Goal: Task Accomplishment & Management: Use online tool/utility

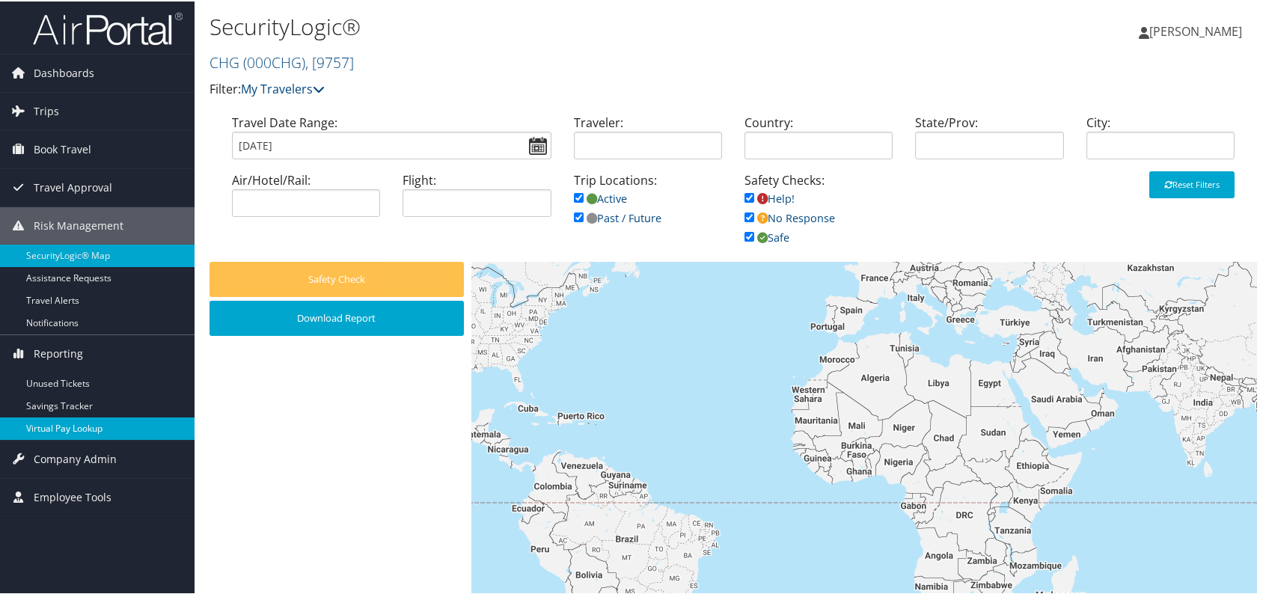
click at [75, 426] on link "Virtual Pay Lookup" at bounding box center [97, 427] width 195 height 22
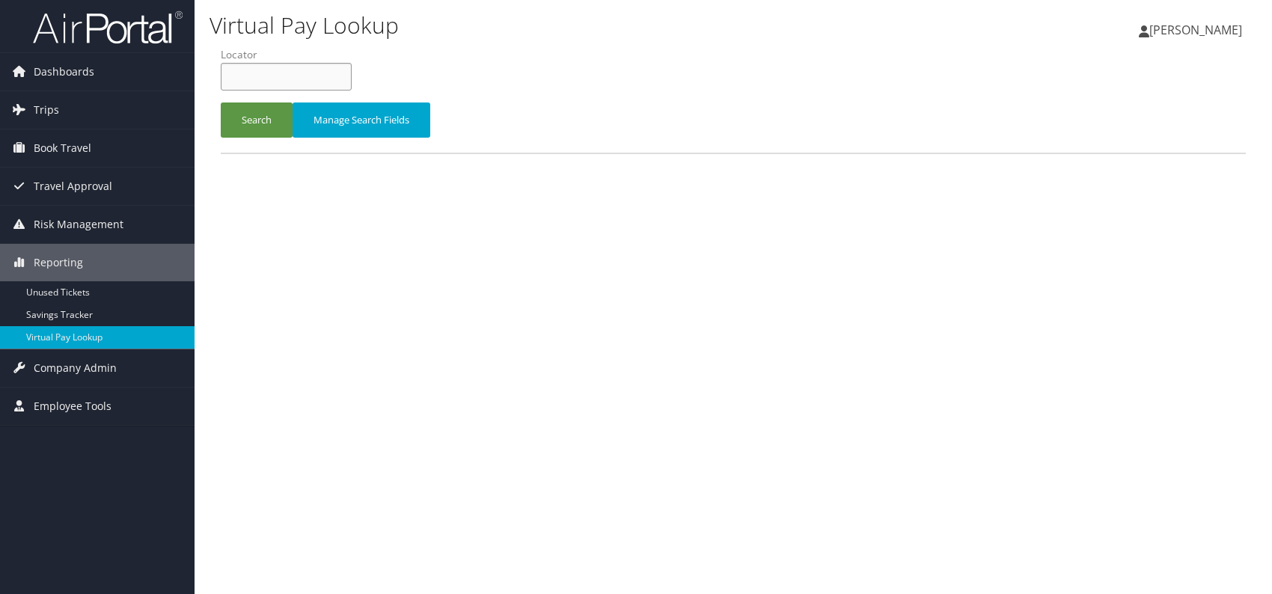
paste input "OINGGP"
type input "OINGGP"
click at [257, 116] on button "Search" at bounding box center [257, 120] width 72 height 35
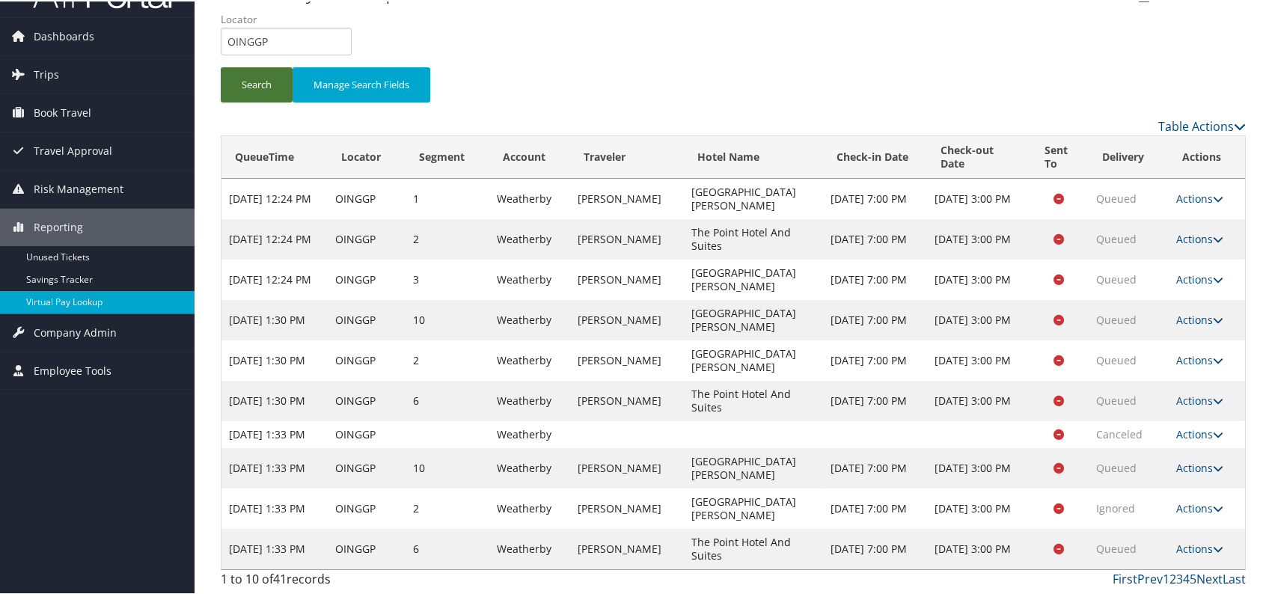
scroll to position [49, 0]
click at [1228, 579] on link "Last" at bounding box center [1234, 578] width 23 height 16
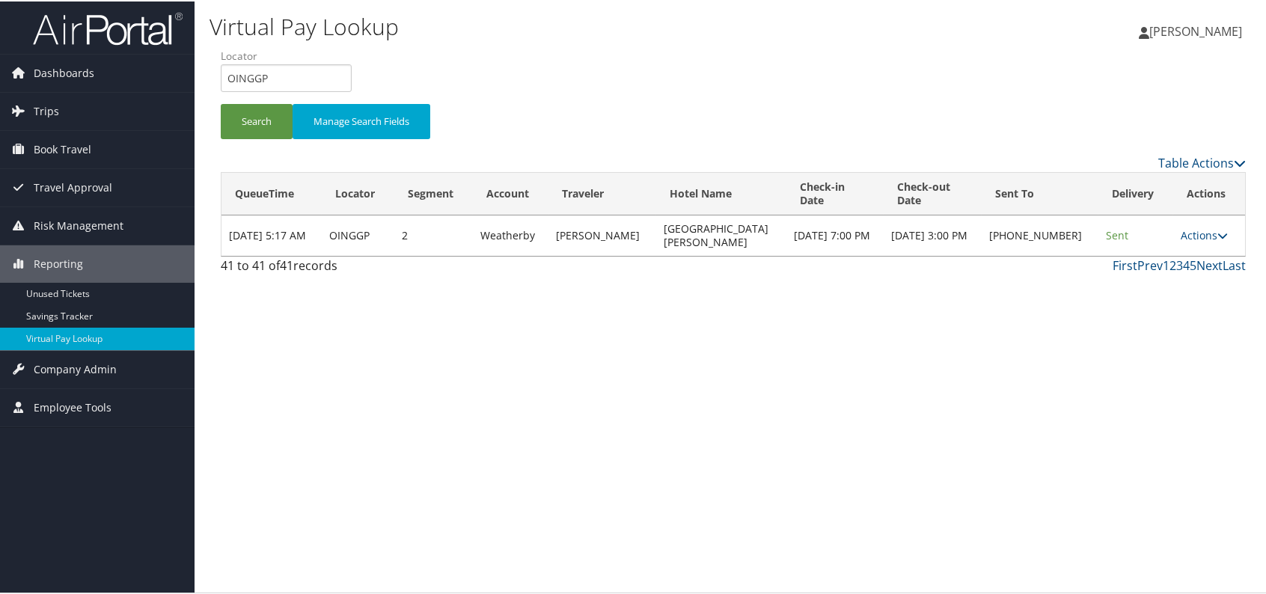
scroll to position [0, 0]
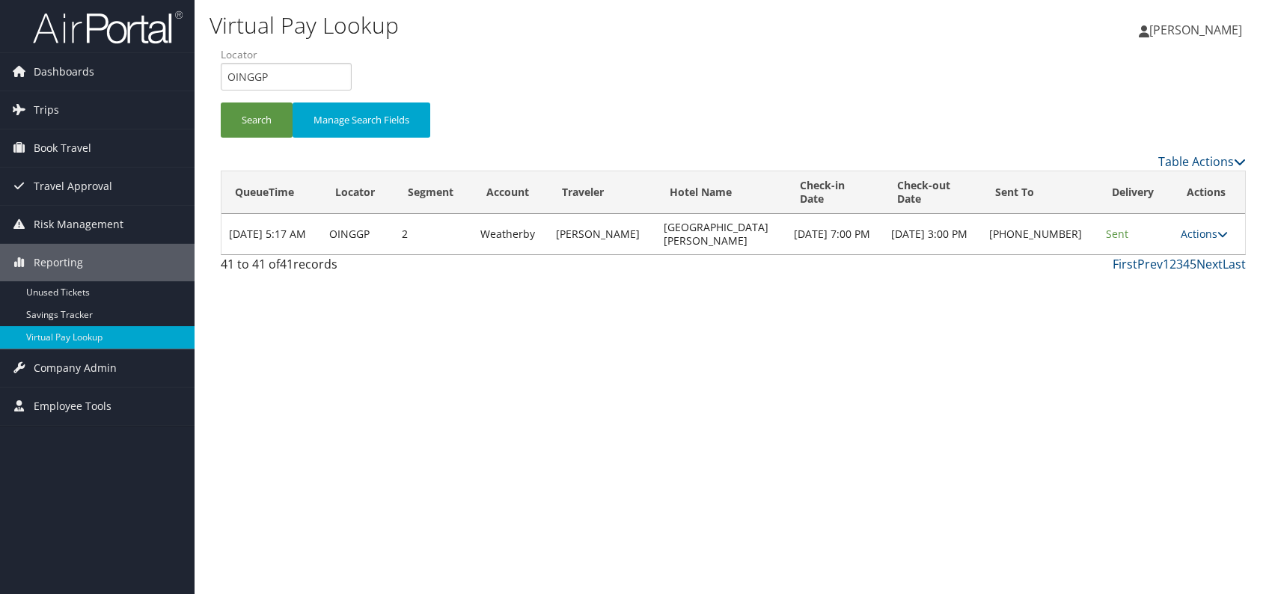
click at [1192, 272] on link "5" at bounding box center [1193, 264] width 7 height 16
click at [1191, 272] on link "5" at bounding box center [1193, 264] width 7 height 16
click at [1188, 272] on link "4" at bounding box center [1186, 264] width 7 height 16
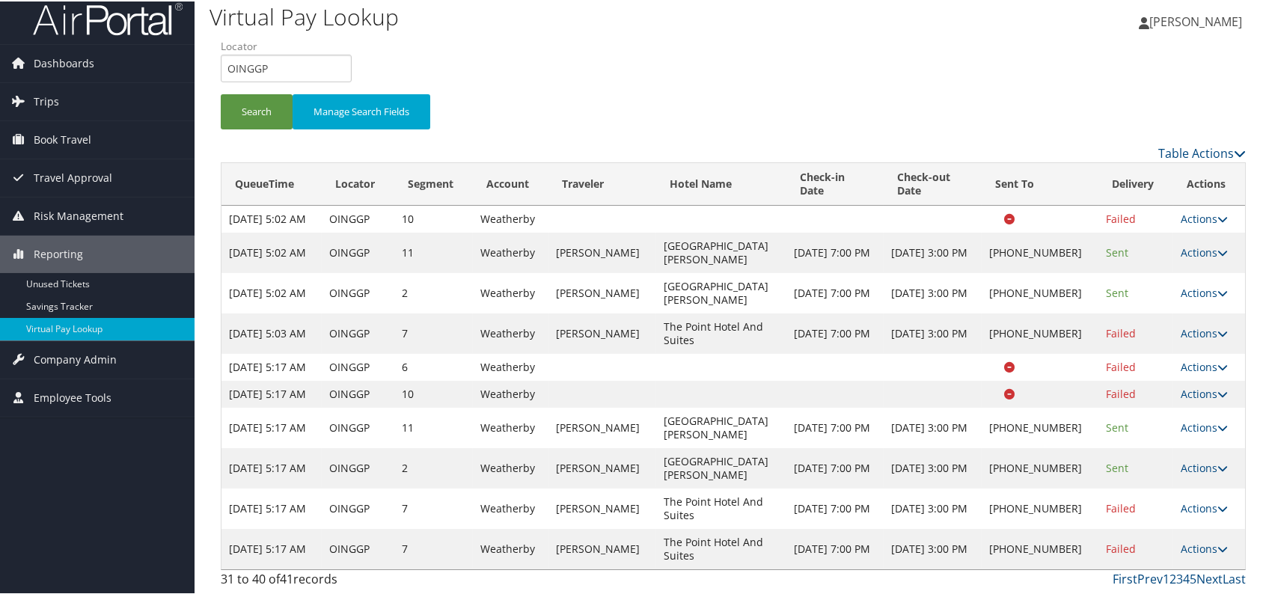
scroll to position [103, 0]
click at [1218, 549] on icon at bounding box center [1223, 548] width 10 height 10
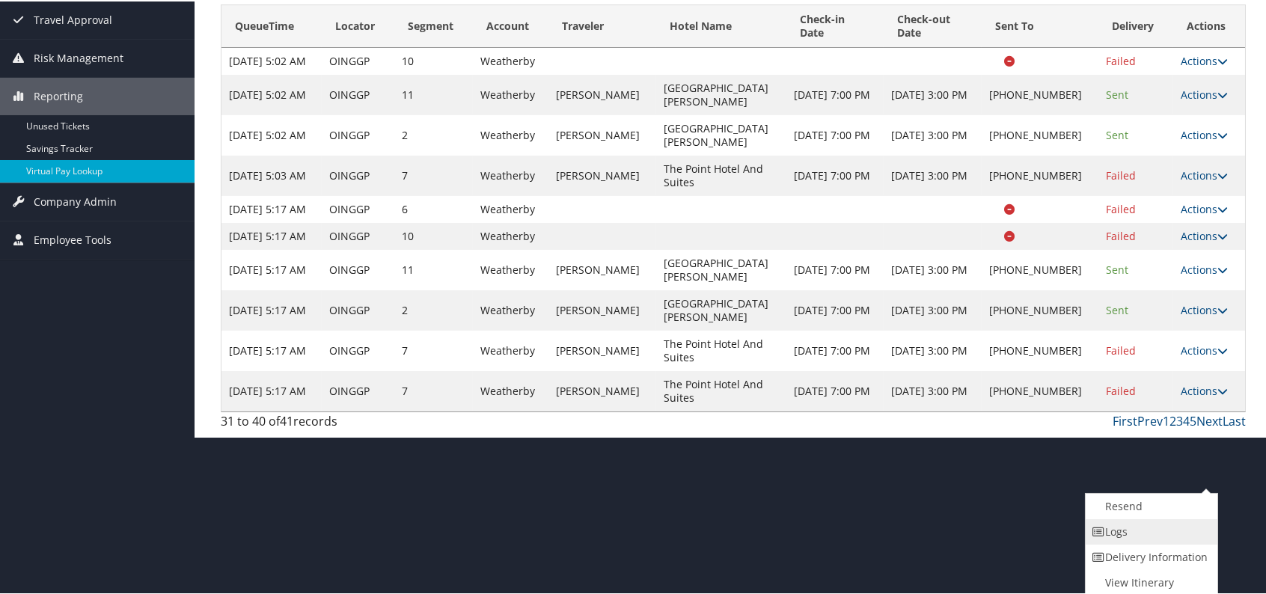
click at [1121, 529] on link "Logs" at bounding box center [1150, 530] width 128 height 25
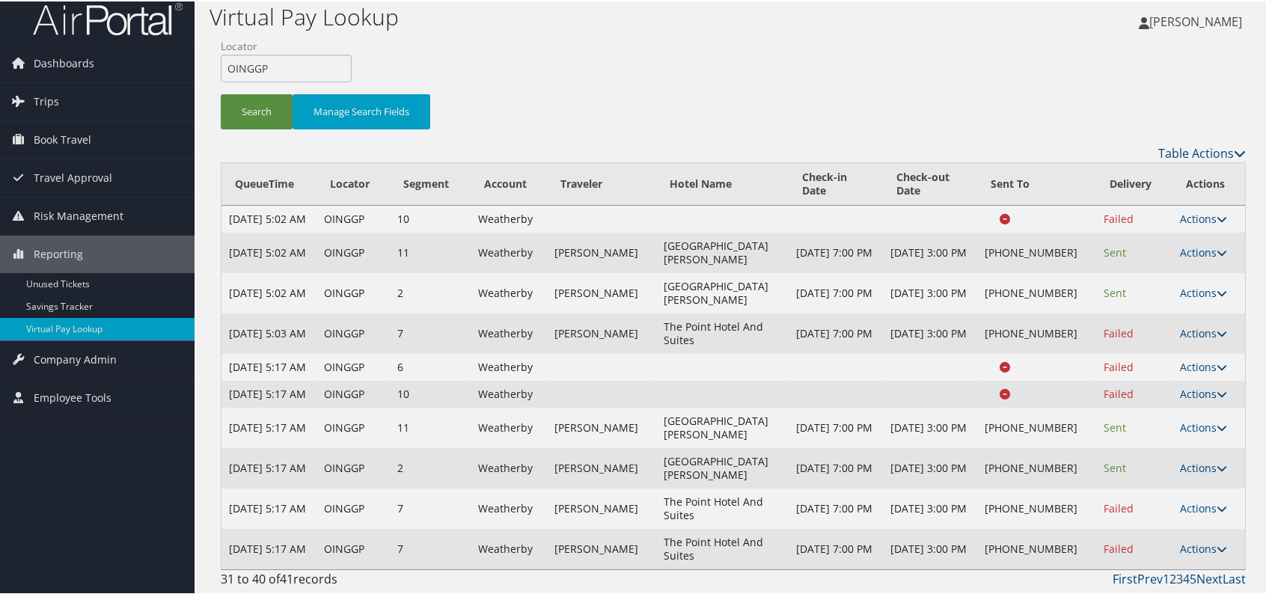
scroll to position [49, 0]
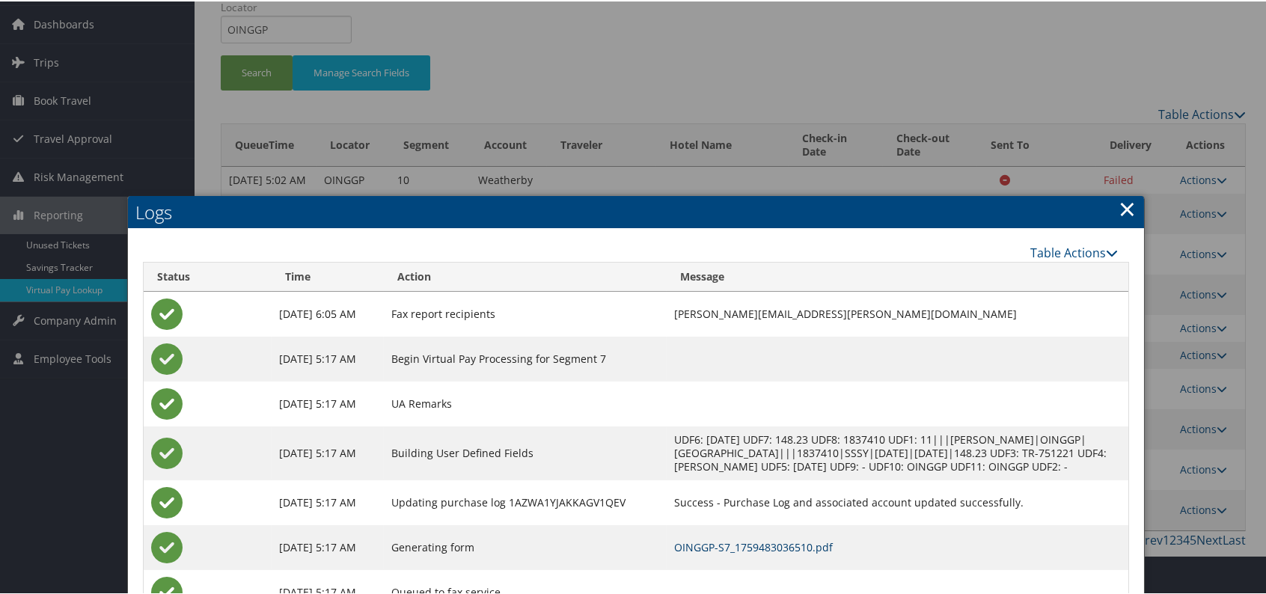
click at [821, 553] on link "OINGGP-S7_1759483036510.pdf" at bounding box center [753, 546] width 159 height 14
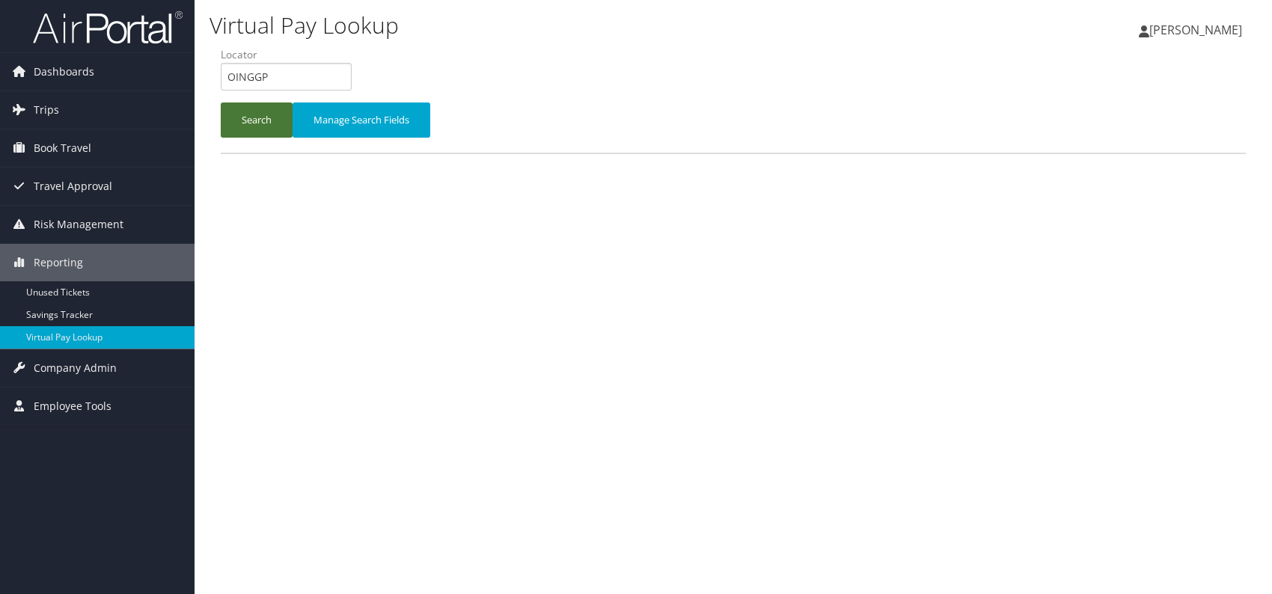
click at [257, 122] on button "Search" at bounding box center [257, 120] width 72 height 35
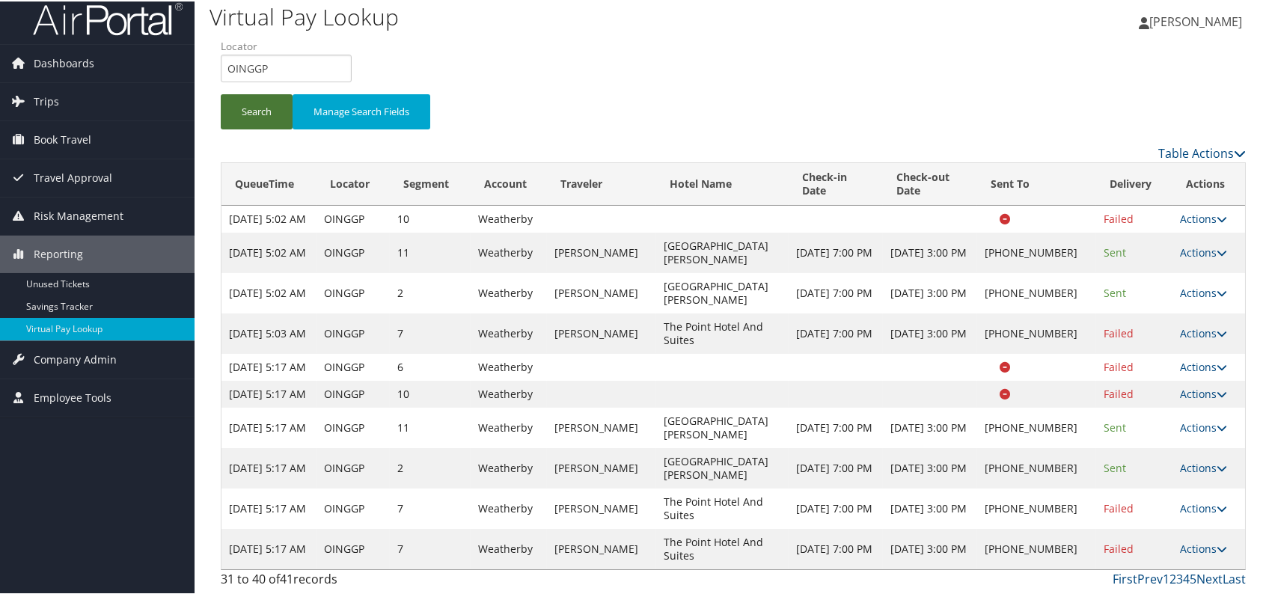
scroll to position [49, 0]
click at [1217, 550] on icon at bounding box center [1222, 548] width 10 height 10
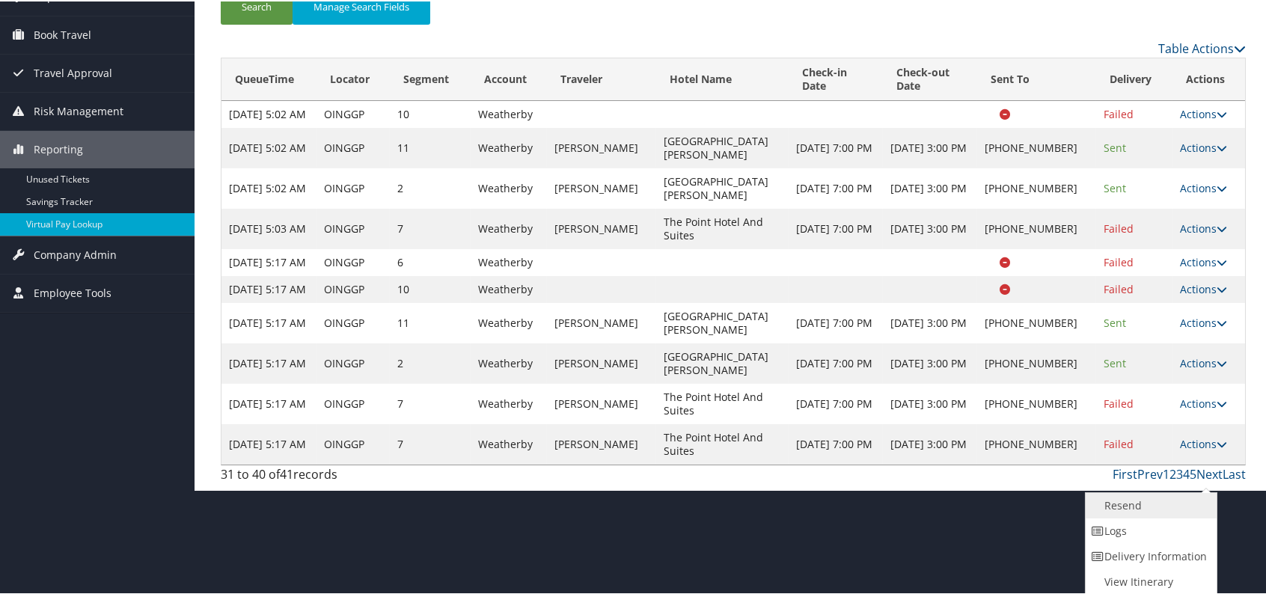
click at [1132, 505] on link "Resend" at bounding box center [1150, 504] width 128 height 25
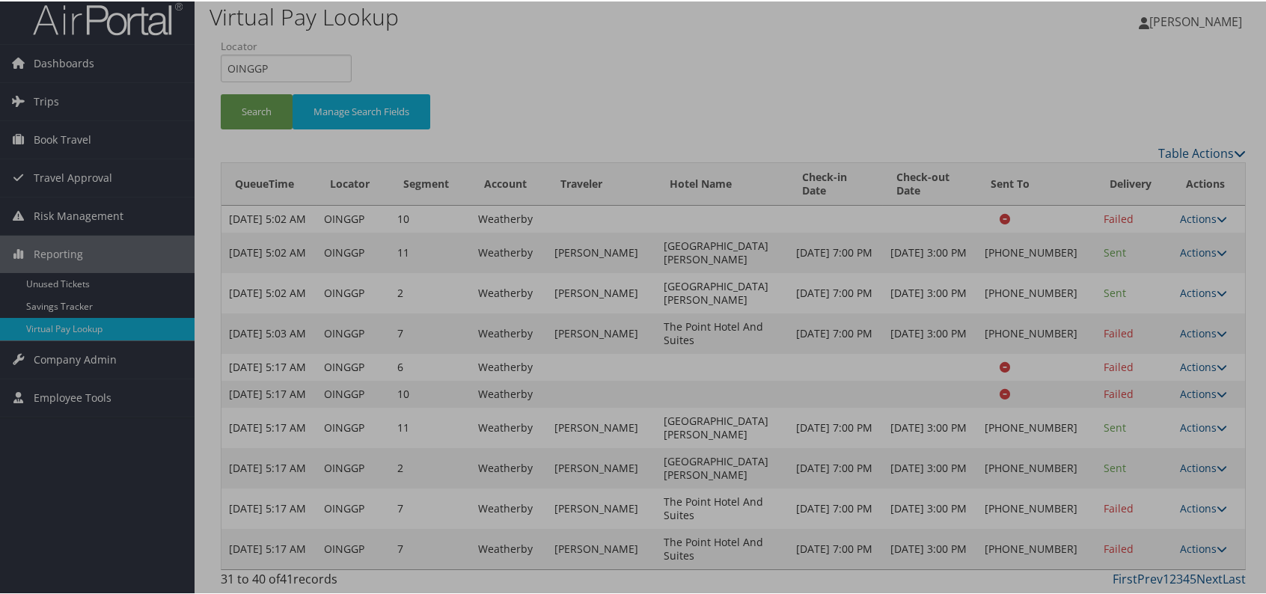
scroll to position [49, 0]
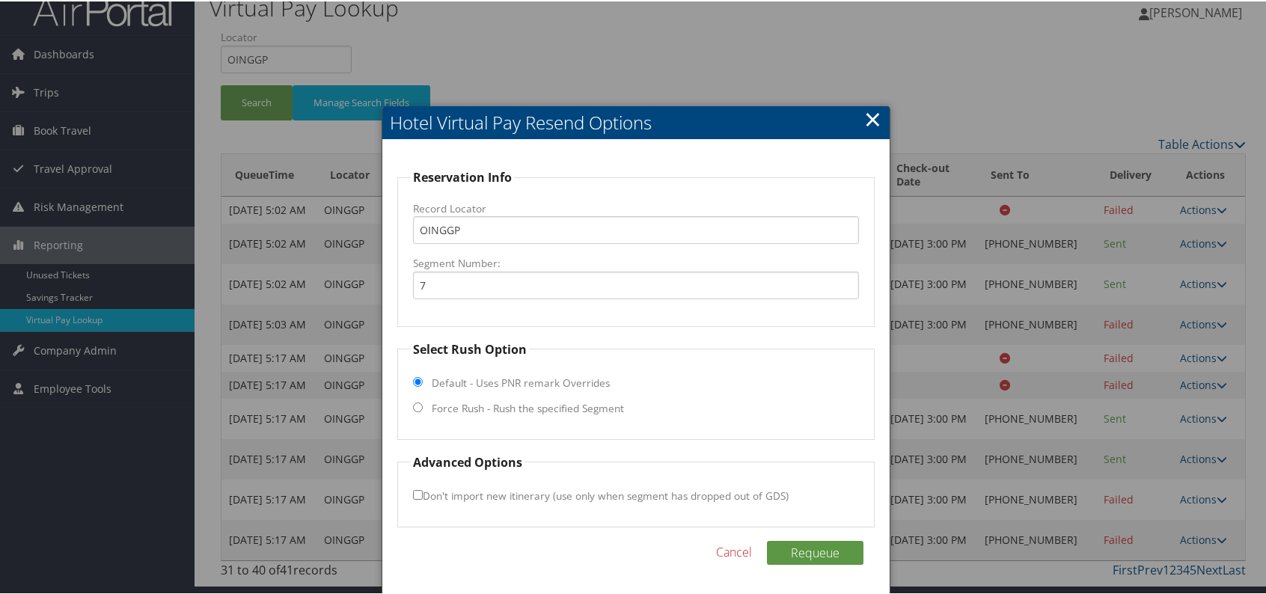
click at [414, 401] on input "Force Rush - Rush the specified Segment" at bounding box center [418, 406] width 10 height 10
radio input "true"
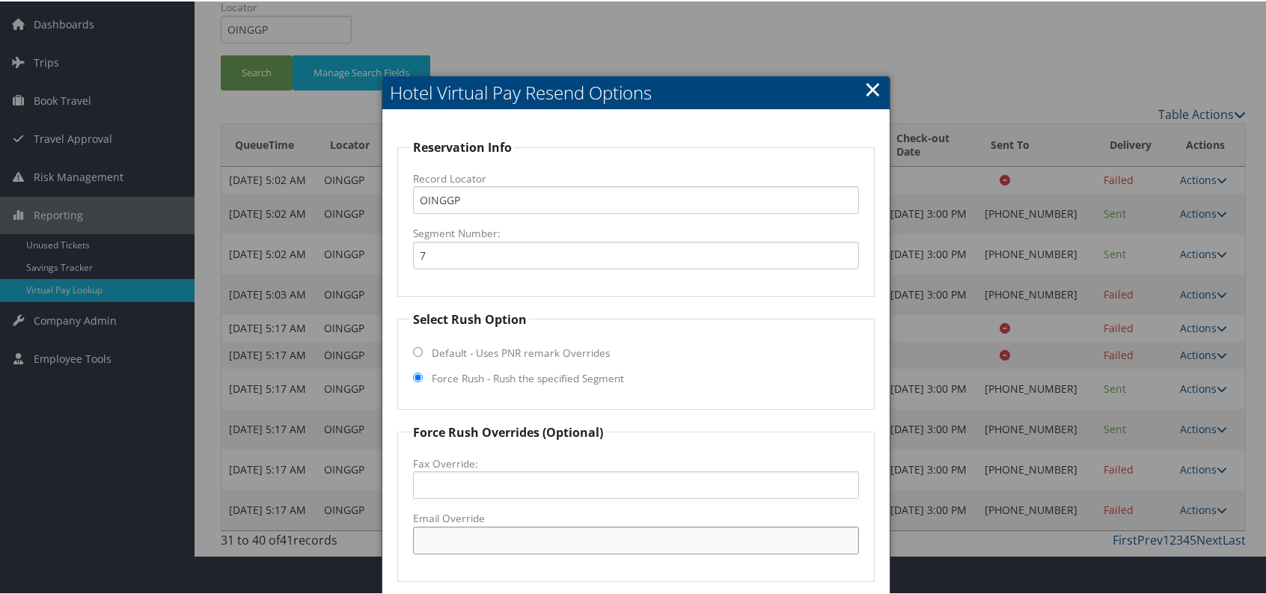
paste input "vacation@thepointeresort.com"
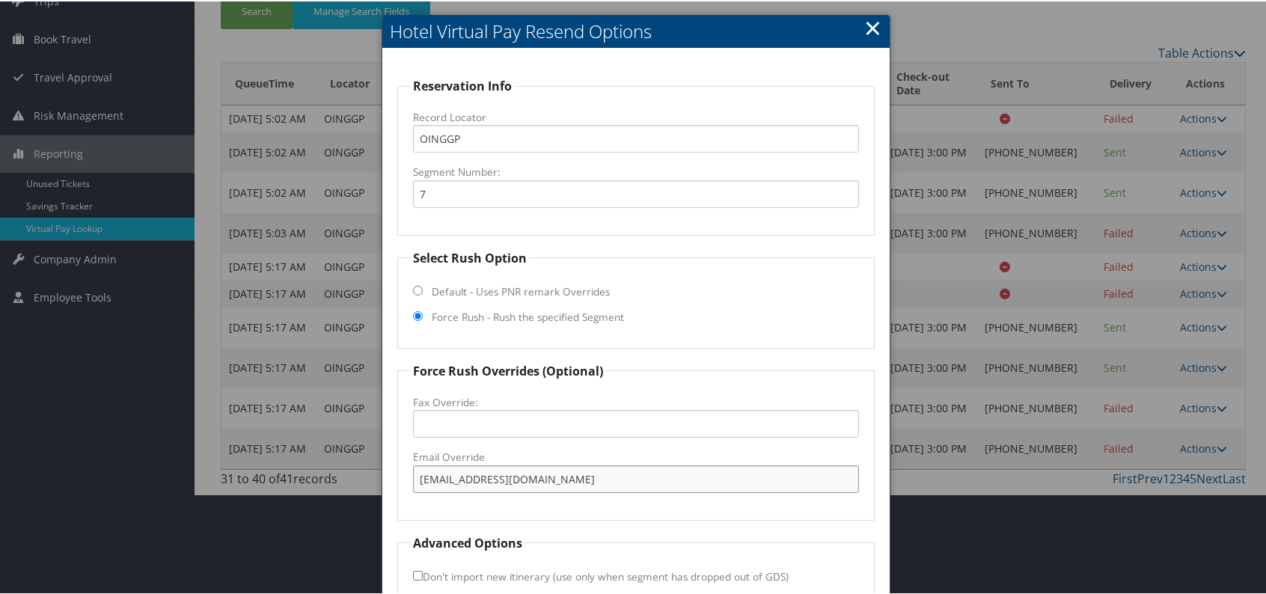
scroll to position [189, 0]
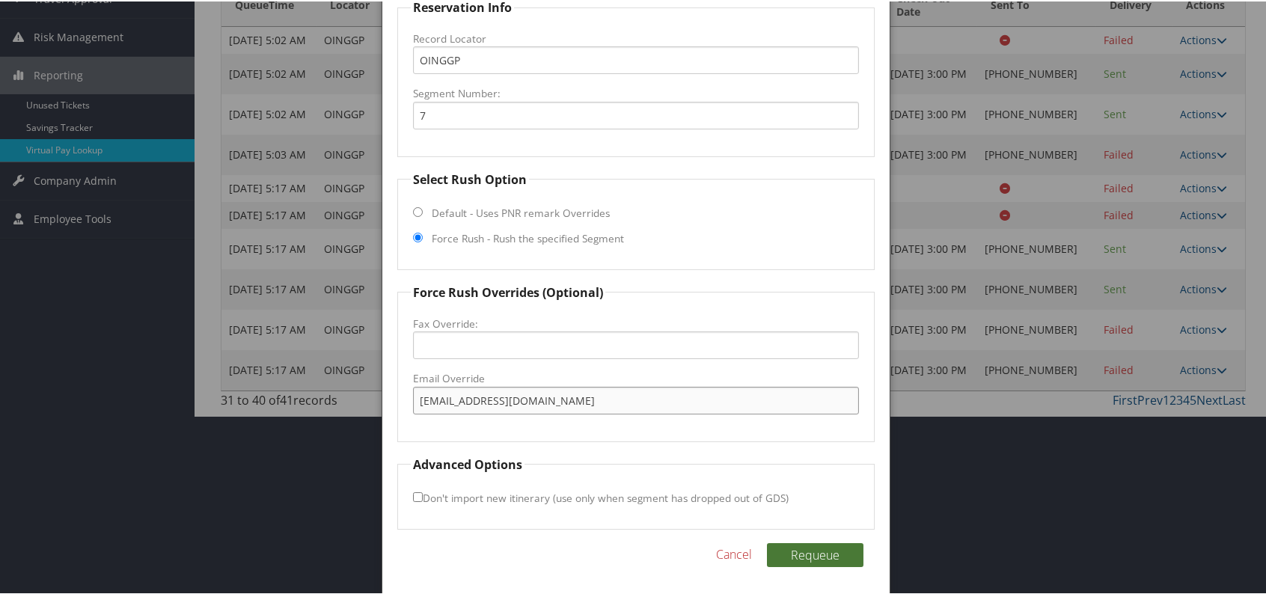
type input "vacation@thepointeresort.com"
click at [809, 552] on button "Requeue" at bounding box center [815, 554] width 97 height 24
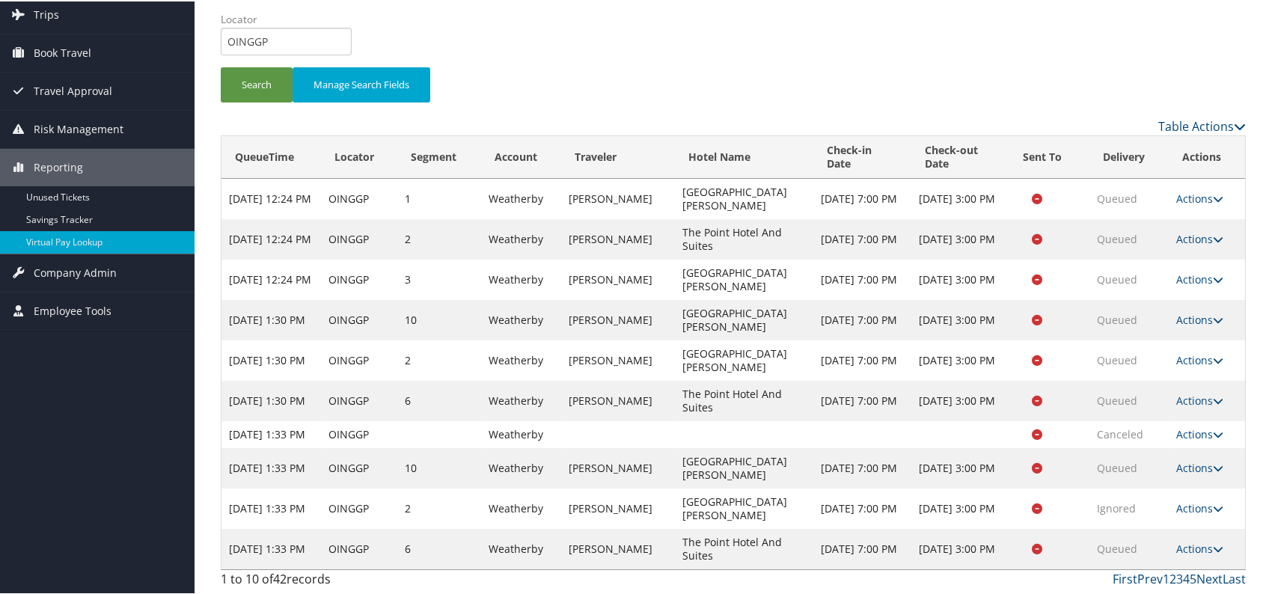
scroll to position [109, 0]
click at [1228, 578] on link "Last" at bounding box center [1234, 578] width 23 height 16
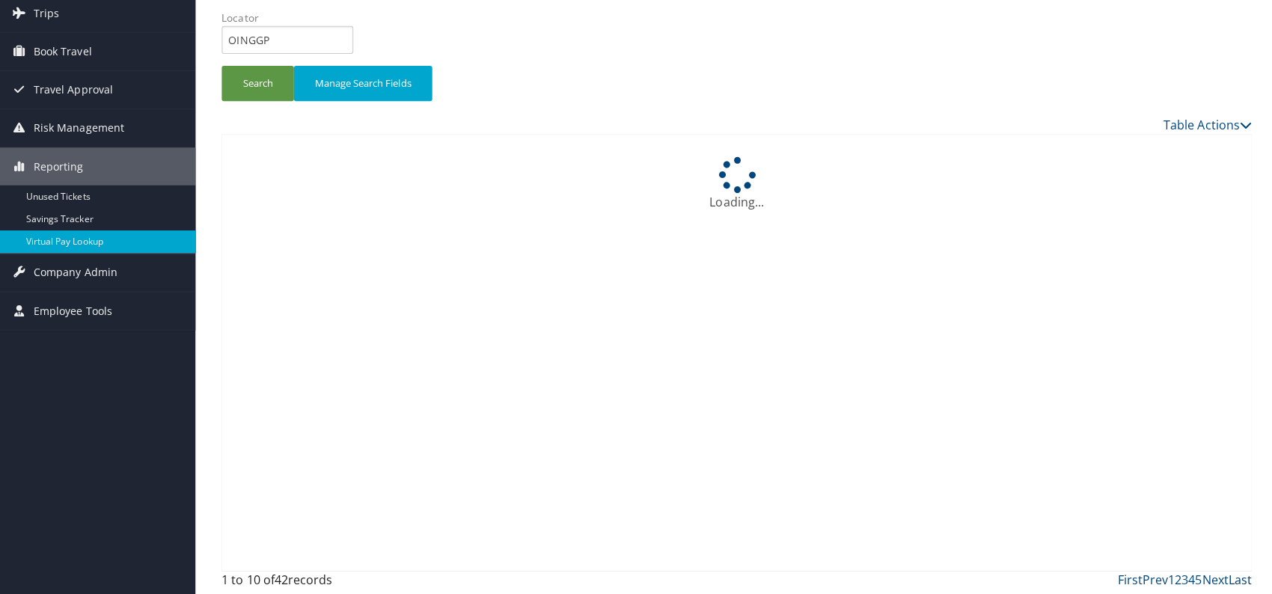
scroll to position [0, 0]
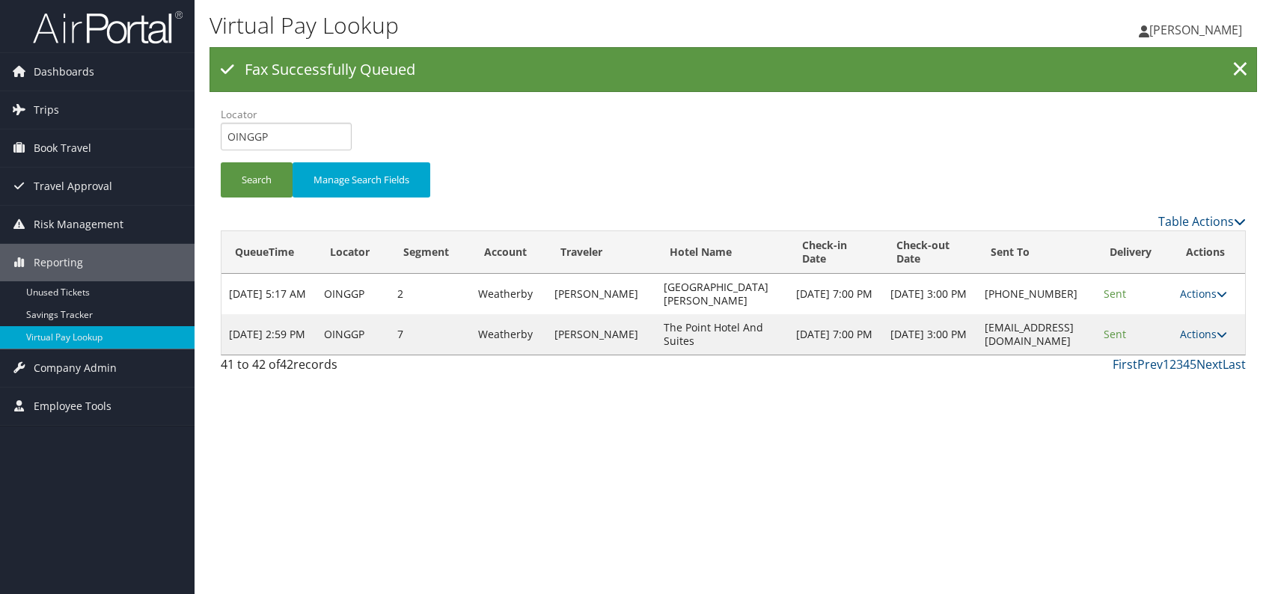
click at [952, 452] on div "Virtual Pay Lookup [PERSON_NAME] [PERSON_NAME] My Settings Travel Agency Contac…" at bounding box center [734, 297] width 1078 height 594
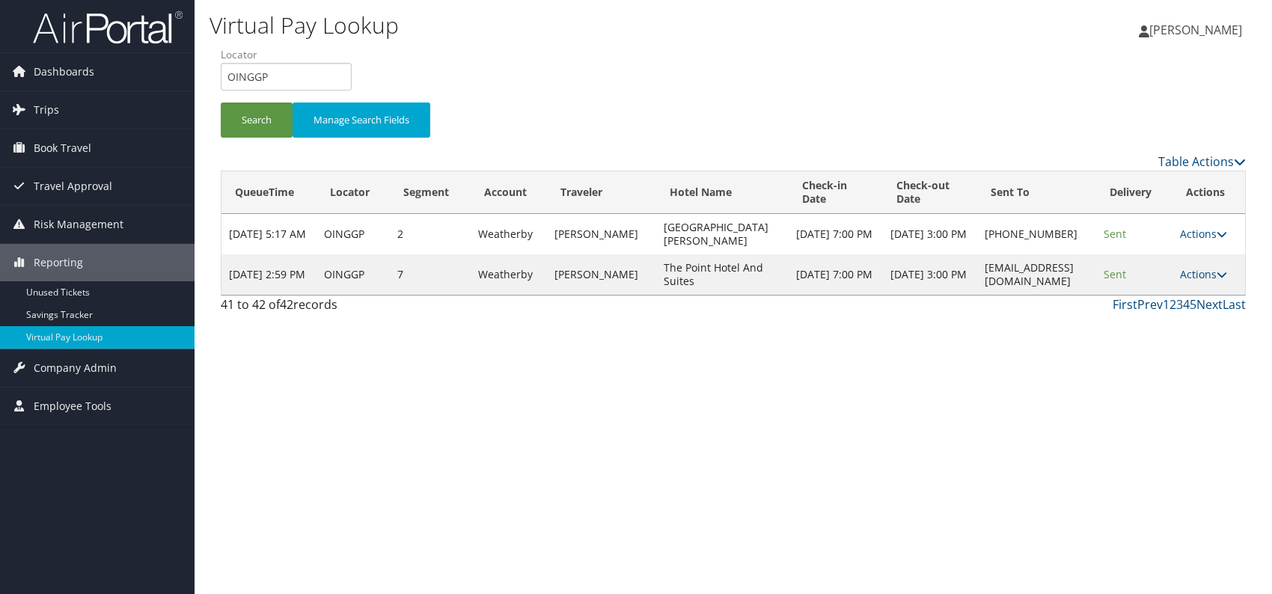
click at [906, 381] on div "Virtual Pay Lookup [PERSON_NAME] [PERSON_NAME] My Settings Travel Agency Contac…" at bounding box center [734, 297] width 1078 height 594
click at [1211, 272] on link "Actions" at bounding box center [1203, 274] width 47 height 14
click at [1182, 317] on link "Logs" at bounding box center [1179, 320] width 94 height 25
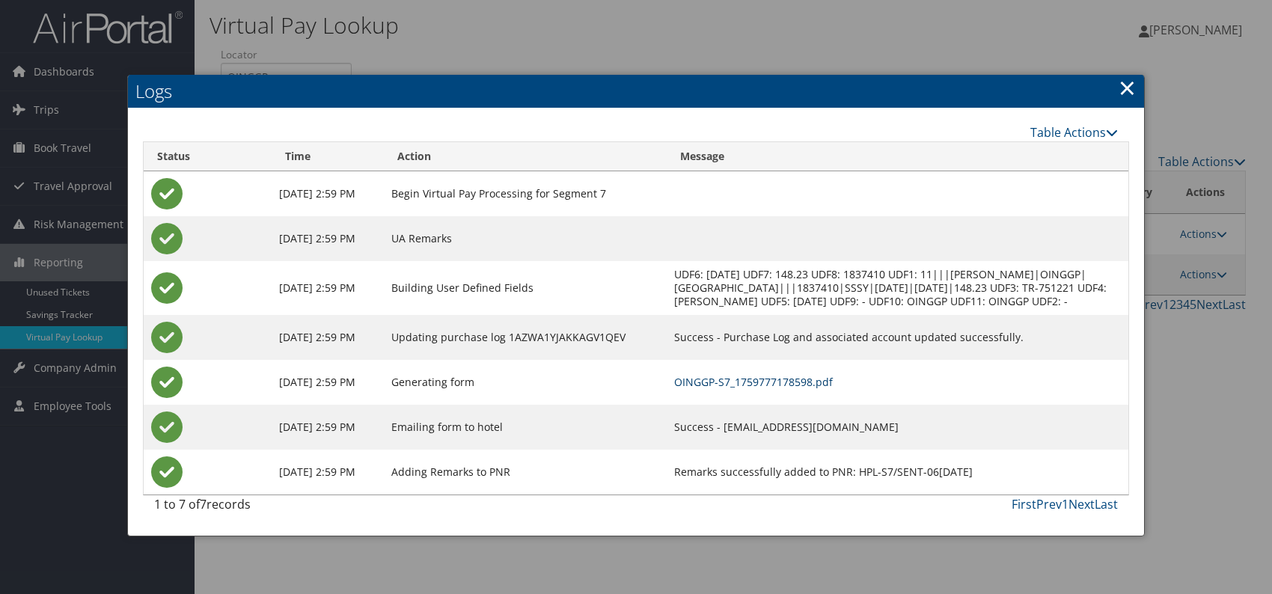
click at [771, 389] on link "OINGGP-S7_1759777178598.pdf" at bounding box center [753, 382] width 159 height 14
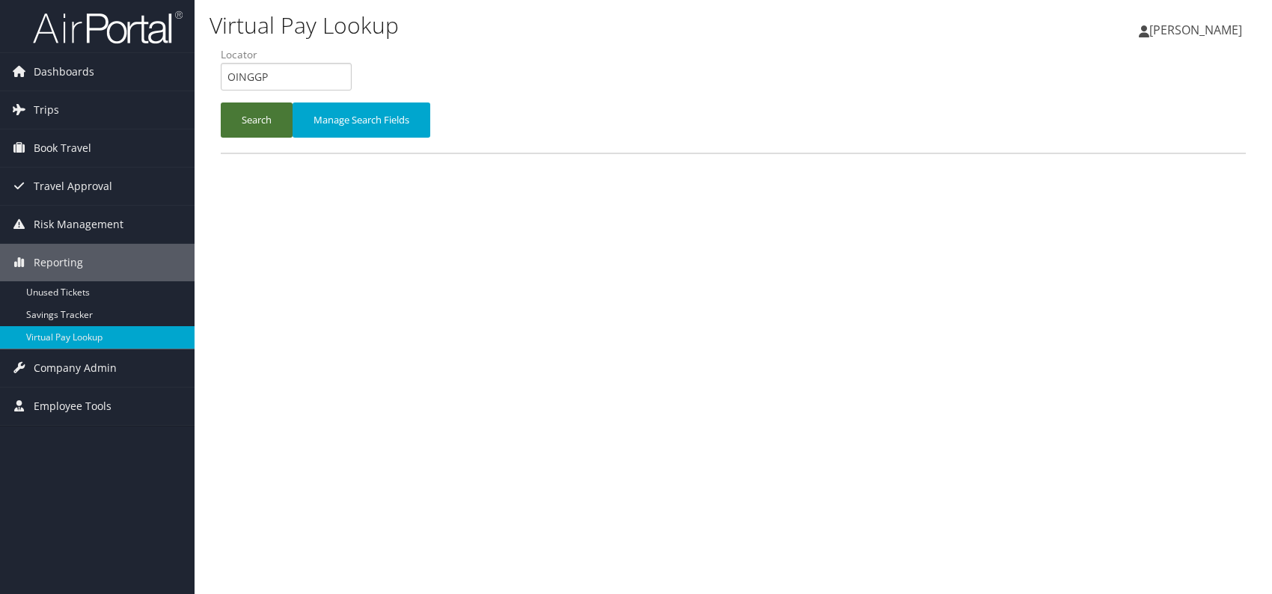
click at [236, 109] on button "Search" at bounding box center [257, 120] width 72 height 35
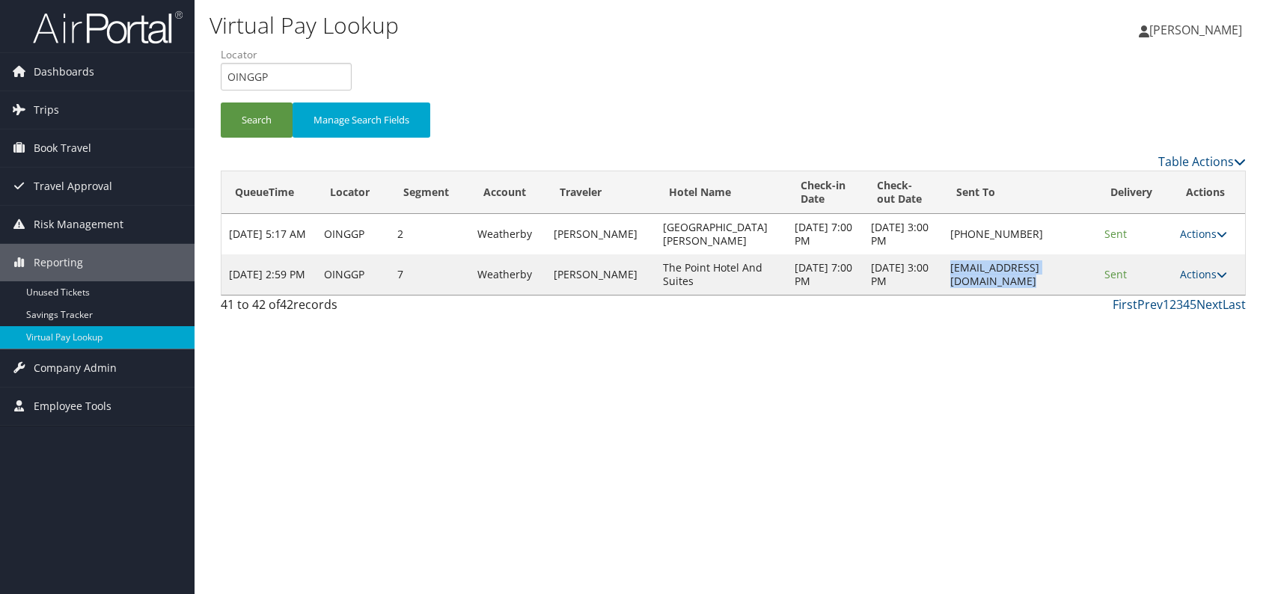
drag, startPoint x: 1065, startPoint y: 278, endPoint x: 911, endPoint y: 281, distance: 154.2
click at [943, 281] on td "vacation@thepointeresort.com" at bounding box center [1019, 274] width 153 height 40
click at [1204, 269] on link "Actions" at bounding box center [1203, 274] width 47 height 14
click at [1169, 315] on link "Logs" at bounding box center [1175, 320] width 94 height 25
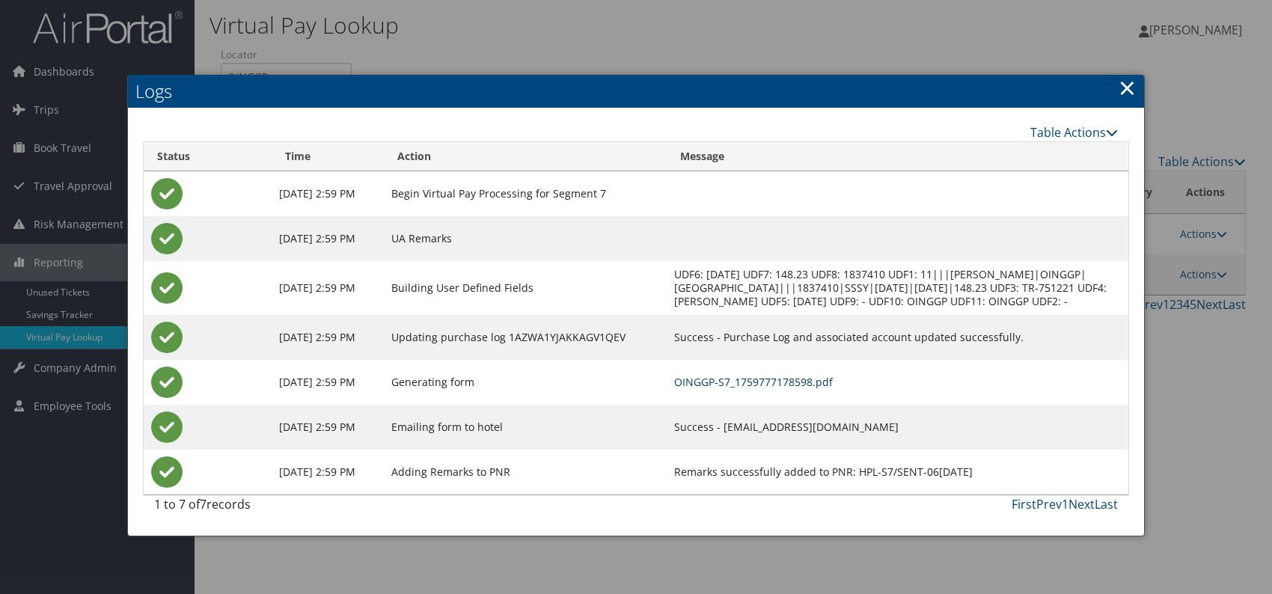
click at [788, 388] on link "OINGGP-S7_1759777178598.pdf" at bounding box center [753, 382] width 159 height 14
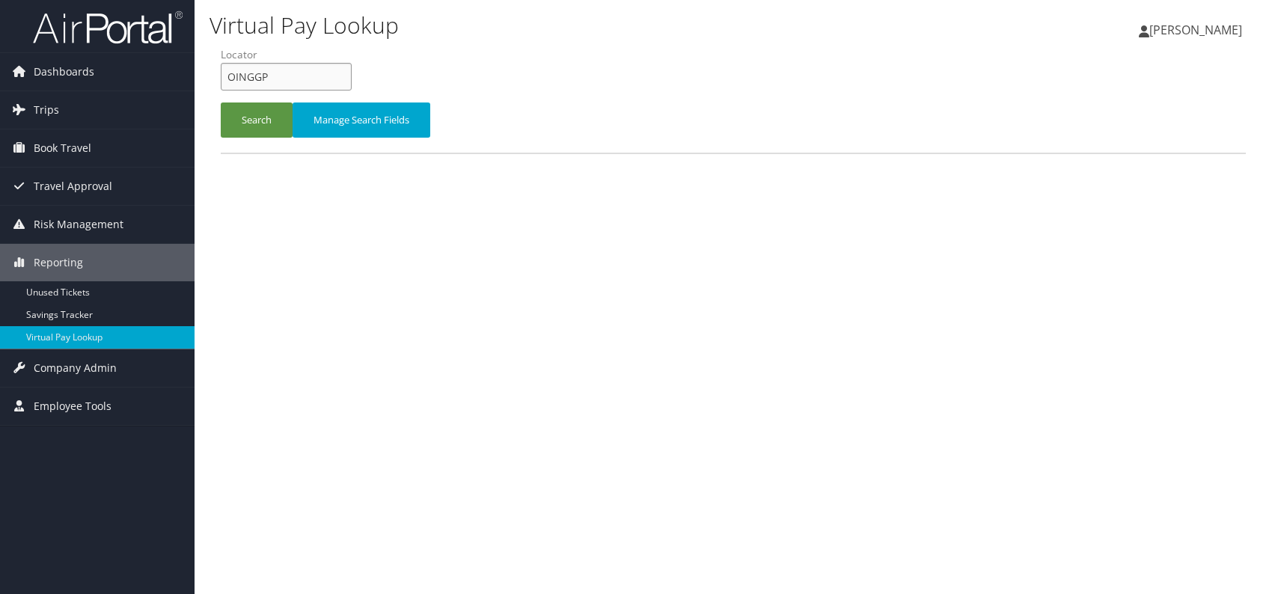
drag, startPoint x: 279, startPoint y: 71, endPoint x: 225, endPoint y: 82, distance: 55.6
click at [225, 82] on input "OINGGP" at bounding box center [286, 77] width 131 height 28
paste input "UTMEGD"
type input "UTMEGD"
click at [245, 122] on button "Search" at bounding box center [257, 120] width 72 height 35
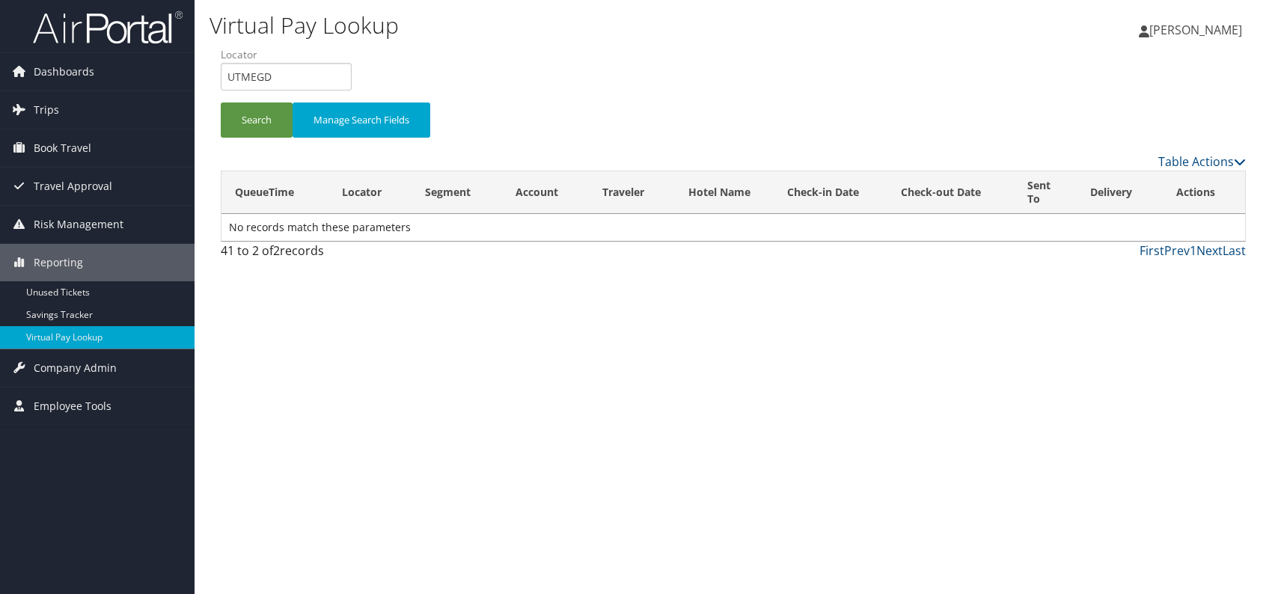
drag, startPoint x: 864, startPoint y: 449, endPoint x: 988, endPoint y: 367, distance: 148.4
click at [884, 445] on div "Virtual Pay Lookup [PERSON_NAME] [PERSON_NAME] My Settings Travel Agency Contac…" at bounding box center [734, 297] width 1078 height 594
click at [249, 119] on button "Search" at bounding box center [257, 120] width 72 height 35
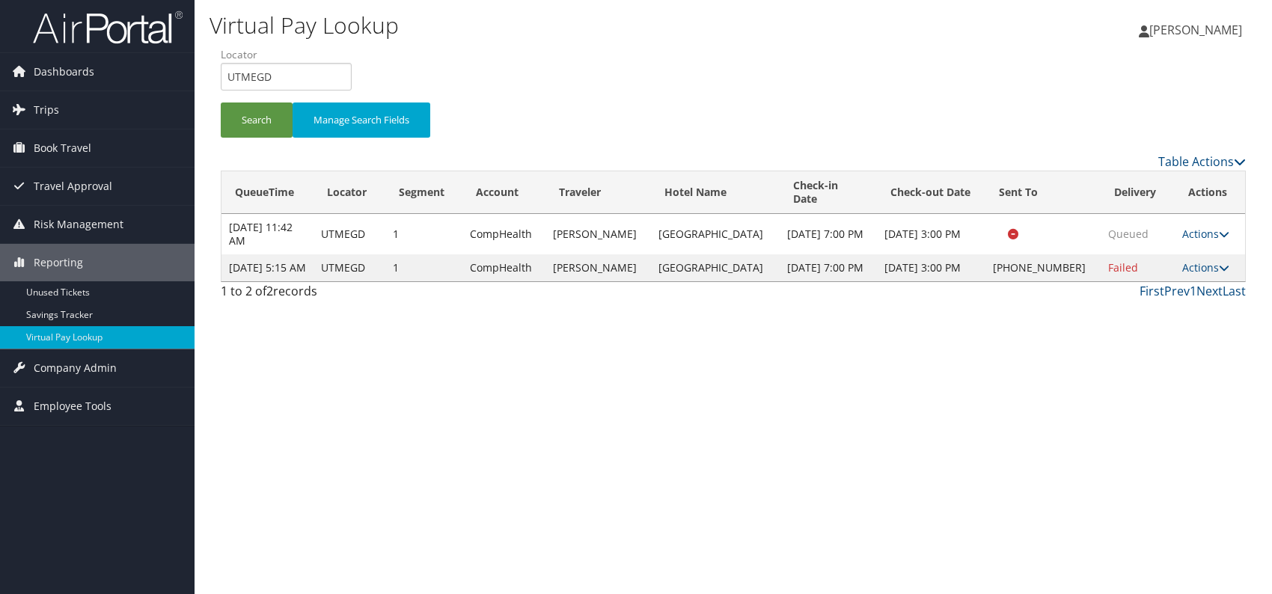
click at [769, 426] on div "Virtual Pay Lookup [PERSON_NAME] [PERSON_NAME] My Settings Travel Agency Contac…" at bounding box center [734, 297] width 1078 height 594
click at [1183, 266] on td "Actions Resend Logs Delivery Information View Itinerary" at bounding box center [1210, 267] width 70 height 27
click at [1197, 274] on link "Actions" at bounding box center [1205, 267] width 47 height 14
click at [1146, 325] on link "Logs" at bounding box center [1152, 320] width 128 height 25
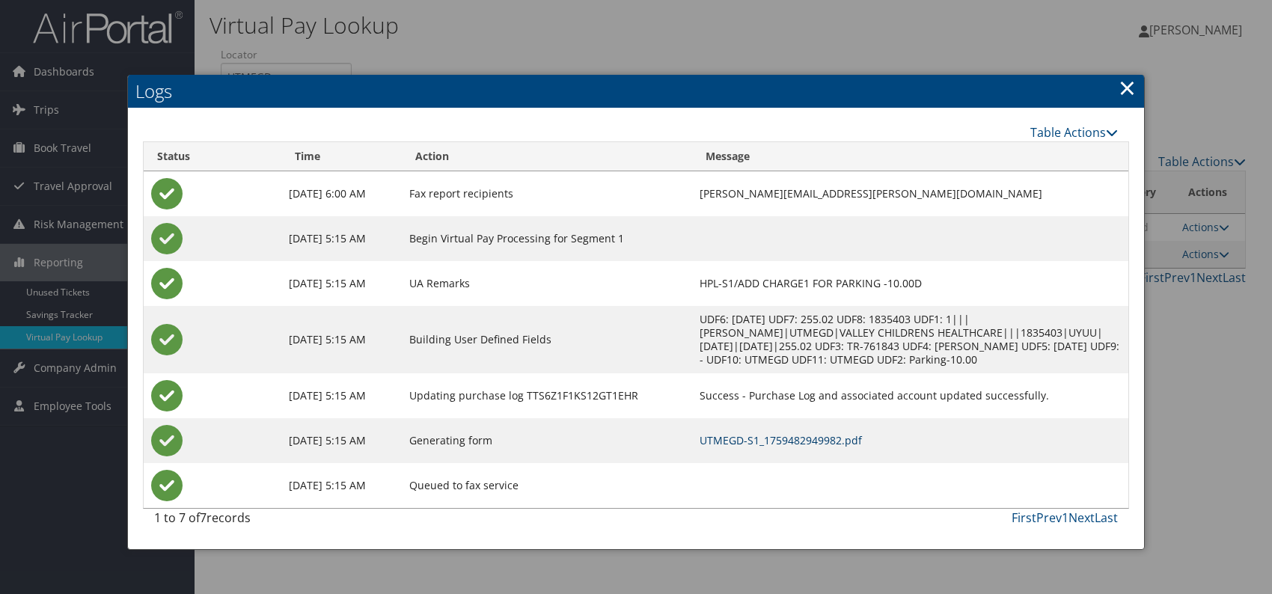
click at [807, 435] on link "UTMEGD-S1_1759482949982.pdf" at bounding box center [781, 440] width 162 height 14
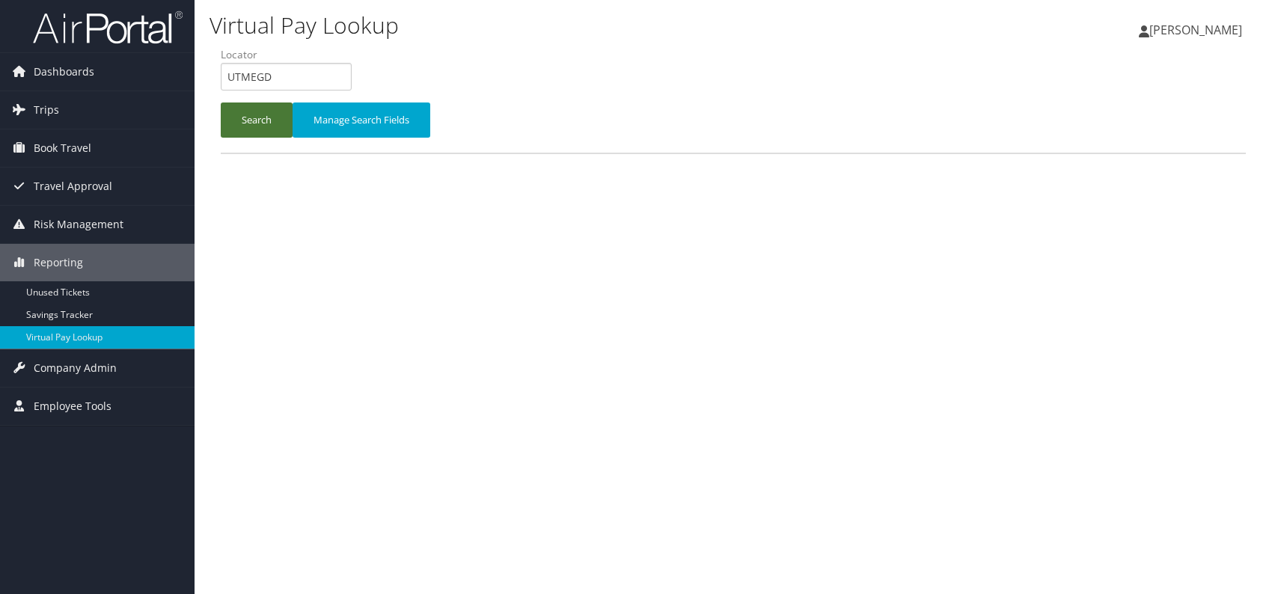
click at [266, 113] on button "Search" at bounding box center [257, 120] width 72 height 35
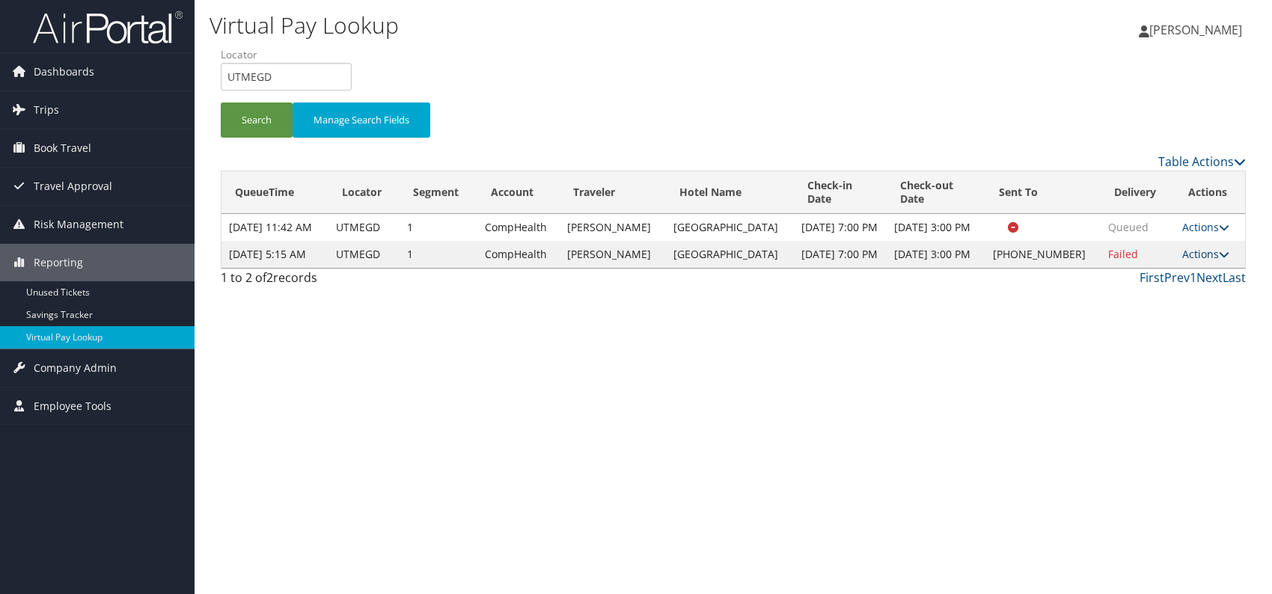
click at [1211, 261] on link "Actions" at bounding box center [1205, 254] width 47 height 14
click at [1169, 319] on link "Logs" at bounding box center [1155, 307] width 128 height 25
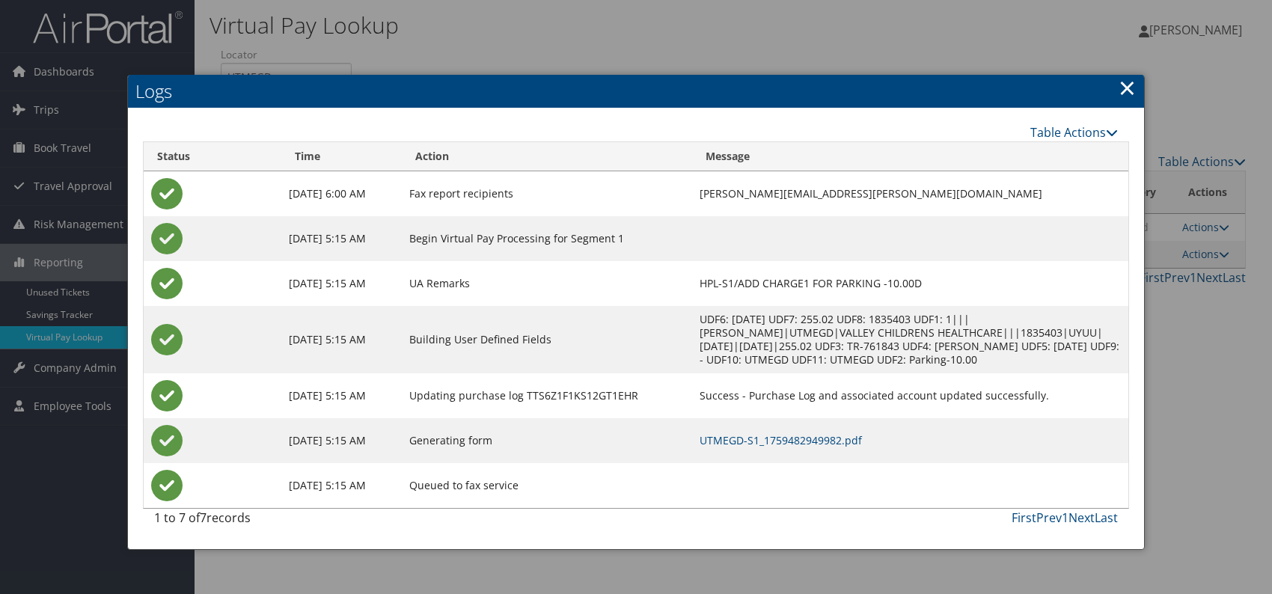
drag, startPoint x: 1131, startPoint y: 91, endPoint x: 1134, endPoint y: 122, distance: 31.6
click at [1130, 92] on link "×" at bounding box center [1127, 88] width 17 height 30
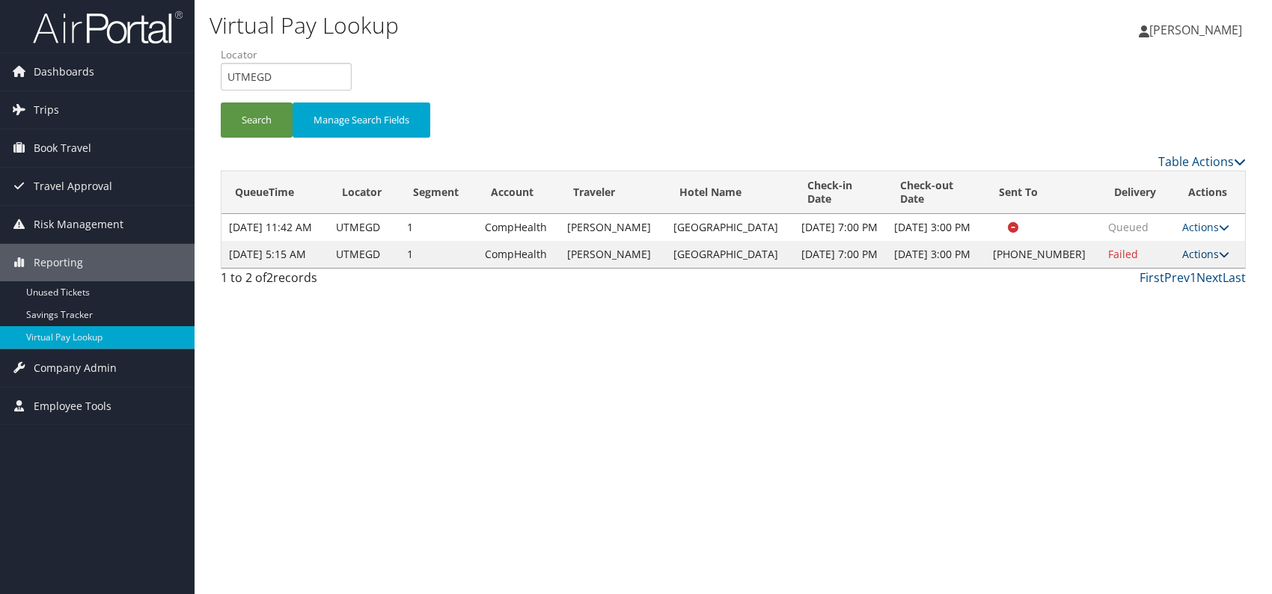
drag, startPoint x: 1210, startPoint y: 323, endPoint x: 1222, endPoint y: 262, distance: 62.5
click at [1210, 320] on div "Virtual Pay Lookup [PERSON_NAME] [PERSON_NAME] My Settings Travel Agency Contac…" at bounding box center [734, 297] width 1078 height 594
click at [1222, 260] on icon at bounding box center [1224, 254] width 10 height 10
click at [1129, 281] on link "Resend" at bounding box center [1155, 281] width 128 height 25
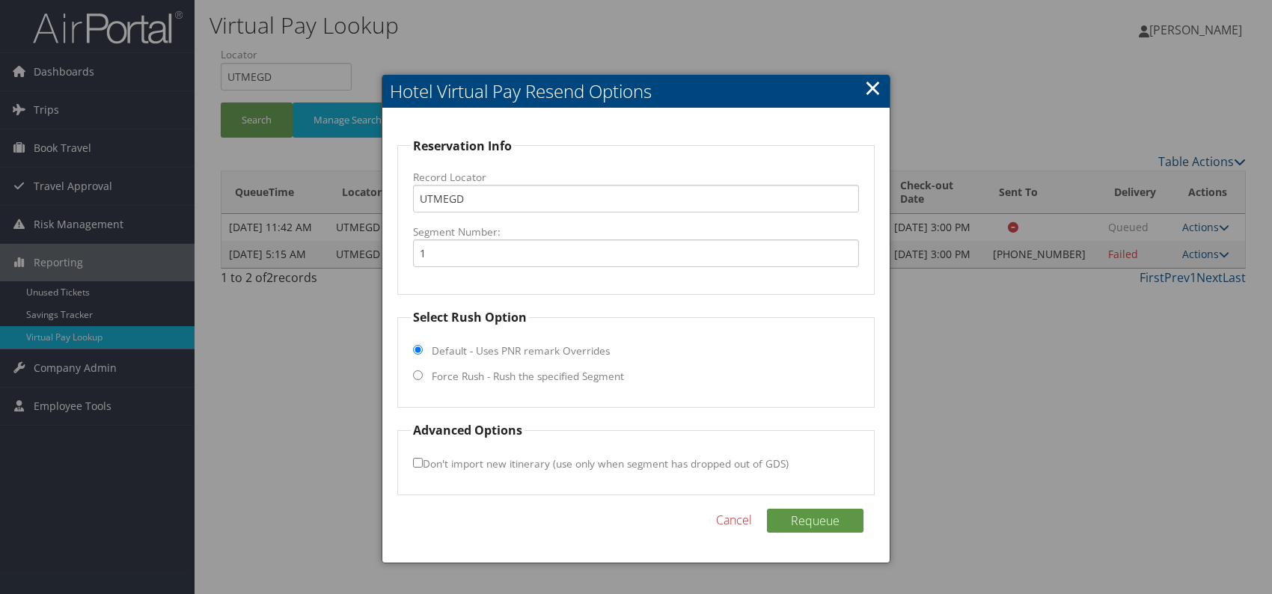
click at [417, 379] on input "Force Rush - Rush the specified Segment" at bounding box center [418, 375] width 10 height 10
radio input "true"
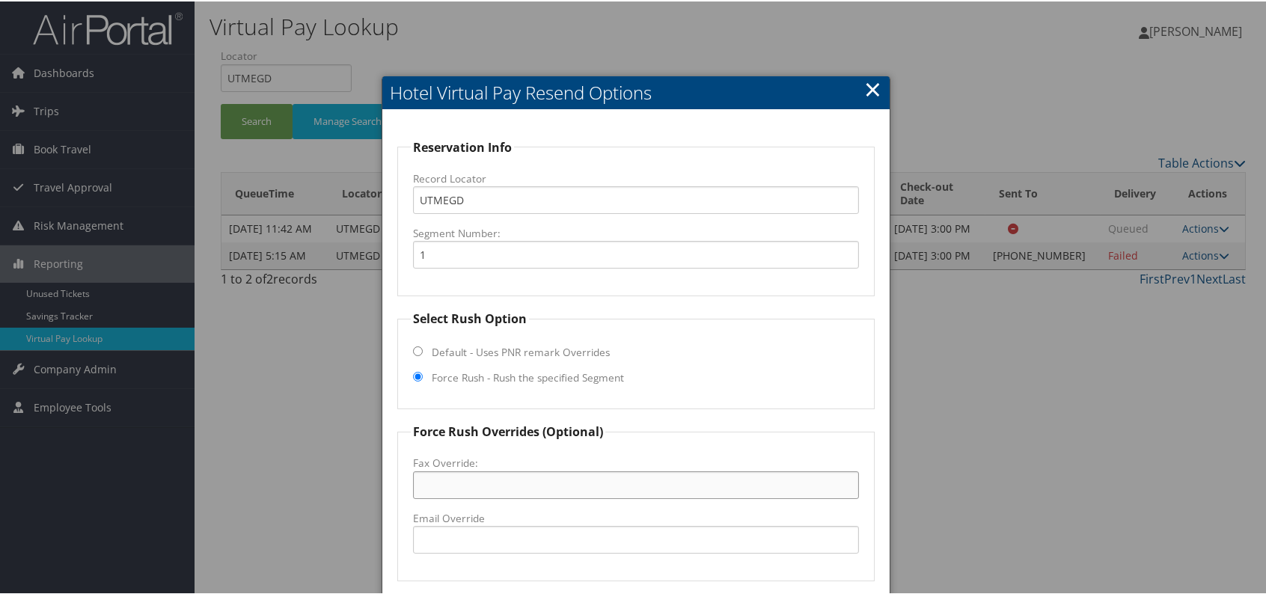
drag, startPoint x: 463, startPoint y: 542, endPoint x: 428, endPoint y: 475, distance: 75.0
paste input "(800) 233-1234"
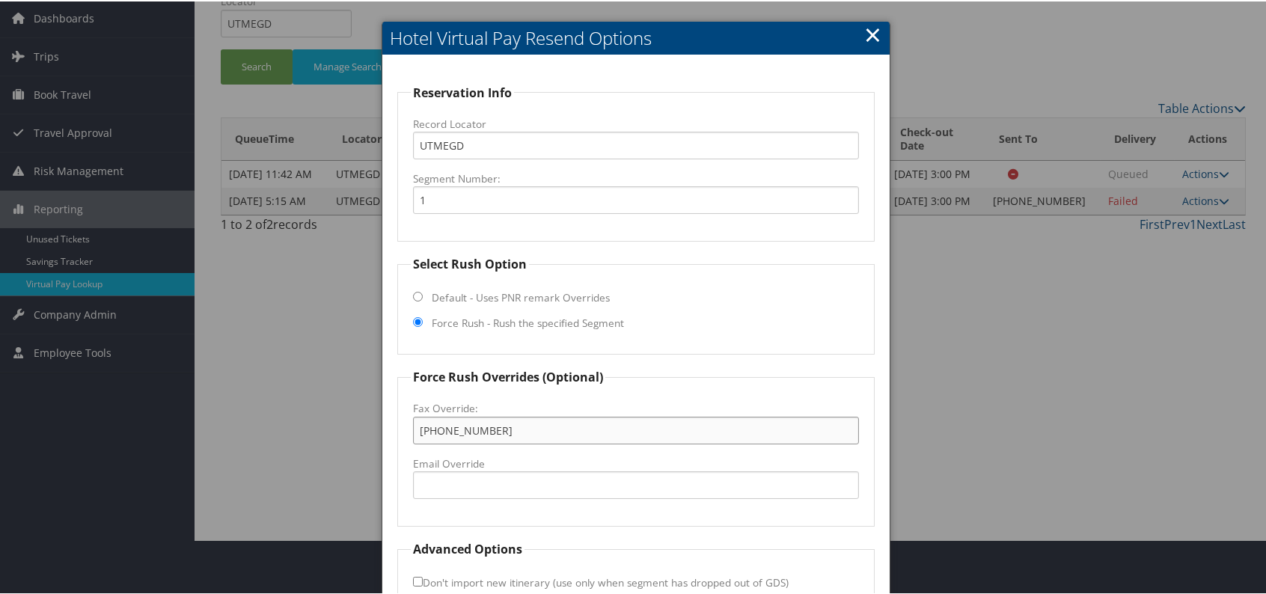
scroll to position [139, 0]
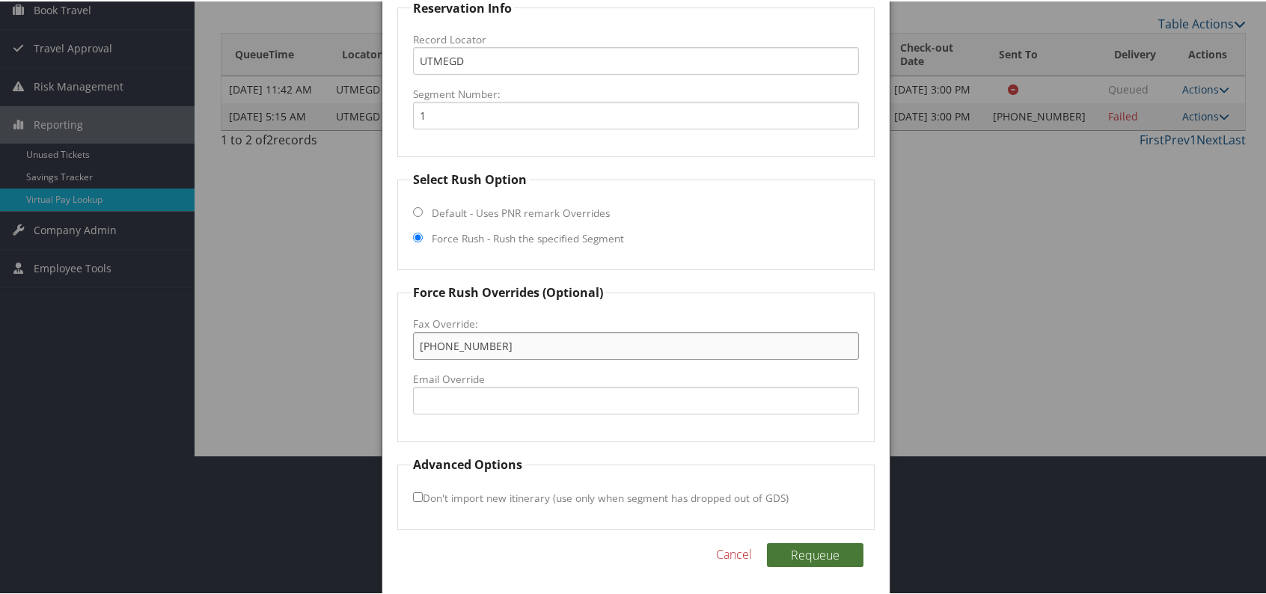
type input "(800) 233-1234"
click at [817, 554] on button "Requeue" at bounding box center [815, 554] width 97 height 24
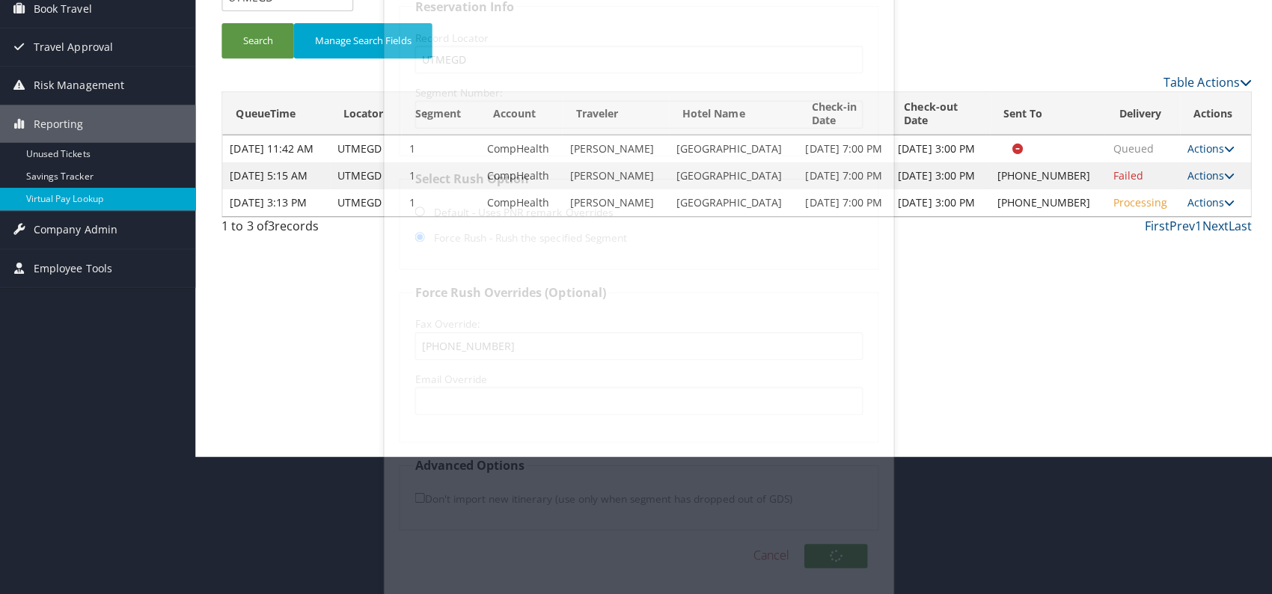
scroll to position [0, 0]
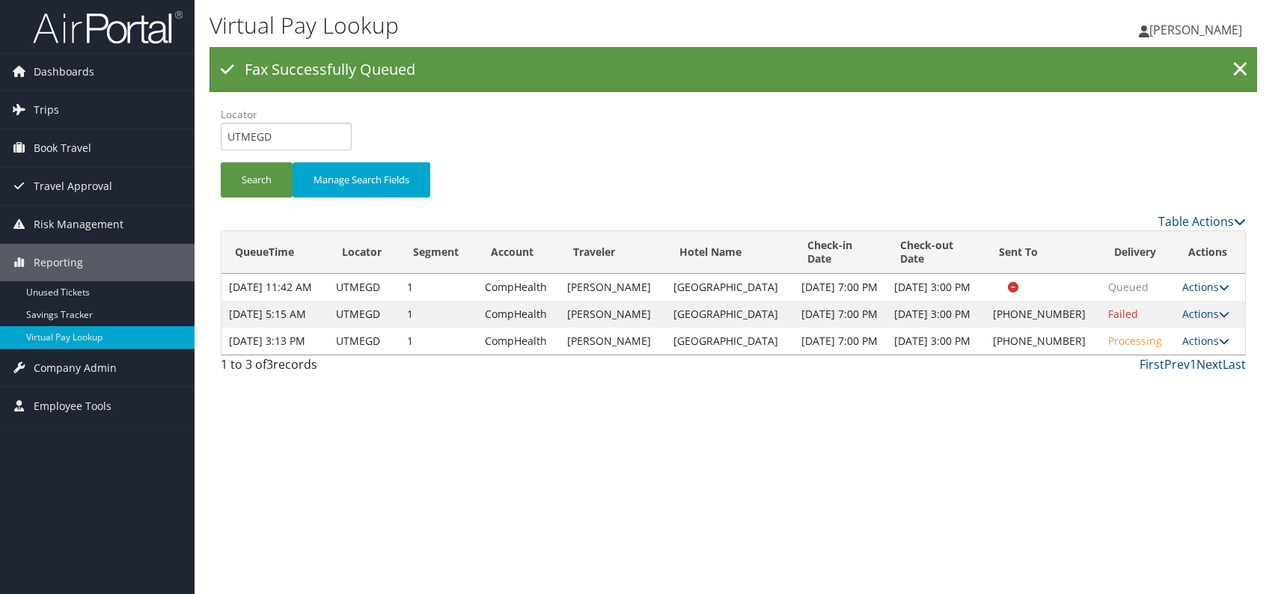
drag, startPoint x: 1217, startPoint y: 361, endPoint x: 1184, endPoint y: 381, distance: 38.2
click at [1219, 347] on icon at bounding box center [1224, 341] width 10 height 10
click at [1135, 404] on link "Logs" at bounding box center [1155, 407] width 128 height 25
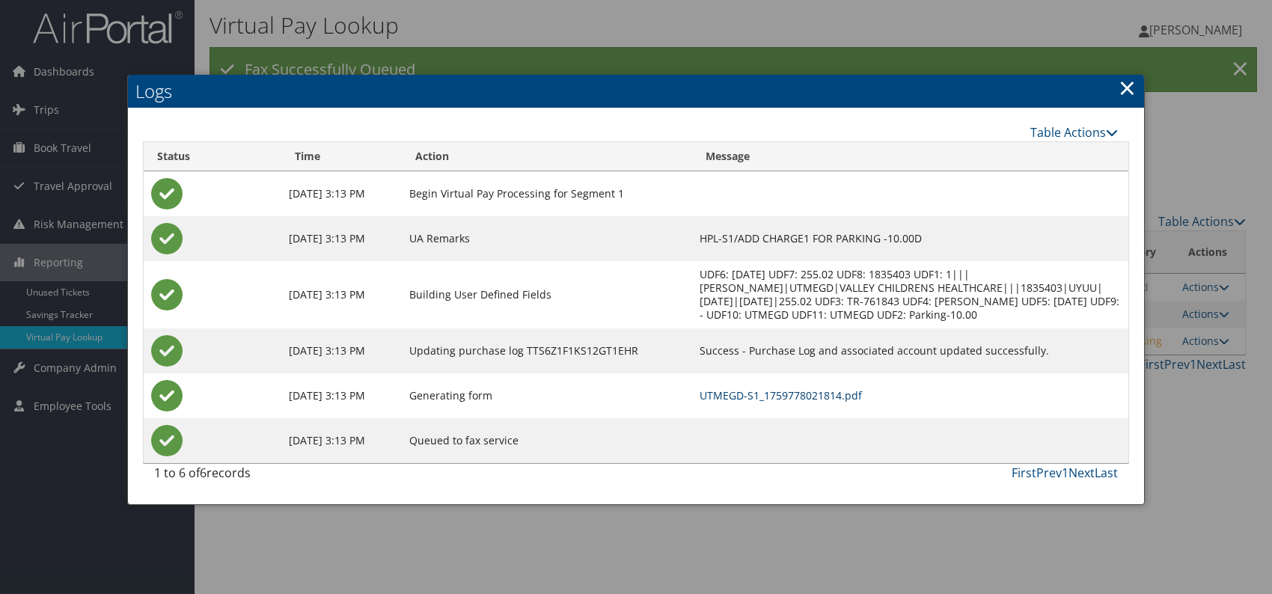
click at [822, 398] on link "UTMEGD-S1_1759778021814.pdf" at bounding box center [781, 395] width 162 height 14
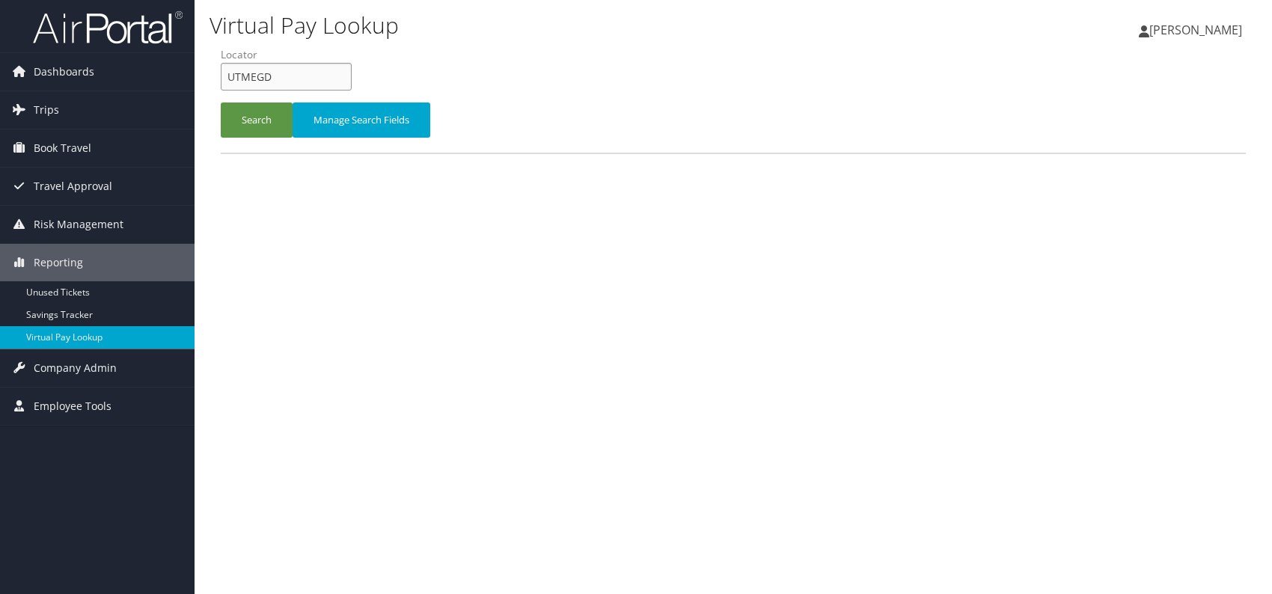
drag, startPoint x: 238, startPoint y: 84, endPoint x: 227, endPoint y: 86, distance: 11.4
click at [227, 86] on input "UTMEGD" at bounding box center [286, 77] width 131 height 28
paste input "WCAIZO"
click at [252, 129] on button "Search" at bounding box center [257, 120] width 72 height 35
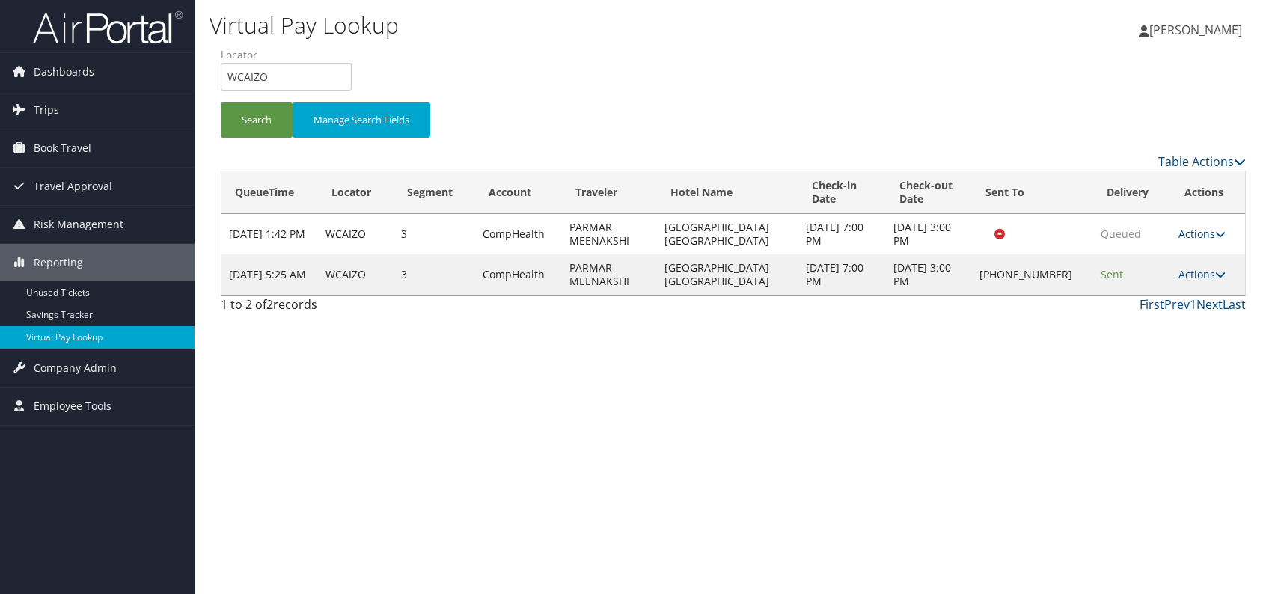
click at [1211, 327] on div "Virtual Pay Lookup [PERSON_NAME] [PERSON_NAME] My Settings Travel Agency Contac…" at bounding box center [734, 297] width 1078 height 594
drag, startPoint x: 280, startPoint y: 78, endPoint x: 230, endPoint y: 62, distance: 52.5
click at [221, 64] on form "QueueTime Locator WCAIZO Segment Account Traveler Hotel Name Check-in Date Chec…" at bounding box center [733, 99] width 1025 height 105
paste input "LPYVMX"
type input "LPYVMX"
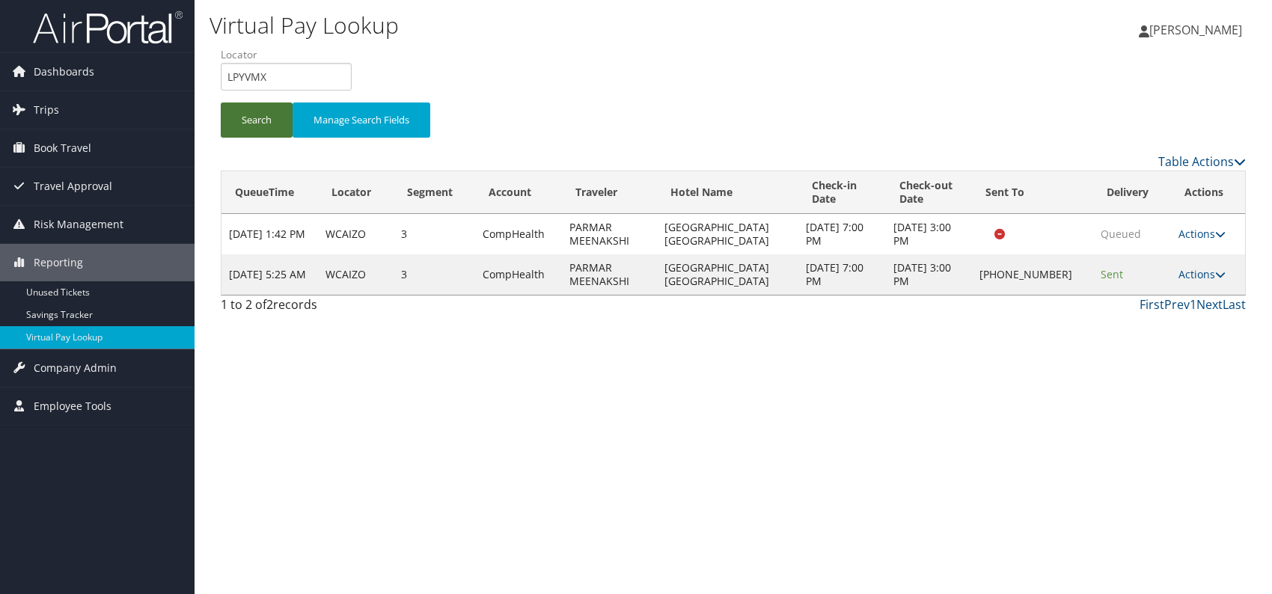
click at [262, 115] on button "Search" at bounding box center [257, 120] width 72 height 35
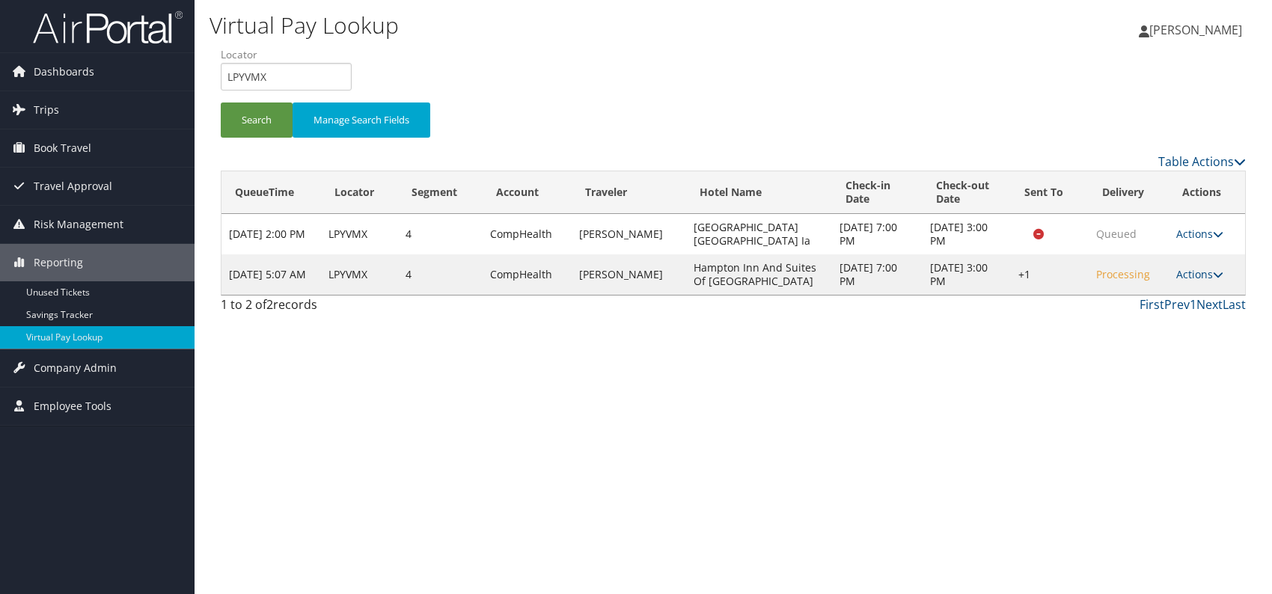
click at [982, 379] on div "Virtual Pay Lookup [PERSON_NAME] [PERSON_NAME] My Settings Travel Agency Contac…" at bounding box center [734, 297] width 1078 height 594
click at [1206, 272] on link "Actions" at bounding box center [1199, 274] width 47 height 14
click at [1140, 321] on link "Logs" at bounding box center [1156, 320] width 128 height 25
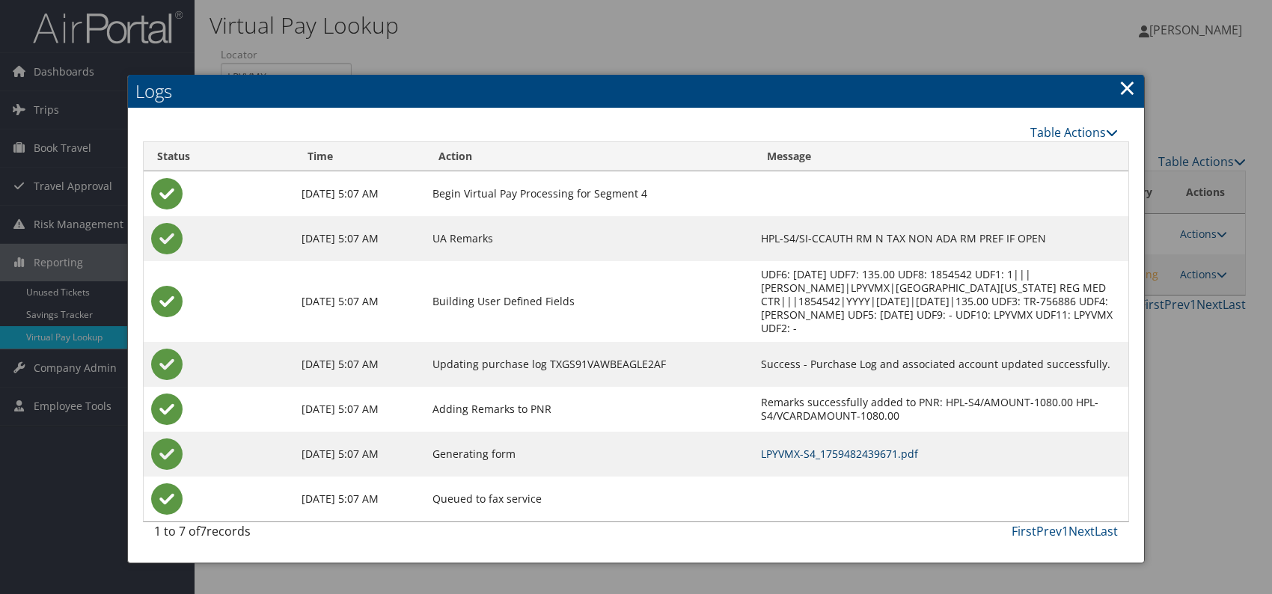
click at [856, 447] on link "LPYVMX-S4_1759482439671.pdf" at bounding box center [839, 454] width 157 height 14
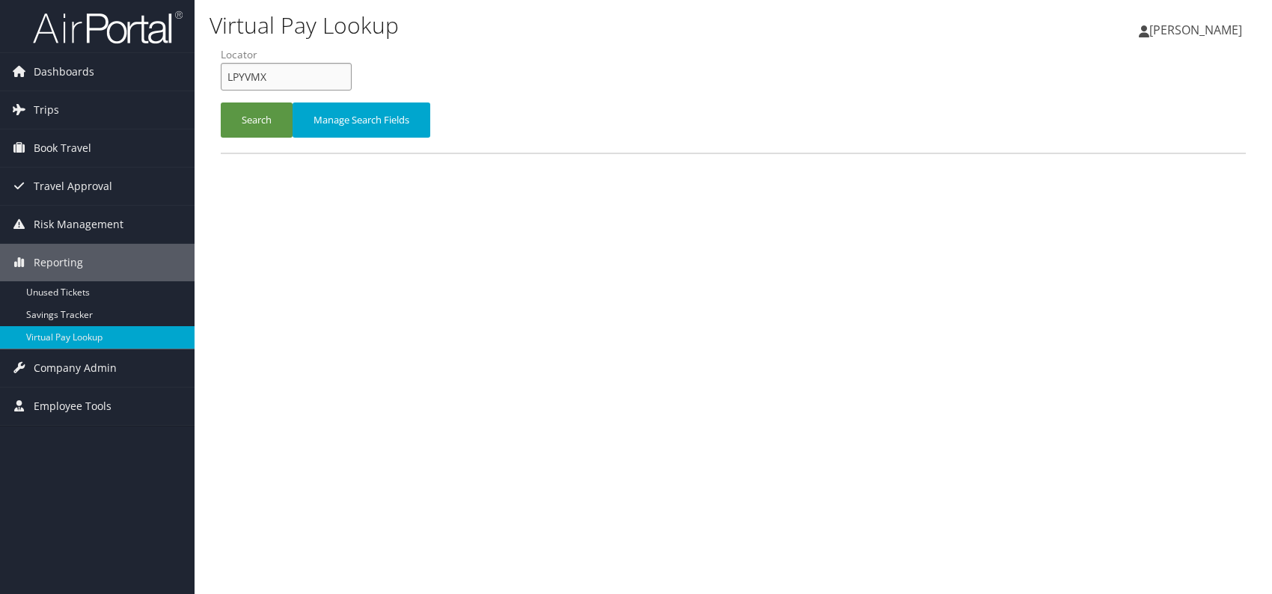
drag, startPoint x: 281, startPoint y: 81, endPoint x: 201, endPoint y: 67, distance: 82.1
click at [201, 67] on div "Virtual Pay Lookup [PERSON_NAME] [PERSON_NAME] My Settings Travel Agency Contac…" at bounding box center [734, 297] width 1078 height 594
paste input "YETYSH"
click at [253, 75] on input "YETYSH" at bounding box center [286, 77] width 131 height 28
type input "YETYSH"
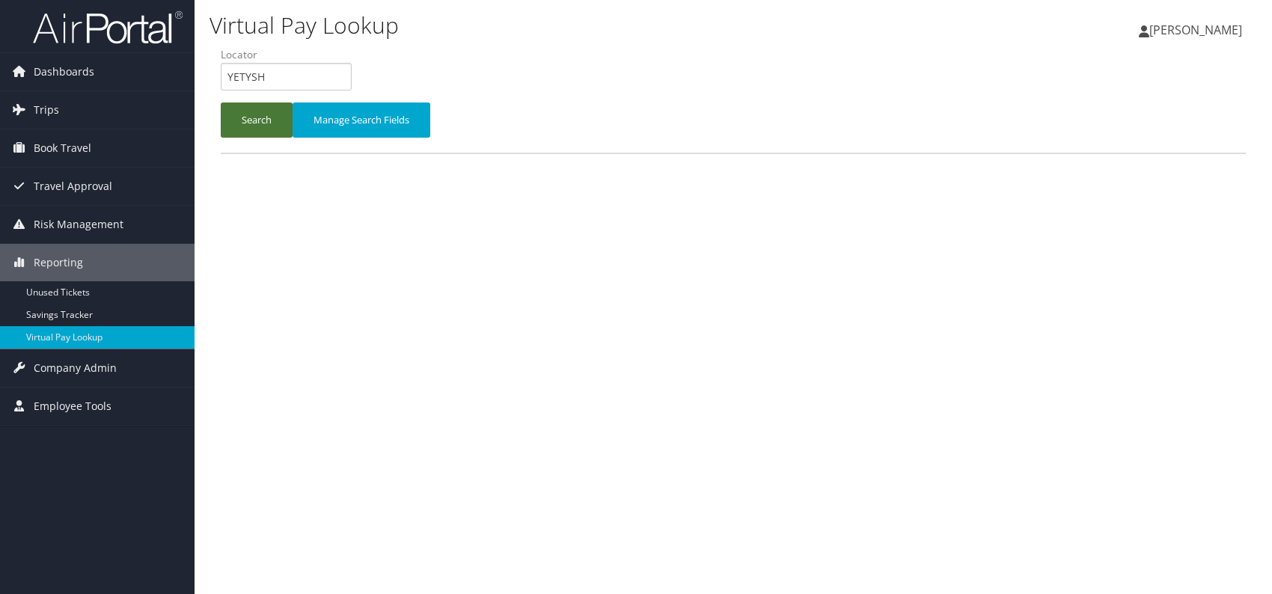
click at [255, 118] on button "Search" at bounding box center [257, 120] width 72 height 35
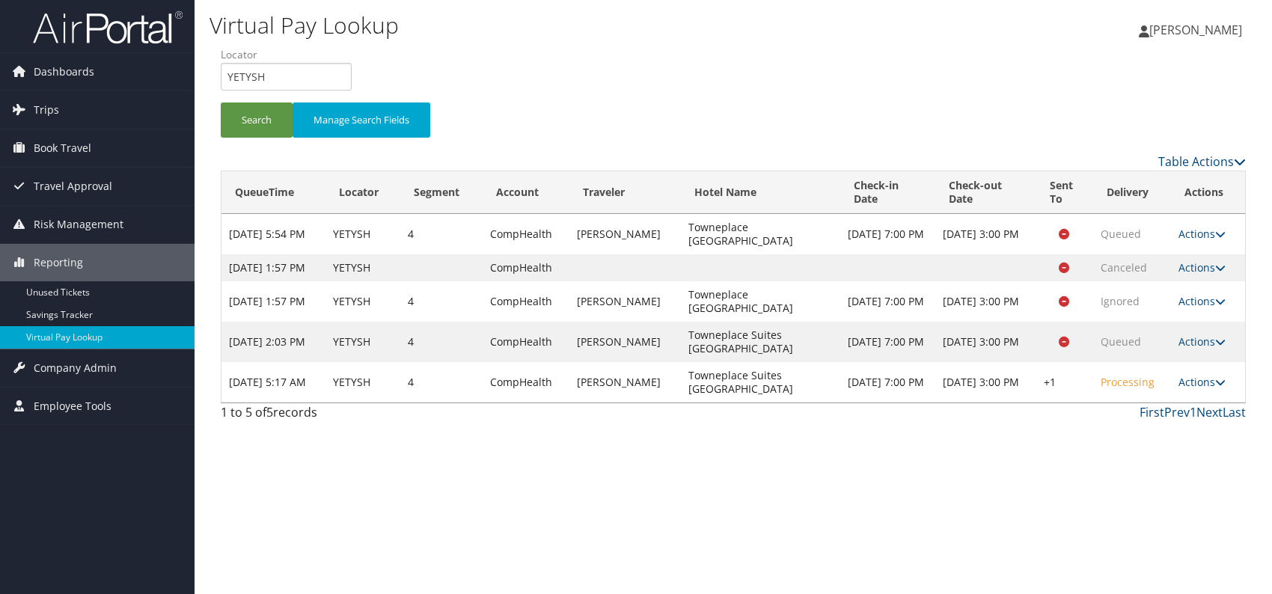
click at [891, 547] on div "Virtual Pay Lookup Romina Kwock Romina Kwock My Settings Travel Agency Contacts…" at bounding box center [734, 297] width 1078 height 594
click at [954, 513] on div "Virtual Pay Lookup Romina Kwock Romina Kwock My Settings Travel Agency Contacts…" at bounding box center [734, 297] width 1078 height 594
click at [1194, 389] on link "Actions" at bounding box center [1202, 382] width 47 height 14
click at [1139, 442] on link "Logs" at bounding box center [1157, 442] width 128 height 25
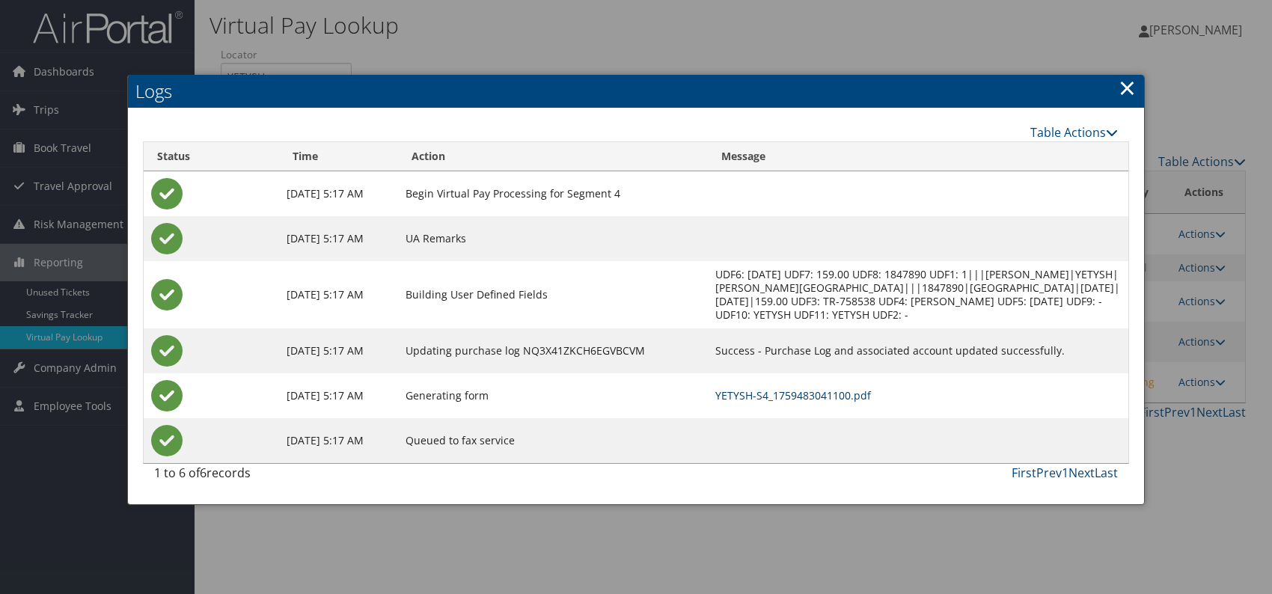
click at [822, 394] on link "YETYSH-S4_1759483041100.pdf" at bounding box center [793, 395] width 156 height 14
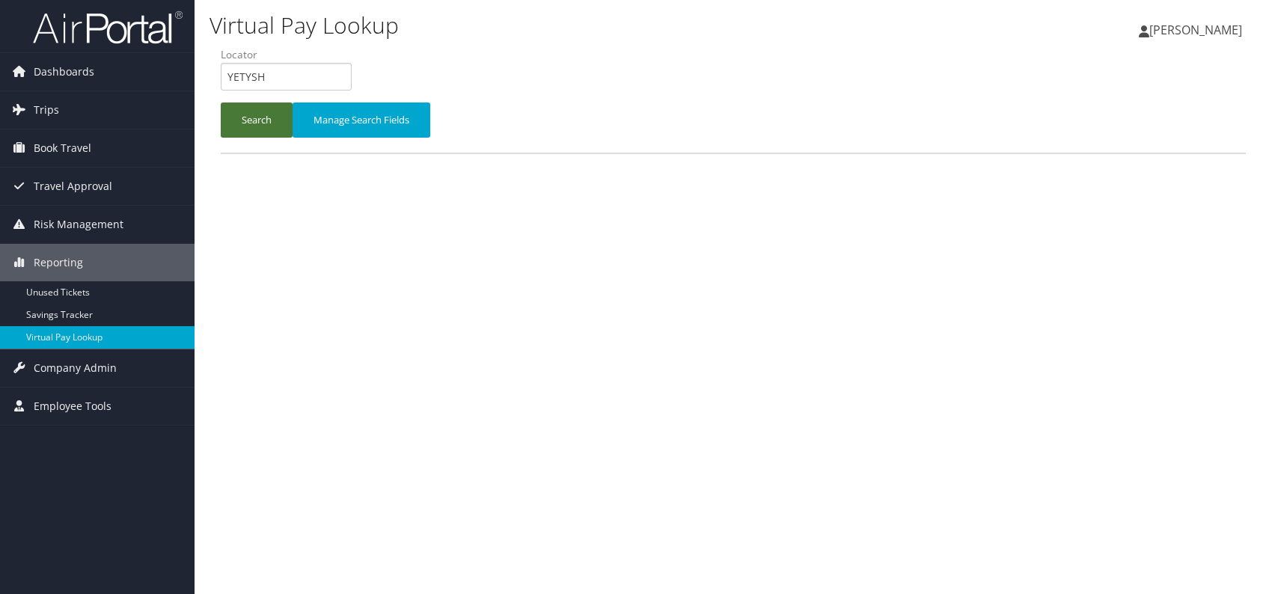
click at [257, 129] on button "Search" at bounding box center [257, 120] width 72 height 35
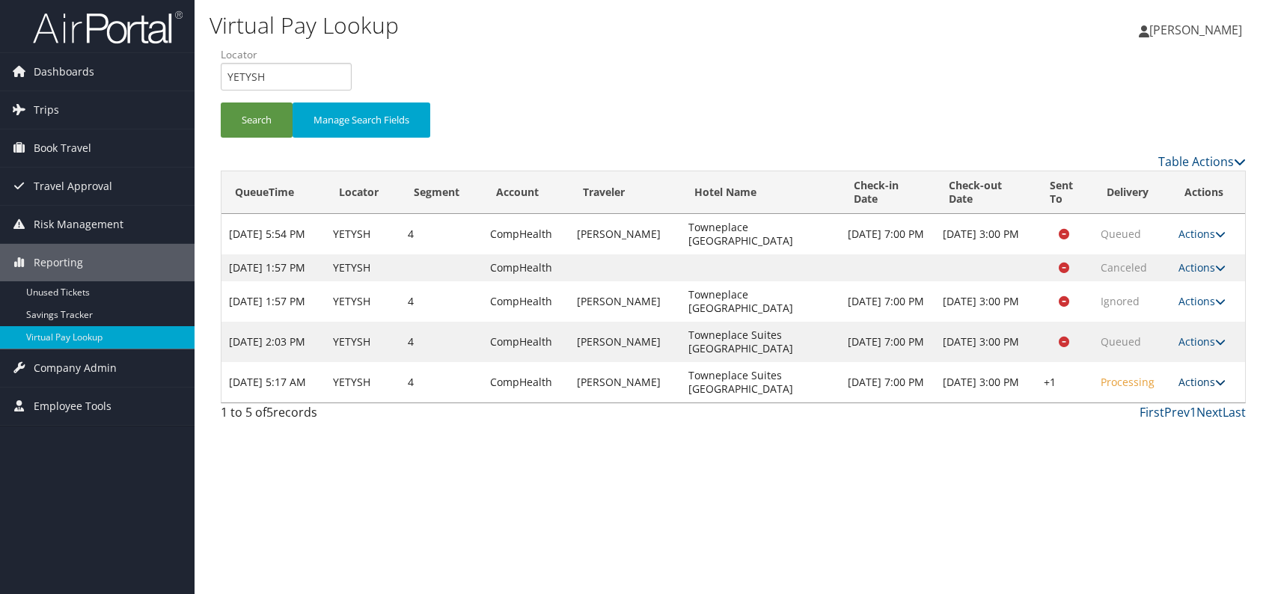
click at [1206, 389] on link "Actions" at bounding box center [1202, 382] width 47 height 14
click at [1140, 418] on link "Resend" at bounding box center [1157, 416] width 128 height 25
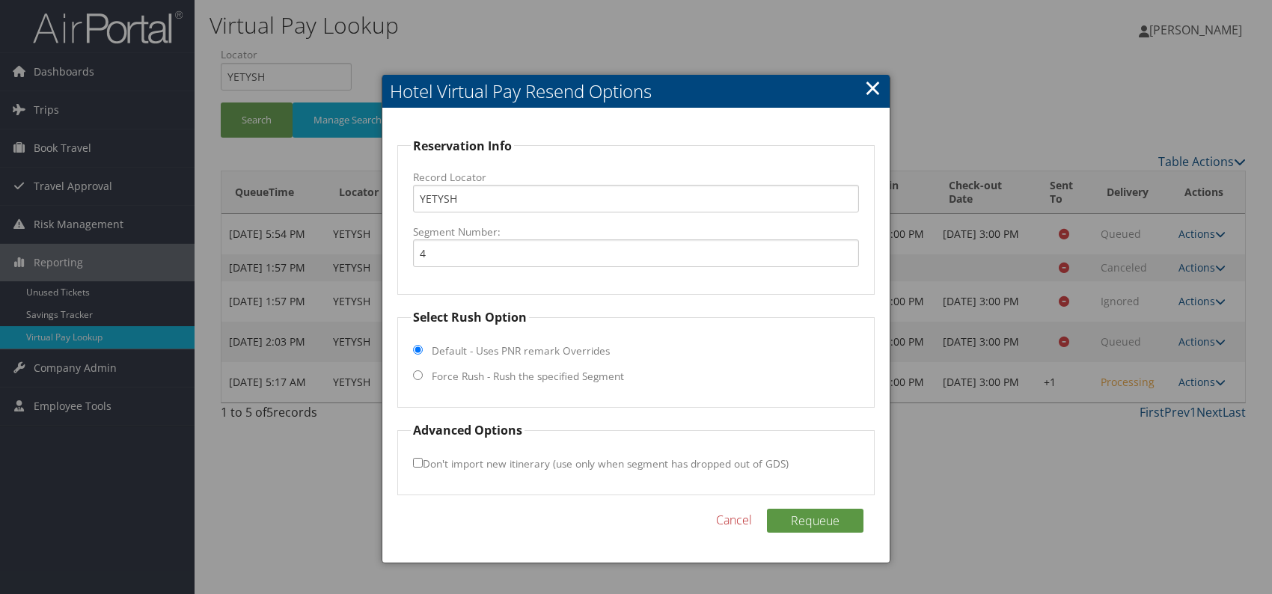
click at [414, 374] on input "Force Rush - Rush the specified Segment" at bounding box center [418, 375] width 10 height 10
radio input "true"
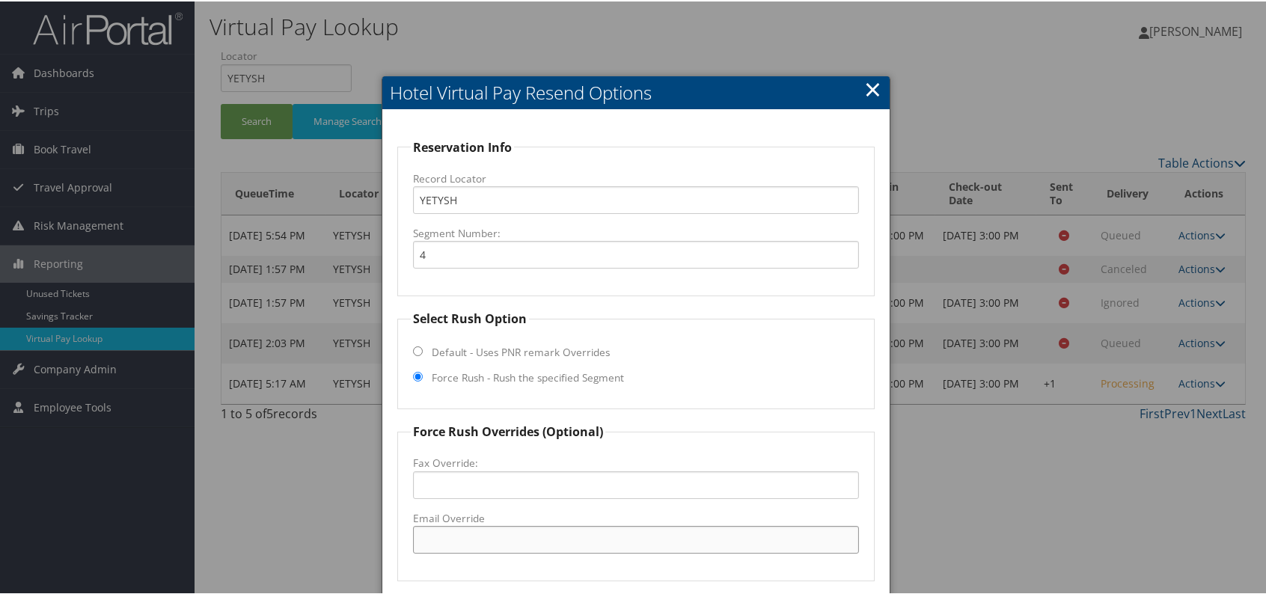
paste input "605-725-3499"
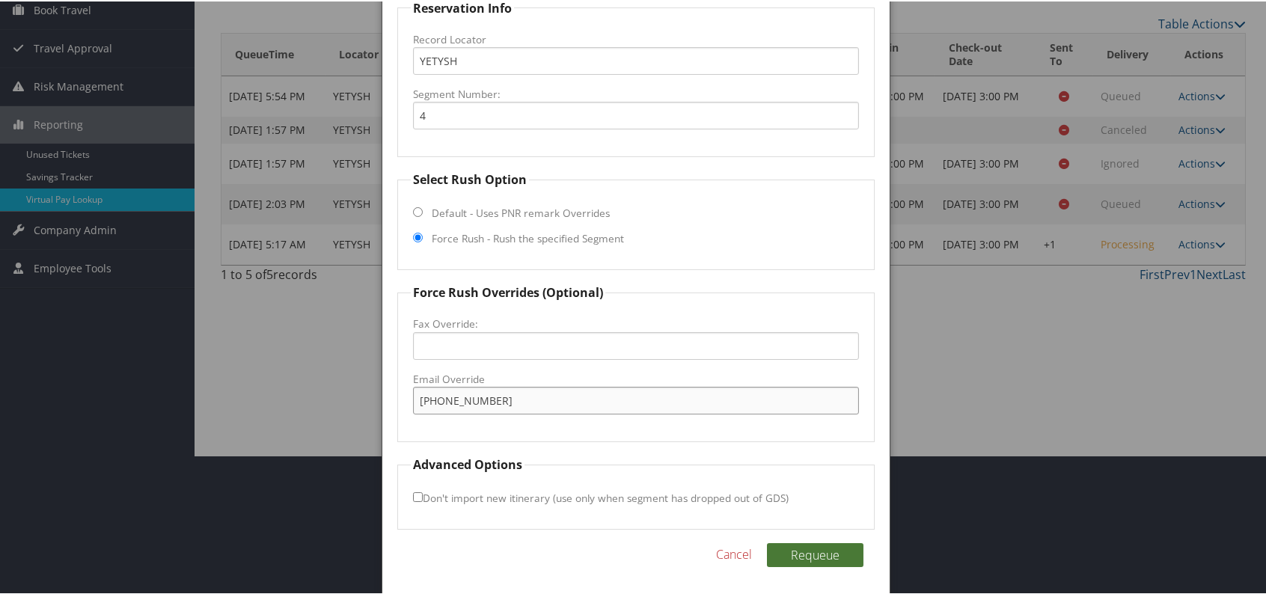
type input "605-725-3499"
click at [846, 551] on button "Requeue" at bounding box center [815, 554] width 97 height 24
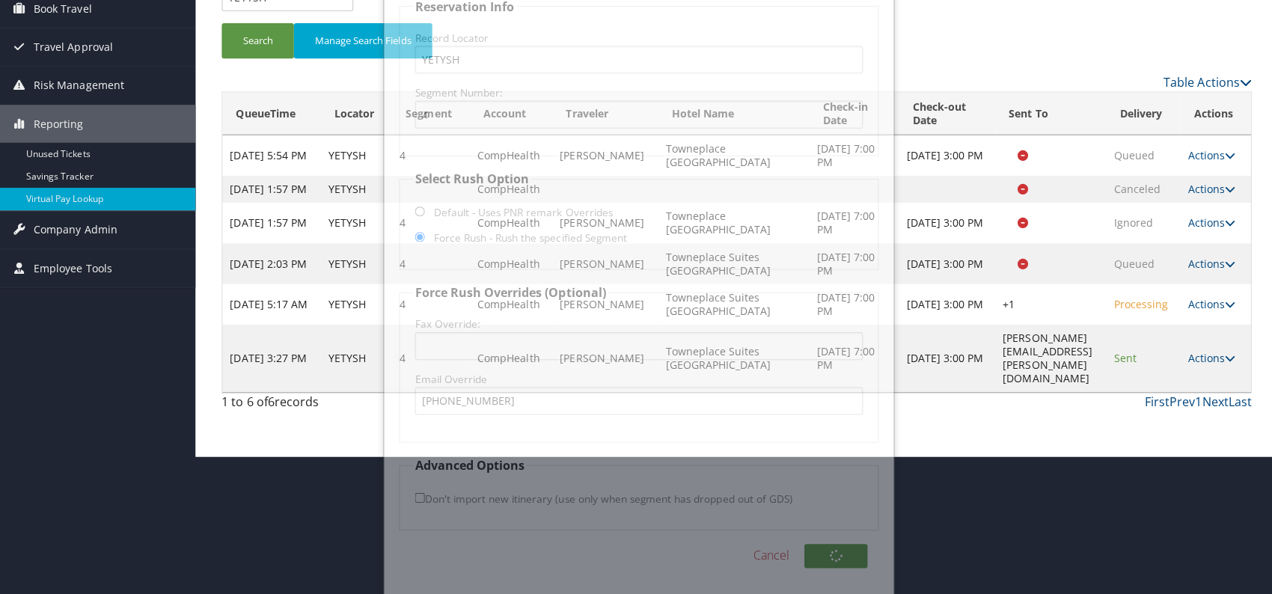
scroll to position [0, 0]
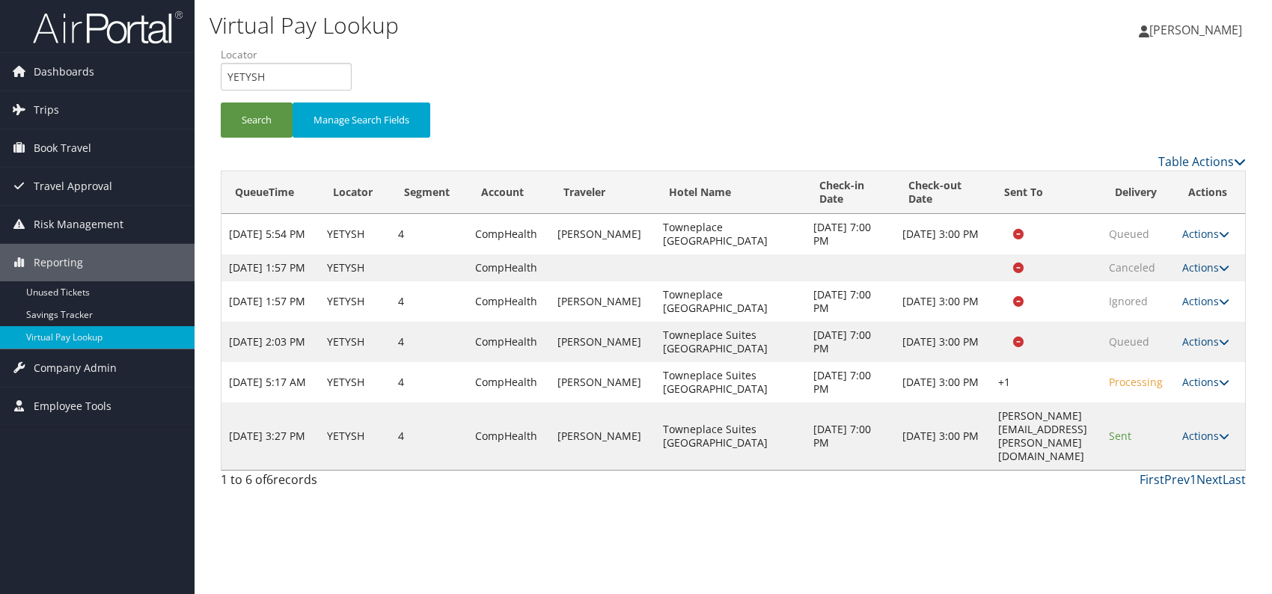
click at [973, 545] on div "Virtual Pay Lookup [PERSON_NAME] [PERSON_NAME] My Settings Travel Agency Contac…" at bounding box center [734, 297] width 1078 height 594
click at [921, 496] on div "Virtual Pay Lookup [PERSON_NAME] [PERSON_NAME] My Settings Travel Agency Contac…" at bounding box center [734, 297] width 1078 height 594
click at [1218, 436] on link "Actions" at bounding box center [1205, 436] width 47 height 14
click at [1173, 510] on link "View Itinerary" at bounding box center [1183, 507] width 94 height 25
click at [860, 513] on div "Virtual Pay Lookup [PERSON_NAME] [PERSON_NAME] My Settings Travel Agency Contac…" at bounding box center [734, 297] width 1078 height 594
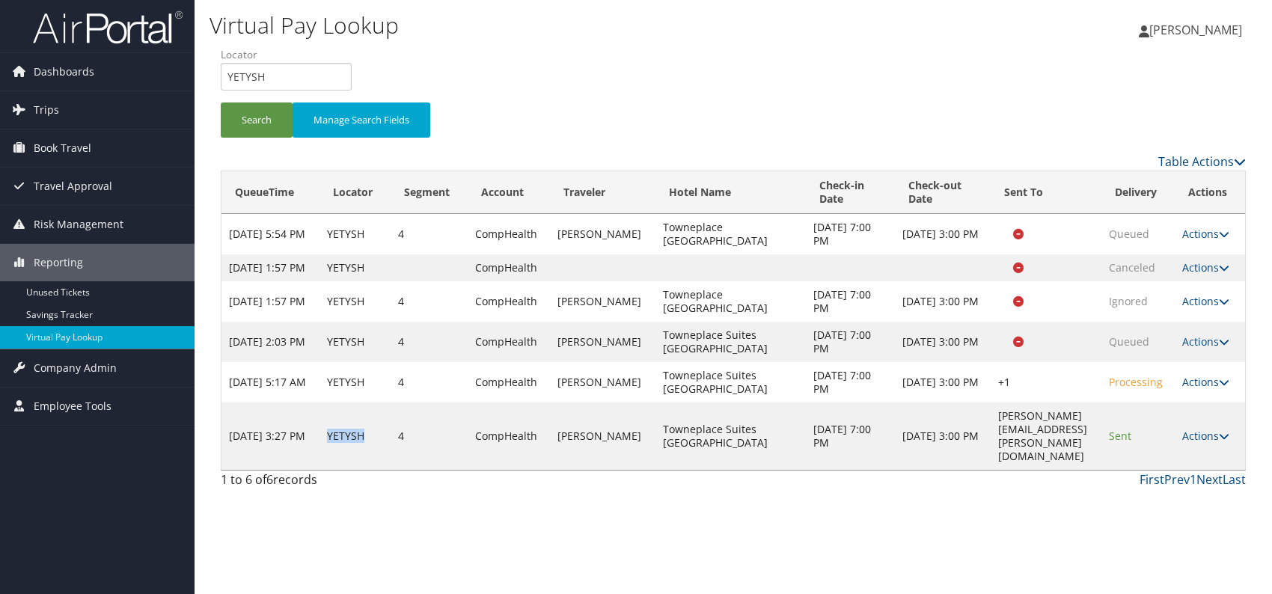
drag, startPoint x: 346, startPoint y: 436, endPoint x: 321, endPoint y: 439, distance: 24.8
click at [321, 439] on td "YETYSH" at bounding box center [355, 436] width 71 height 67
copy td "YETYSH"
click at [1211, 431] on link "Actions" at bounding box center [1205, 436] width 47 height 14
click at [1165, 480] on link "Logs" at bounding box center [1183, 482] width 94 height 25
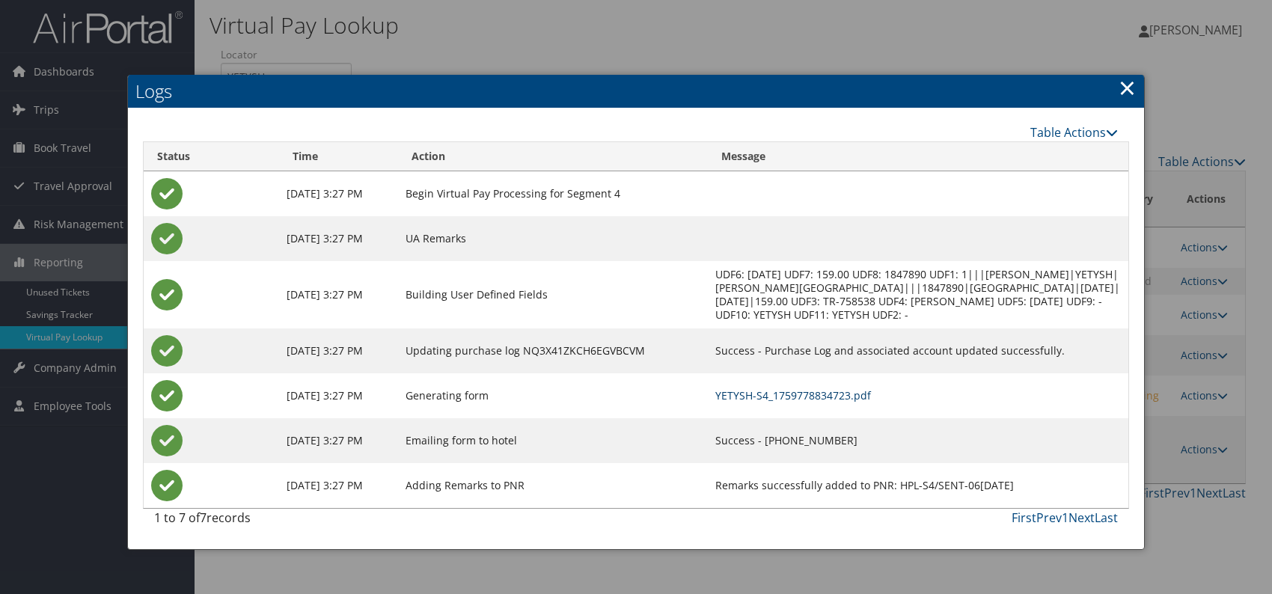
click at [805, 397] on link "YETYSH-S4_1759778834723.pdf" at bounding box center [793, 395] width 156 height 14
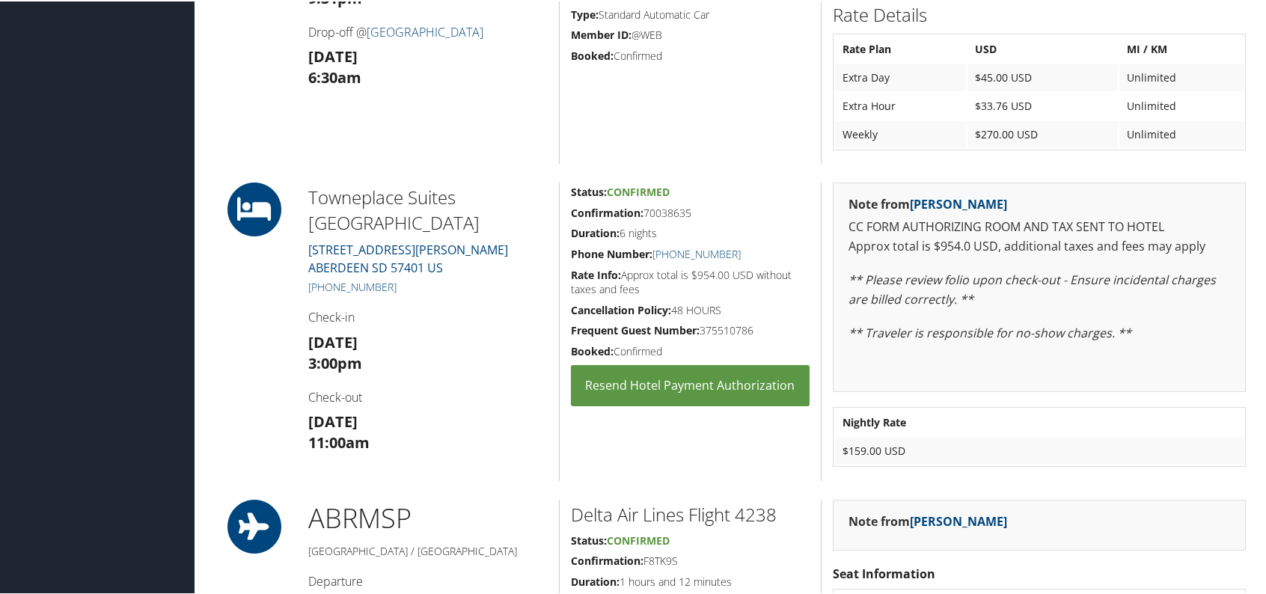
scroll to position [1048, 0]
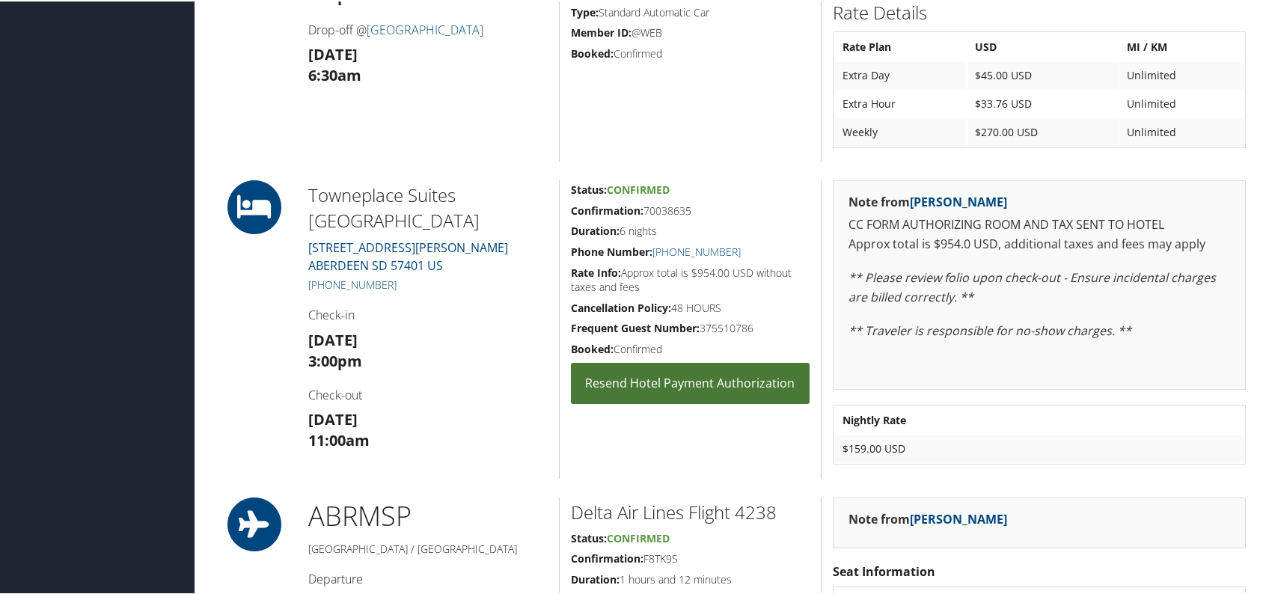
click at [701, 381] on link "Resend Hotel Payment Authorization" at bounding box center [690, 381] width 239 height 41
click at [684, 383] on link "Resend Hotel Payment Authorization" at bounding box center [690, 381] width 239 height 41
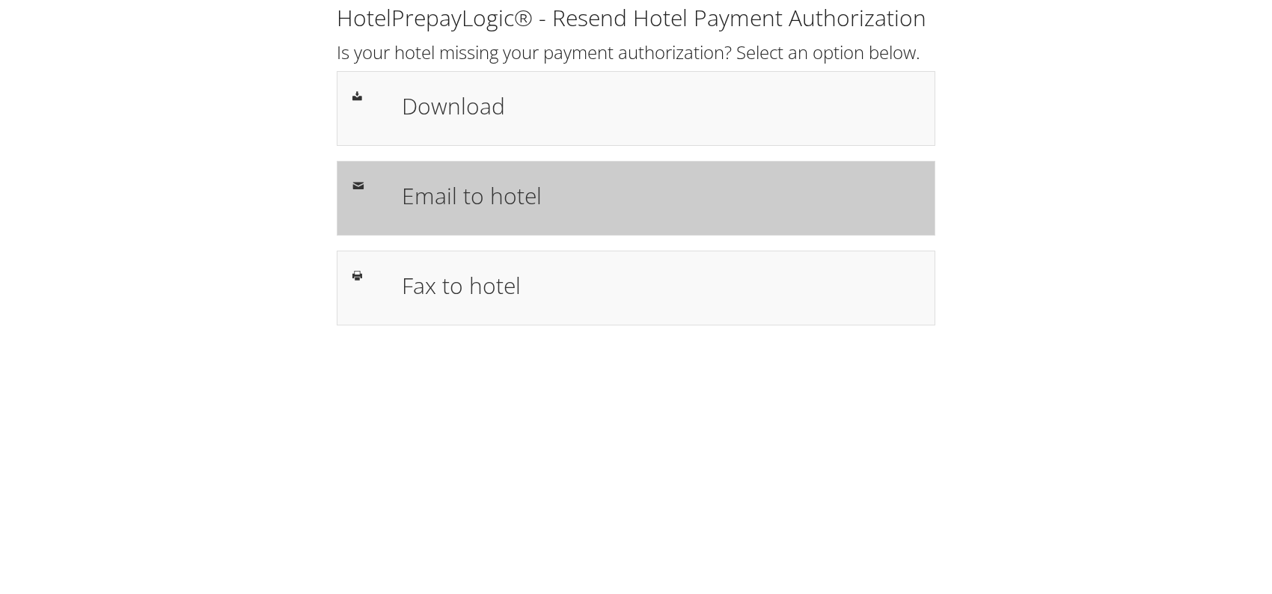
click at [605, 187] on h1 "Email to hotel" at bounding box center [661, 196] width 518 height 34
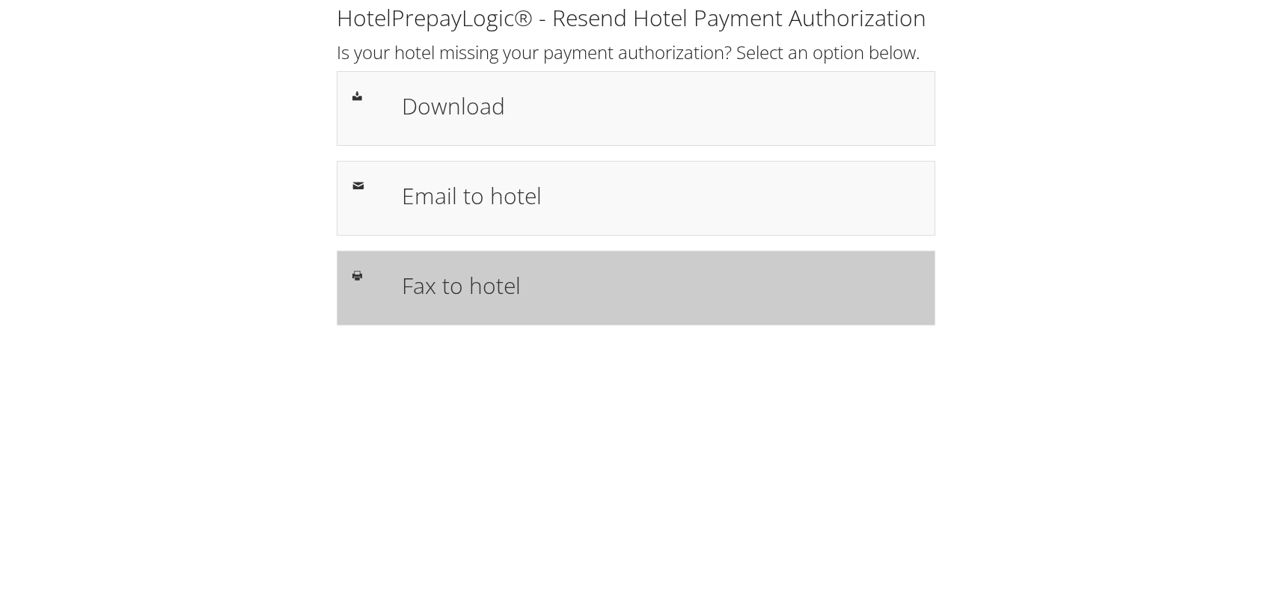
click at [488, 285] on h1 "Fax to hotel" at bounding box center [661, 286] width 518 height 34
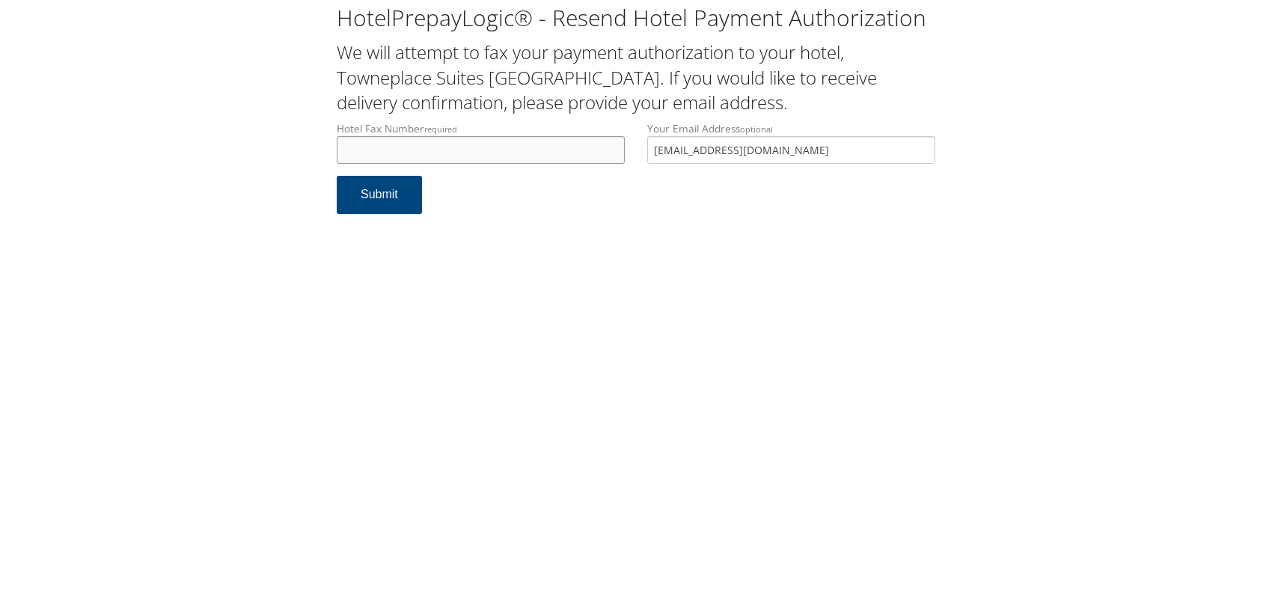
paste input "605-725-3499"
type input "605-725-3499"
click at [383, 197] on button "Submit" at bounding box center [379, 195] width 85 height 38
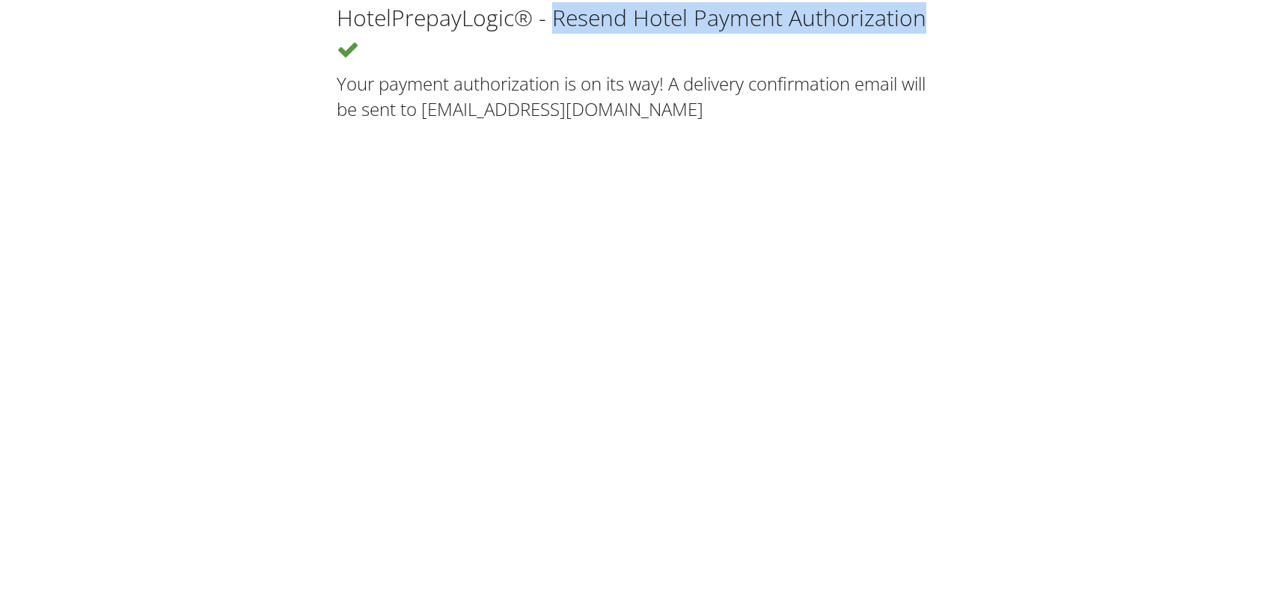
drag, startPoint x: 563, startPoint y: 24, endPoint x: 925, endPoint y: 32, distance: 362.3
click at [925, 32] on h1 "HotelPrepayLogic® - Resend Hotel Payment Authorization" at bounding box center [636, 33] width 599 height 63
copy h1 "Resend Hotel Payment Authorization"
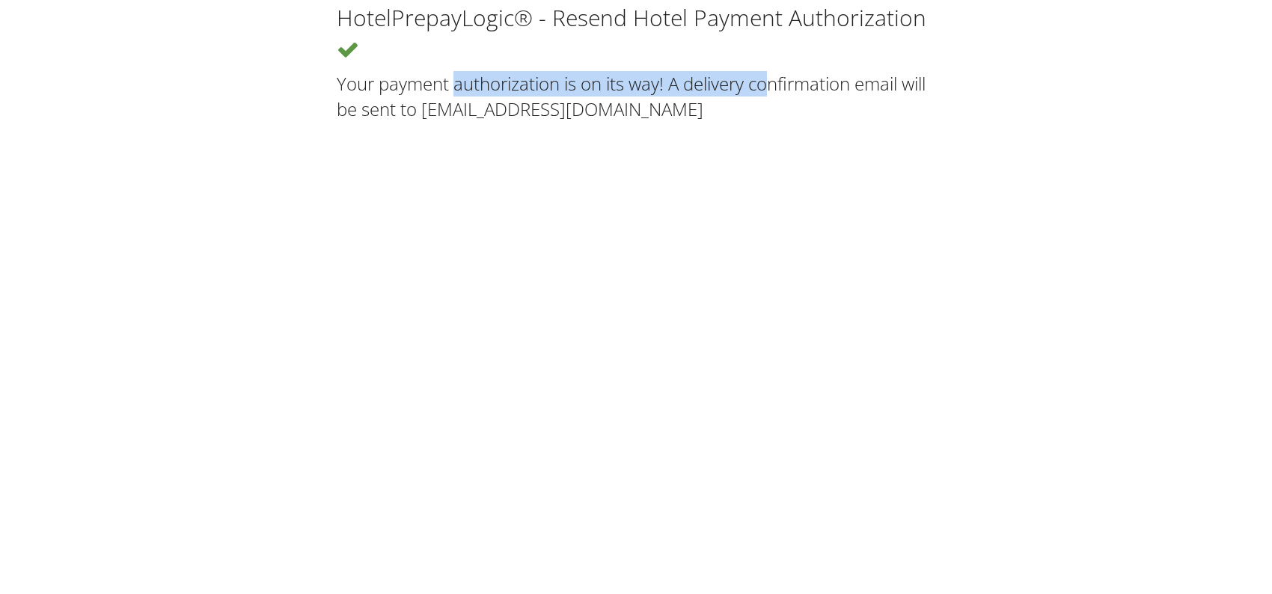
drag, startPoint x: 337, startPoint y: 81, endPoint x: 670, endPoint y: 85, distance: 333.1
click at [670, 85] on h2 "Your payment authorization is on its way! A delivery confirmation email will be…" at bounding box center [636, 96] width 599 height 50
copy h2 "Your payment authorization is on its way!"
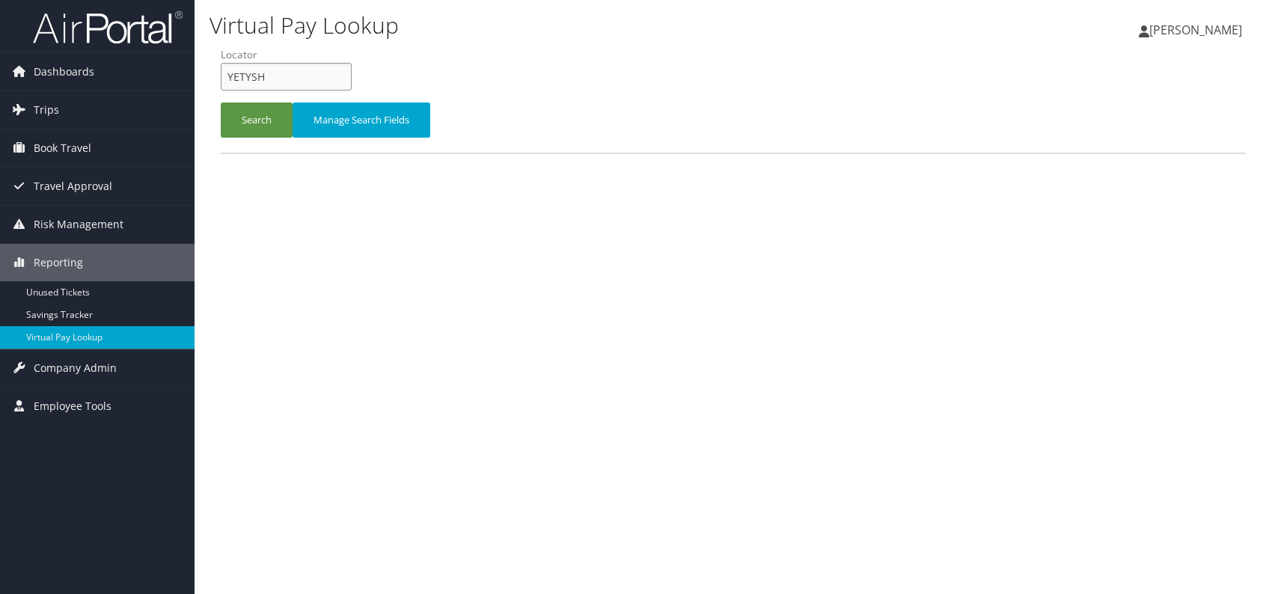
drag, startPoint x: 264, startPoint y: 85, endPoint x: 221, endPoint y: 76, distance: 44.3
click at [221, 76] on input "YETYSH" at bounding box center [286, 77] width 131 height 28
paste input "SOBYQU"
click at [258, 112] on button "Search" at bounding box center [257, 120] width 72 height 35
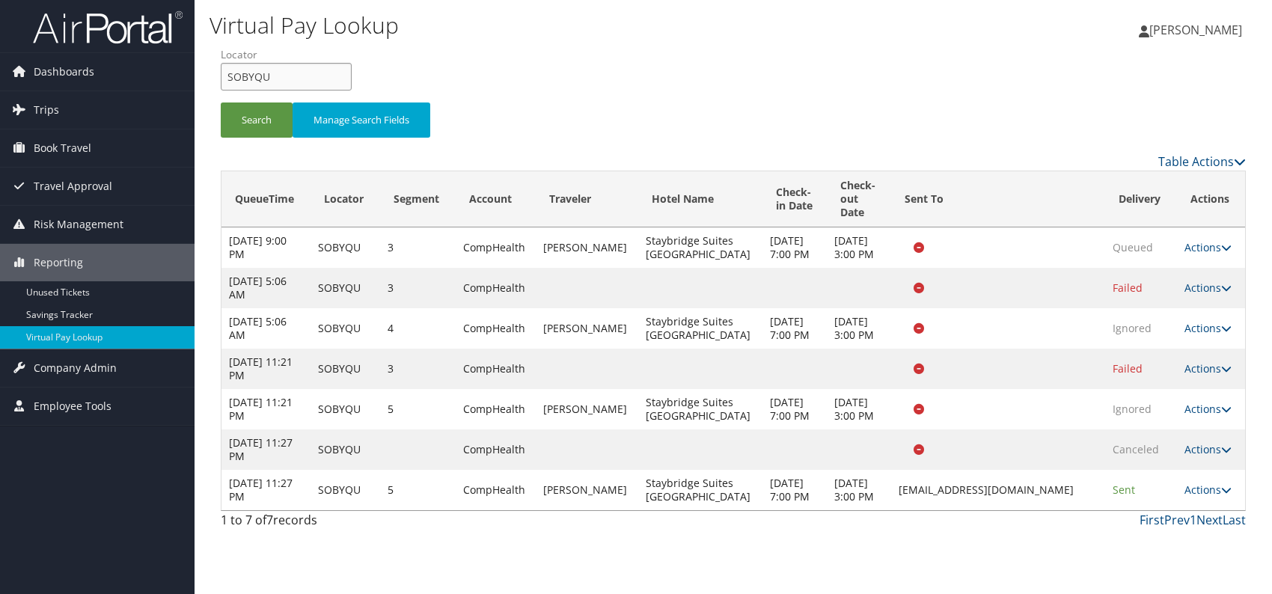
drag, startPoint x: 302, startPoint y: 79, endPoint x: 228, endPoint y: 77, distance: 74.9
click at [228, 77] on input "SOBYQU" at bounding box center [286, 77] width 131 height 28
paste input "SBTZKQ"
click at [253, 75] on input "SBTZKQ" at bounding box center [286, 77] width 131 height 28
type input "SBTZKQ"
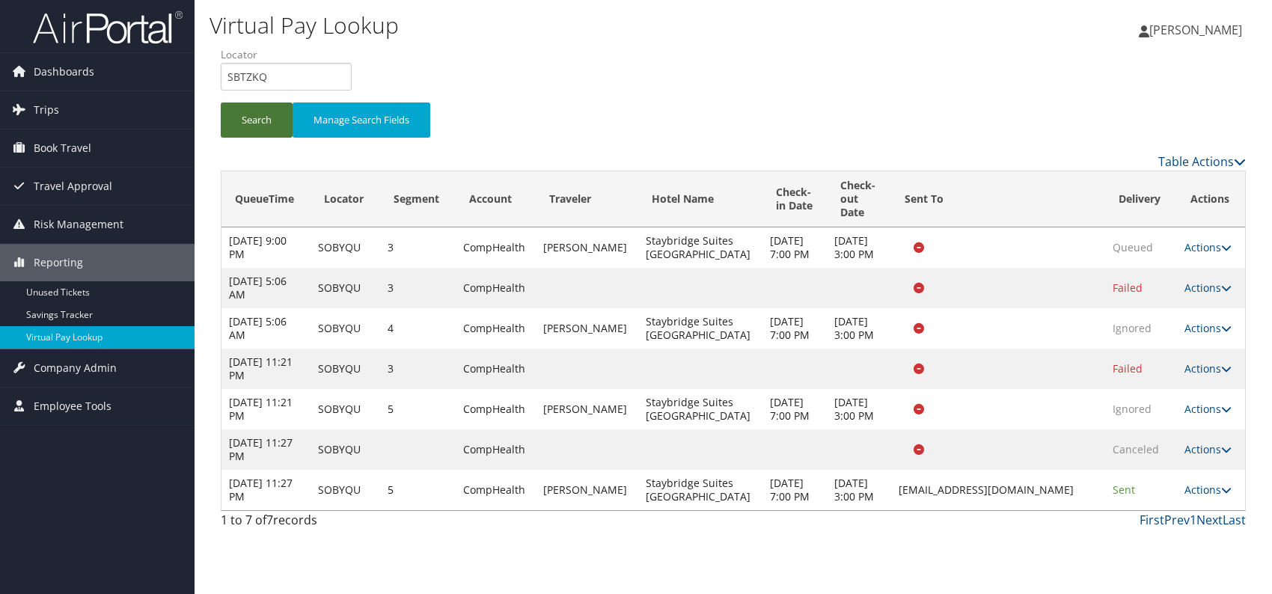
click at [259, 125] on button "Search" at bounding box center [257, 120] width 72 height 35
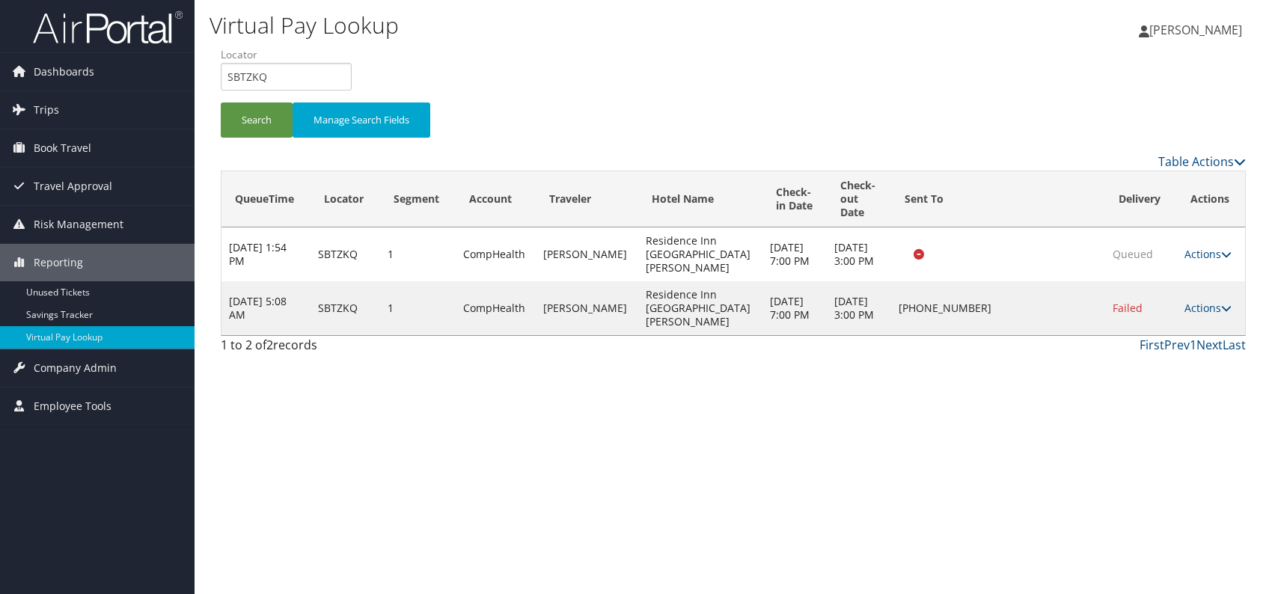
drag, startPoint x: 1015, startPoint y: 422, endPoint x: 1145, endPoint y: 407, distance: 131.1
click at [1031, 422] on div "Virtual Pay Lookup [PERSON_NAME] [PERSON_NAME] My Settings Travel Agency Contac…" at bounding box center [734, 297] width 1078 height 594
click at [1210, 315] on link "Actions" at bounding box center [1208, 308] width 47 height 14
click at [1143, 375] on link "Logs" at bounding box center [1159, 374] width 128 height 25
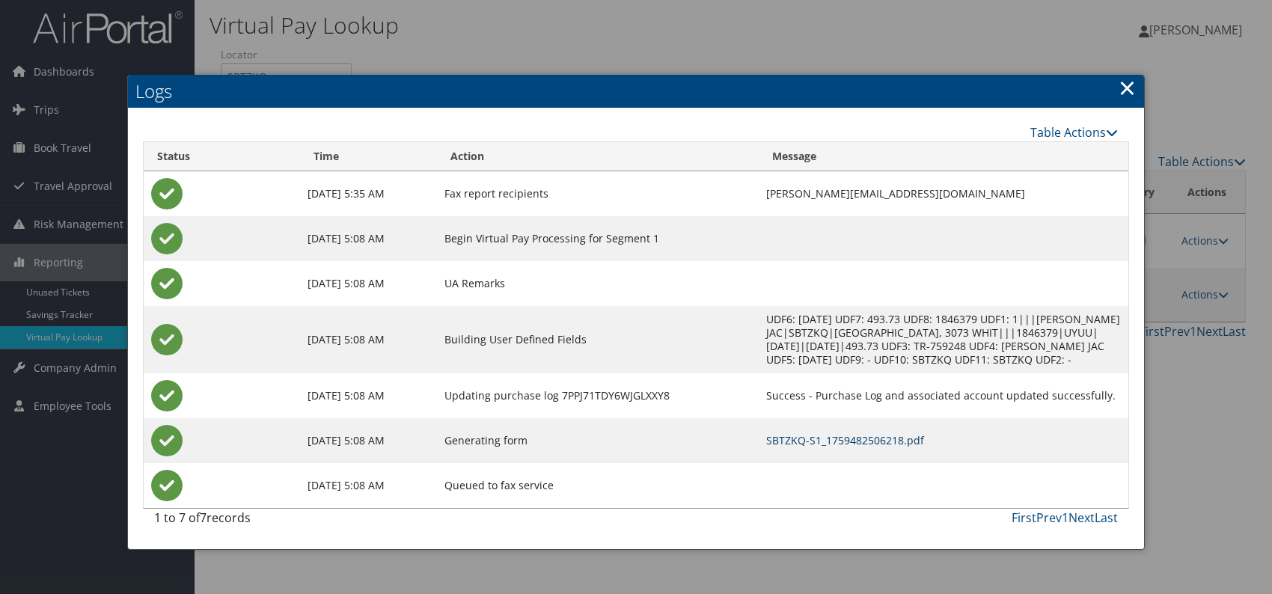
click at [766, 444] on link "SBTZKQ-S1_1759482506218.pdf" at bounding box center [845, 440] width 158 height 14
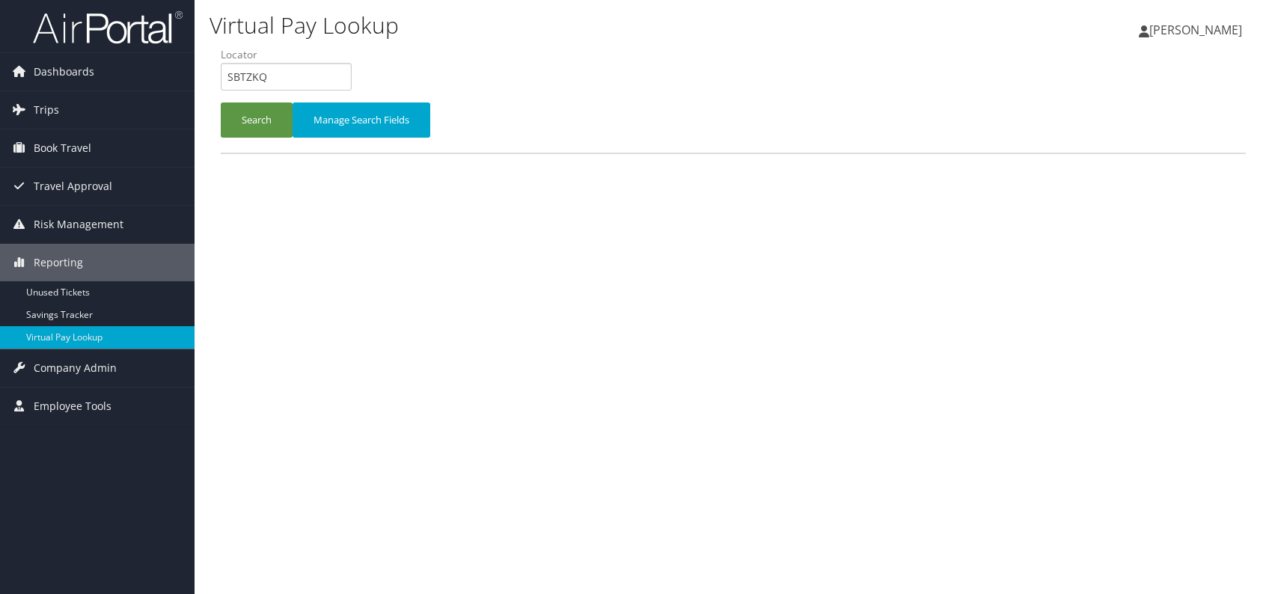
click at [221, 70] on form "QueueTime Locator SBTZKQ Segment Account Traveler Hotel Name Check-in Date Chec…" at bounding box center [733, 99] width 1025 height 105
drag, startPoint x: 251, startPoint y: 80, endPoint x: 261, endPoint y: 79, distance: 10.5
click at [251, 79] on input "AFMJEP" at bounding box center [286, 77] width 131 height 28
click at [242, 118] on button "Search" at bounding box center [257, 120] width 72 height 35
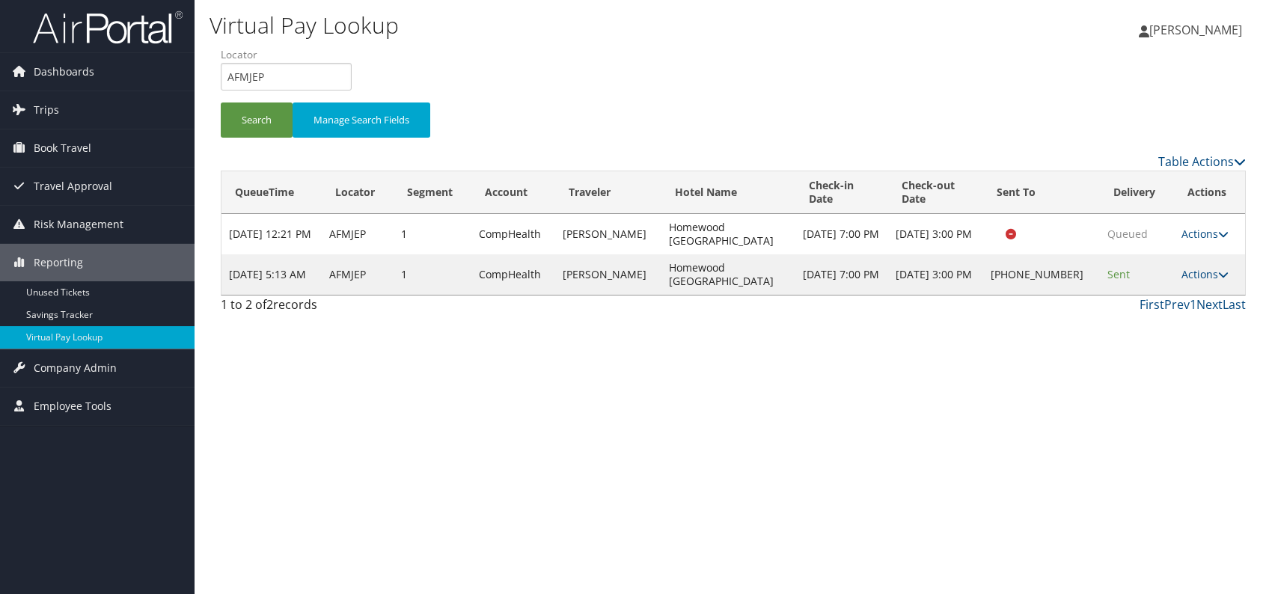
drag, startPoint x: 616, startPoint y: 380, endPoint x: 840, endPoint y: 348, distance: 226.8
click at [630, 379] on div "Virtual Pay Lookup [PERSON_NAME] [PERSON_NAME] My Settings Travel Agency Contac…" at bounding box center [734, 297] width 1078 height 594
drag, startPoint x: 276, startPoint y: 72, endPoint x: 219, endPoint y: 77, distance: 57.9
click at [221, 77] on form "QueueTime Locator AFMJEP Segment Account Traveler Hotel Name Check-in Date Chec…" at bounding box center [733, 99] width 1025 height 105
paste input "WHQNQS"
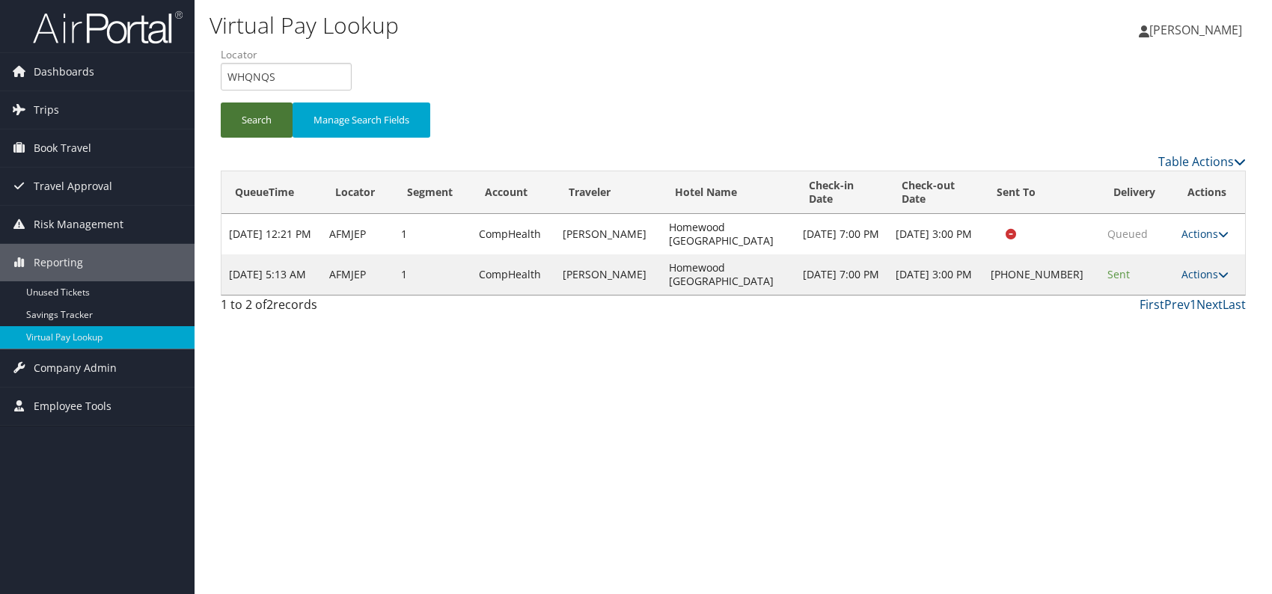
click at [251, 120] on button "Search" at bounding box center [257, 120] width 72 height 35
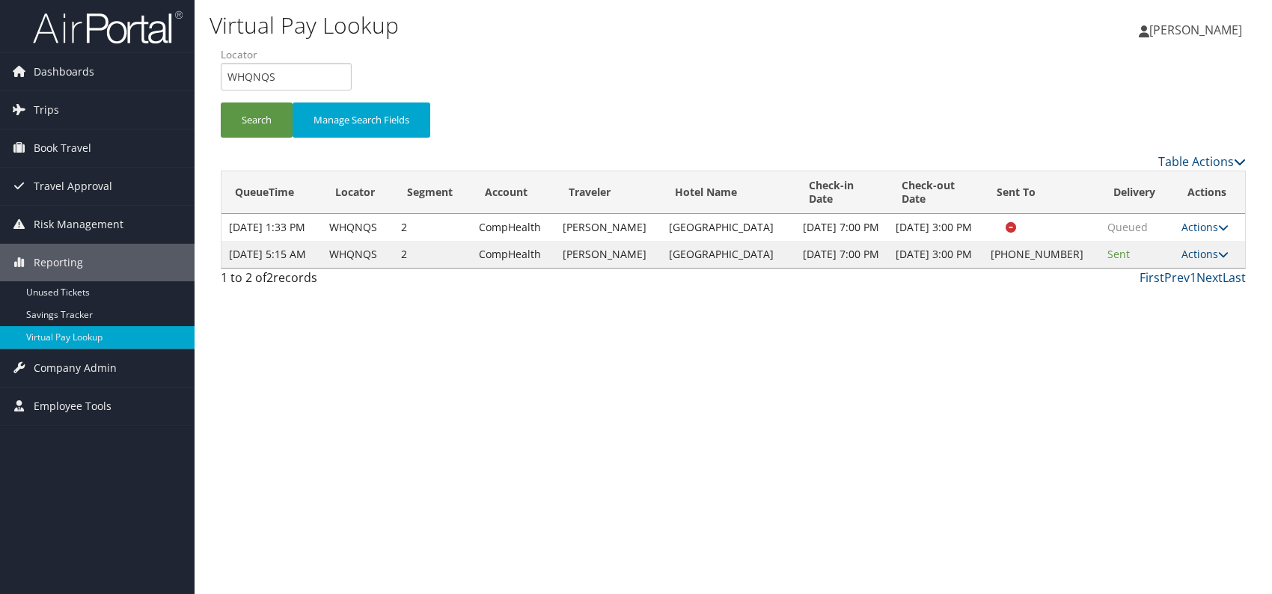
click at [938, 393] on div "Virtual Pay Lookup [PERSON_NAME] [PERSON_NAME] My Settings Travel Agency Contac…" at bounding box center [734, 297] width 1078 height 594
drag, startPoint x: 293, startPoint y: 74, endPoint x: 228, endPoint y: 82, distance: 65.5
click at [221, 76] on form "QueueTime Locator WHQNQS Segment Account Traveler Hotel Name Check-in Date Chec…" at bounding box center [733, 99] width 1025 height 105
paste input "CDHGZZ"
click at [247, 114] on button "Search" at bounding box center [257, 120] width 72 height 35
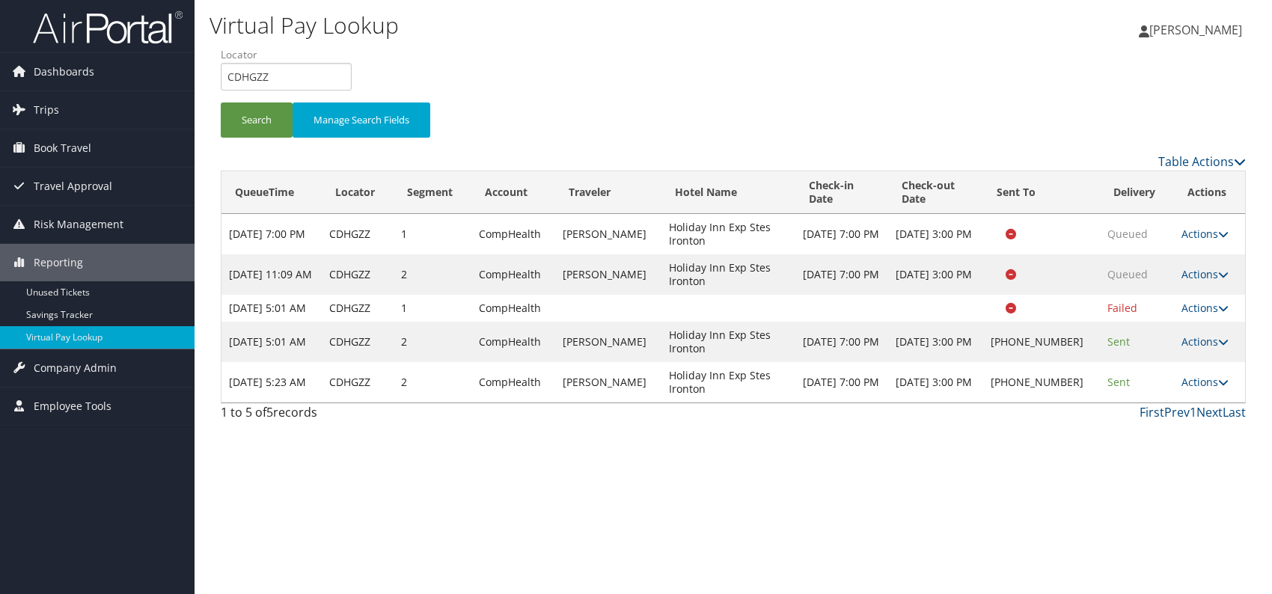
click at [1090, 471] on div "Virtual Pay Lookup [PERSON_NAME] [PERSON_NAME] My Settings Travel Agency Contac…" at bounding box center [734, 297] width 1078 height 594
drag, startPoint x: 236, startPoint y: 73, endPoint x: 205, endPoint y: 72, distance: 31.5
click at [198, 72] on div "Virtual Pay Lookup [PERSON_NAME] [PERSON_NAME] My Settings Travel Agency Contac…" at bounding box center [734, 297] width 1078 height 594
paste input "JTPDH"
click at [251, 115] on button "Search" at bounding box center [257, 120] width 72 height 35
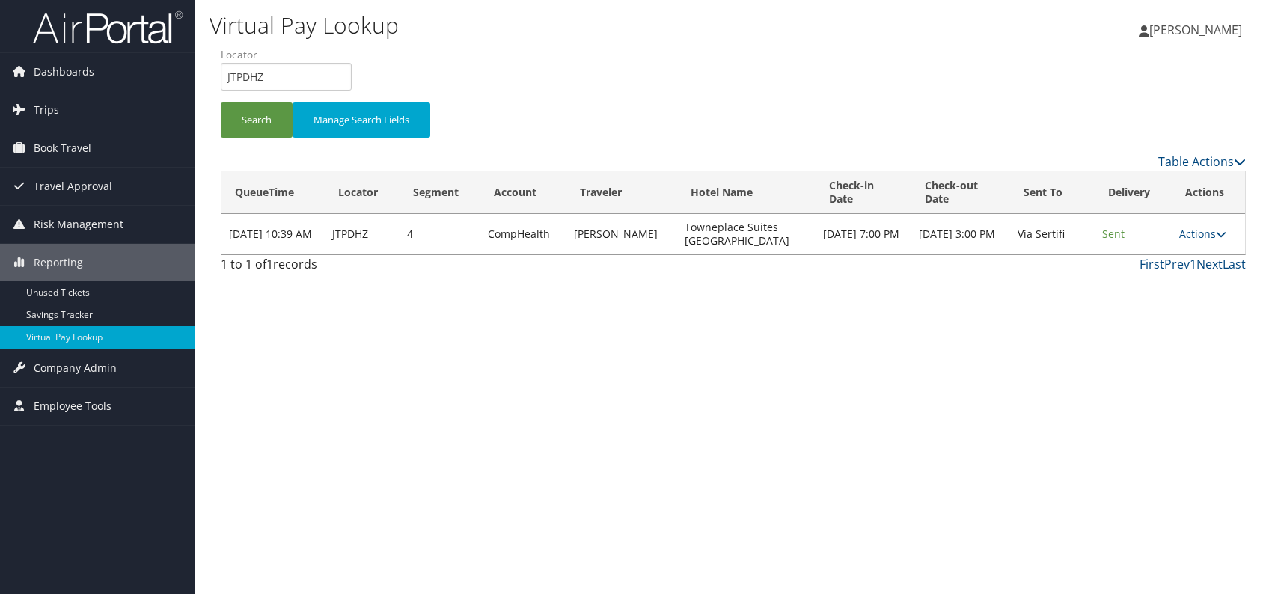
drag, startPoint x: 668, startPoint y: 336, endPoint x: 730, endPoint y: 294, distance: 75.6
click at [679, 336] on div "Virtual Pay Lookup [PERSON_NAME] [PERSON_NAME] My Settings Travel Agency Contac…" at bounding box center [734, 297] width 1078 height 594
click at [1076, 378] on div "Virtual Pay Lookup [PERSON_NAME] [PERSON_NAME] My Settings Travel Agency Contac…" at bounding box center [734, 297] width 1078 height 594
drag, startPoint x: 273, startPoint y: 73, endPoint x: 225, endPoint y: 75, distance: 48.0
click at [225, 75] on input "JTPDHZ" at bounding box center [286, 77] width 131 height 28
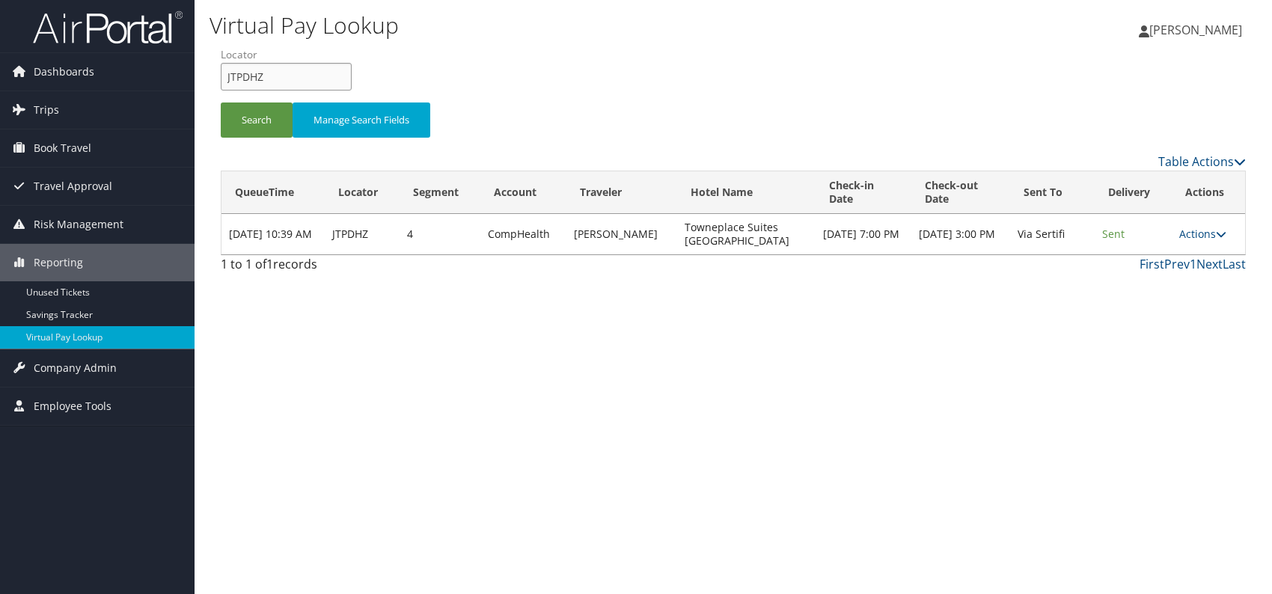
paste input "NAALTE"
click at [251, 128] on button "Search" at bounding box center [257, 120] width 72 height 35
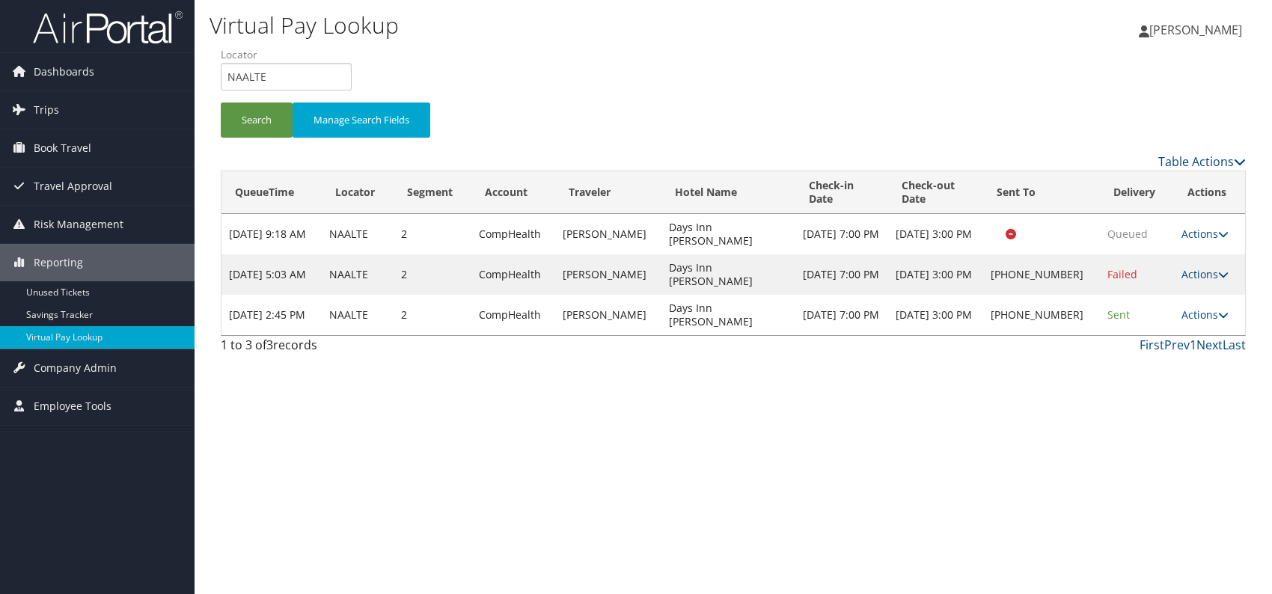
click at [1061, 397] on div "Virtual Pay Lookup [PERSON_NAME] [PERSON_NAME] My Settings Travel Agency Contac…" at bounding box center [734, 297] width 1078 height 594
drag, startPoint x: 281, startPoint y: 82, endPoint x: 225, endPoint y: 78, distance: 57.0
click at [225, 78] on input "NAALTE" at bounding box center [286, 77] width 131 height 28
paste input "UUBNHI"
type input "UUBNHI"
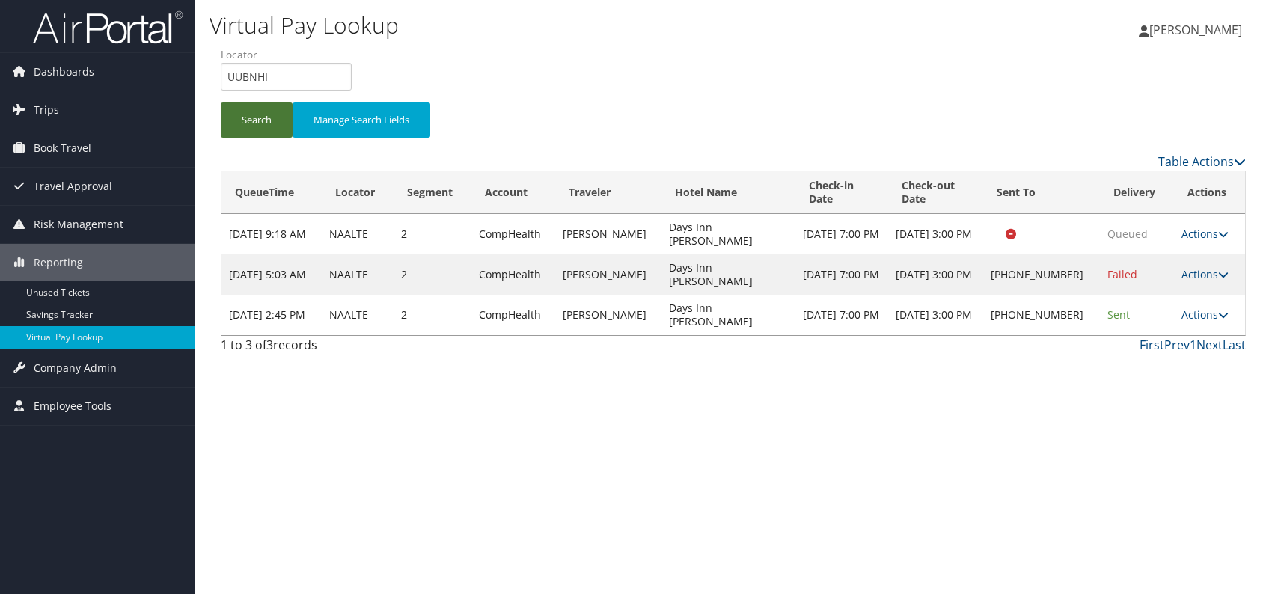
click at [244, 115] on button "Search" at bounding box center [257, 120] width 72 height 35
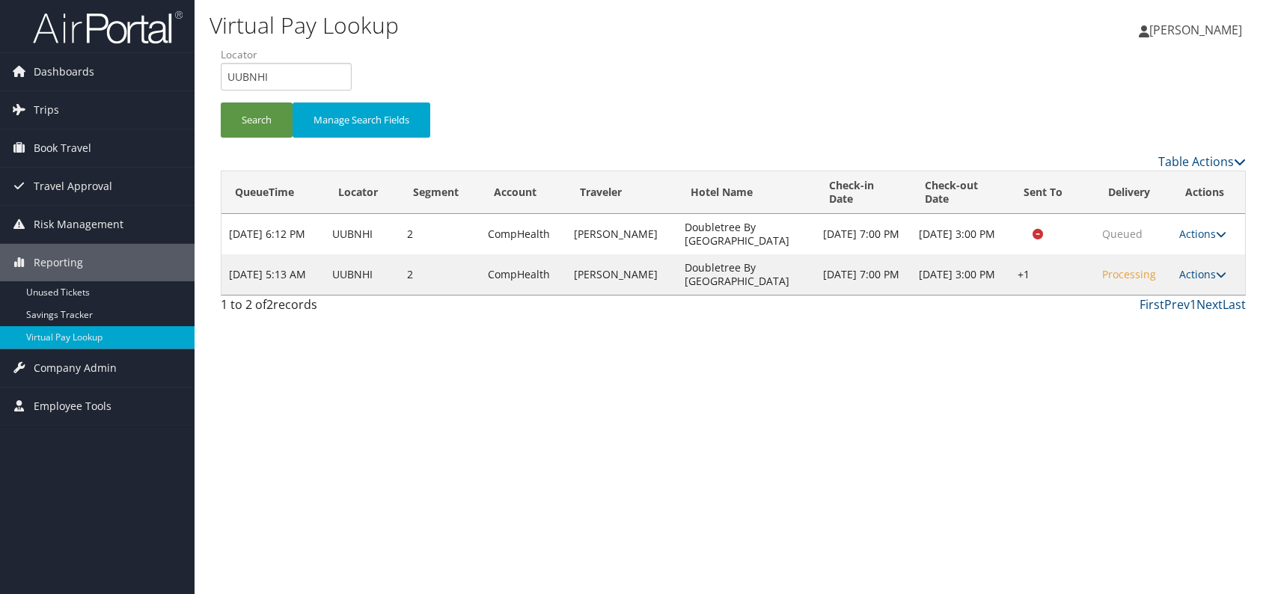
drag, startPoint x: 923, startPoint y: 440, endPoint x: 1034, endPoint y: 404, distance: 117.2
click at [929, 438] on div "Virtual Pay Lookup [PERSON_NAME] [PERSON_NAME] My Settings Travel Agency Contac…" at bounding box center [734, 297] width 1078 height 594
click at [1202, 266] on td "Actions Resend Logs Delivery Information View Itinerary" at bounding box center [1208, 274] width 73 height 40
click at [1200, 267] on link "Actions" at bounding box center [1202, 274] width 47 height 14
click at [1105, 331] on link "Logs" at bounding box center [1157, 320] width 128 height 25
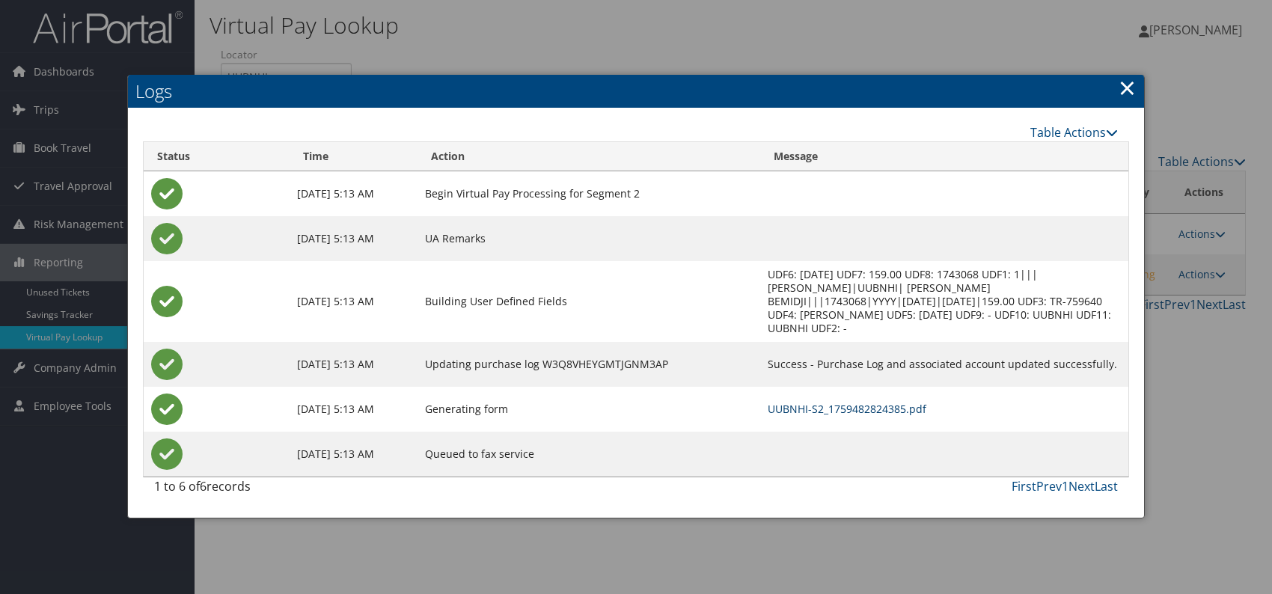
click at [843, 402] on link "UUBNHI-S2_1759482824385.pdf" at bounding box center [847, 409] width 159 height 14
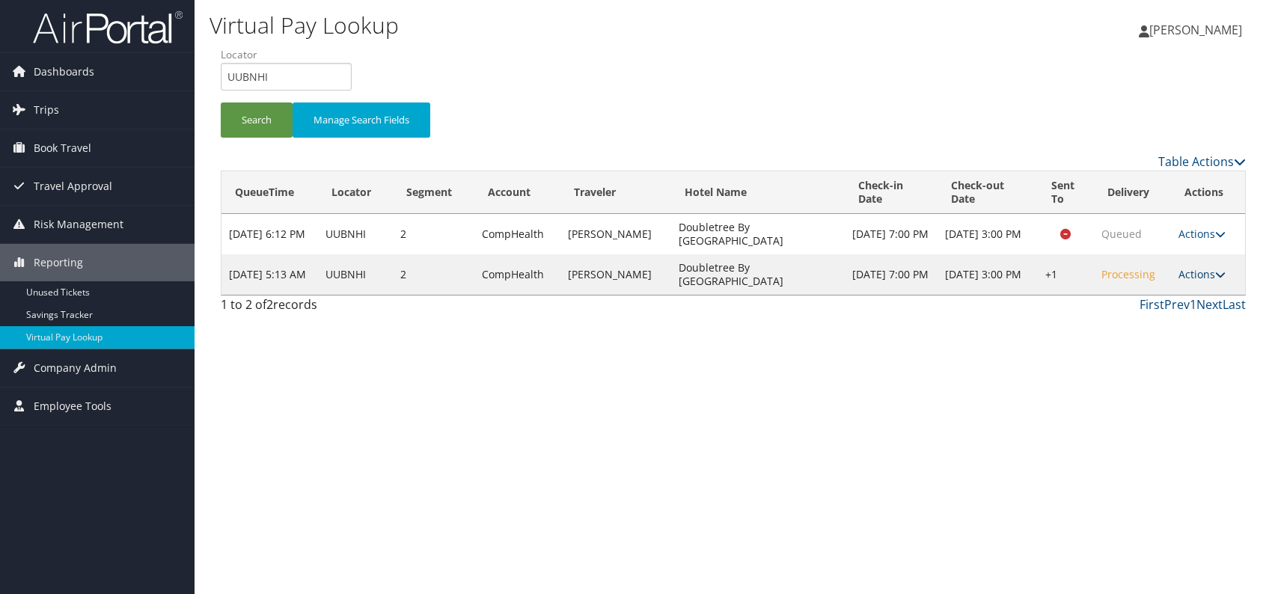
click at [1197, 279] on link "Actions" at bounding box center [1202, 274] width 47 height 14
click at [1142, 297] on link "Resend" at bounding box center [1157, 295] width 128 height 25
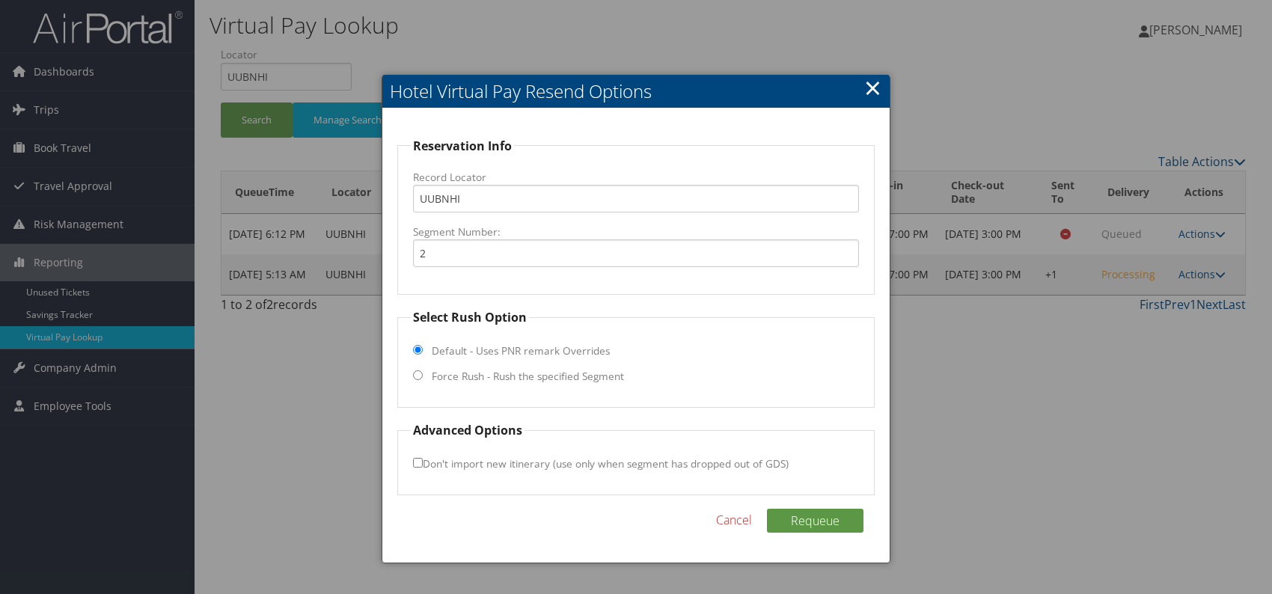
click at [421, 370] on fieldset "Select Rush Option Default - Uses PNR remark Overrides Force Rush - Rush the sp…" at bounding box center [635, 358] width 477 height 100
click at [415, 376] on input "Force Rush - Rush the specified Segment" at bounding box center [418, 375] width 10 height 10
radio input "true"
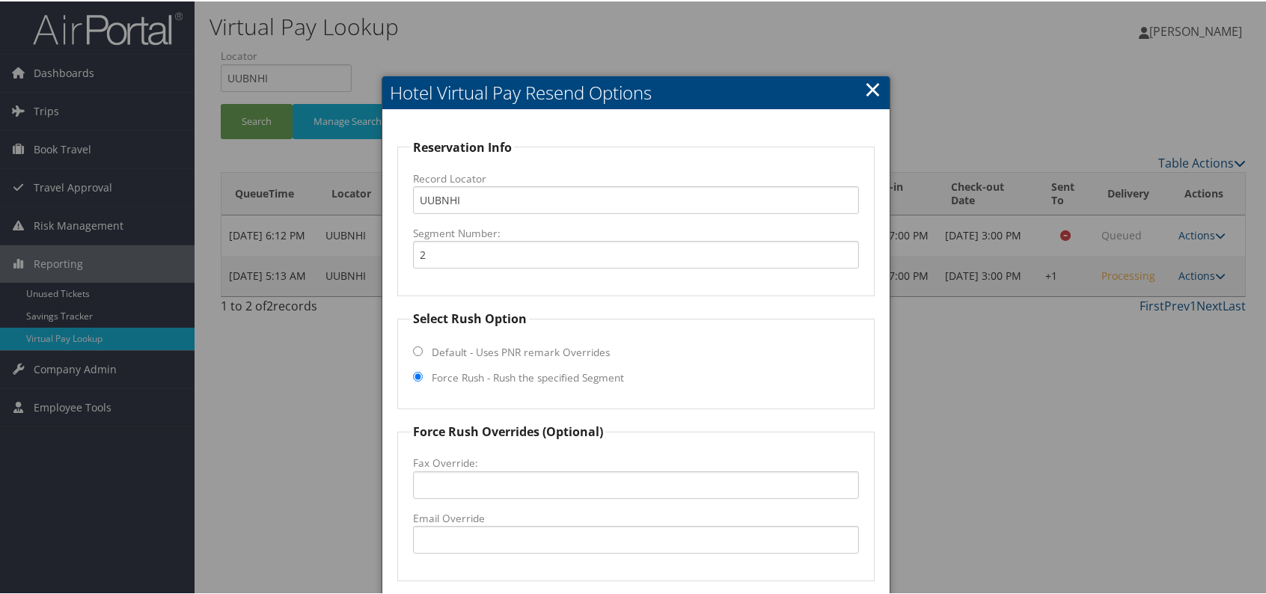
click at [466, 552] on fieldset "Force Rush Overrides (Optional) Fax Override: Email Override" at bounding box center [635, 500] width 477 height 159
paste input "BJILS_DT_Hotel @[DOMAIN_NAME]"
click at [494, 537] on input "BJILS_DT_Hotel @[DOMAIN_NAME]" at bounding box center [636, 539] width 446 height 28
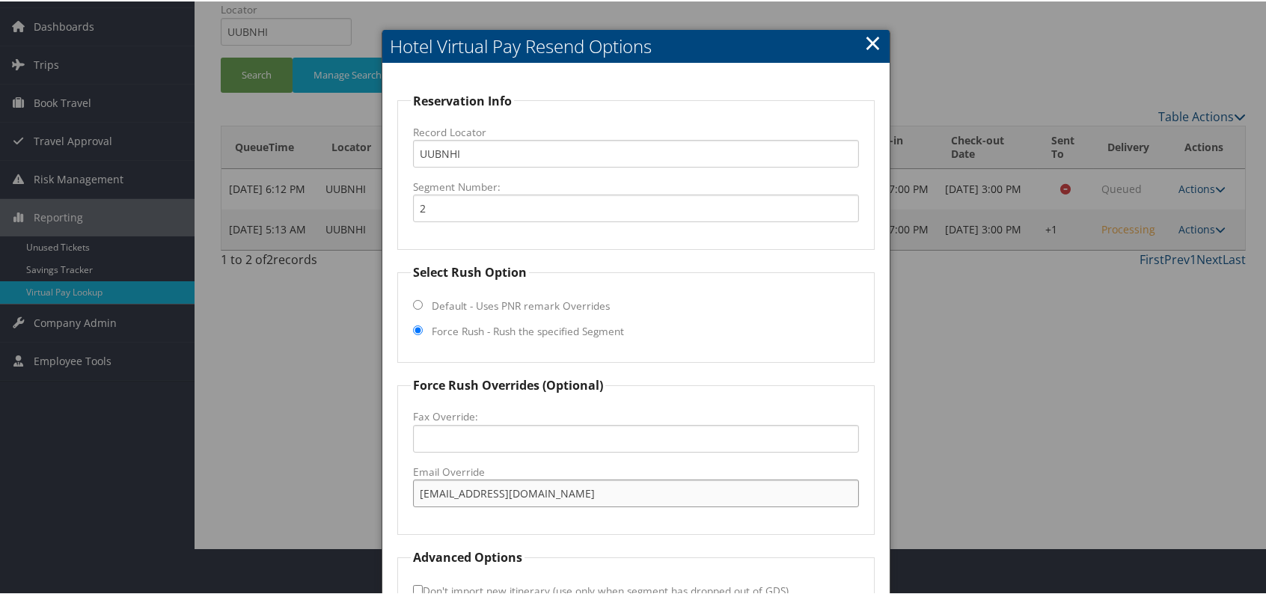
scroll to position [139, 0]
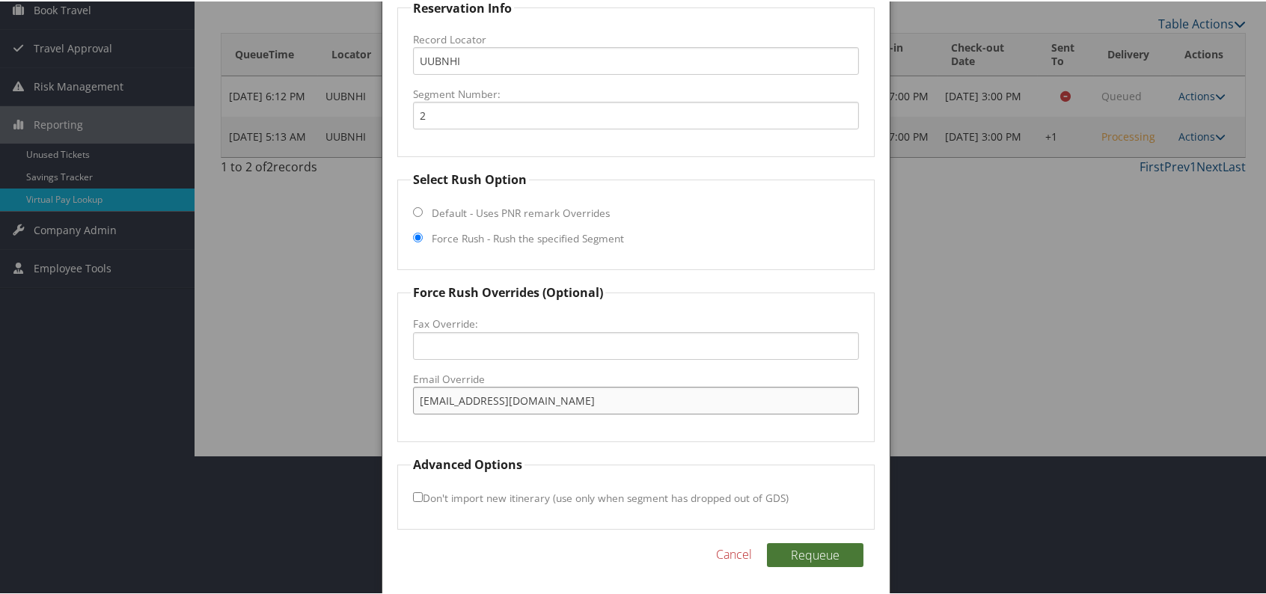
type input "[EMAIL_ADDRESS][DOMAIN_NAME]"
click at [811, 548] on button "Requeue" at bounding box center [815, 554] width 97 height 24
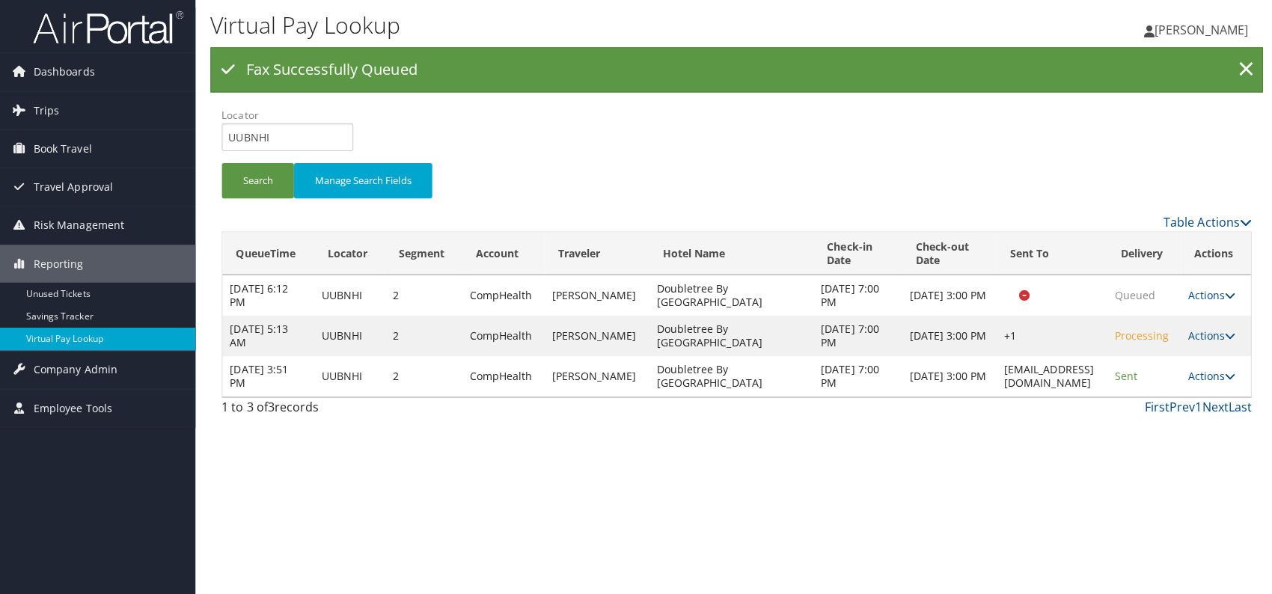
scroll to position [0, 0]
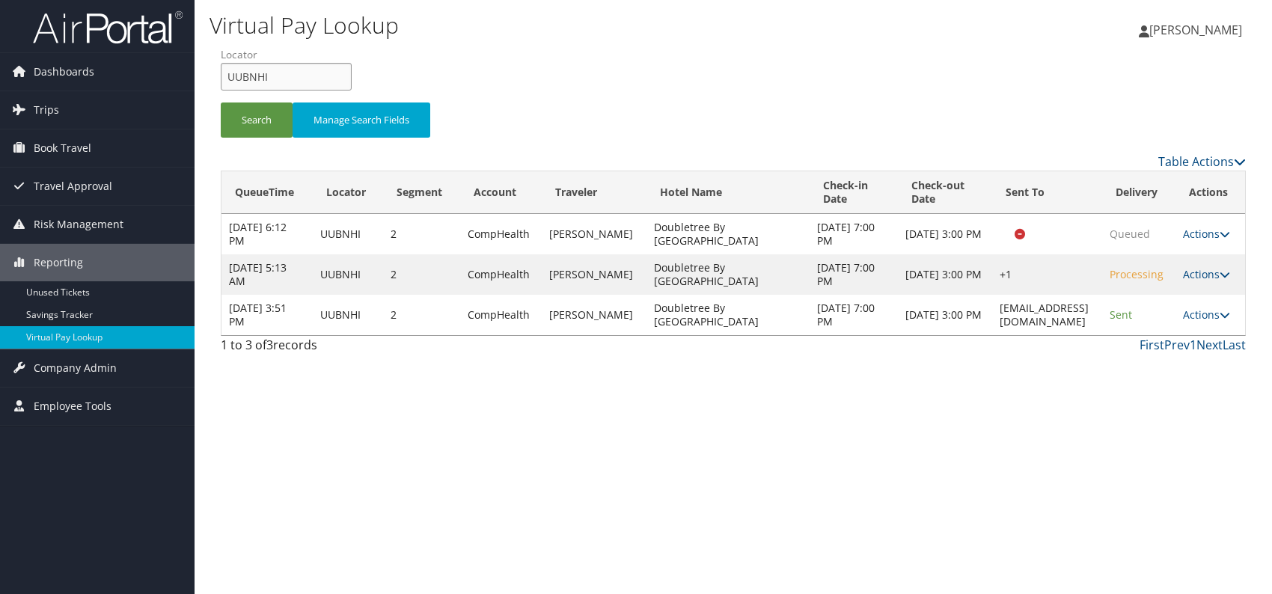
drag, startPoint x: 275, startPoint y: 78, endPoint x: 216, endPoint y: 75, distance: 59.2
click at [221, 73] on form "QueueTime Locator UUBNHI Segment Account Traveler Hotel Name Check-in Date Chec…" at bounding box center [733, 99] width 1025 height 105
paste input "LAFEZF"
click at [253, 74] on input "LAFEZF" at bounding box center [286, 77] width 131 height 28
click at [259, 106] on button "Search" at bounding box center [257, 120] width 72 height 35
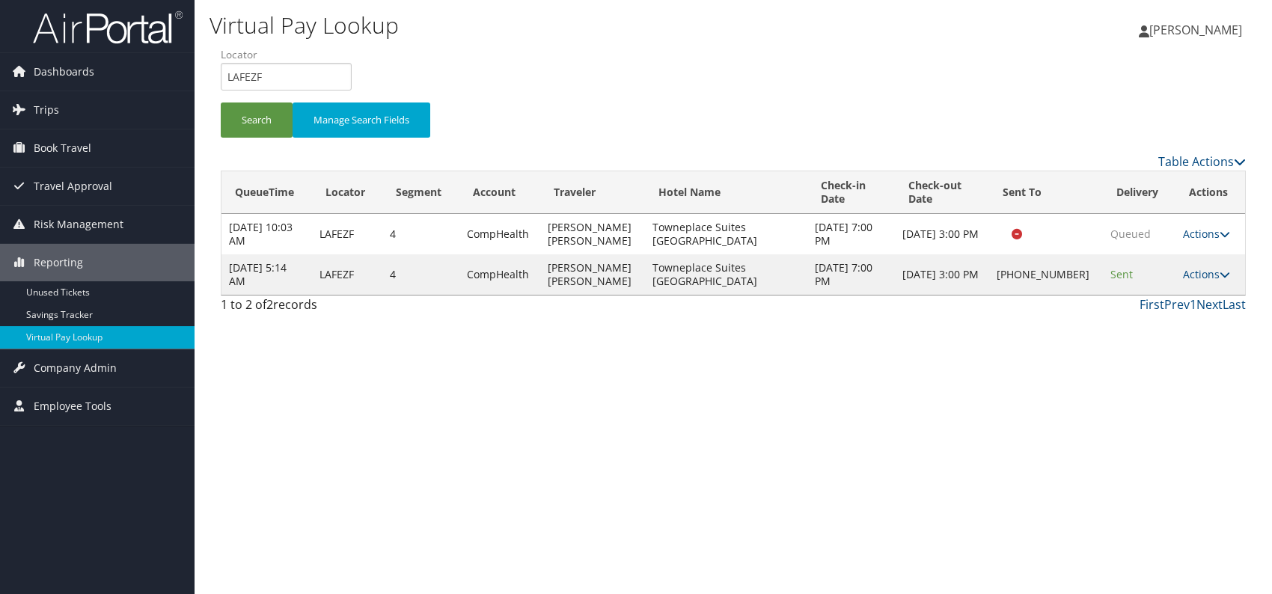
click at [1036, 462] on div "Virtual Pay Lookup [PERSON_NAME] [PERSON_NAME] My Settings Travel Agency Contac…" at bounding box center [734, 297] width 1078 height 594
drag, startPoint x: 274, startPoint y: 74, endPoint x: 242, endPoint y: 88, distance: 34.9
click at [221, 76] on form "QueueTime Locator LAFEZF Segment Account Traveler Hotel Name Check-in Date Chec…" at bounding box center [733, 99] width 1025 height 105
paste input "SFZYDH"
click at [262, 118] on button "Search" at bounding box center [257, 120] width 72 height 35
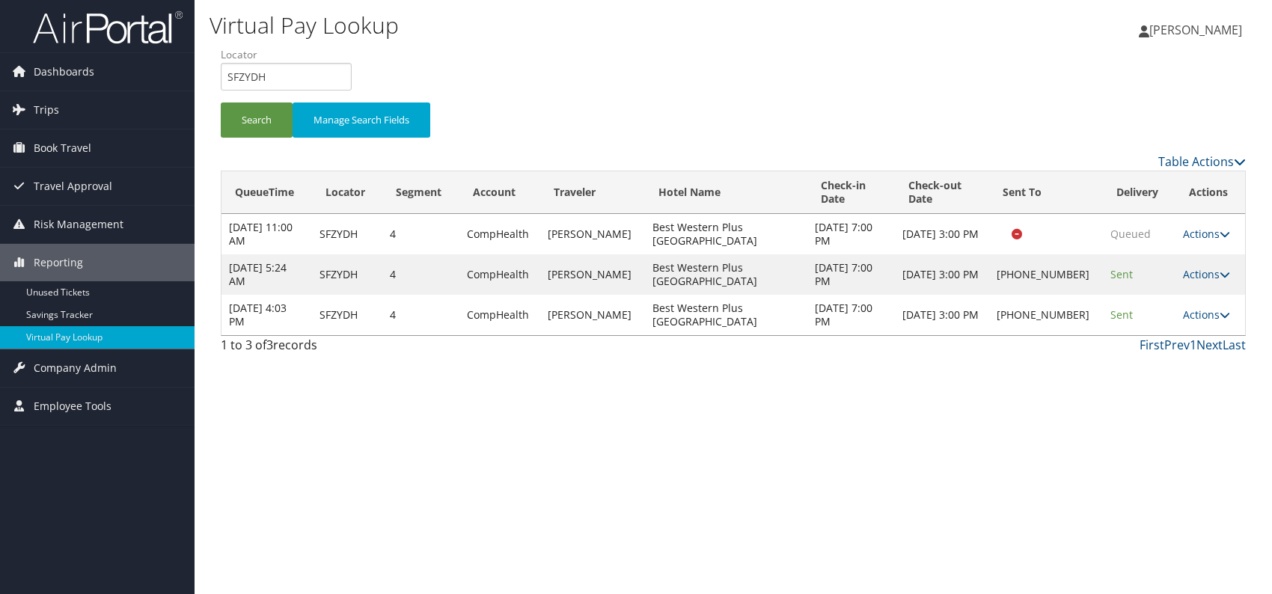
click at [791, 442] on div "Virtual Pay Lookup [PERSON_NAME] [PERSON_NAME] My Settings Travel Agency Contac…" at bounding box center [734, 297] width 1078 height 594
drag, startPoint x: 1003, startPoint y: 434, endPoint x: 1013, endPoint y: 430, distance: 10.7
click at [1004, 434] on div "Virtual Pay Lookup [PERSON_NAME] [PERSON_NAME] My Settings Travel Agency Contac…" at bounding box center [734, 297] width 1078 height 594
drag, startPoint x: 272, startPoint y: 74, endPoint x: 227, endPoint y: 76, distance: 44.9
click at [221, 79] on form "QueueTime Locator SFZYDH Segment Account Traveler Hotel Name Check-in Date Chec…" at bounding box center [733, 99] width 1025 height 105
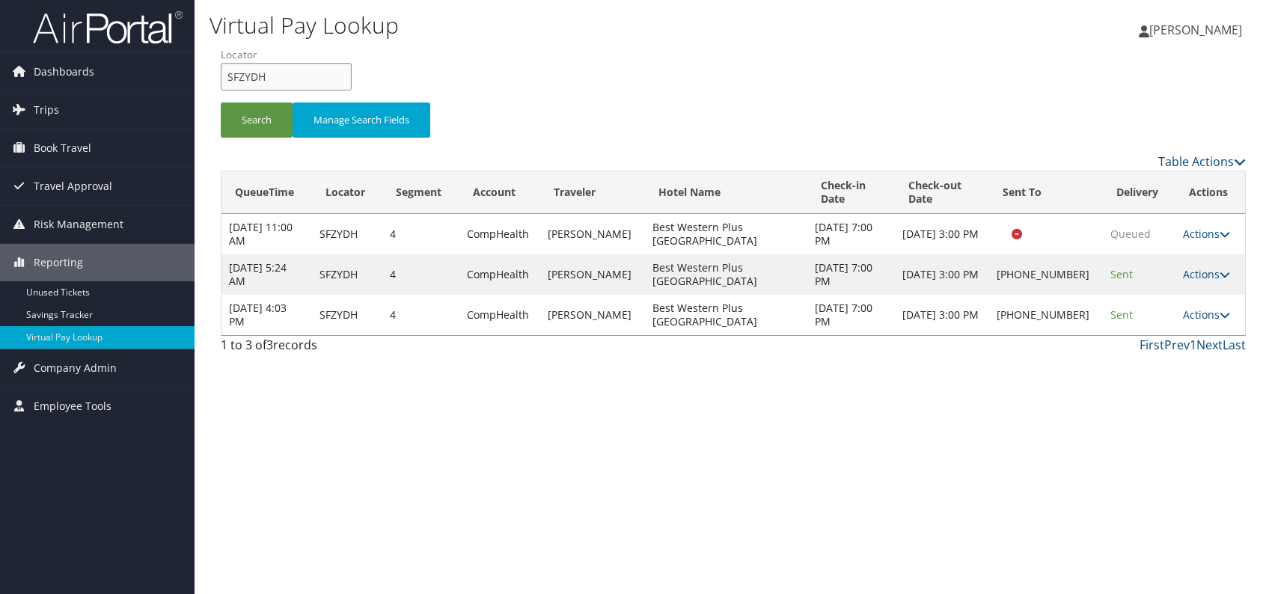
paste input "FUZHOI"
click at [261, 126] on button "Search" at bounding box center [257, 120] width 72 height 35
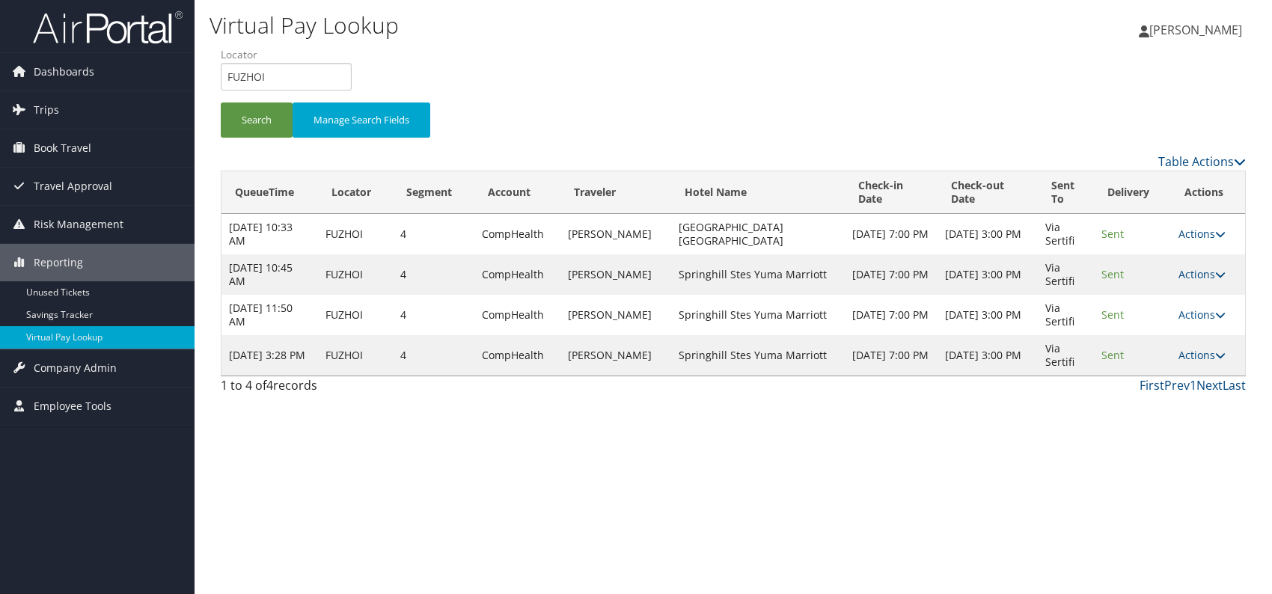
drag, startPoint x: 1093, startPoint y: 485, endPoint x: 1248, endPoint y: 457, distance: 157.4
click at [1097, 485] on div "Virtual Pay Lookup [PERSON_NAME] [PERSON_NAME] My Settings Travel Agency Contac…" at bounding box center [734, 297] width 1078 height 594
drag, startPoint x: 272, startPoint y: 75, endPoint x: 225, endPoint y: 72, distance: 47.2
click at [225, 72] on input "FUZHOI" at bounding box center [286, 77] width 131 height 28
paste input "GXSLSV"
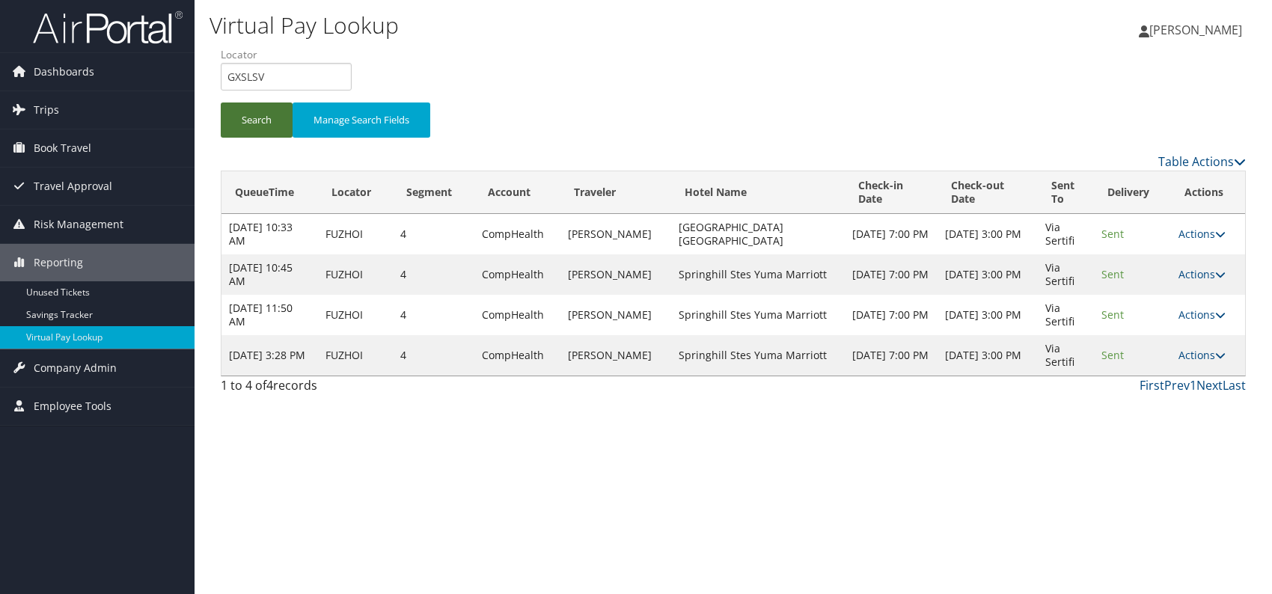
click at [254, 115] on button "Search" at bounding box center [257, 120] width 72 height 35
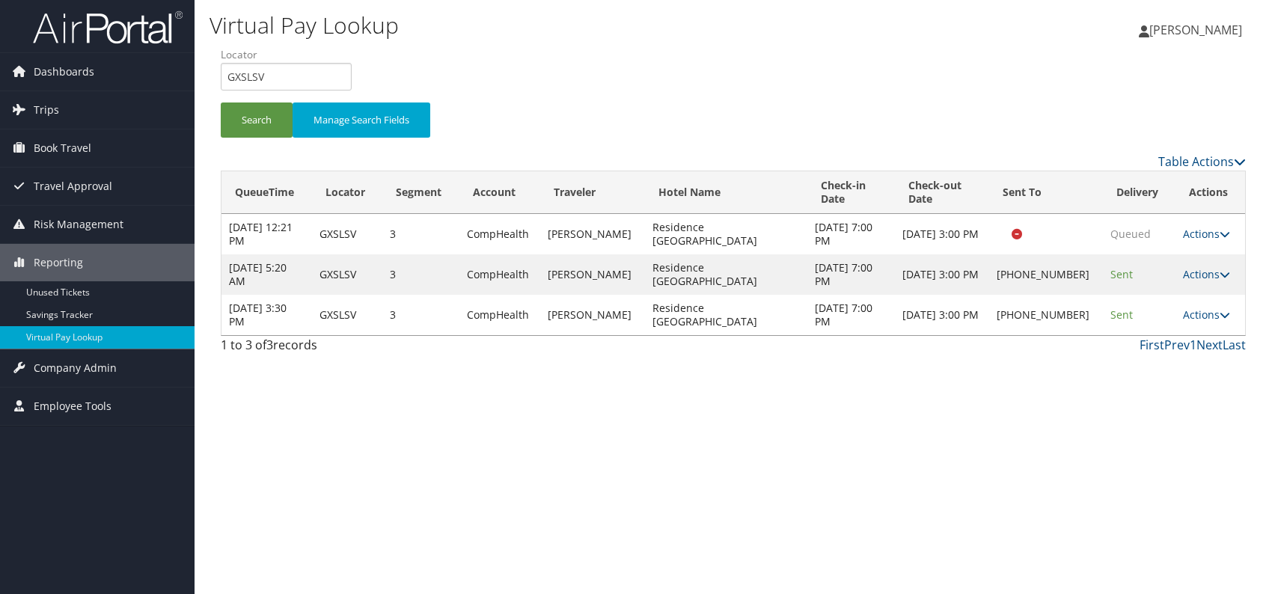
click at [985, 428] on div "Virtual Pay Lookup [PERSON_NAME] [PERSON_NAME] My Settings Travel Agency Contac…" at bounding box center [734, 297] width 1078 height 594
drag, startPoint x: 296, startPoint y: 75, endPoint x: 223, endPoint y: 72, distance: 72.7
click at [223, 72] on input "GXSLSV" at bounding box center [286, 77] width 131 height 28
paste input "QMUNFH"
type input "QMUNFH"
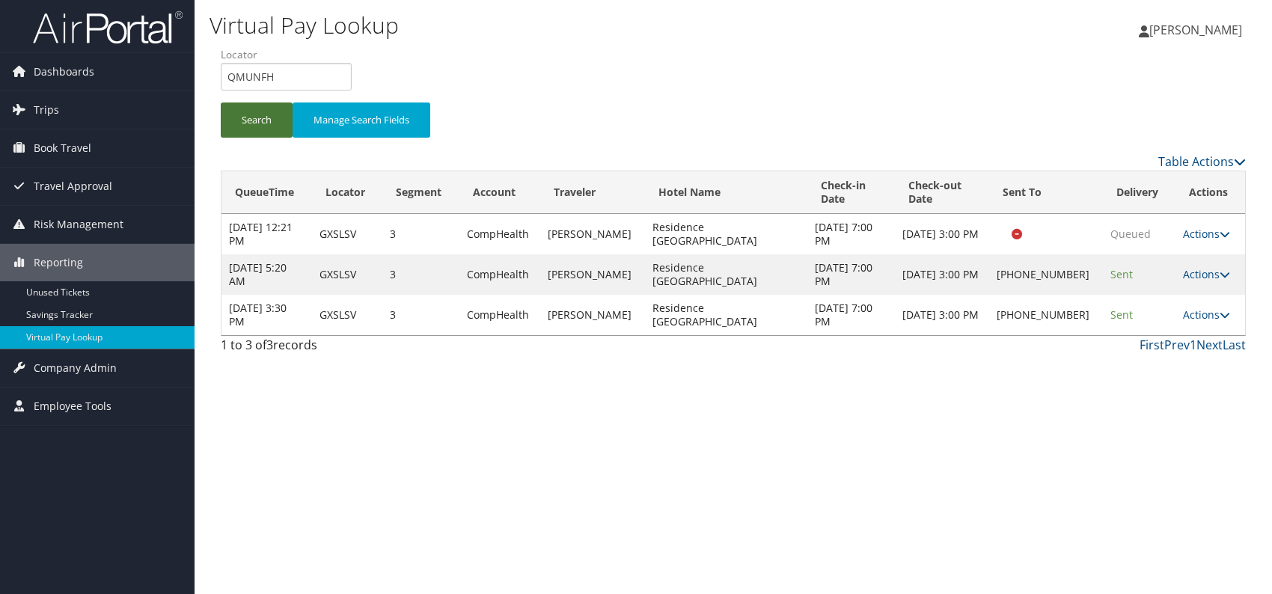
click at [244, 124] on button "Search" at bounding box center [257, 120] width 72 height 35
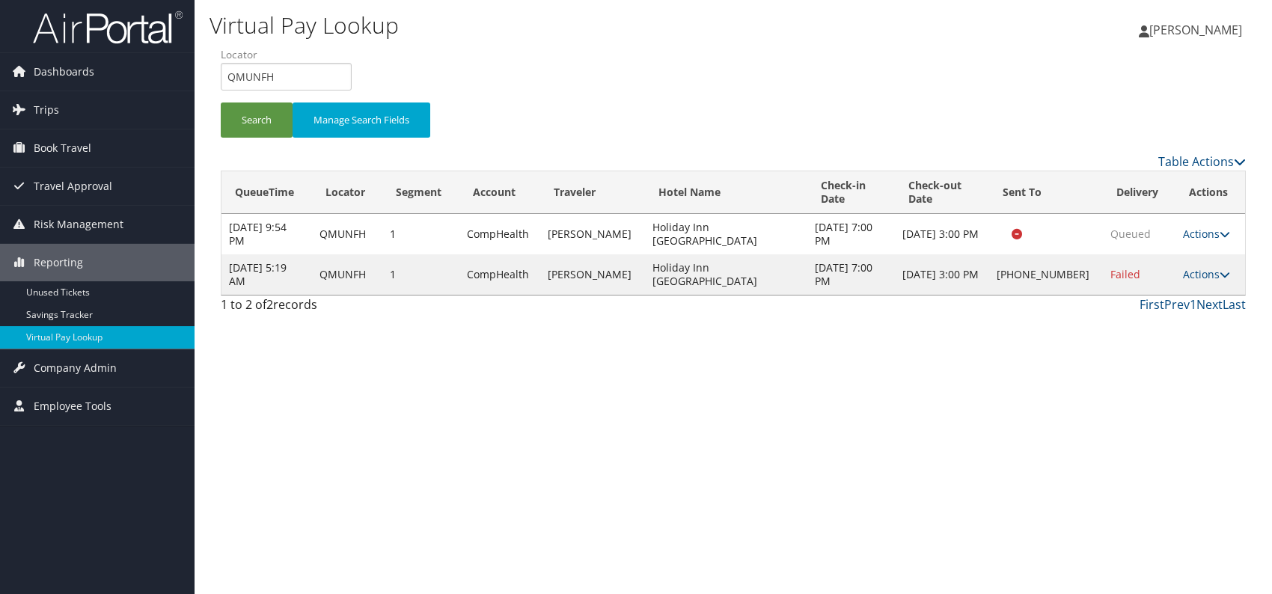
drag, startPoint x: 1013, startPoint y: 433, endPoint x: 1145, endPoint y: 382, distance: 141.2
click at [1016, 433] on div "Virtual Pay Lookup Romina Kwock Romina Kwock My Settings Travel Agency Contacts…" at bounding box center [734, 297] width 1078 height 594
click at [1200, 289] on td "Actions Resend Logs Delivery Information View Itinerary" at bounding box center [1211, 274] width 70 height 40
click at [1200, 278] on link "Actions" at bounding box center [1206, 274] width 47 height 14
click at [1129, 330] on link "Logs" at bounding box center [1157, 327] width 128 height 25
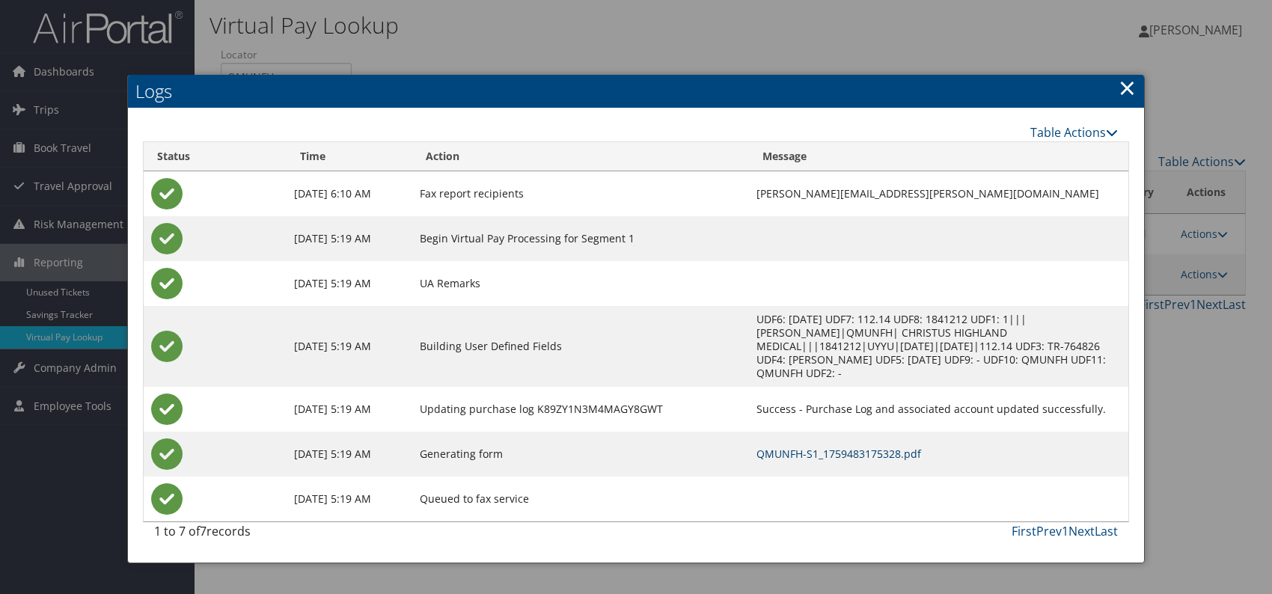
click at [809, 447] on link "QMUNFH-S1_1759483175328.pdf" at bounding box center [839, 454] width 165 height 14
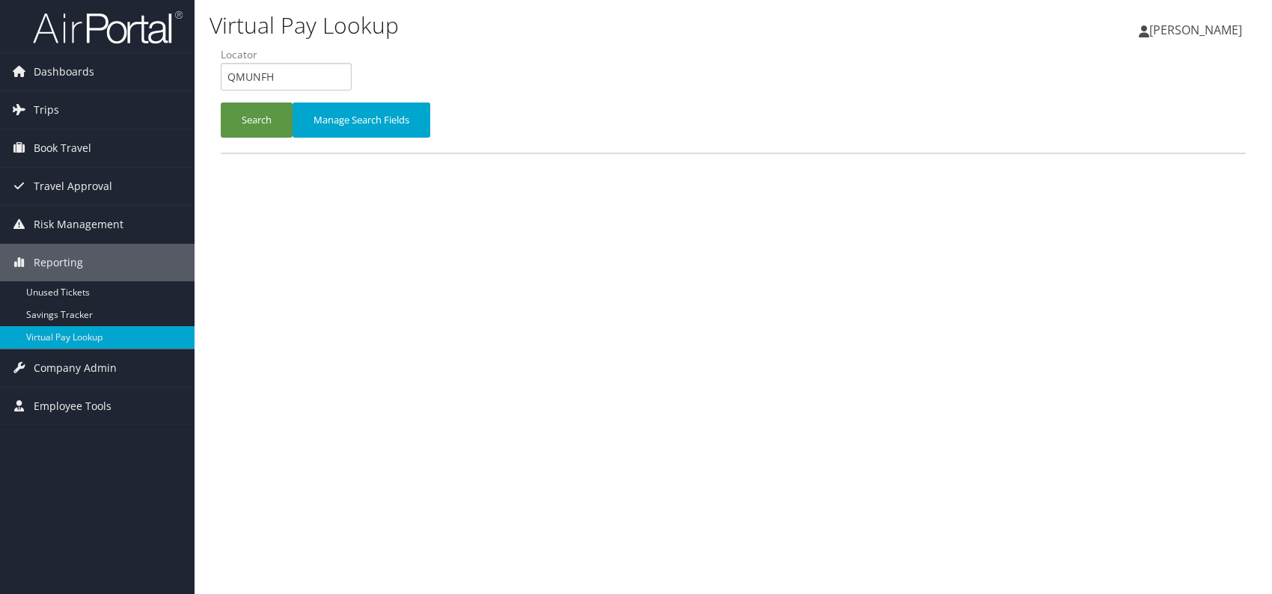
click at [221, 81] on form "QueueTime Locator QMUNFH Segment Account Traveler Hotel Name Check-in Date Chec…" at bounding box center [733, 99] width 1025 height 105
click at [251, 78] on input "JSHBPE" at bounding box center [286, 77] width 131 height 28
click at [253, 112] on button "Search" at bounding box center [257, 120] width 72 height 35
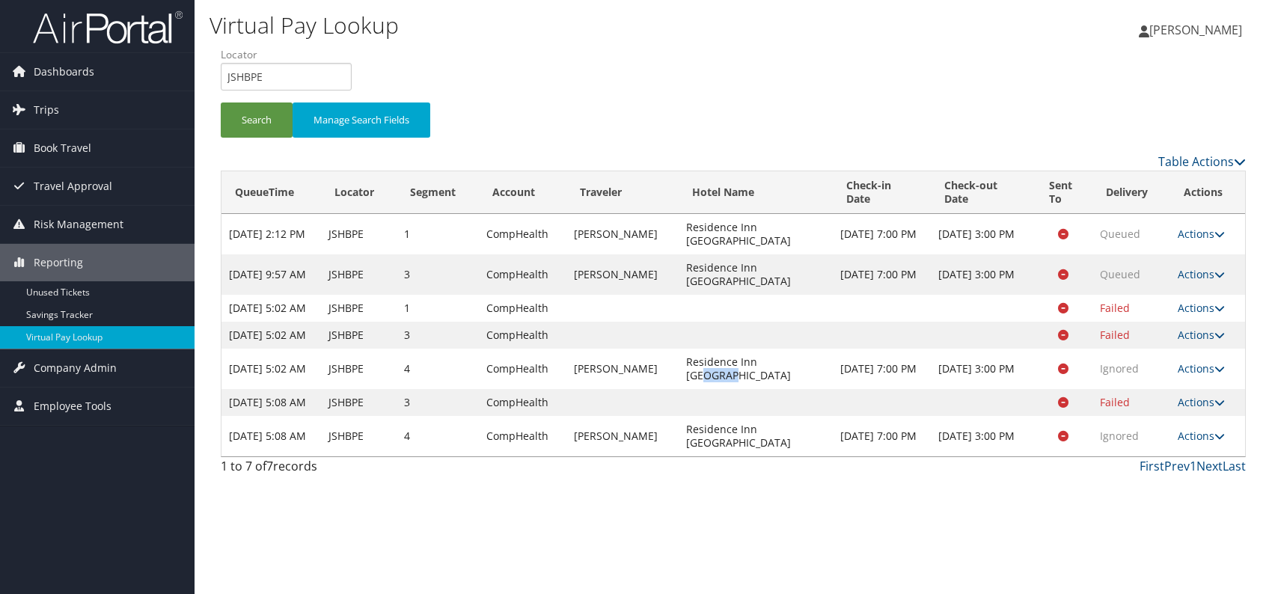
click at [803, 383] on td "Residence Inn Marriott Dwntn" at bounding box center [756, 369] width 155 height 40
click at [1199, 443] on link "Actions" at bounding box center [1201, 436] width 47 height 14
click at [1171, 497] on link "Resend" at bounding box center [1173, 497] width 94 height 25
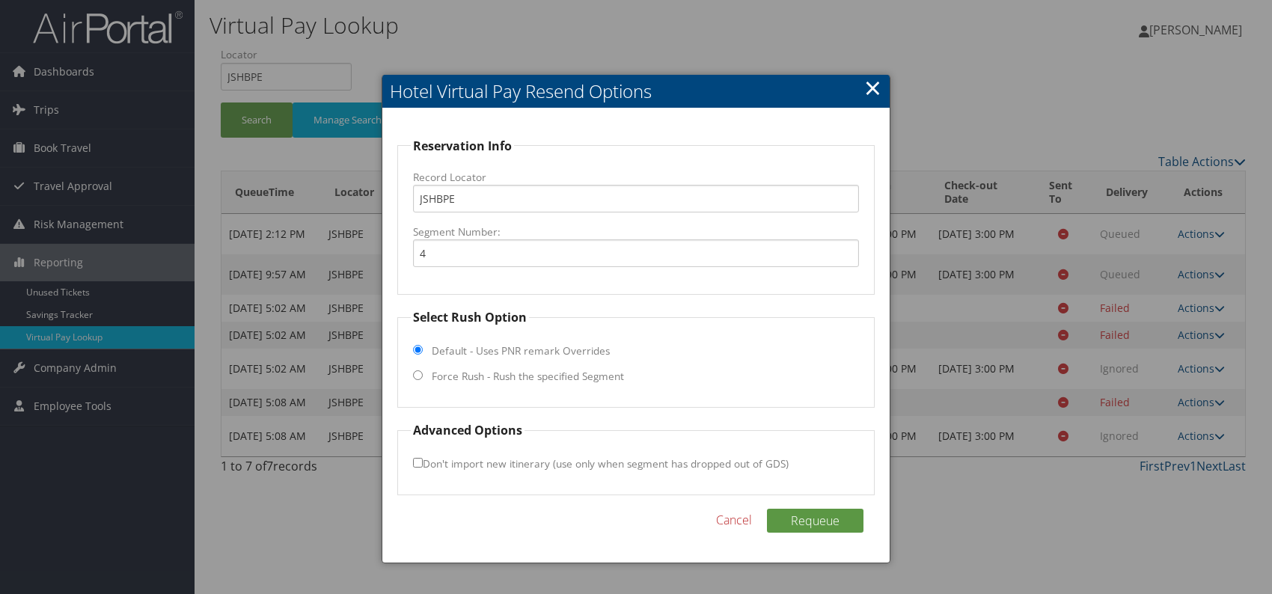
click at [877, 84] on link "×" at bounding box center [872, 88] width 17 height 30
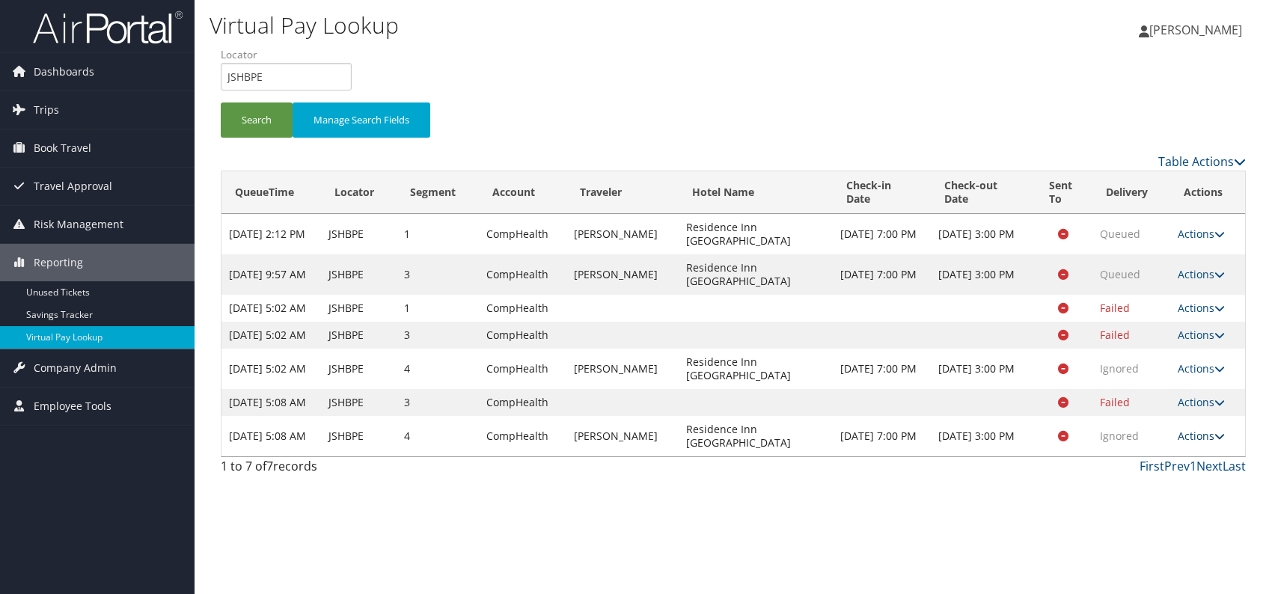
click at [1218, 442] on icon at bounding box center [1220, 436] width 10 height 10
click at [1178, 520] on link "Logs" at bounding box center [1173, 522] width 94 height 25
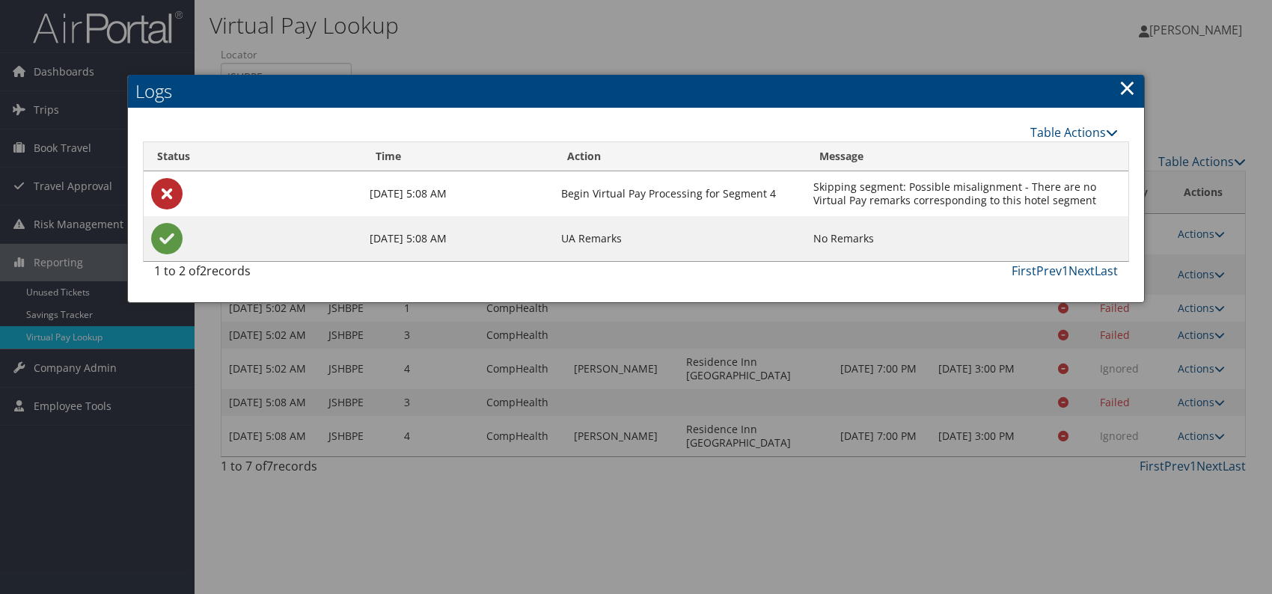
click at [1124, 82] on link "×" at bounding box center [1127, 88] width 17 height 30
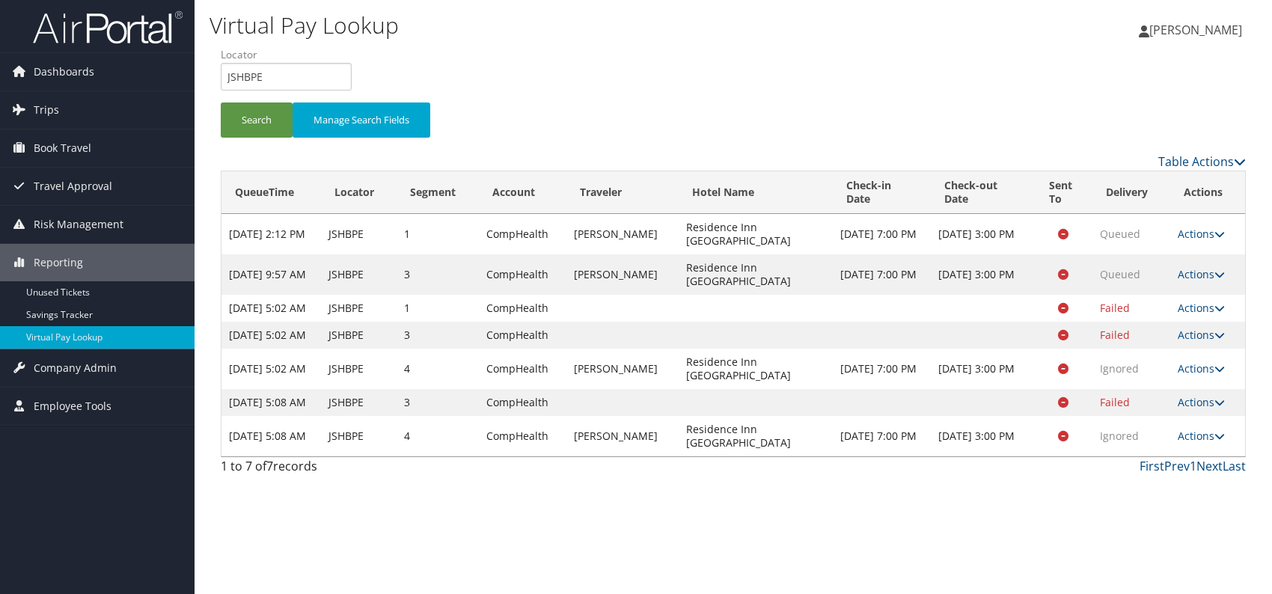
click at [1035, 523] on div "Virtual Pay Lookup [PERSON_NAME] [PERSON_NAME] My Settings Travel Agency Contac…" at bounding box center [734, 297] width 1078 height 594
click at [1243, 474] on link "Last" at bounding box center [1234, 466] width 23 height 16
click at [1242, 474] on link "Last" at bounding box center [1234, 466] width 23 height 16
click at [1228, 474] on link "Last" at bounding box center [1234, 466] width 23 height 16
click at [1226, 474] on link "Last" at bounding box center [1234, 466] width 23 height 16
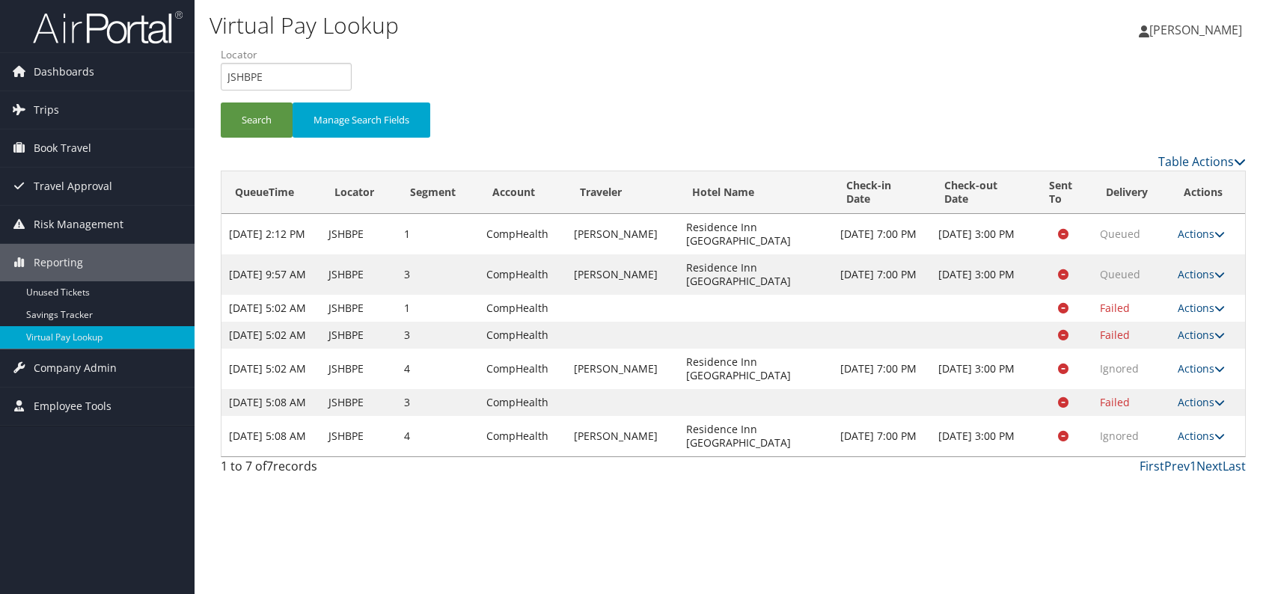
click at [544, 537] on div "Virtual Pay Lookup Romina Kwock Romina Kwock My Settings Travel Agency Contacts…" at bounding box center [734, 297] width 1078 height 594
drag, startPoint x: 258, startPoint y: 71, endPoint x: 223, endPoint y: 72, distance: 35.2
click at [223, 72] on input "JSHBPE" at bounding box center [286, 77] width 131 height 28
paste input "OMEMYV"
click at [243, 101] on li "Locator OMEMYV" at bounding box center [292, 74] width 142 height 55
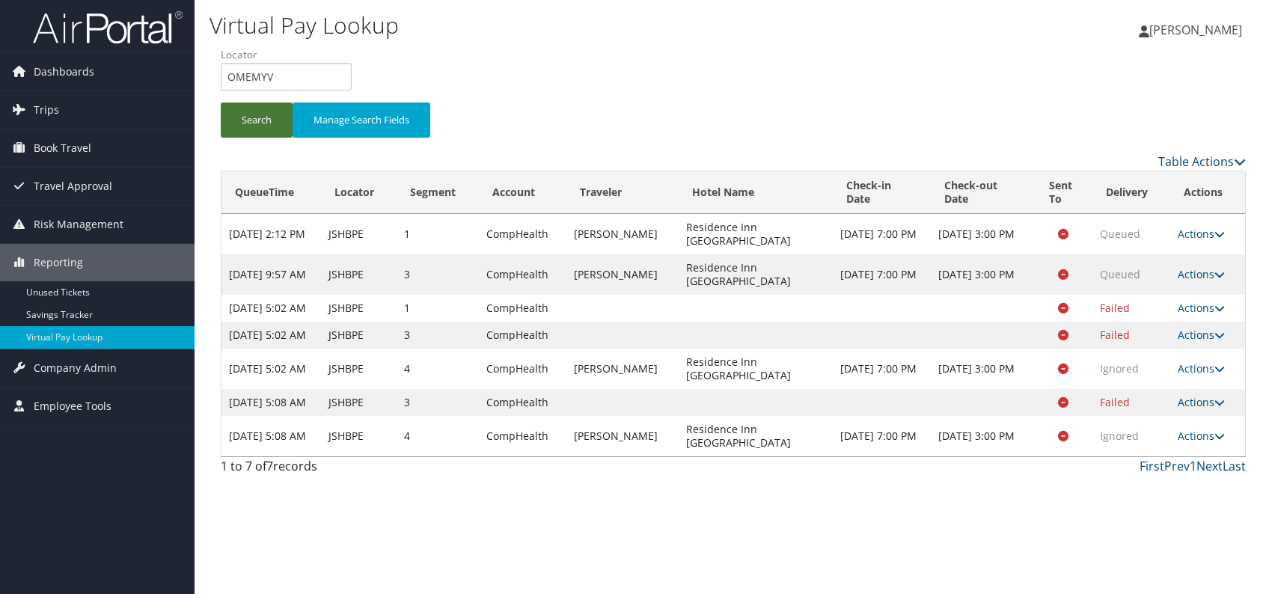
click at [236, 120] on button "Search" at bounding box center [257, 120] width 72 height 35
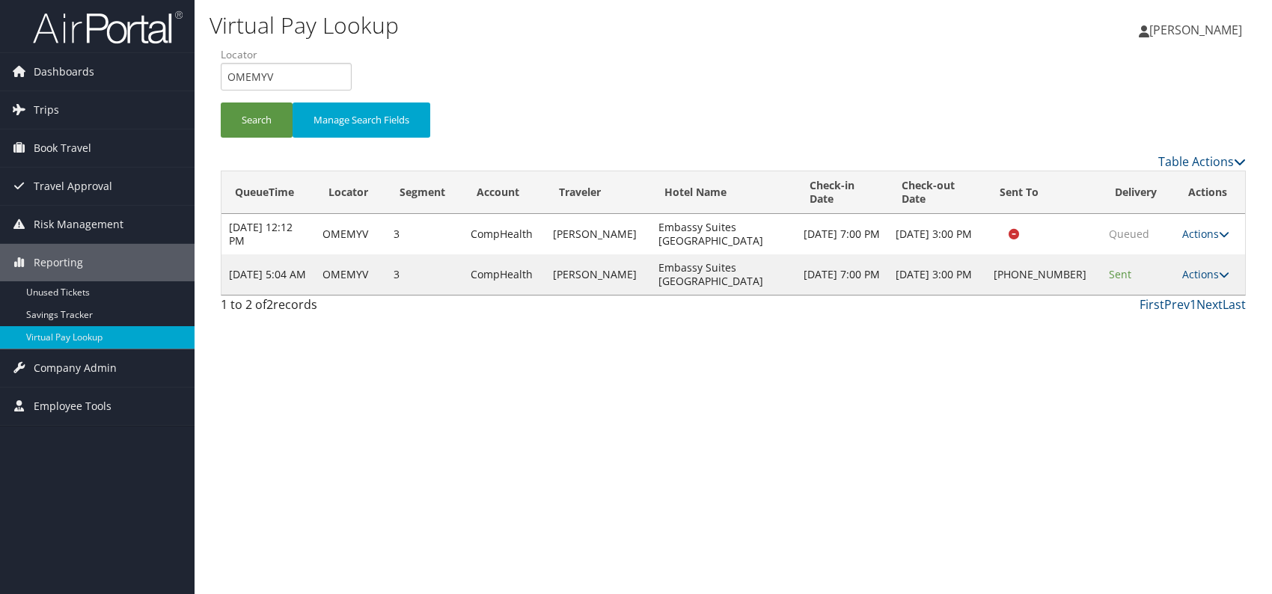
click at [1137, 387] on div "Virtual Pay Lookup Romina Kwock Romina Kwock My Settings Travel Agency Contacts…" at bounding box center [734, 297] width 1078 height 594
drag, startPoint x: 291, startPoint y: 70, endPoint x: 229, endPoint y: 74, distance: 62.2
click at [229, 74] on input "OMEMYV" at bounding box center [286, 77] width 131 height 28
paste input "JXEVRH"
drag, startPoint x: 259, startPoint y: 118, endPoint x: 272, endPoint y: 159, distance: 43.1
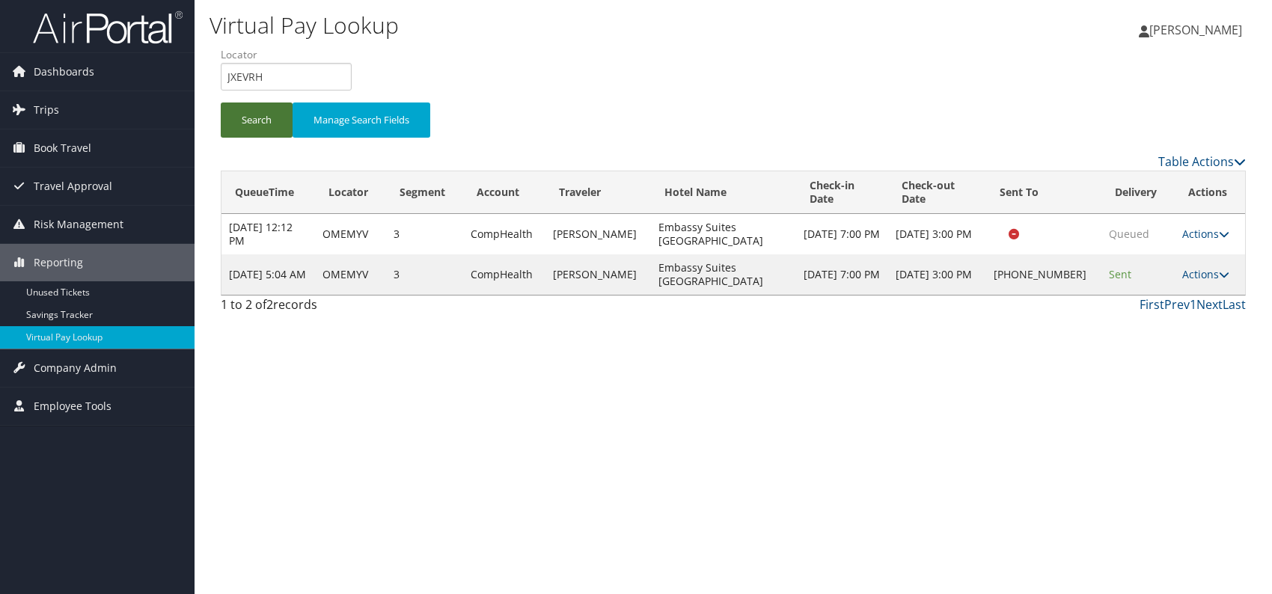
click at [260, 118] on button "Search" at bounding box center [257, 120] width 72 height 35
click at [1061, 458] on div "Virtual Pay Lookup Romina Kwock Romina Kwock My Settings Travel Agency Contacts…" at bounding box center [734, 297] width 1078 height 594
drag, startPoint x: 258, startPoint y: 80, endPoint x: 216, endPoint y: 81, distance: 42.7
click at [221, 81] on form "QueueTime Locator JXEVRH Segment Account Traveler Hotel Name Check-in Date Chec…" at bounding box center [733, 99] width 1025 height 105
paste input "LXQZIE"
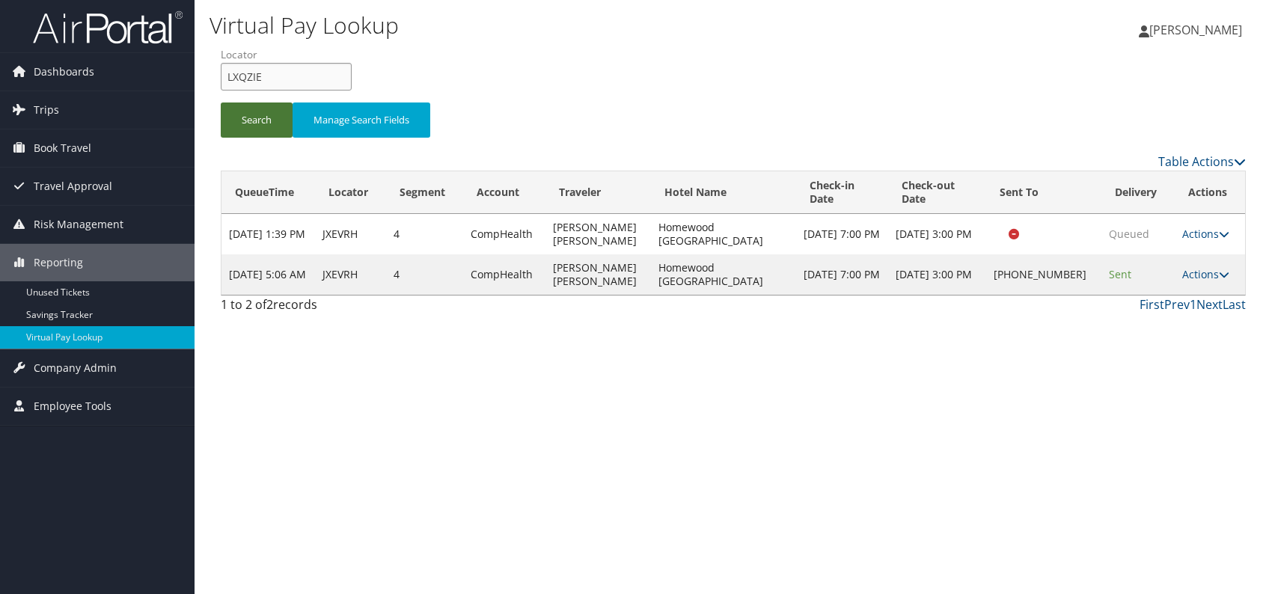
type input "LXQZIE"
click at [257, 122] on button "Search" at bounding box center [257, 120] width 72 height 35
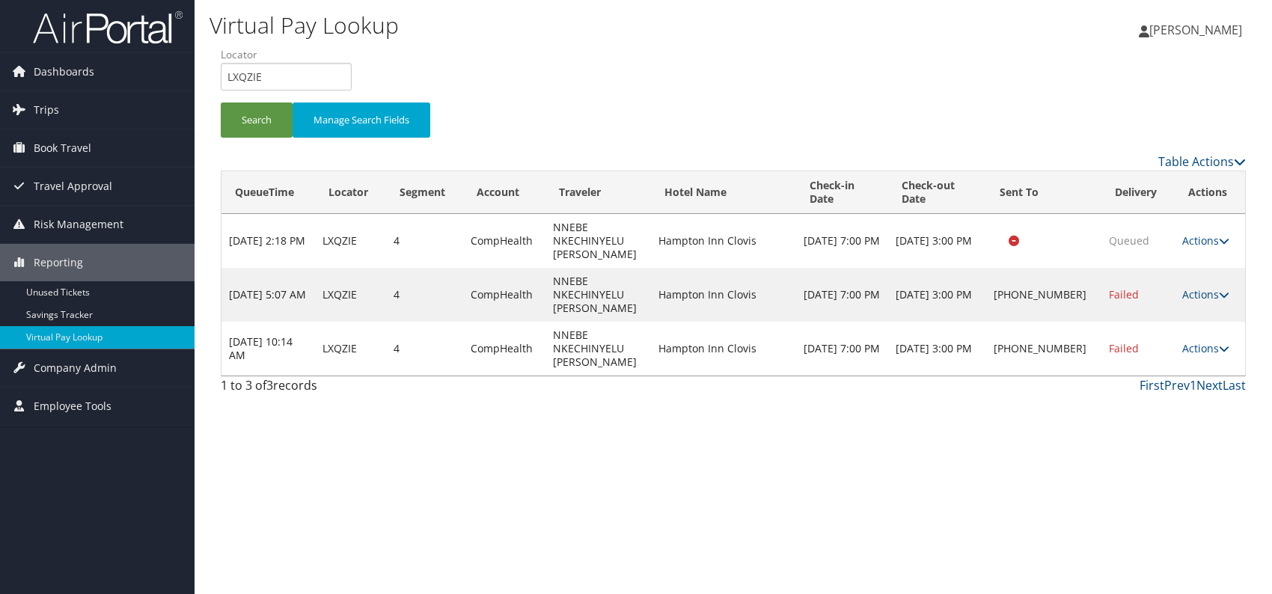
drag, startPoint x: 1047, startPoint y: 453, endPoint x: 1111, endPoint y: 448, distance: 63.8
click at [1053, 453] on div "Virtual Pay Lookup Romina Kwock Romina Kwock My Settings Travel Agency Contacts…" at bounding box center [734, 297] width 1078 height 594
click at [1204, 343] on link "Actions" at bounding box center [1205, 348] width 47 height 14
drag, startPoint x: 1136, startPoint y: 391, endPoint x: 1126, endPoint y: 392, distance: 10.6
click at [1136, 391] on link "Logs" at bounding box center [1157, 394] width 128 height 25
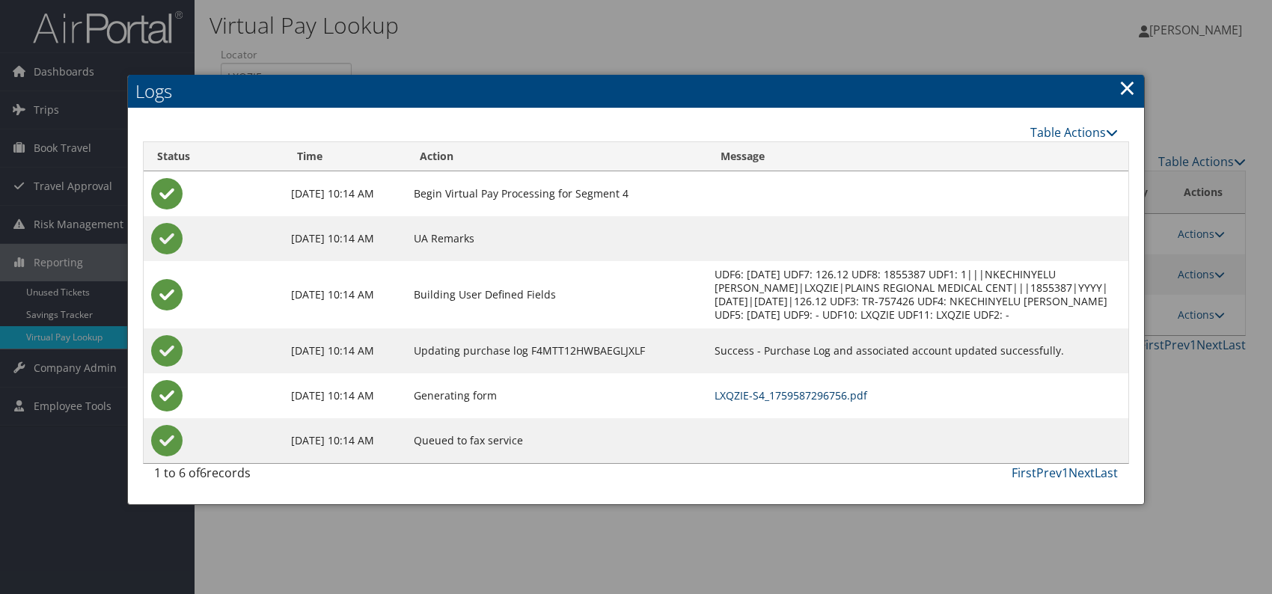
click at [823, 403] on link "LXQZIE-S4_1759587296756.pdf" at bounding box center [791, 395] width 153 height 14
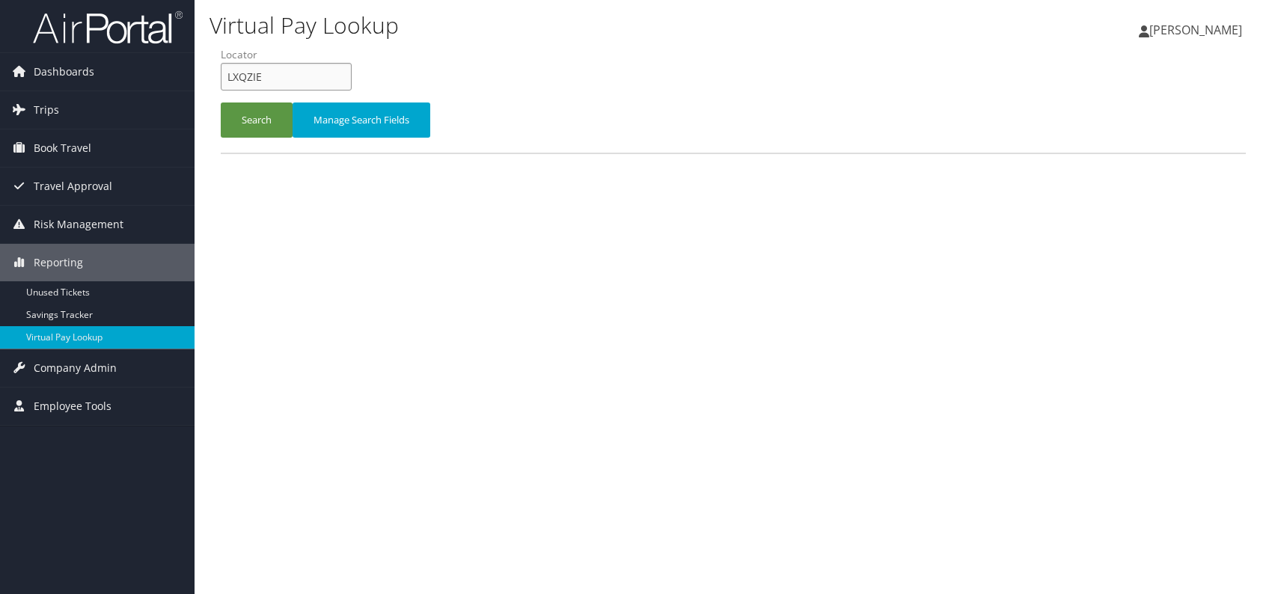
drag, startPoint x: 265, startPoint y: 76, endPoint x: 221, endPoint y: 83, distance: 44.7
click at [221, 83] on input "LXQZIE" at bounding box center [286, 77] width 131 height 28
paste input "IRVBCD"
click at [251, 76] on input "IRVBCD" at bounding box center [286, 77] width 131 height 28
click at [236, 112] on button "Search" at bounding box center [257, 120] width 72 height 35
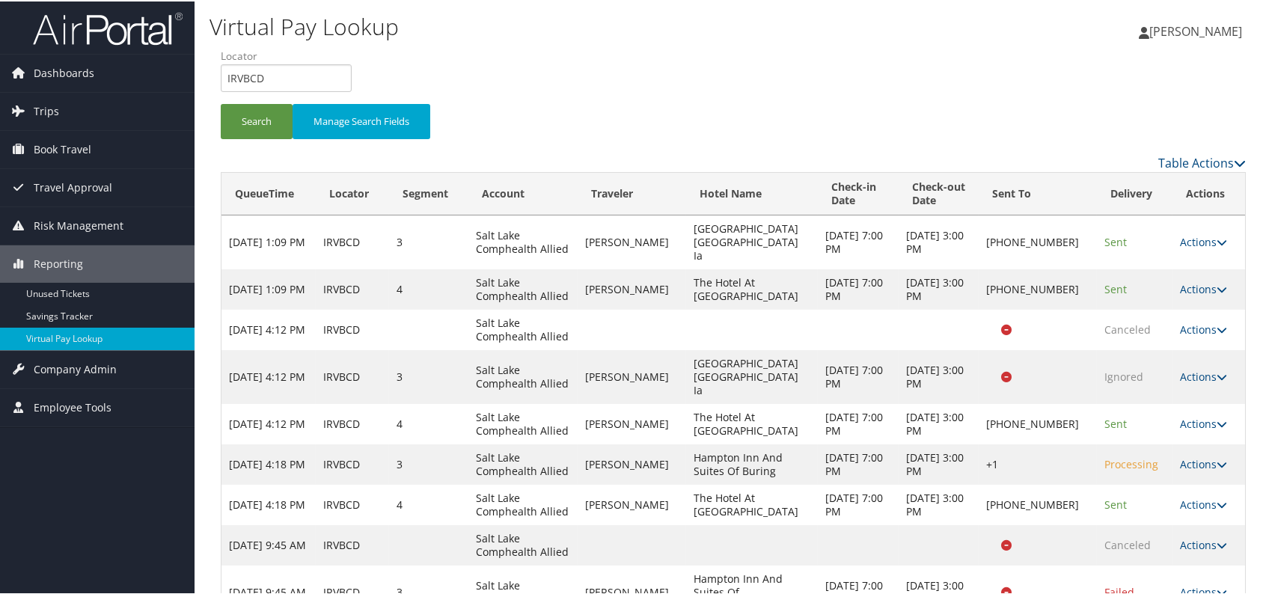
click at [1105, 369] on td "Ignored" at bounding box center [1135, 376] width 76 height 54
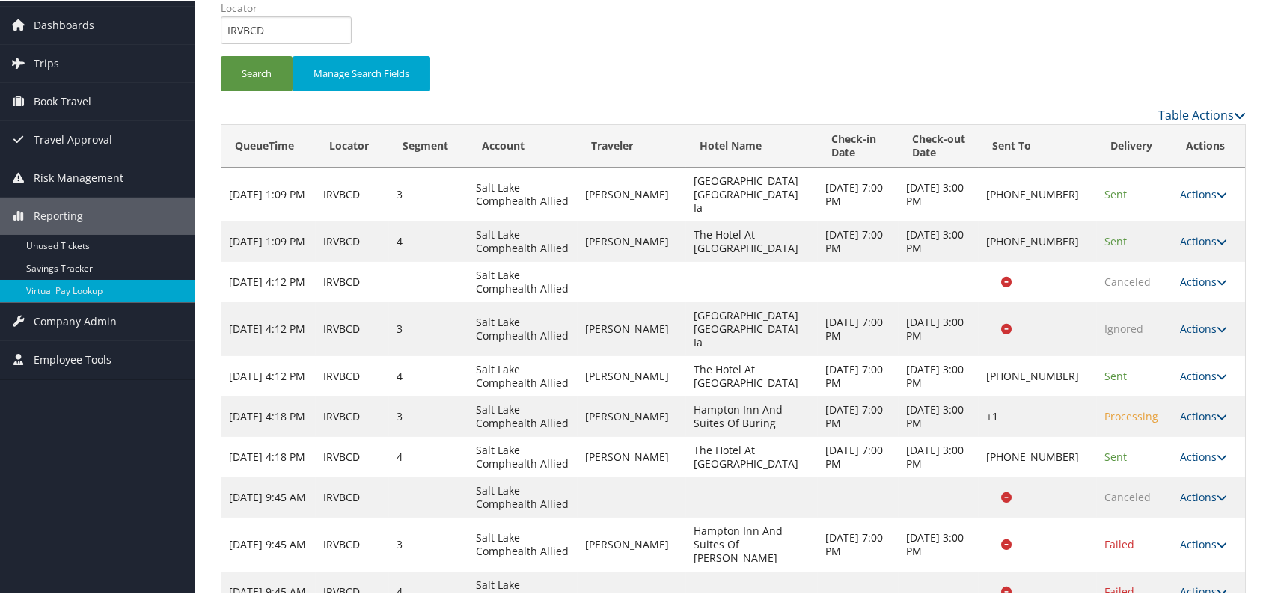
scroll to position [49, 0]
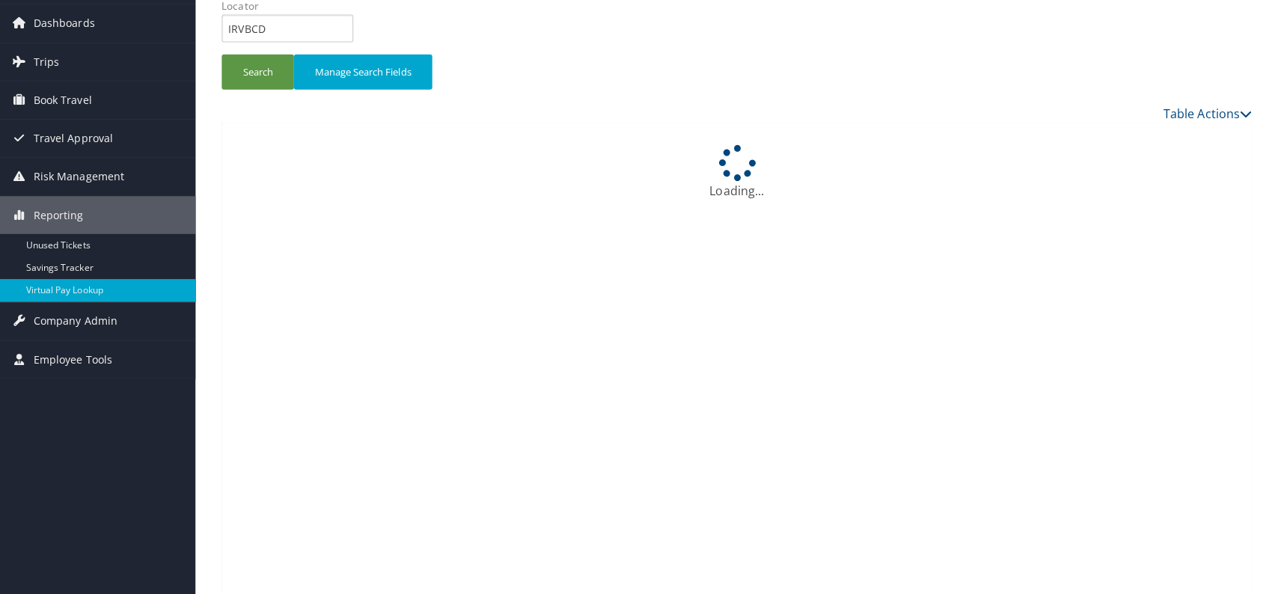
scroll to position [0, 0]
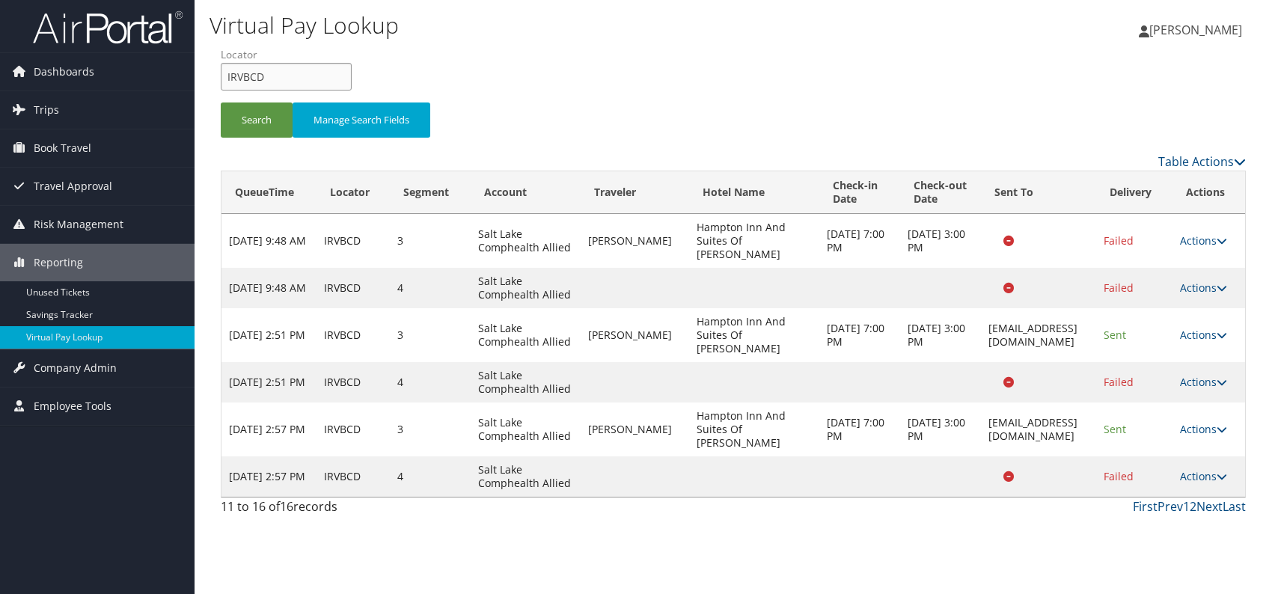
drag, startPoint x: 269, startPoint y: 70, endPoint x: 216, endPoint y: 74, distance: 52.5
click at [221, 74] on form "QueueTime Locator IRVBCD Segment Account Traveler Hotel Name Check-in Date Chec…" at bounding box center [733, 99] width 1025 height 105
paste input "HFUPEF"
type input "HFUPEF"
click at [244, 116] on button "Search" at bounding box center [257, 120] width 72 height 35
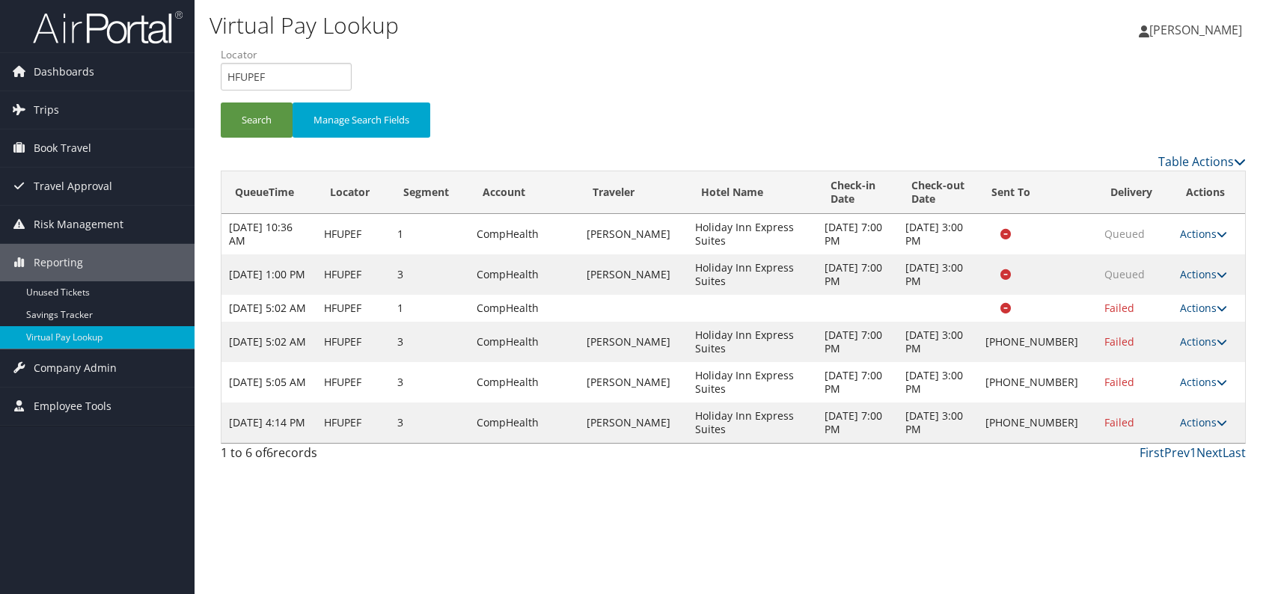
click at [1206, 430] on link "Actions" at bounding box center [1203, 422] width 47 height 14
click at [1139, 480] on link "Logs" at bounding box center [1154, 482] width 128 height 25
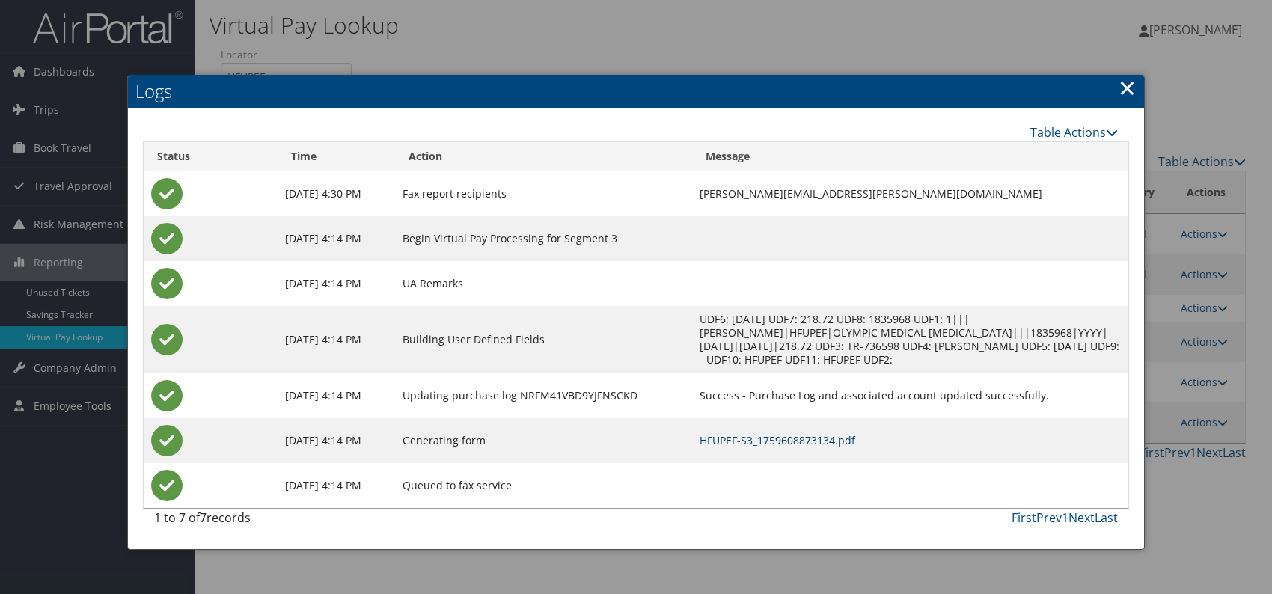
click at [823, 440] on link "HFUPEF-S3_1759608873134.pdf" at bounding box center [778, 440] width 156 height 14
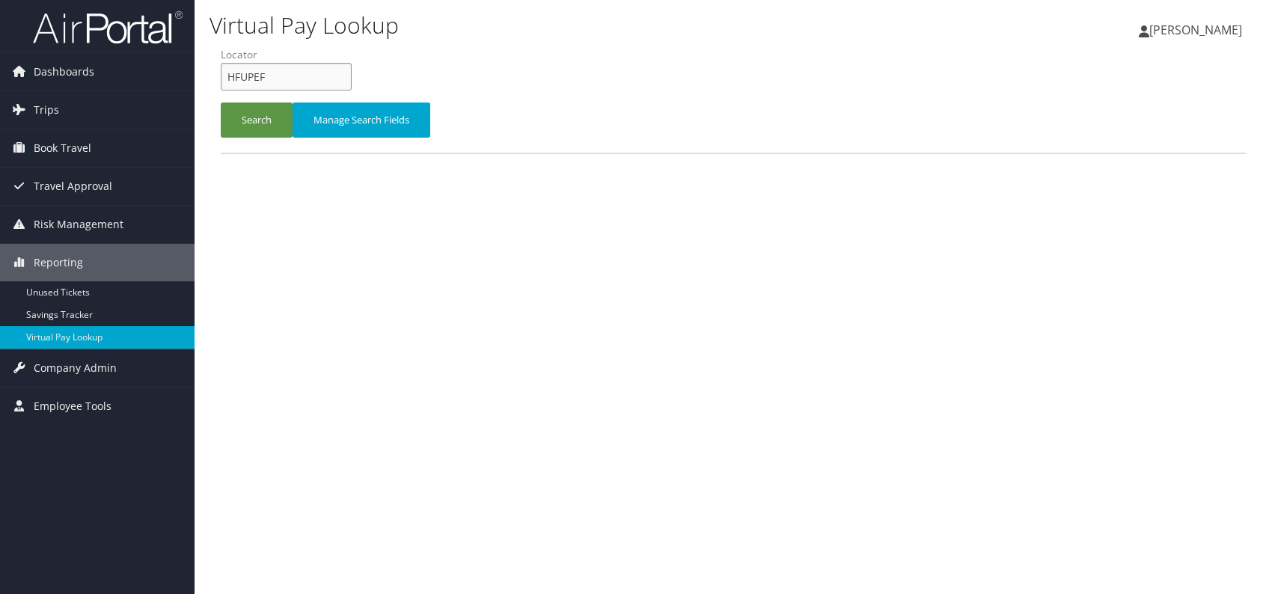
drag, startPoint x: 262, startPoint y: 76, endPoint x: 217, endPoint y: 73, distance: 45.0
click at [221, 73] on form "QueueTime Locator HFUPEF Segment Account Traveler Hotel Name Check-in Date Chec…" at bounding box center [733, 99] width 1025 height 105
paste input "JIIQFC"
type input "JIIQFC"
click at [251, 117] on button "Search" at bounding box center [257, 120] width 72 height 35
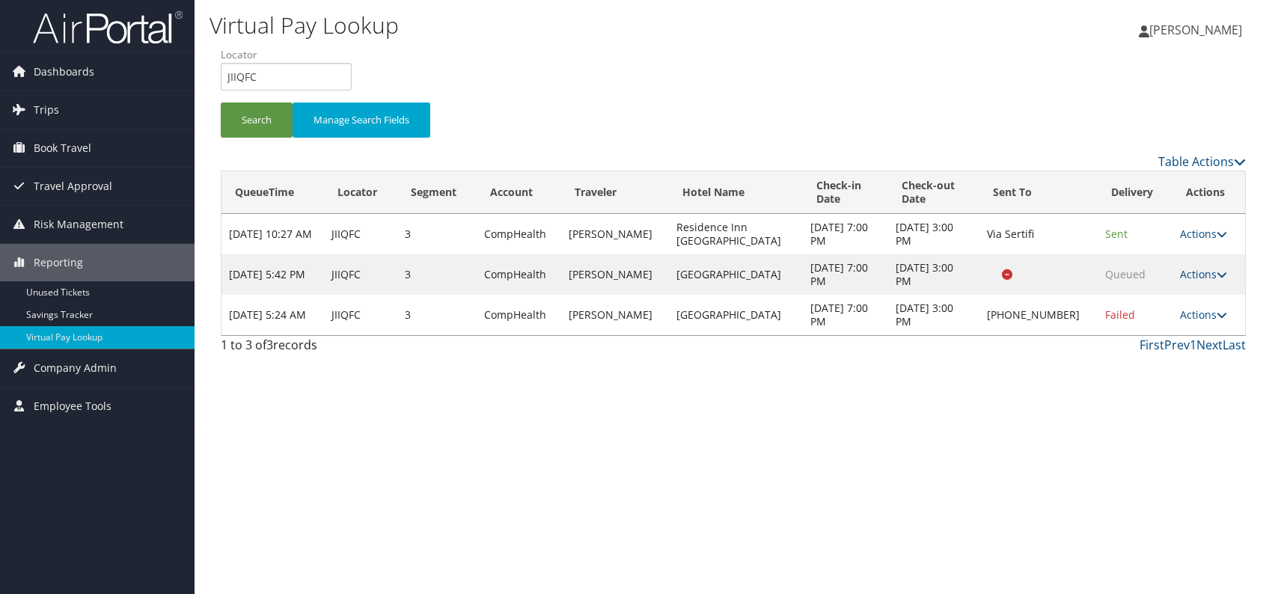
click at [903, 387] on div "Virtual Pay Lookup [PERSON_NAME] [PERSON_NAME] My Settings Travel Agency Contac…" at bounding box center [734, 297] width 1078 height 594
click at [1193, 315] on link "Actions" at bounding box center [1203, 315] width 47 height 14
click at [1159, 355] on link "Logs" at bounding box center [1155, 361] width 128 height 25
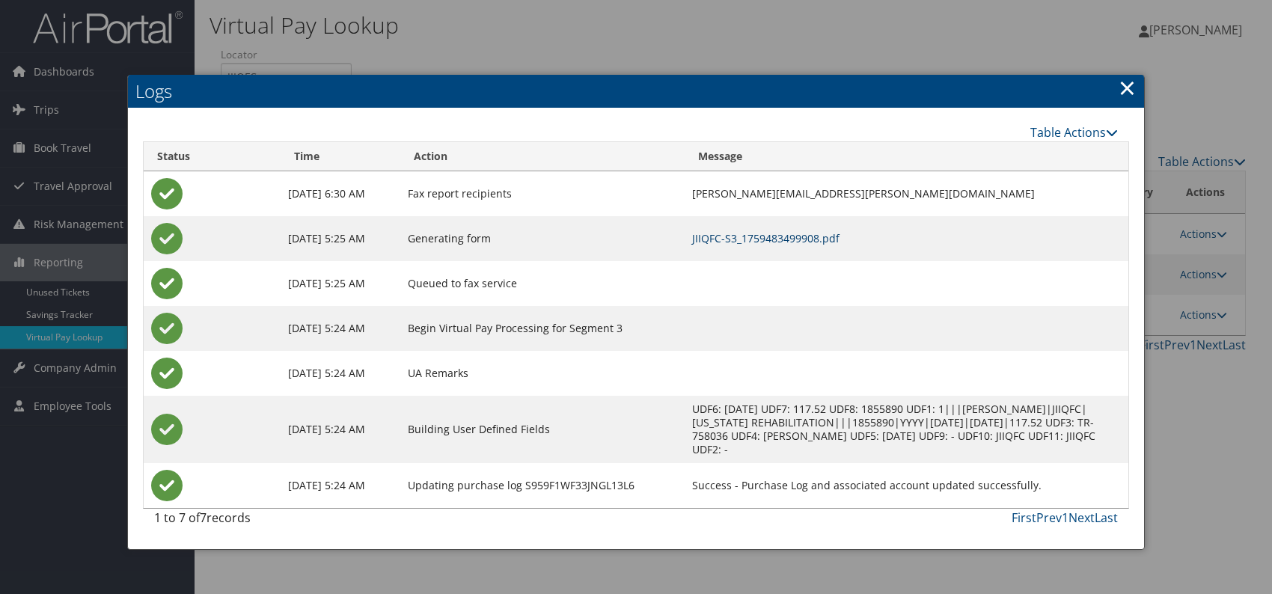
click at [769, 236] on link "JIIQFC-S3_1759483499908.pdf" at bounding box center [765, 238] width 147 height 14
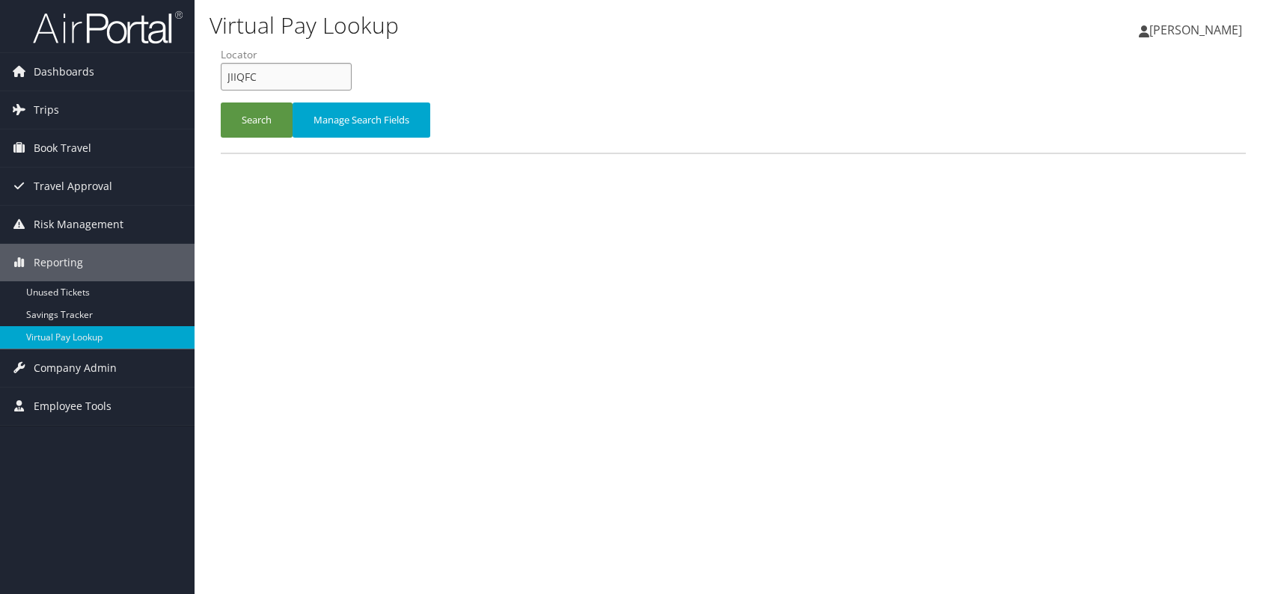
drag, startPoint x: 242, startPoint y: 72, endPoint x: 225, endPoint y: 74, distance: 17.4
click at [225, 74] on input "JIIQFC" at bounding box center [286, 77] width 131 height 28
paste input "FUMUSV"
click at [253, 74] on input "FUMUSV" at bounding box center [286, 77] width 131 height 28
click at [257, 126] on button "Search" at bounding box center [257, 120] width 72 height 35
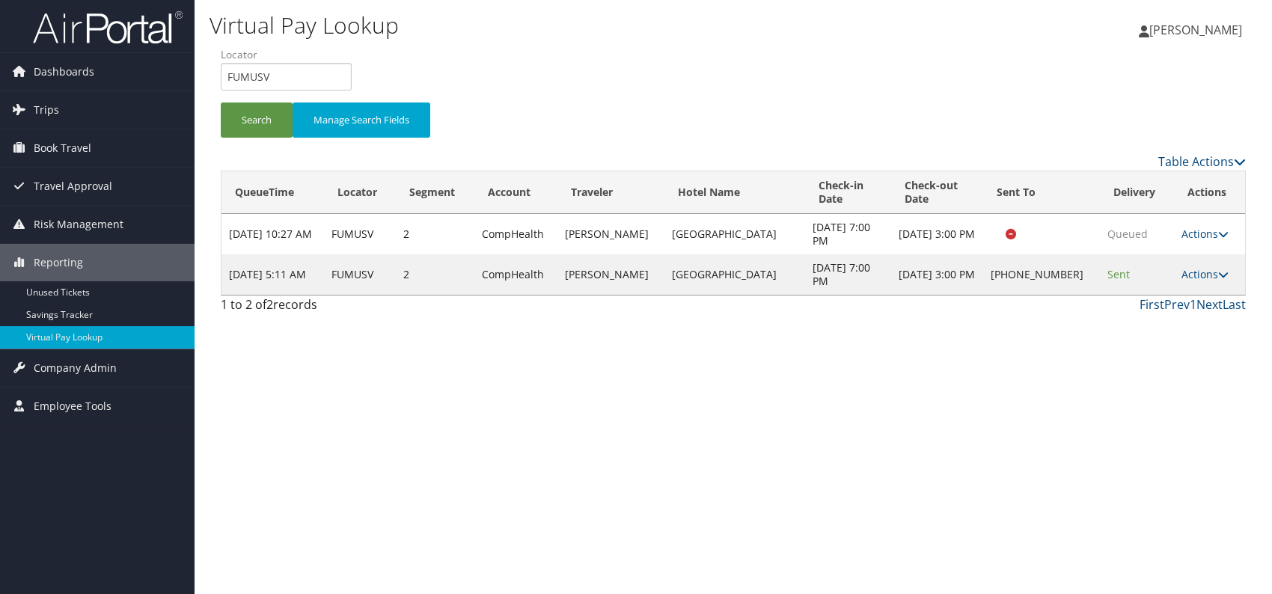
drag, startPoint x: 822, startPoint y: 366, endPoint x: 960, endPoint y: 374, distance: 138.7
click at [869, 371] on div "Virtual Pay Lookup [PERSON_NAME] [PERSON_NAME] My Settings Travel Agency Contac…" at bounding box center [734, 297] width 1078 height 594
drag, startPoint x: 270, startPoint y: 70, endPoint x: 219, endPoint y: 77, distance: 52.1
click at [221, 77] on form "QueueTime Locator FUMUSV Segment Account Traveler Hotel Name Check-in Date Chec…" at bounding box center [733, 99] width 1025 height 105
paste input "WCBLGN"
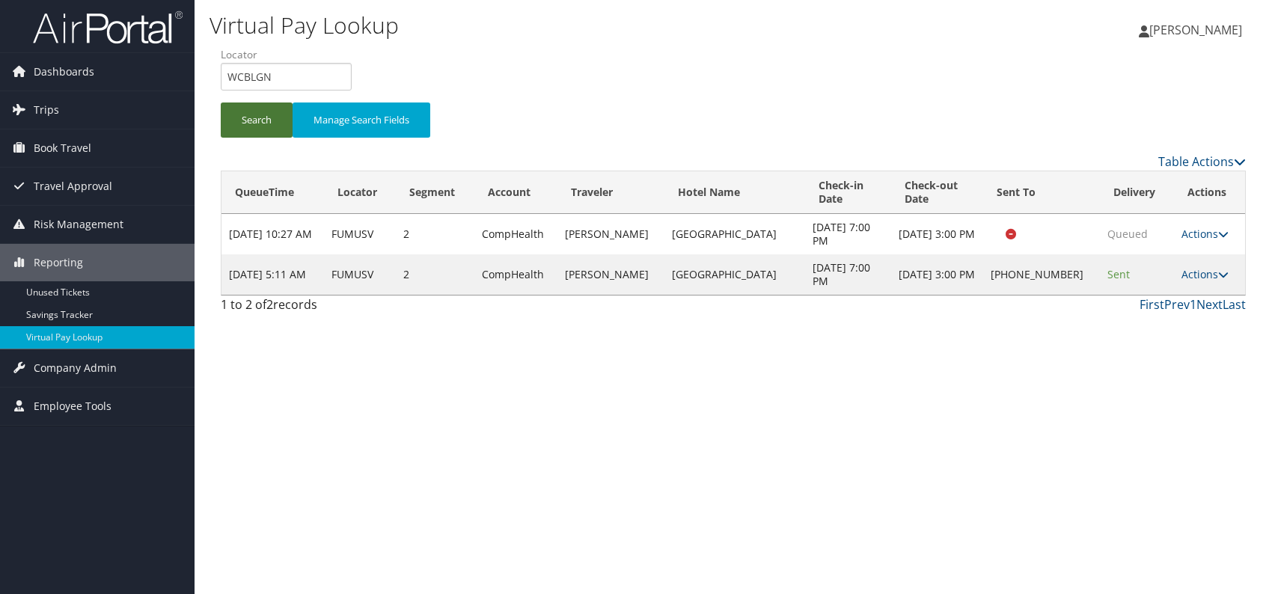
click at [251, 129] on button "Search" at bounding box center [257, 120] width 72 height 35
drag, startPoint x: 976, startPoint y: 382, endPoint x: 1036, endPoint y: 388, distance: 60.1
click at [1025, 387] on div "Virtual Pay Lookup [PERSON_NAME] [PERSON_NAME] My Settings Travel Agency Contac…" at bounding box center [734, 297] width 1078 height 594
drag, startPoint x: 284, startPoint y: 88, endPoint x: 223, endPoint y: 82, distance: 61.7
click at [223, 82] on input "WCBLGN" at bounding box center [286, 77] width 131 height 28
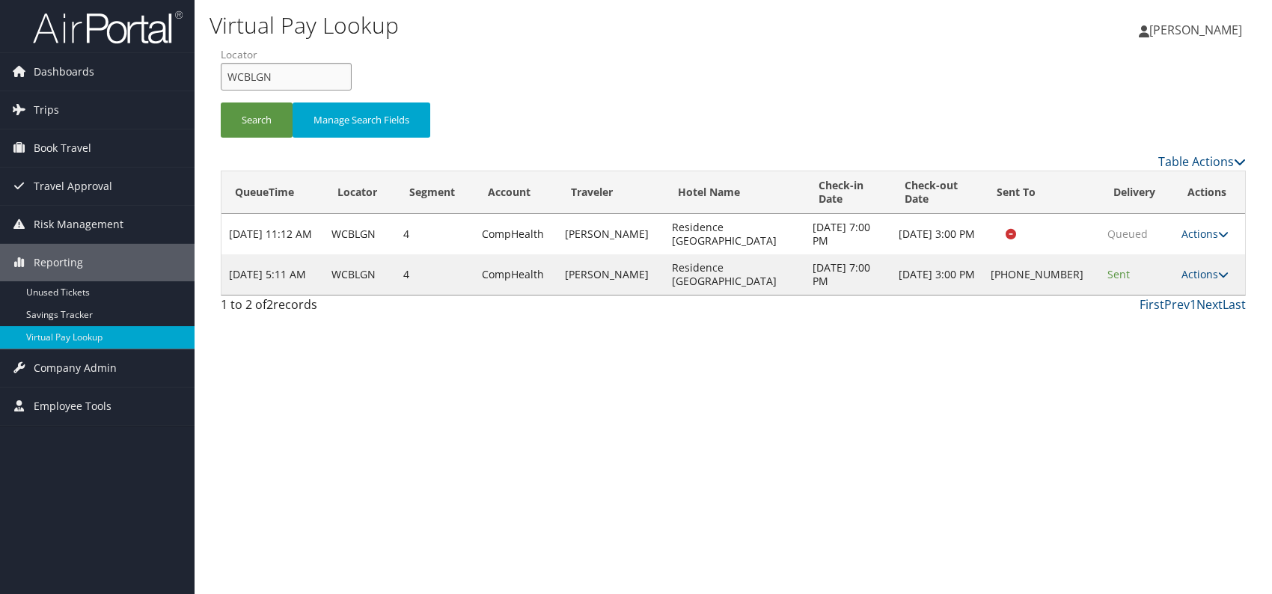
paste input "MNKRDC"
type input "MNKRDC"
click at [259, 128] on button "Search" at bounding box center [257, 120] width 72 height 35
click at [965, 403] on div "Virtual Pay Lookup [PERSON_NAME] [PERSON_NAME] My Settings Travel Agency Contac…" at bounding box center [734, 297] width 1078 height 594
drag, startPoint x: 1208, startPoint y: 276, endPoint x: 1135, endPoint y: 303, distance: 77.4
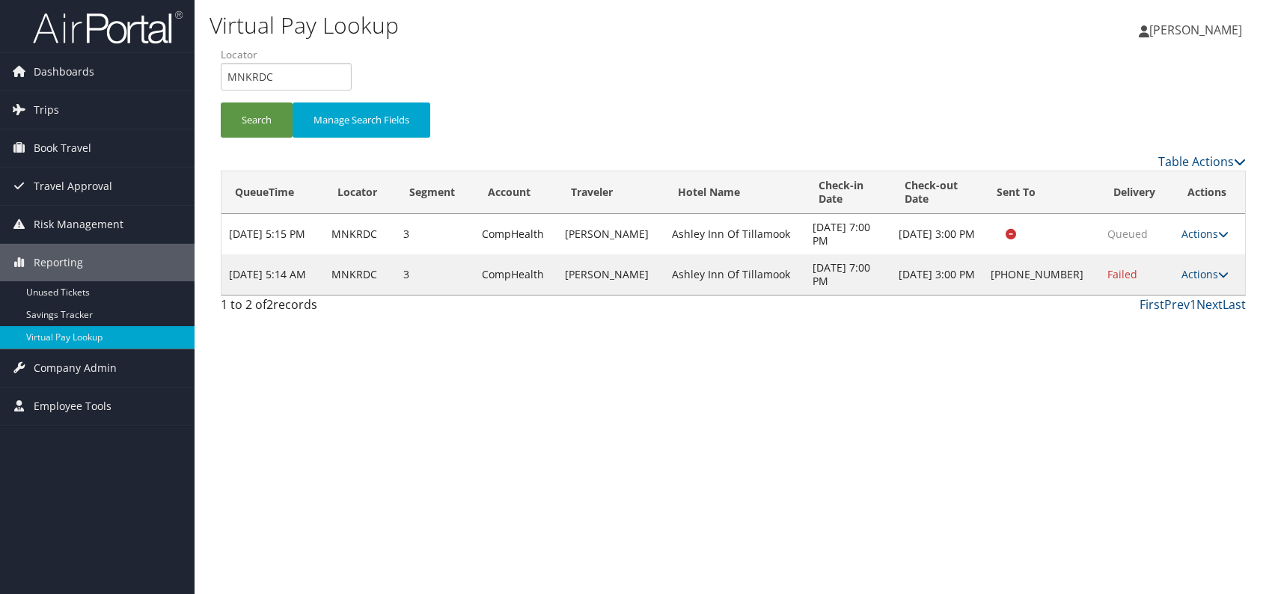
click at [1179, 286] on td "Actions Resend Logs Delivery Information View Itinerary" at bounding box center [1209, 274] width 71 height 40
click at [1200, 273] on link "Actions" at bounding box center [1205, 274] width 47 height 14
click at [1129, 313] on link "Logs" at bounding box center [1157, 320] width 128 height 25
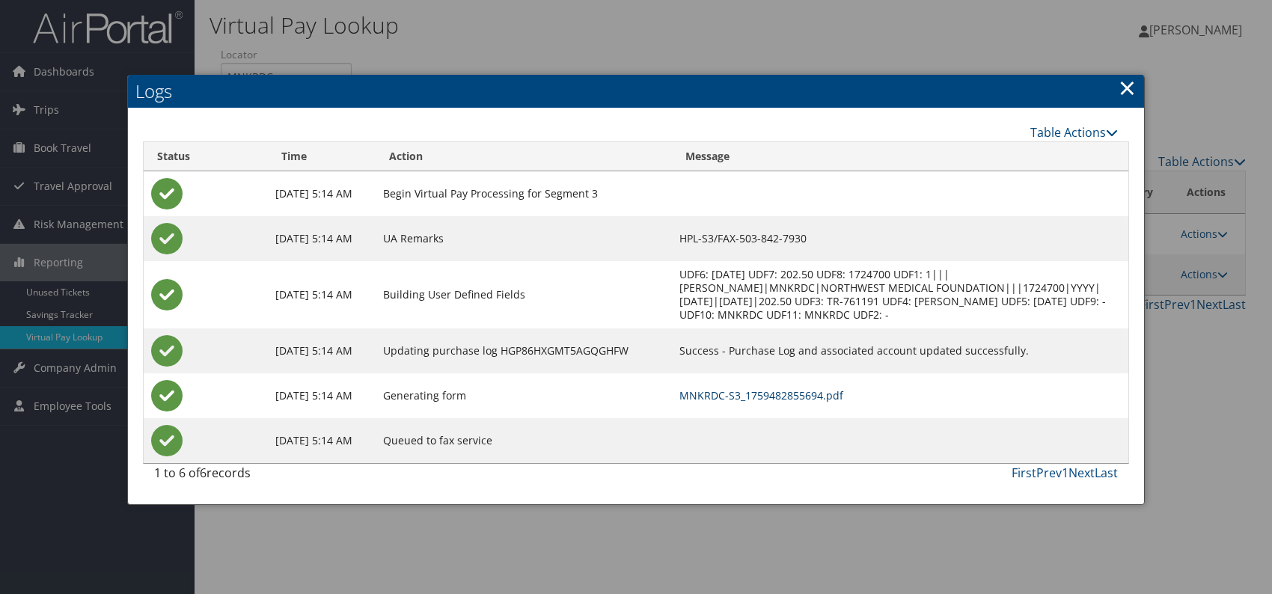
click at [789, 391] on link "MNKRDC-S3_1759482855694.pdf" at bounding box center [762, 395] width 164 height 14
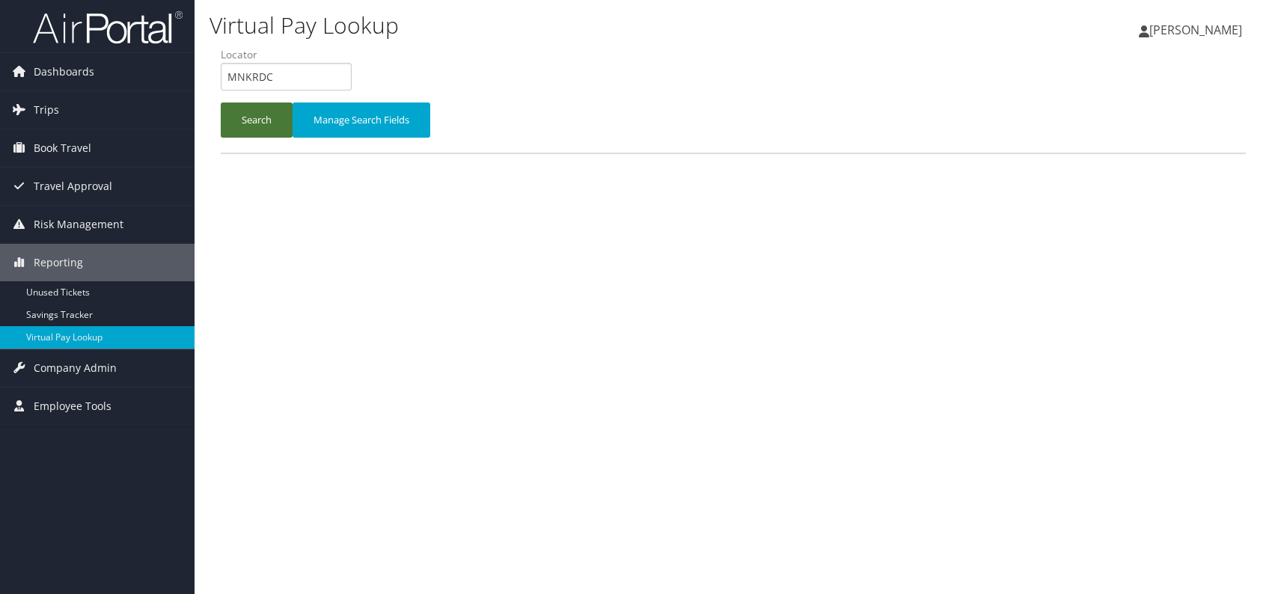
click at [223, 117] on button "Search" at bounding box center [257, 120] width 72 height 35
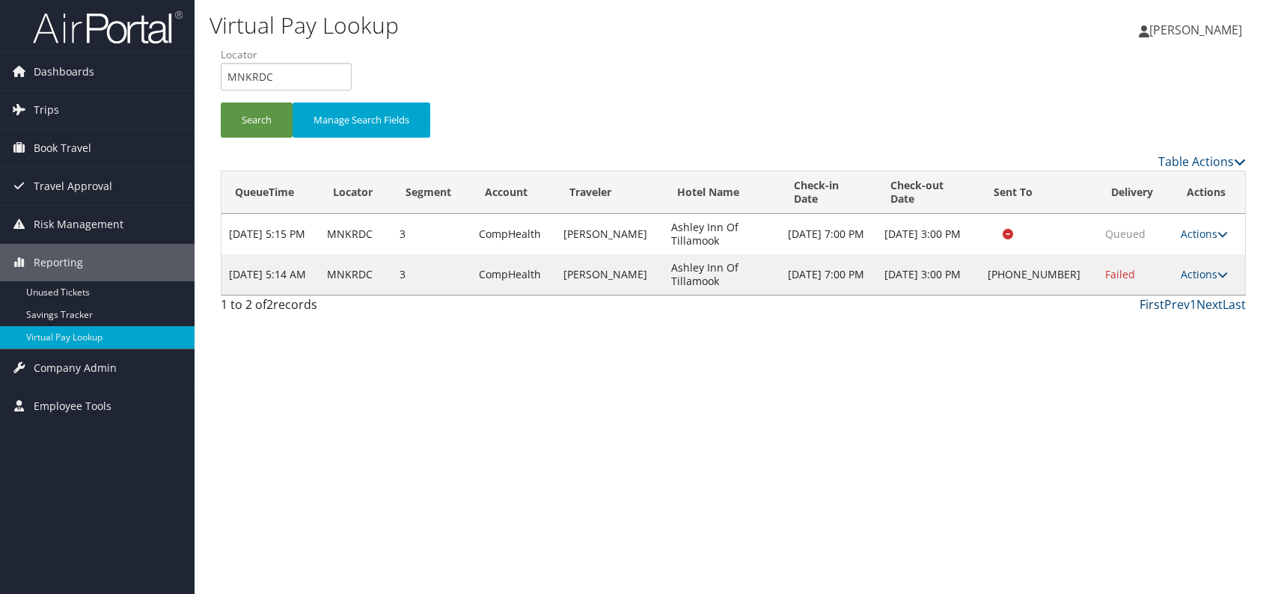
drag, startPoint x: 1209, startPoint y: 263, endPoint x: 1158, endPoint y: 285, distance: 56.3
click at [1190, 271] on td "Actions Resend Logs Delivery Information View Itinerary" at bounding box center [1209, 274] width 72 height 40
click at [1194, 267] on link "Actions" at bounding box center [1204, 274] width 47 height 14
click at [1125, 284] on link "Resend" at bounding box center [1157, 281] width 128 height 25
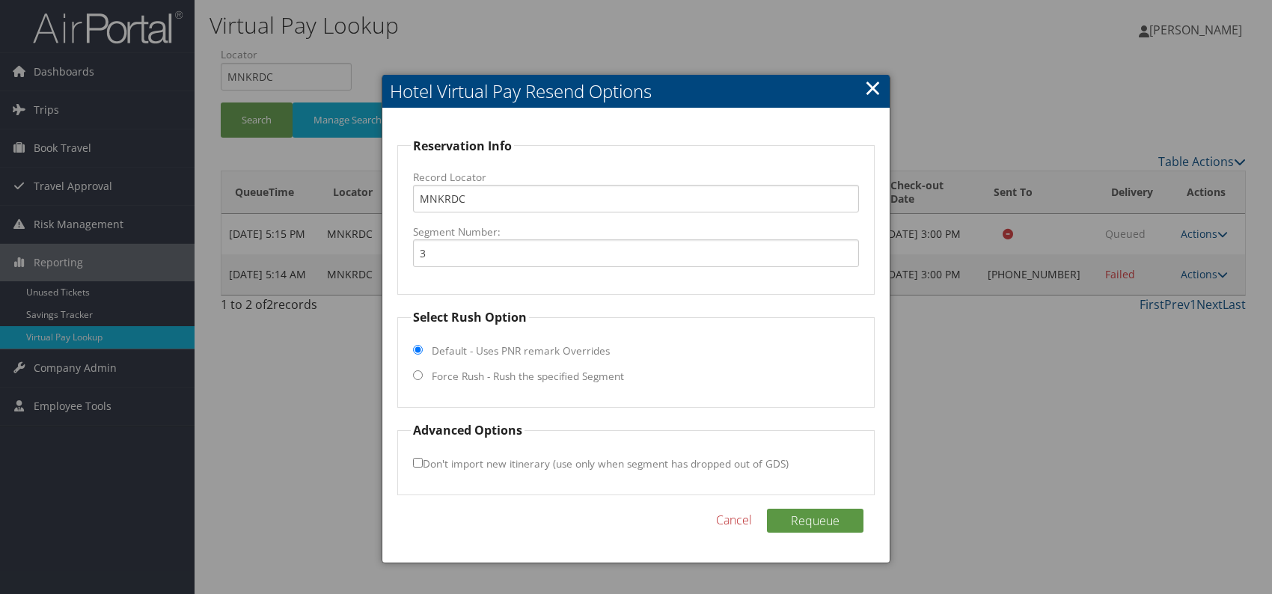
click at [416, 373] on input "Force Rush - Rush the specified Segment" at bounding box center [418, 375] width 10 height 10
radio input "true"
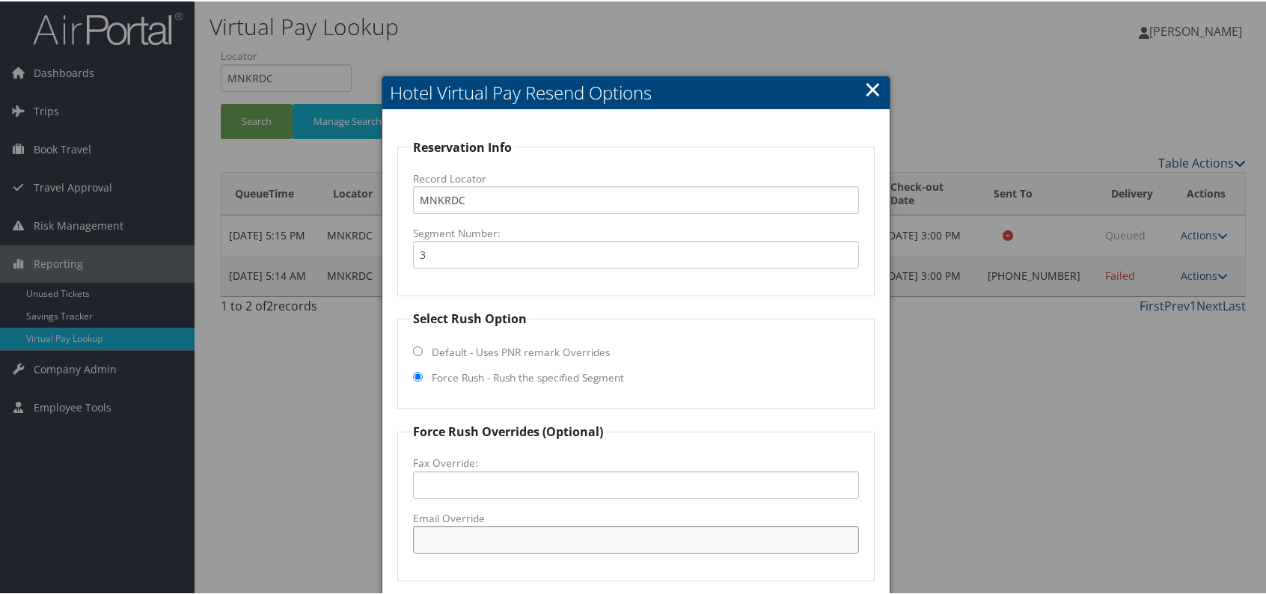
click at [464, 542] on input "Email Override" at bounding box center [636, 539] width 446 height 28
paste input "gm@ashleyinns.com"
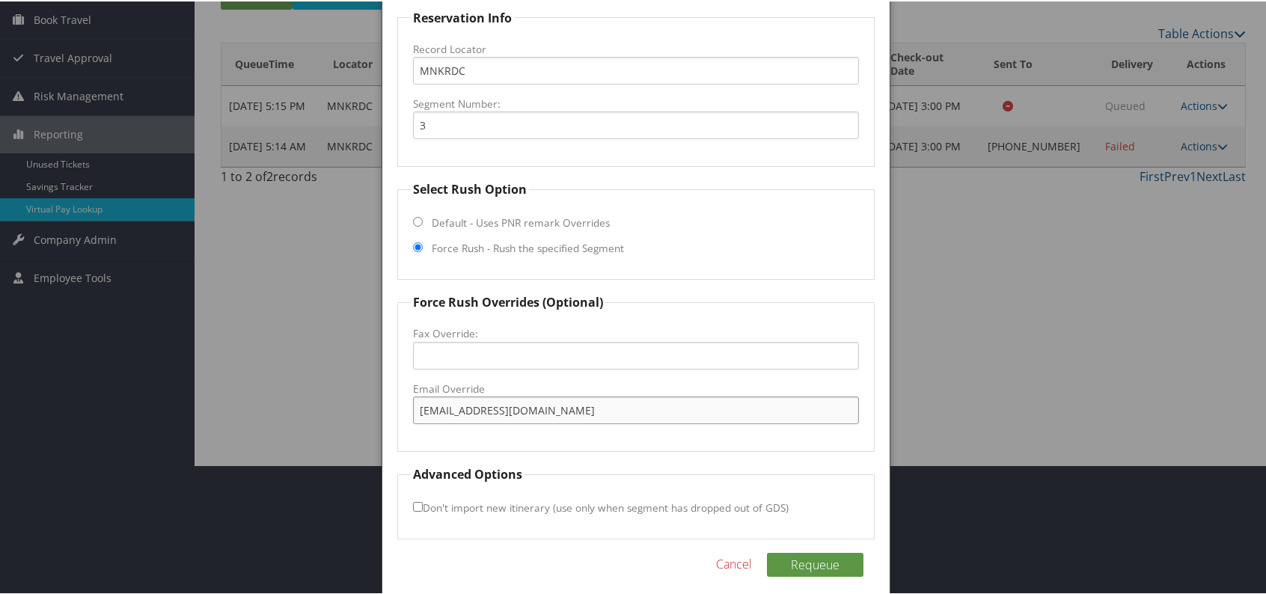
scroll to position [139, 0]
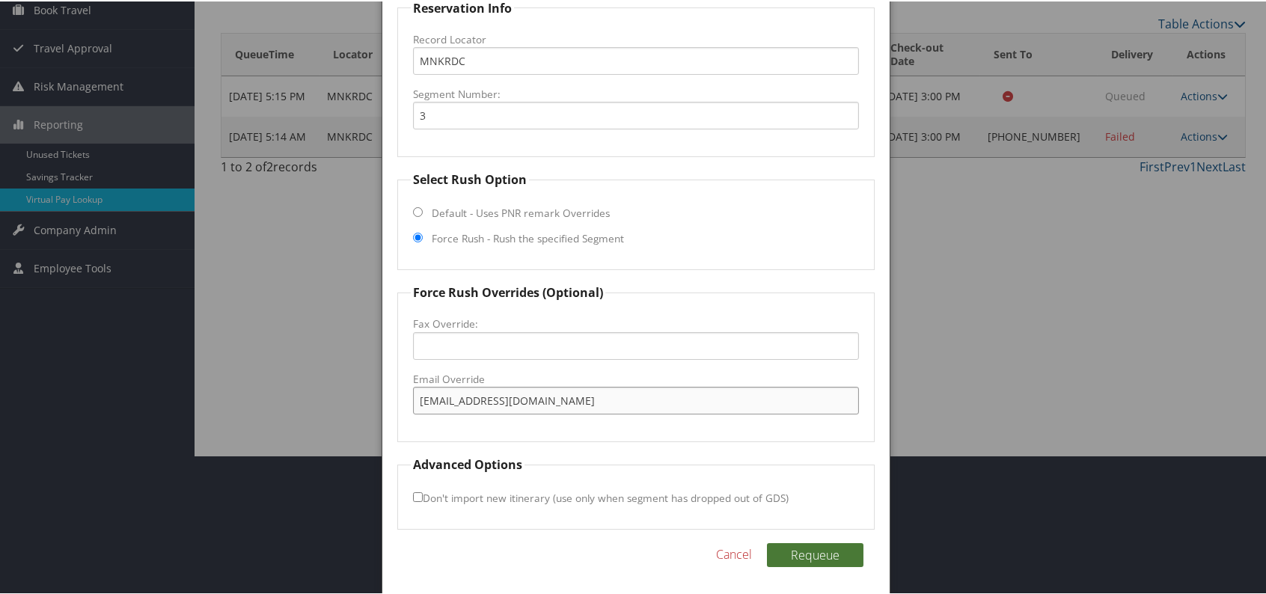
type input "gm@ashleyinns.com"
click at [802, 559] on button "Requeue" at bounding box center [815, 554] width 97 height 24
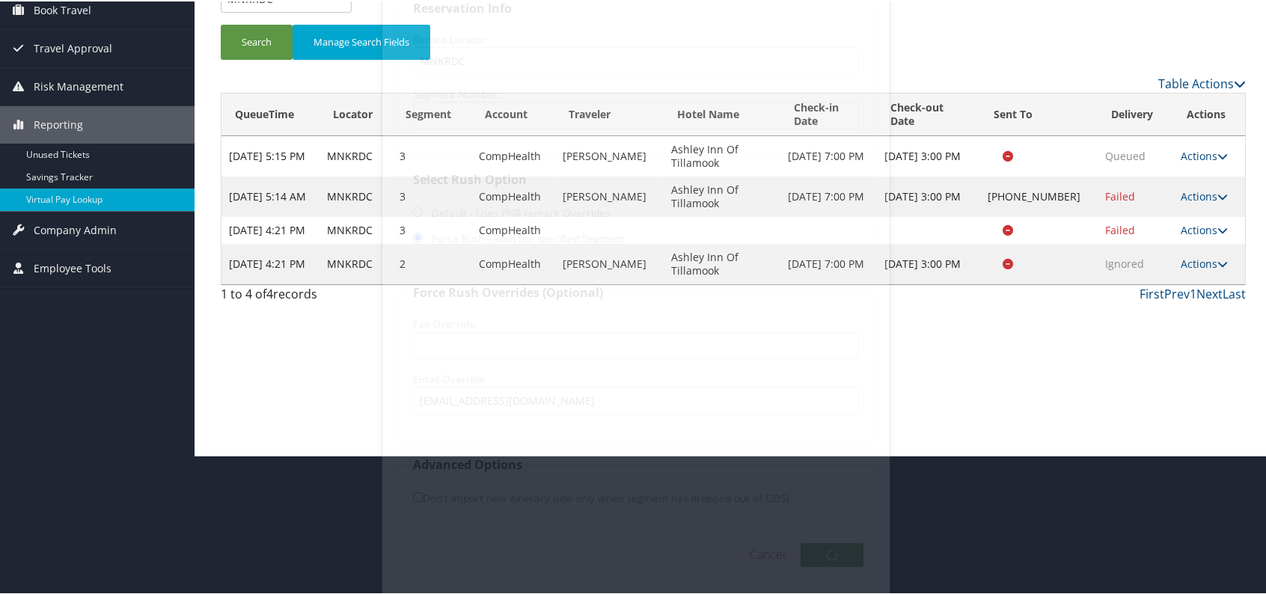
scroll to position [0, 0]
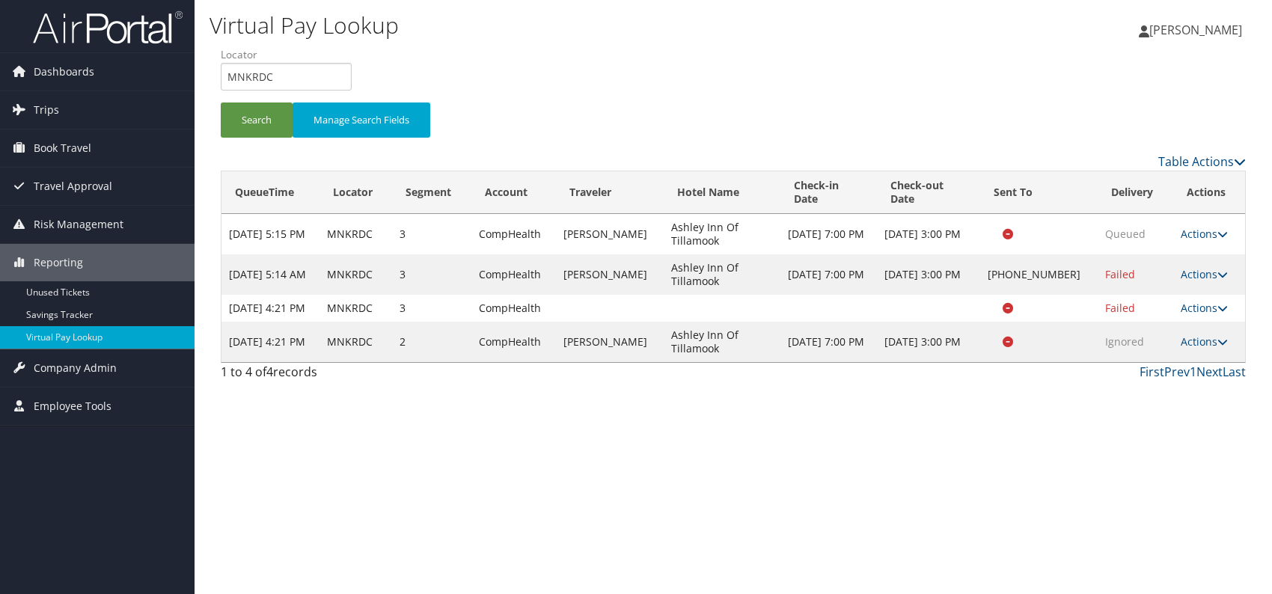
click at [1218, 341] on icon at bounding box center [1223, 342] width 10 height 10
click at [1164, 364] on link "Resend" at bounding box center [1173, 362] width 94 height 25
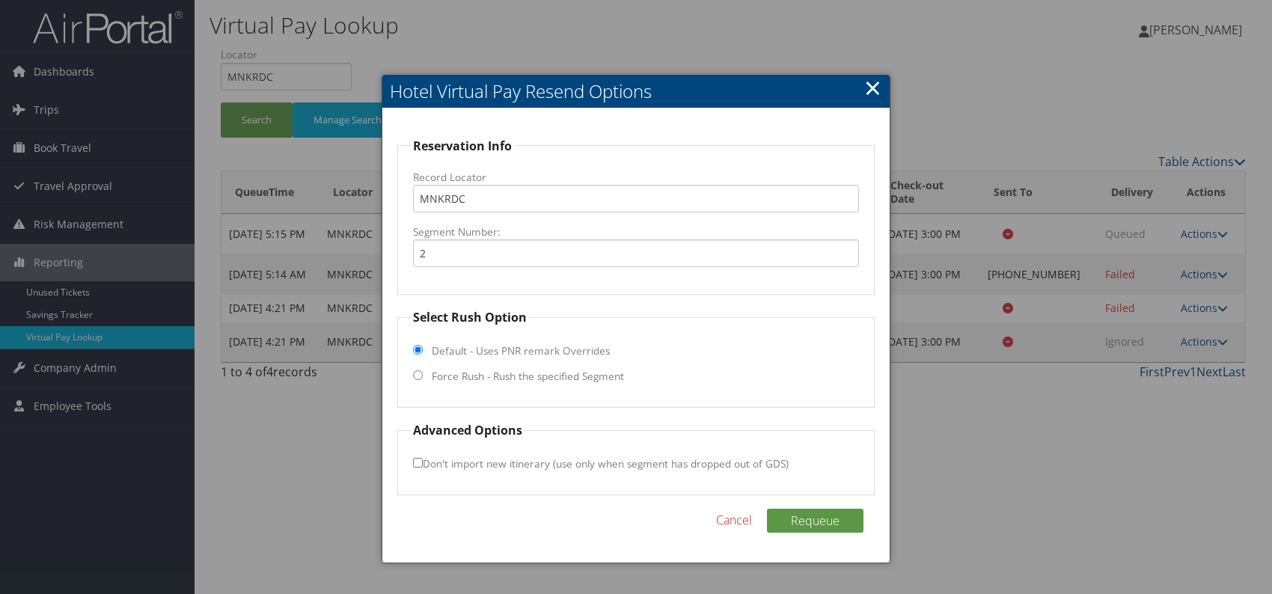
click at [414, 376] on input "Force Rush - Rush the specified Segment" at bounding box center [418, 375] width 10 height 10
radio input "true"
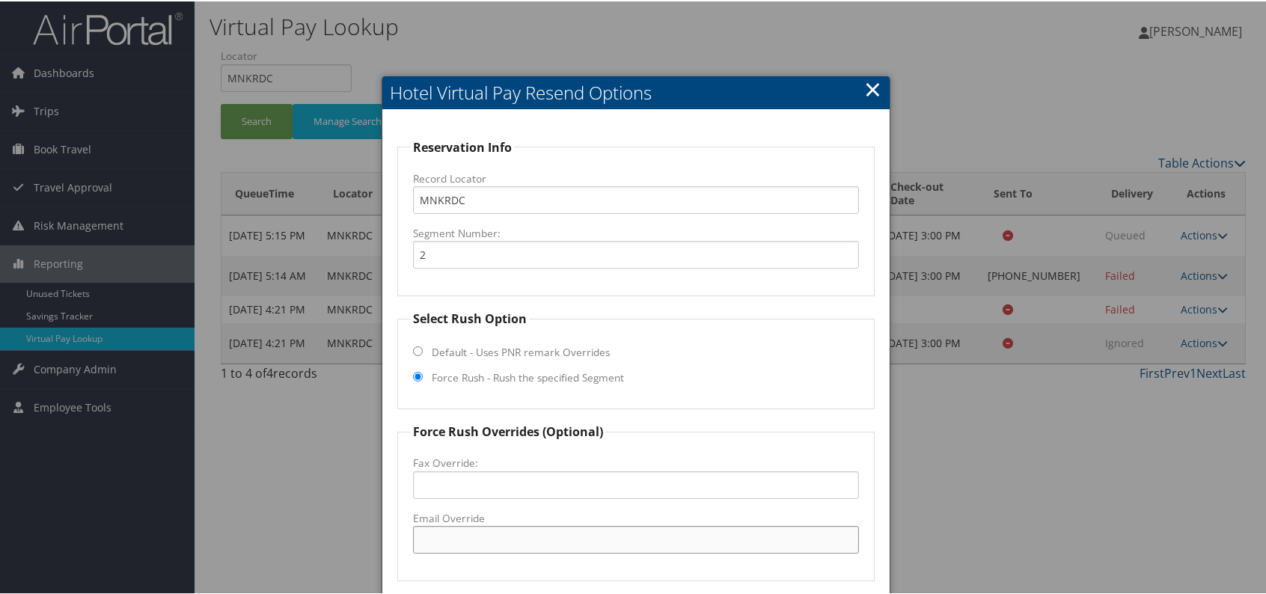
paste input "gm@ashleyinns.com"
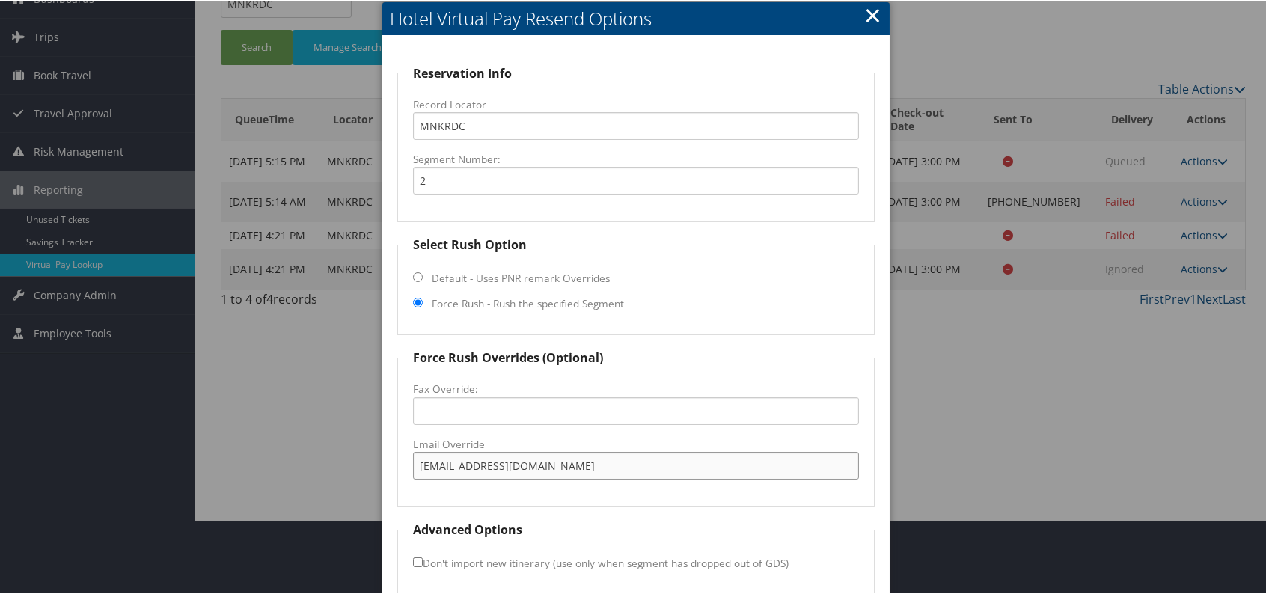
scroll to position [139, 0]
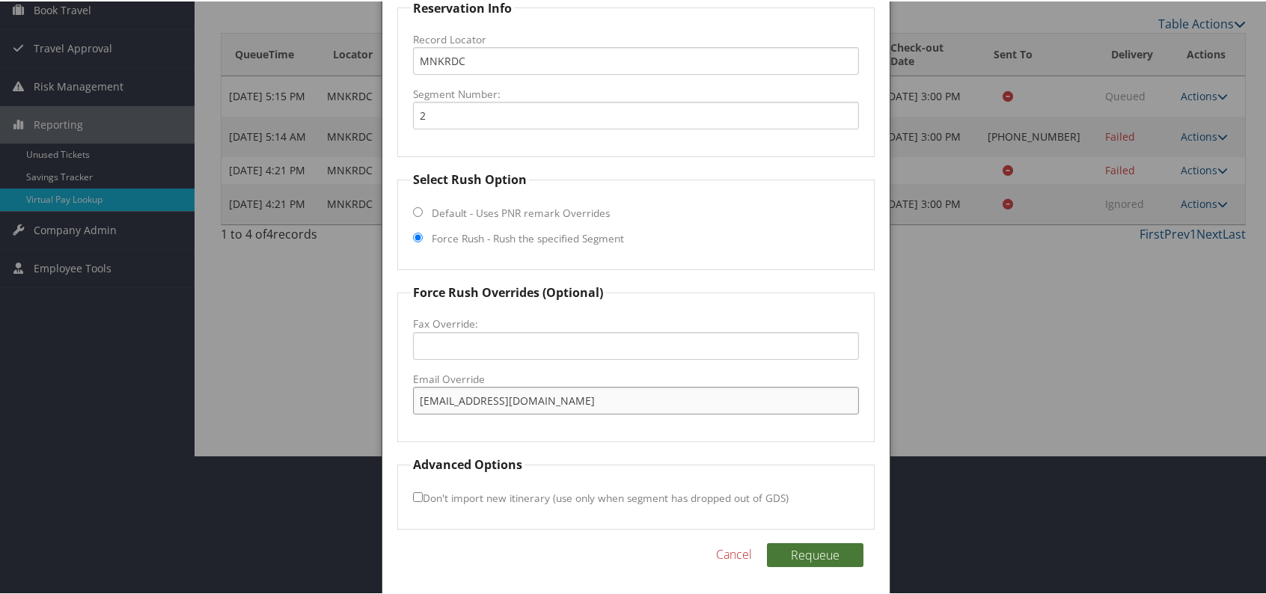
type input "gm@ashleyinns.com"
click at [811, 543] on button "Requeue" at bounding box center [815, 554] width 97 height 24
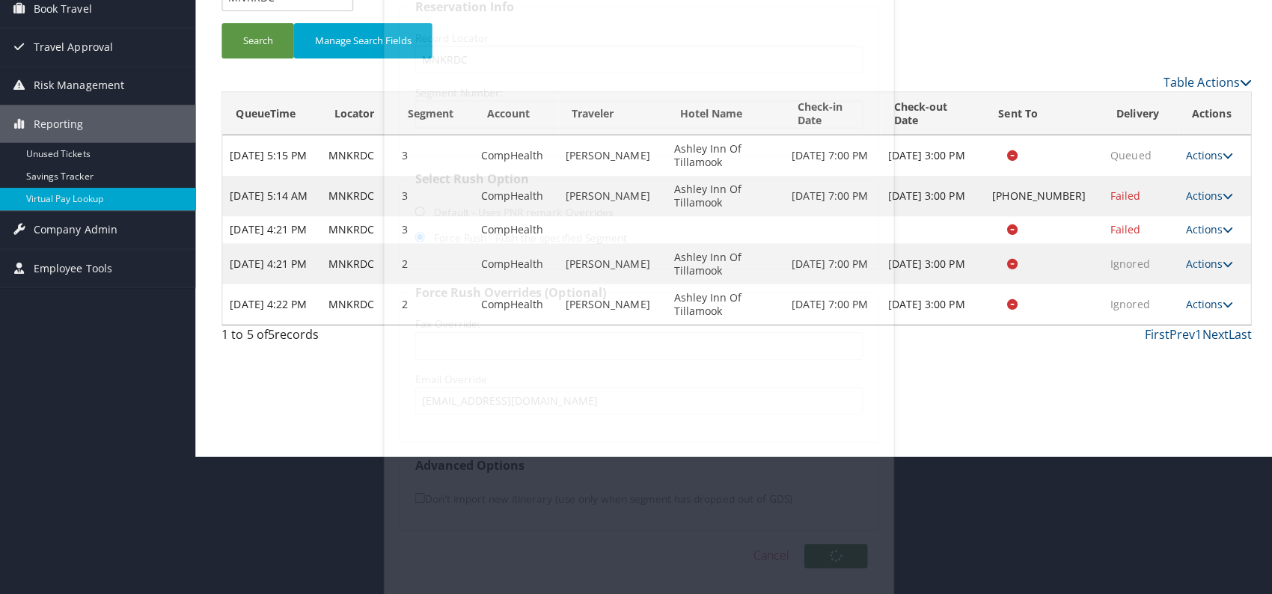
scroll to position [0, 0]
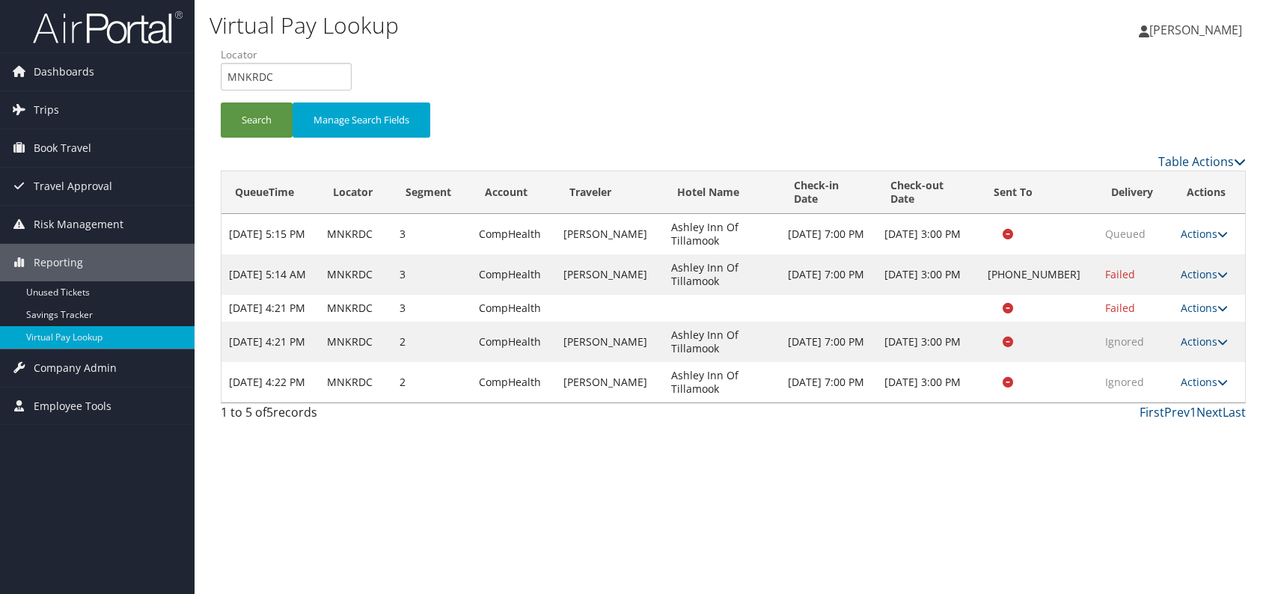
click at [361, 379] on td "MNKRDC" at bounding box center [356, 382] width 73 height 40
copy td "MNKRDC"
click at [254, 90] on li "Locator MNKRDC" at bounding box center [292, 74] width 142 height 55
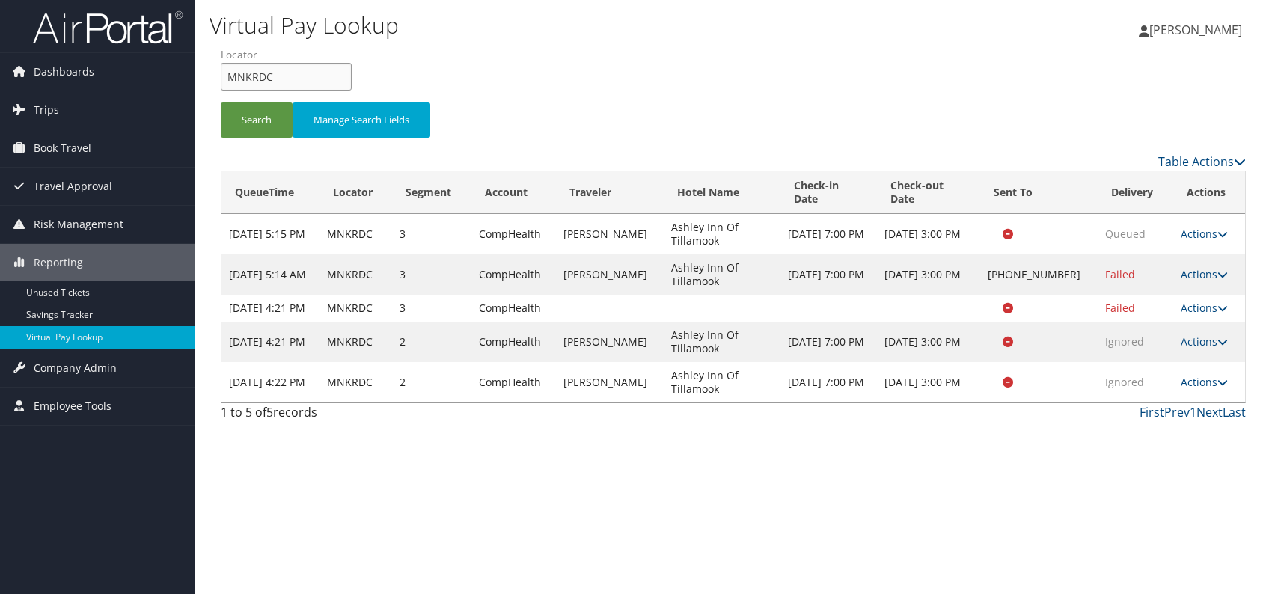
drag, startPoint x: 238, startPoint y: 80, endPoint x: 223, endPoint y: 80, distance: 15.0
click at [223, 80] on input "MNKRDC" at bounding box center [286, 77] width 131 height 28
paste input "WPATVZ"
type input "WPATVZ"
click at [245, 113] on button "Search" at bounding box center [257, 120] width 72 height 35
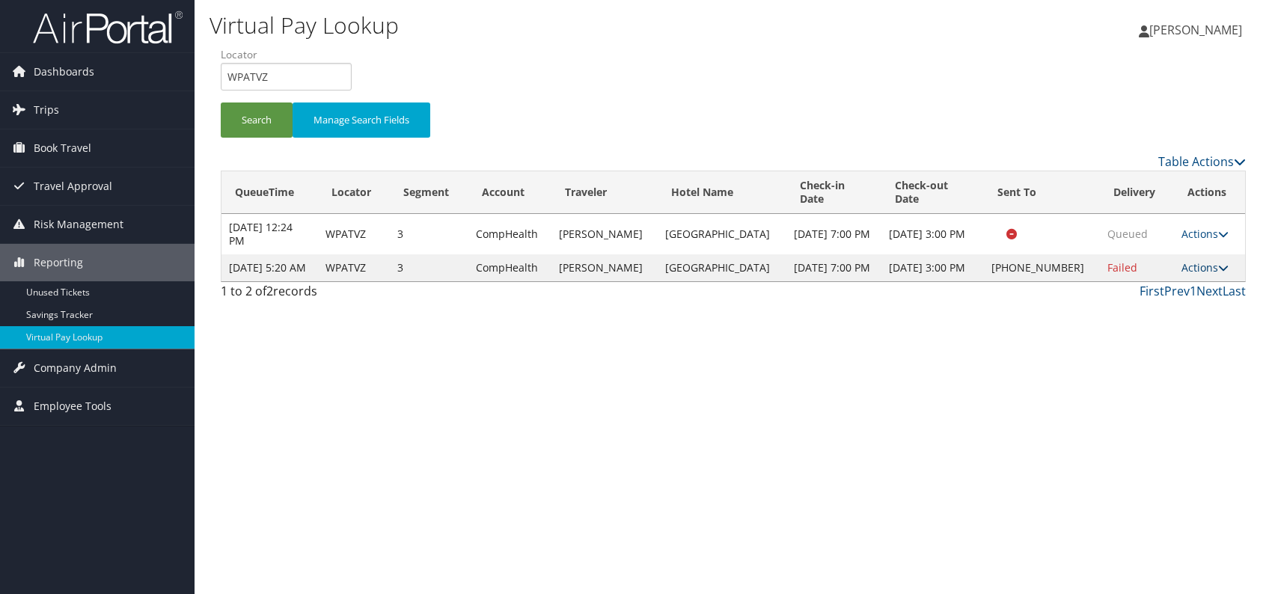
click at [1212, 260] on link "Actions" at bounding box center [1205, 267] width 47 height 14
click at [1151, 306] on link "Logs" at bounding box center [1157, 307] width 128 height 25
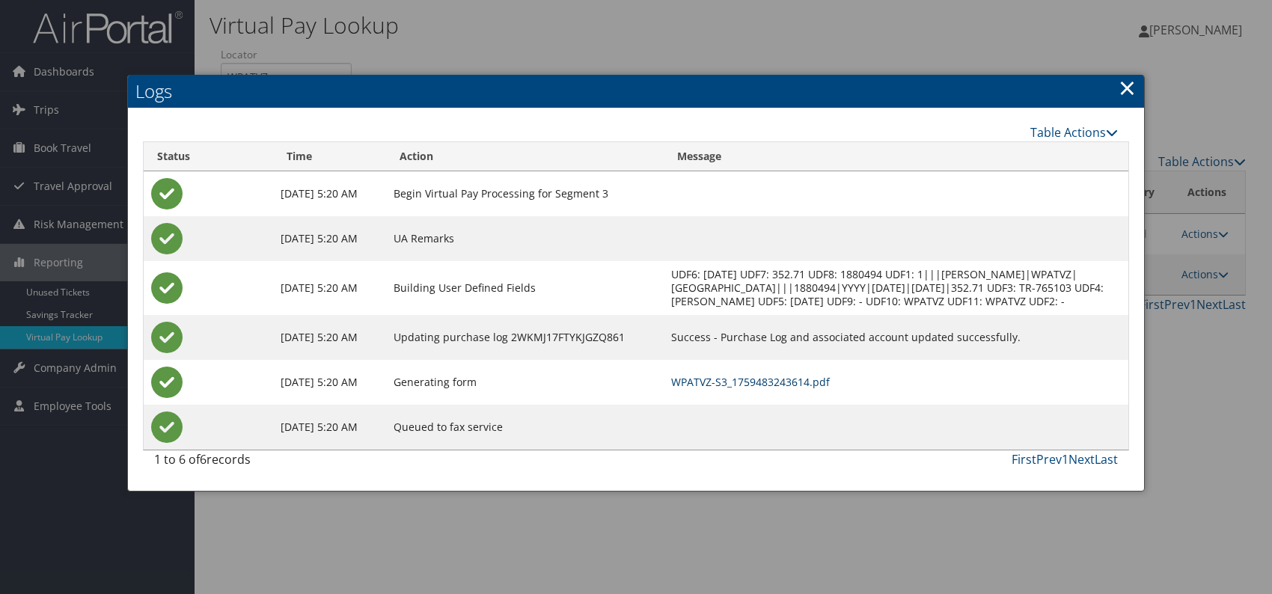
click at [822, 389] on link "WPATVZ-S3_1759483243614.pdf" at bounding box center [750, 382] width 159 height 14
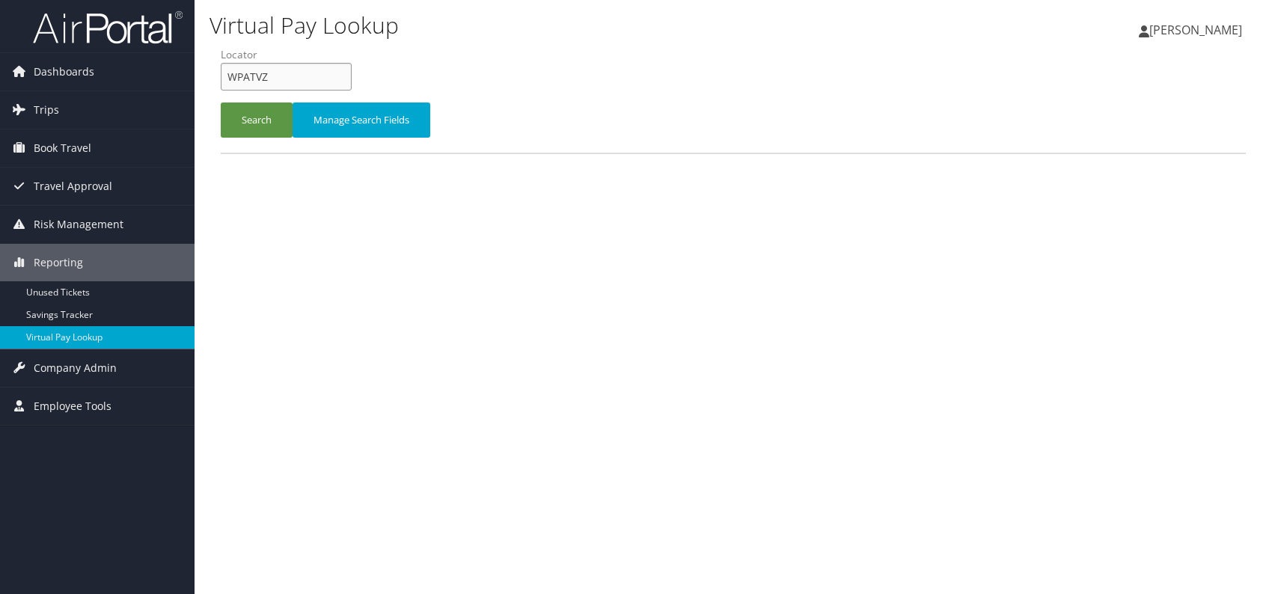
drag, startPoint x: 273, startPoint y: 73, endPoint x: 201, endPoint y: 65, distance: 73.1
click at [201, 65] on div "Virtual Pay Lookup [PERSON_NAME] [PERSON_NAME] My Settings Travel Agency Contac…" at bounding box center [734, 297] width 1078 height 594
paste input "ORLAUK"
type input "ORLAUK"
click at [259, 110] on button "Search" at bounding box center [257, 120] width 72 height 35
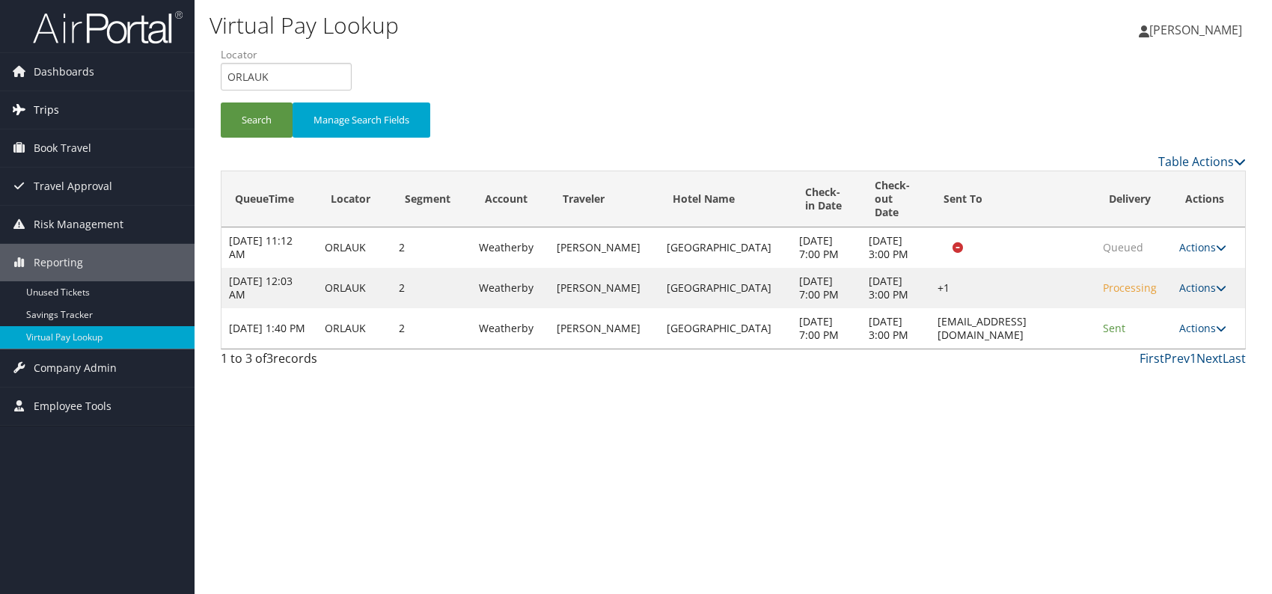
click at [41, 104] on span "Trips" at bounding box center [46, 109] width 25 height 37
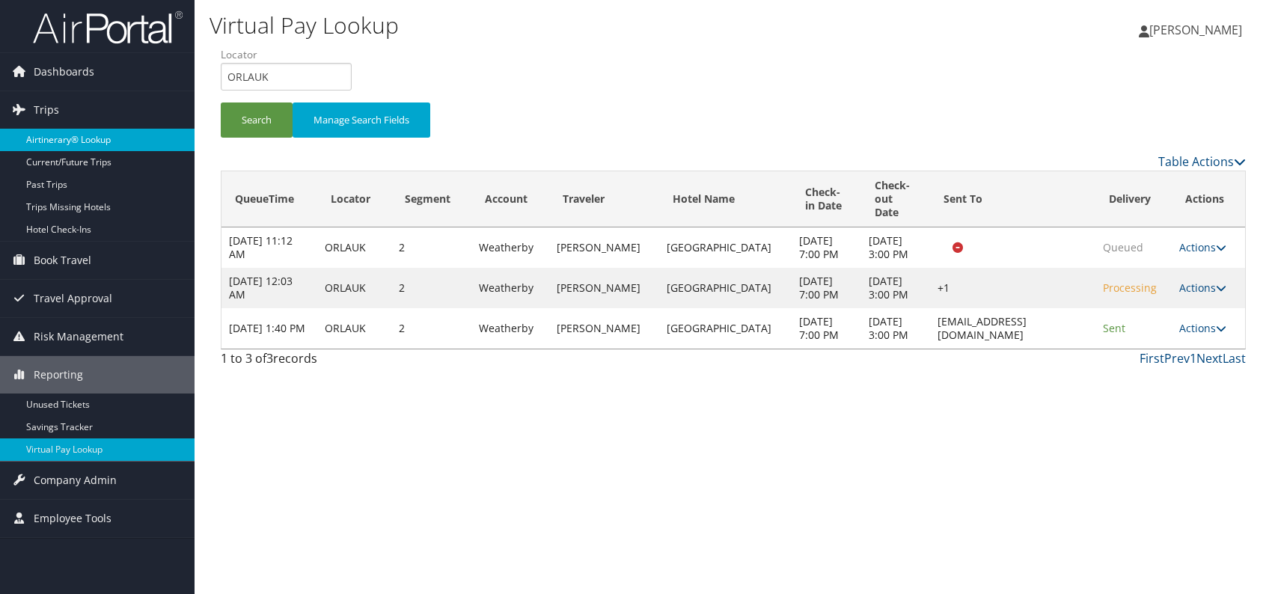
click at [102, 142] on link "Airtinerary® Lookup" at bounding box center [97, 140] width 195 height 22
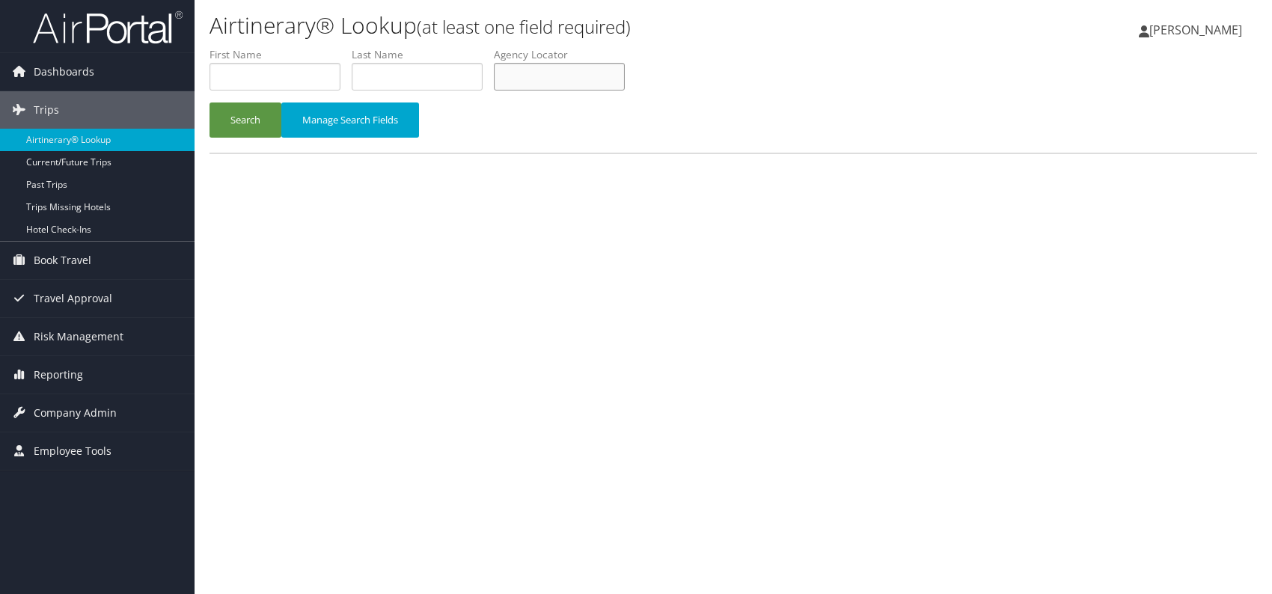
paste input "ORLAUK"
type input "ORLAUK"
click at [245, 122] on button "Search" at bounding box center [246, 120] width 72 height 35
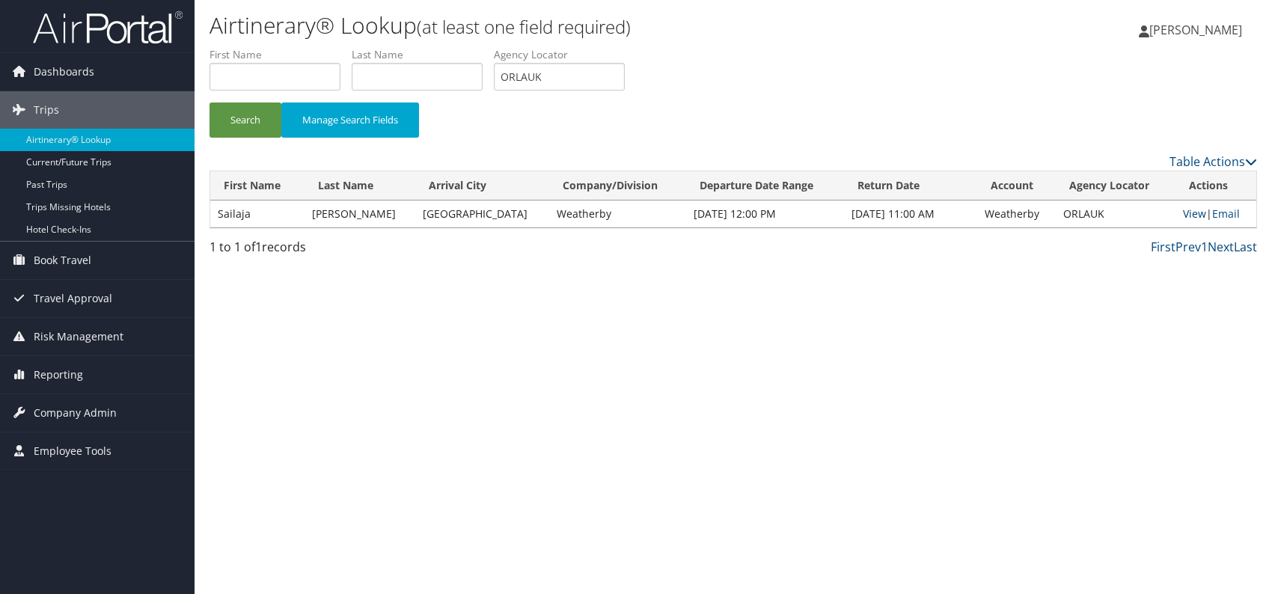
click at [1190, 211] on link "View" at bounding box center [1194, 214] width 23 height 14
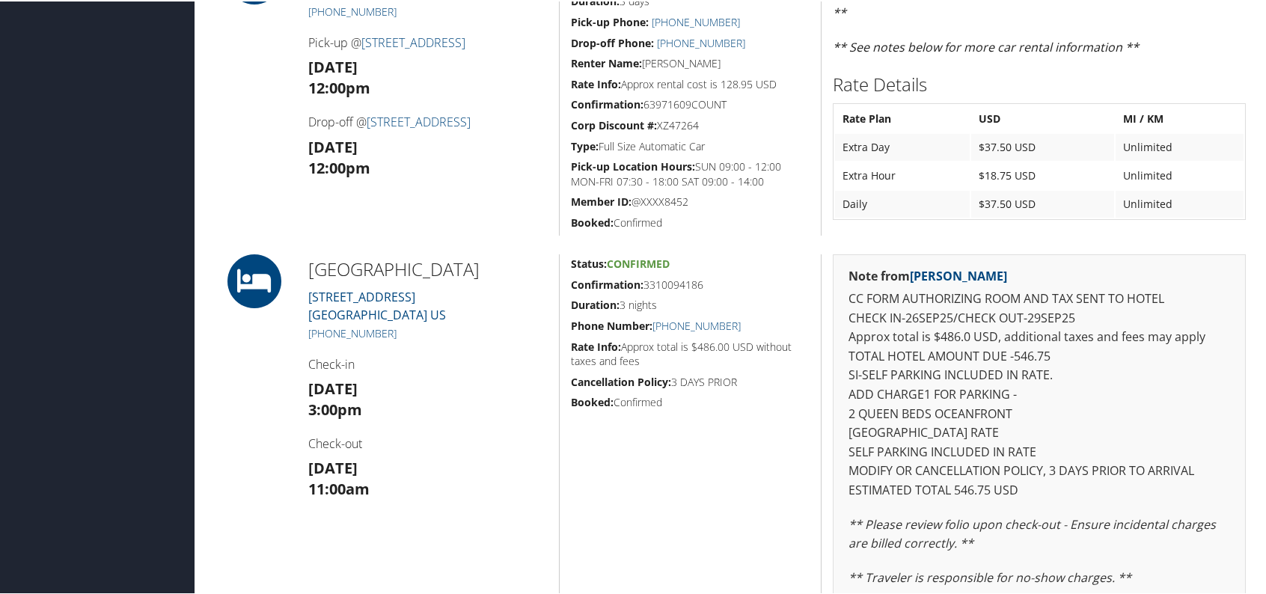
scroll to position [250, 0]
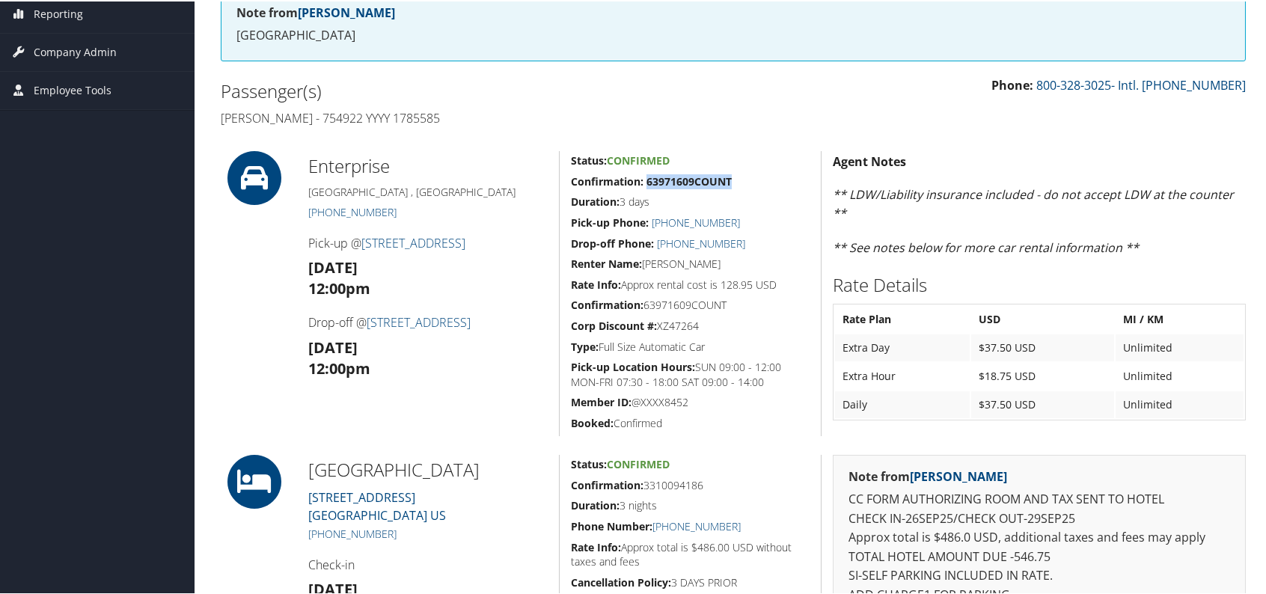
drag, startPoint x: 733, startPoint y: 178, endPoint x: 644, endPoint y: 179, distance: 89.1
click at [644, 179] on h5 "Confirmation: 63971609COUNT" at bounding box center [690, 180] width 239 height 15
copy strong "63971609COUNT"
drag, startPoint x: 390, startPoint y: 264, endPoint x: 365, endPoint y: 241, distance: 33.9
click at [365, 241] on div "Enterprise [GEOGRAPHIC_DATA] , [GEOGRAPHIC_DATA] [PHONE_NUMBER] Pick-up @ [STRE…" at bounding box center [428, 292] width 262 height 285
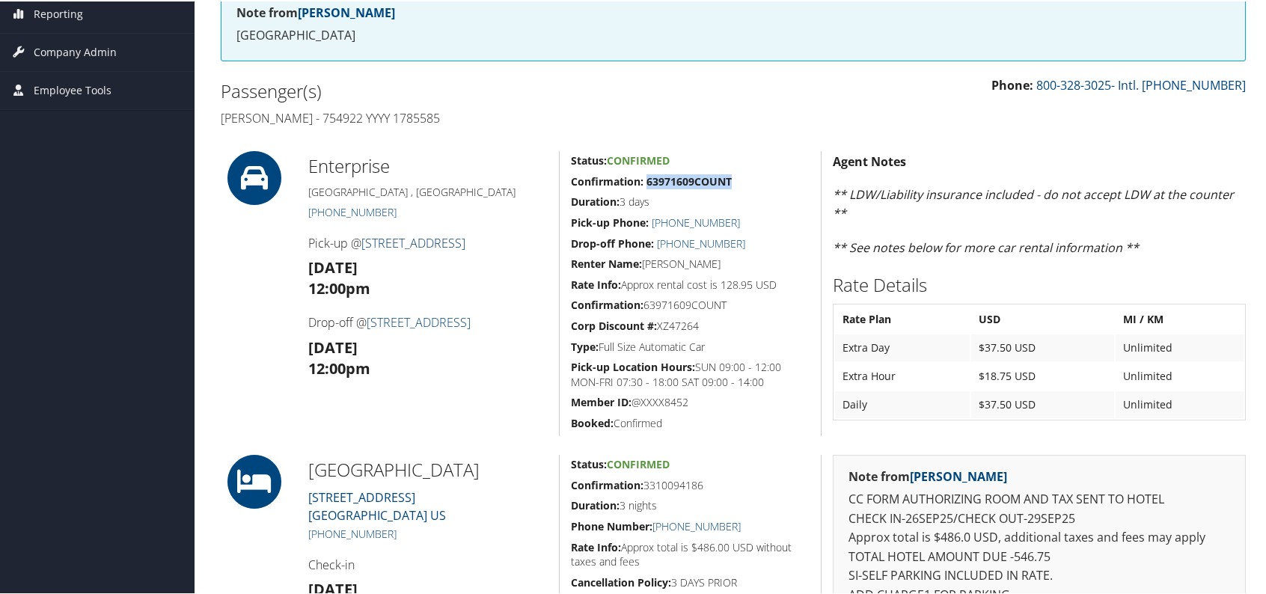
copy div "[STREET_ADDRESS] [DATE]"
drag, startPoint x: 400, startPoint y: 345, endPoint x: 370, endPoint y: 314, distance: 42.3
click at [370, 314] on div "Enterprise Port Saint Lucie , FL (772) 344-3100 Pick-up @ 1290 SW Bayshore Blvd…" at bounding box center [428, 292] width 262 height 285
copy div "1290 SW Bayshore Blvd Mon 29 Sep"
click at [758, 433] on div "Status: Confirmed Confirmation: 63971609COUNT Duration: 3 days Pick-up Phone: (…" at bounding box center [690, 292] width 262 height 285
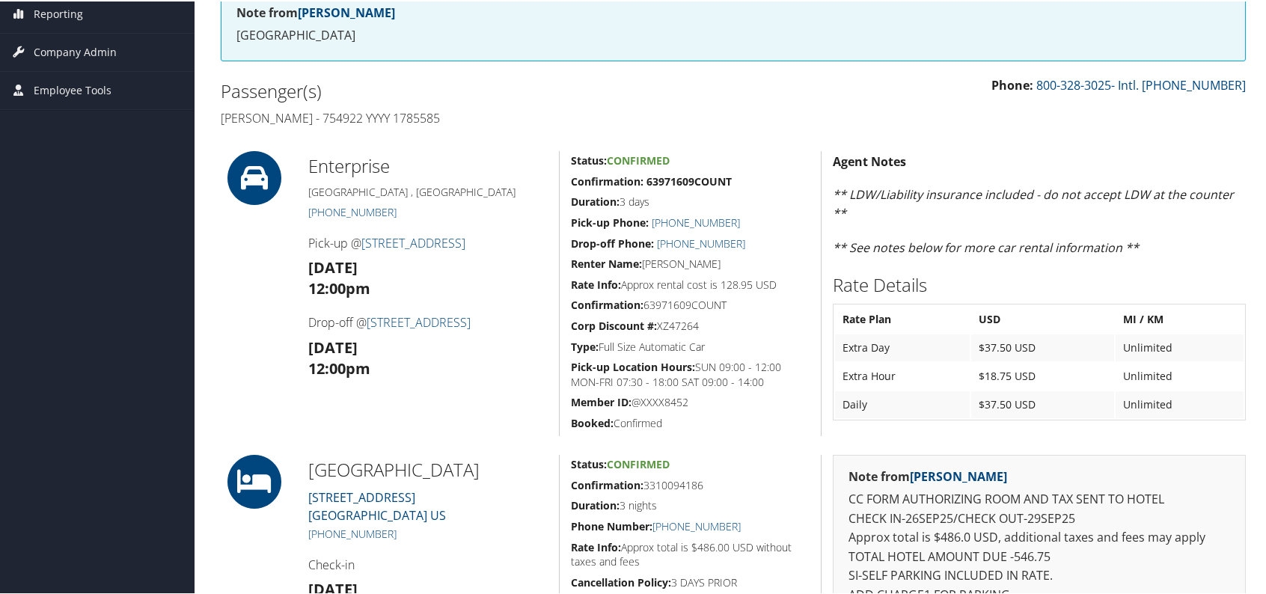
drag, startPoint x: 710, startPoint y: 345, endPoint x: 605, endPoint y: 342, distance: 105.6
click at [599, 346] on h5 "Type: Full Size Automatic Car" at bounding box center [690, 345] width 239 height 15
copy h5 "Full Size Automatic Car"
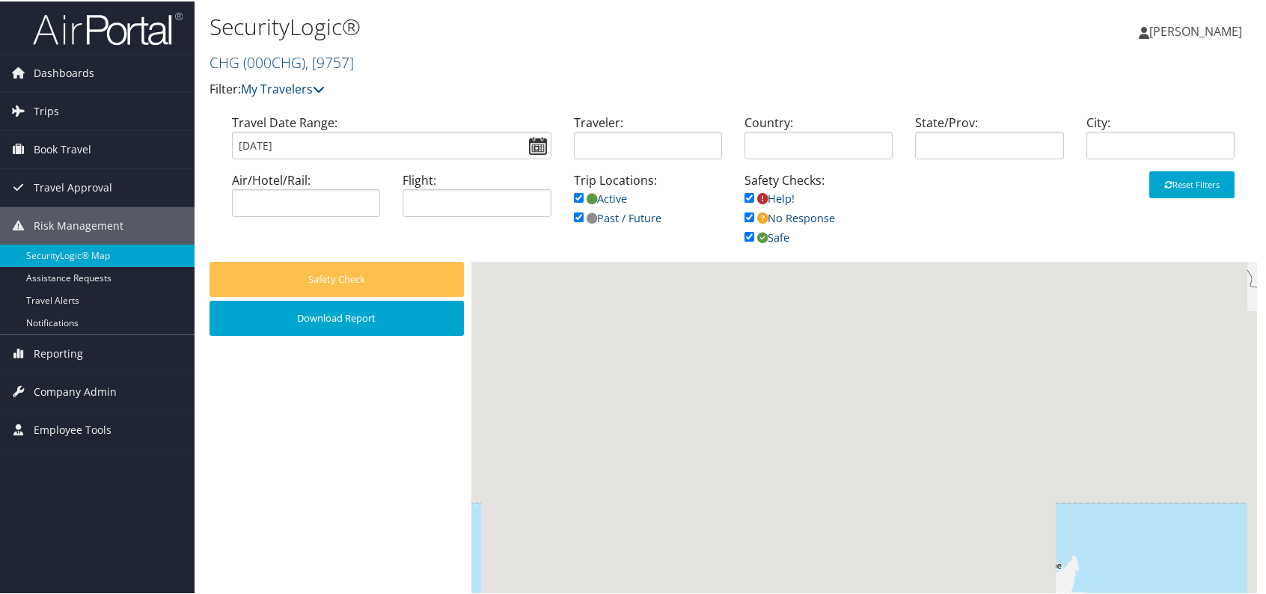
drag, startPoint x: 74, startPoint y: 347, endPoint x: 76, endPoint y: 434, distance: 87.6
click at [74, 347] on span "Reporting" at bounding box center [58, 352] width 49 height 37
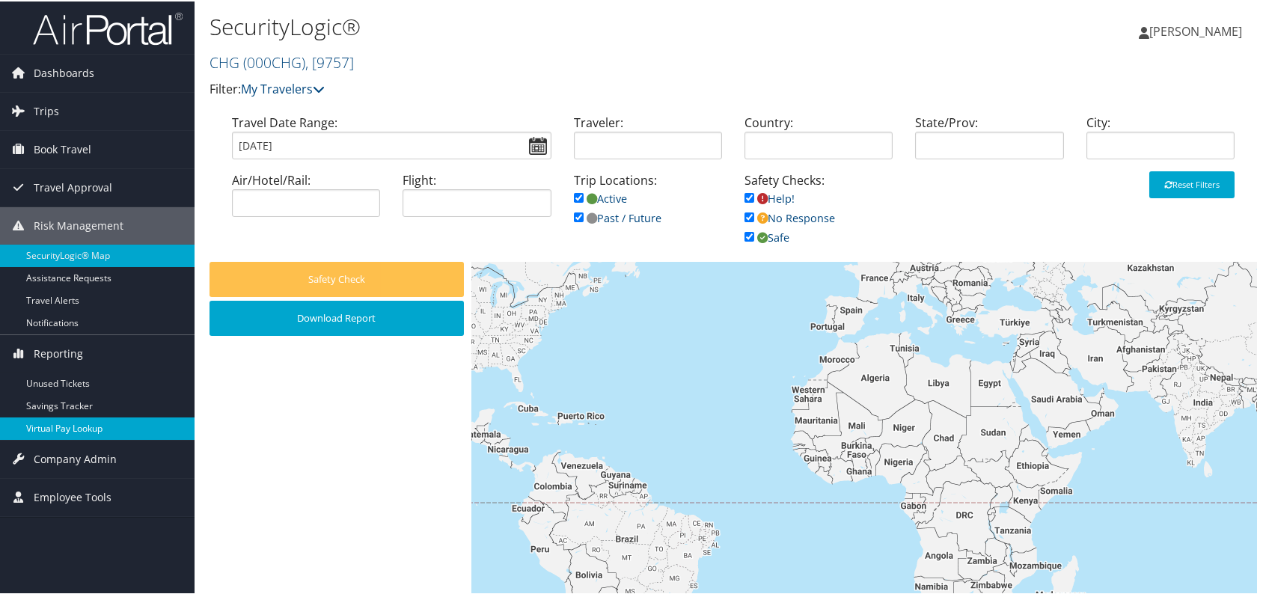
click at [112, 427] on link "Virtual Pay Lookup" at bounding box center [97, 427] width 195 height 22
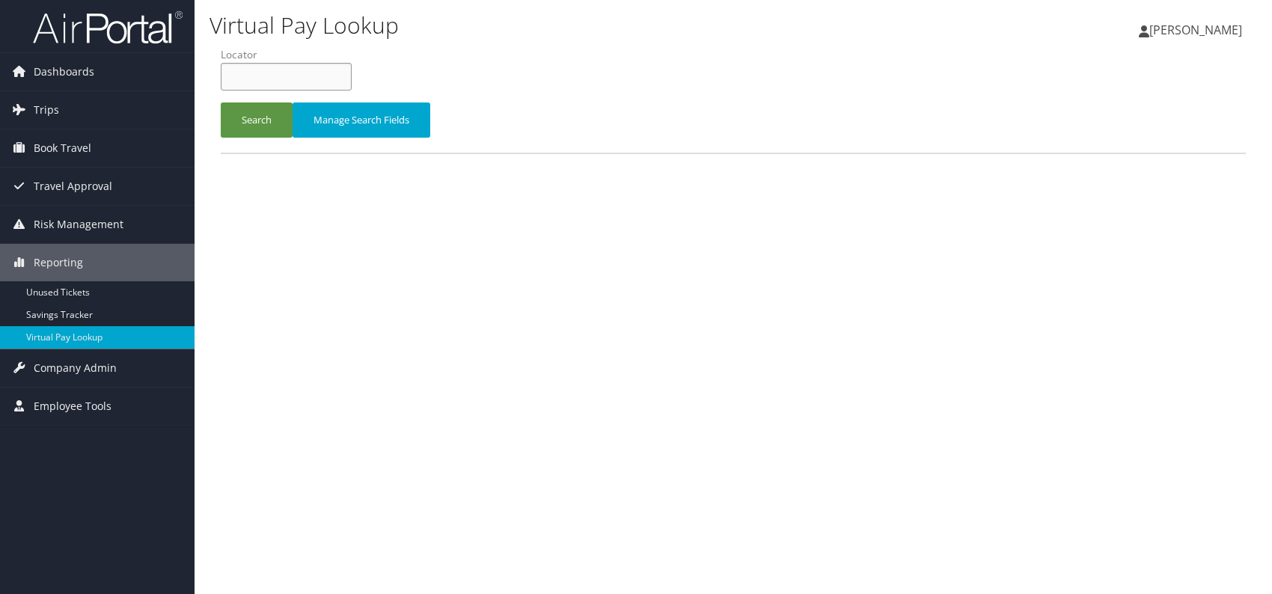
paste input "GWDXIA"
type input "GWDXIA"
click at [260, 125] on button "Search" at bounding box center [257, 120] width 72 height 35
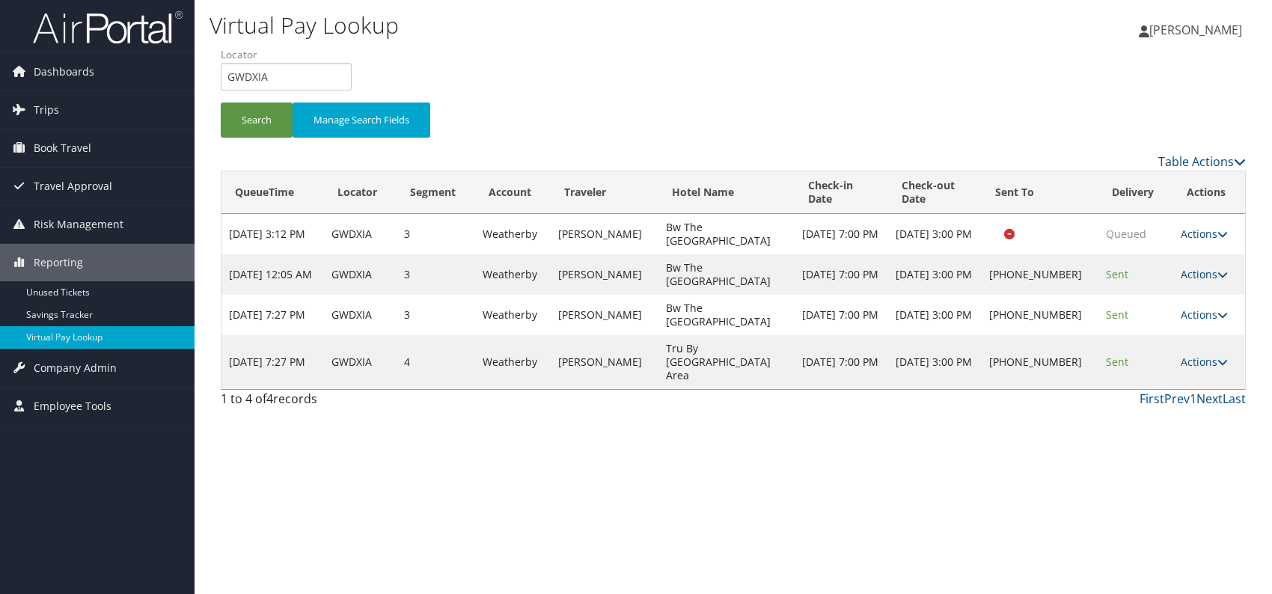
click at [1059, 443] on div "Virtual Pay Lookup Romina Kwock Romina Kwock My Settings Travel Agency Contacts…" at bounding box center [734, 297] width 1078 height 594
click at [1212, 355] on link "Actions" at bounding box center [1204, 362] width 47 height 14
click at [874, 438] on div "Virtual Pay Lookup Romina Kwock Romina Kwock My Settings Travel Agency Contacts…" at bounding box center [734, 297] width 1078 height 594
click at [1212, 355] on link "Actions" at bounding box center [1204, 362] width 47 height 14
click at [1141, 403] on link "Logs" at bounding box center [1156, 401] width 128 height 25
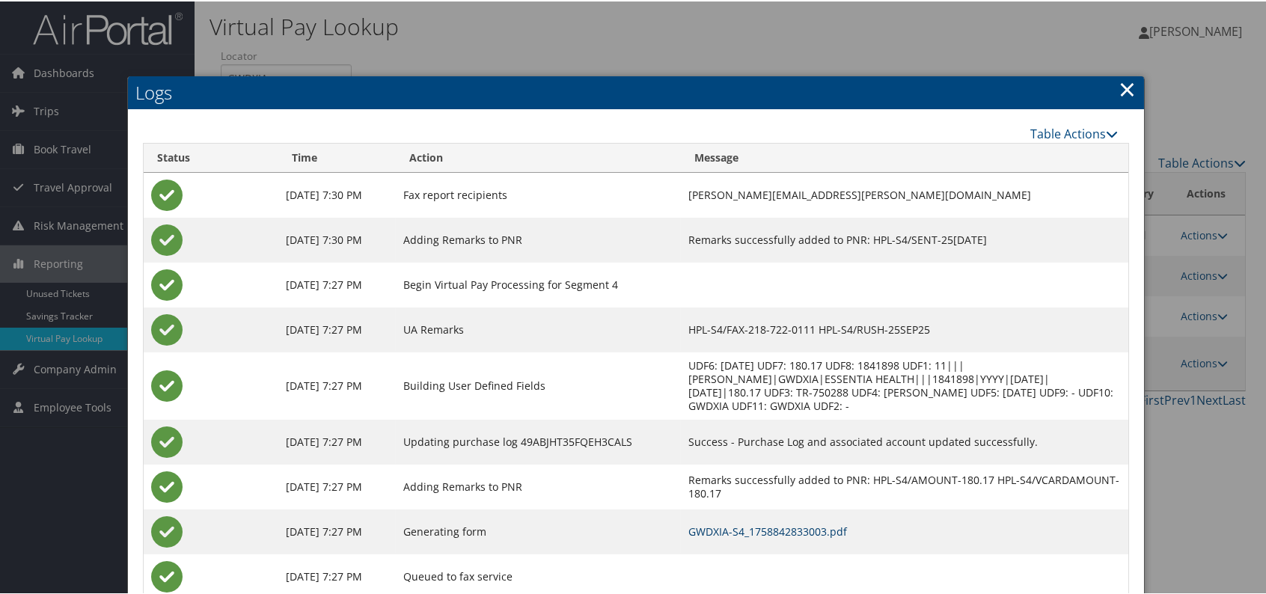
click at [820, 530] on link "GWDXIA-S4_1758842833003.pdf" at bounding box center [768, 530] width 159 height 14
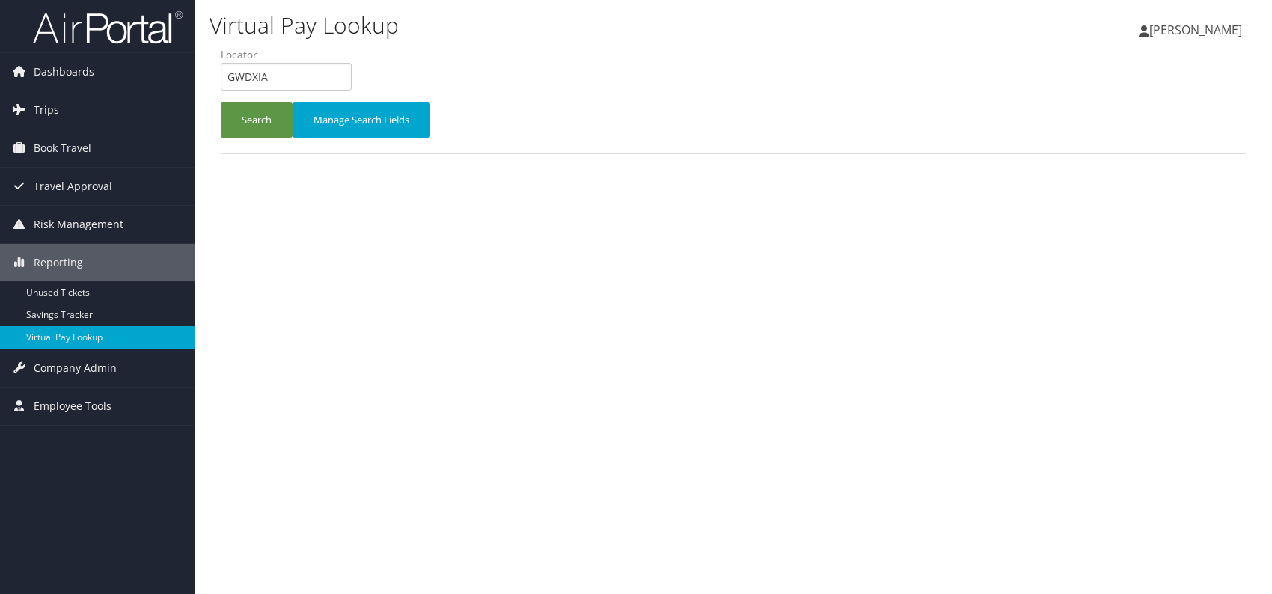
click at [228, 76] on input "GWDXIA" at bounding box center [286, 77] width 131 height 28
click at [251, 75] on input "AQTUNL" at bounding box center [286, 77] width 131 height 28
type input "AQTUNL"
click at [225, 105] on button "Search" at bounding box center [257, 120] width 72 height 35
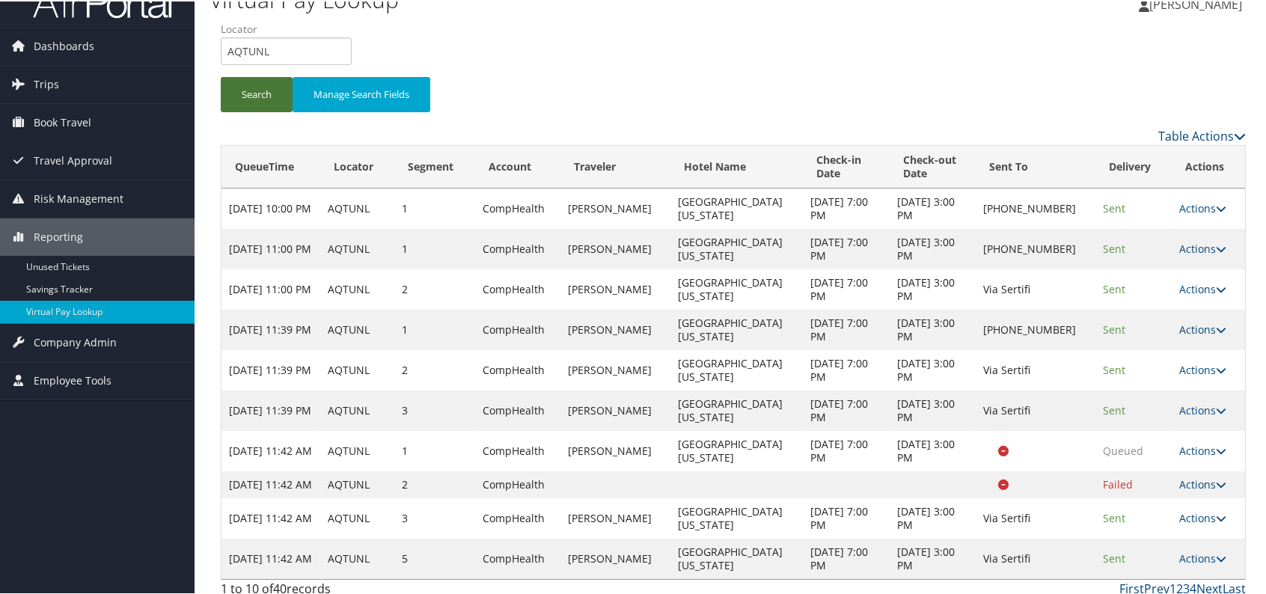
scroll to position [49, 0]
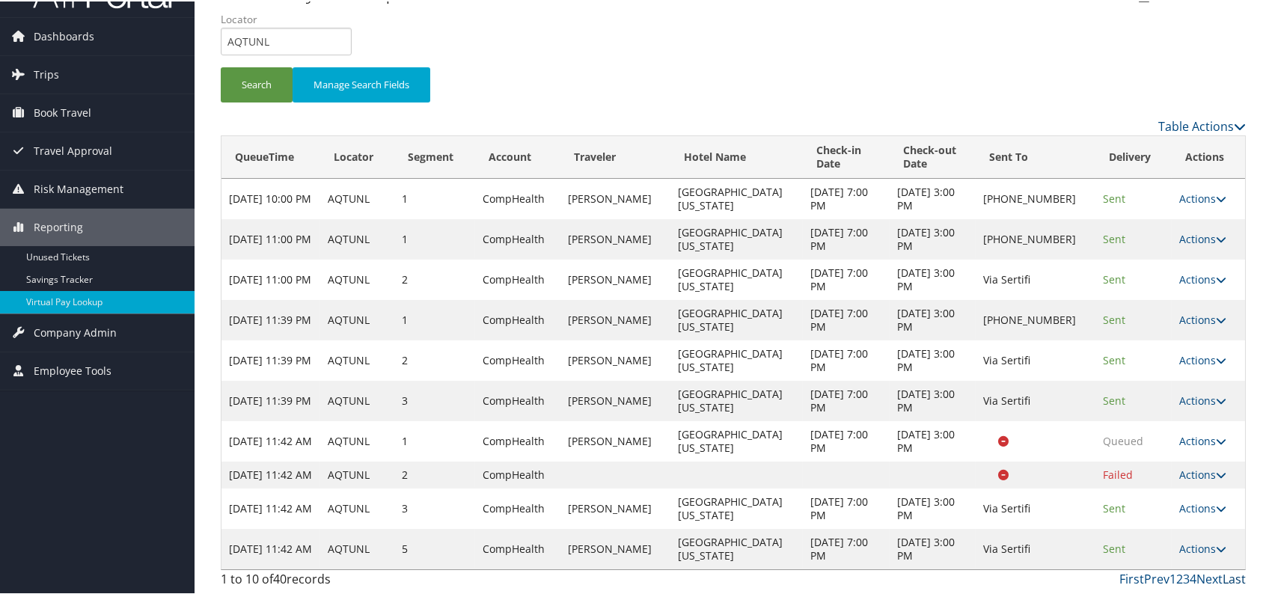
click at [1228, 576] on link "Last" at bounding box center [1234, 578] width 23 height 16
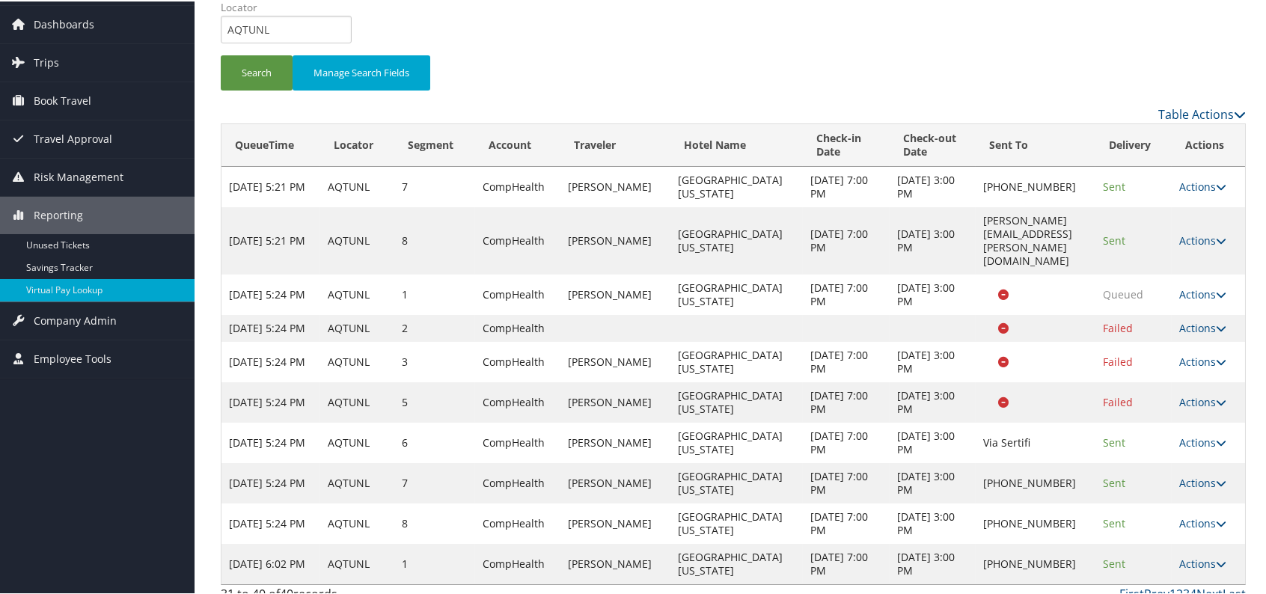
click at [1226, 585] on link "Last" at bounding box center [1234, 593] width 23 height 16
click at [1219, 517] on icon at bounding box center [1221, 522] width 10 height 10
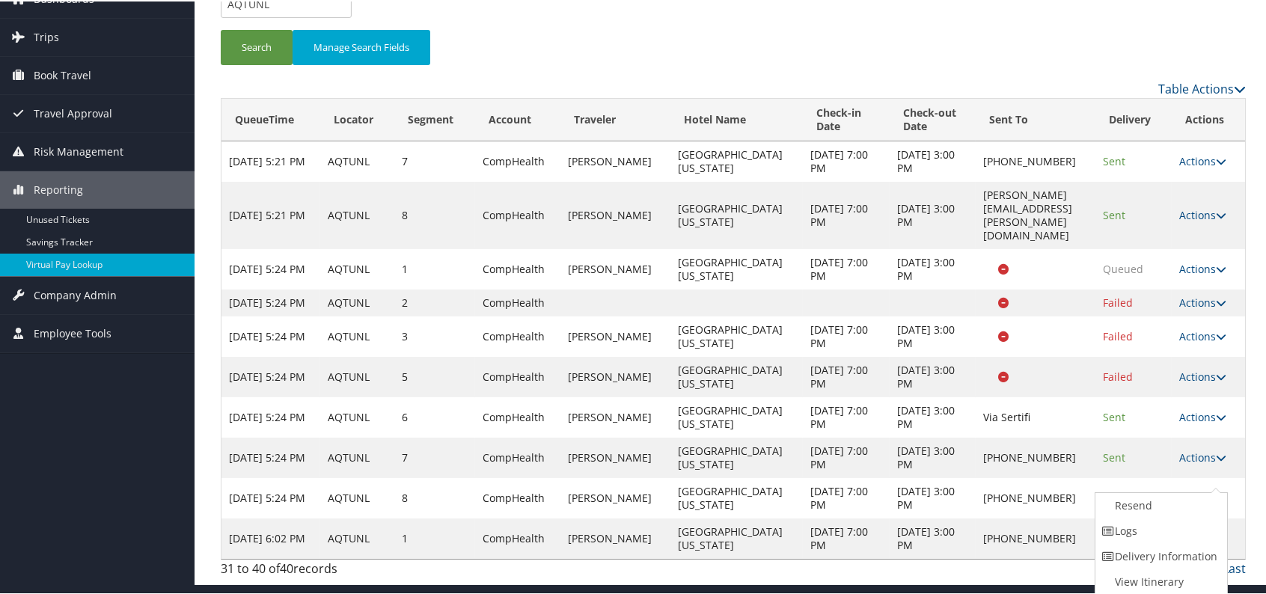
click at [890, 398] on td "Oct 3, 2025 3:00 PM" at bounding box center [933, 416] width 86 height 40
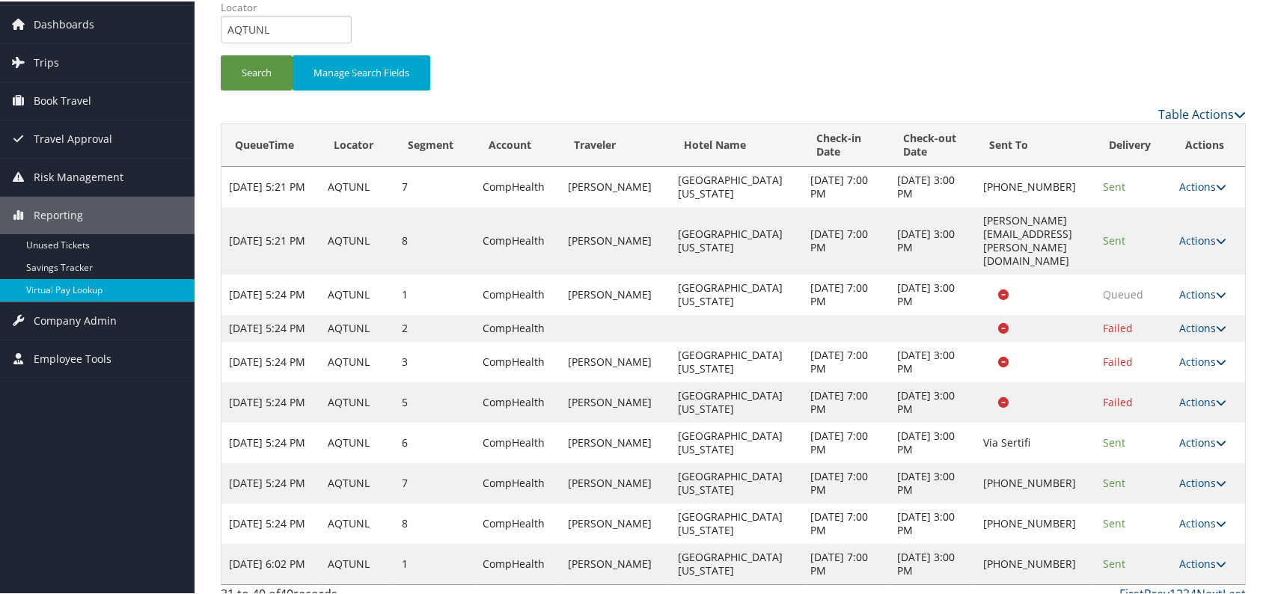
click at [1215, 434] on link "Actions" at bounding box center [1202, 441] width 47 height 14
click at [1213, 555] on link "Actions" at bounding box center [1202, 562] width 47 height 14
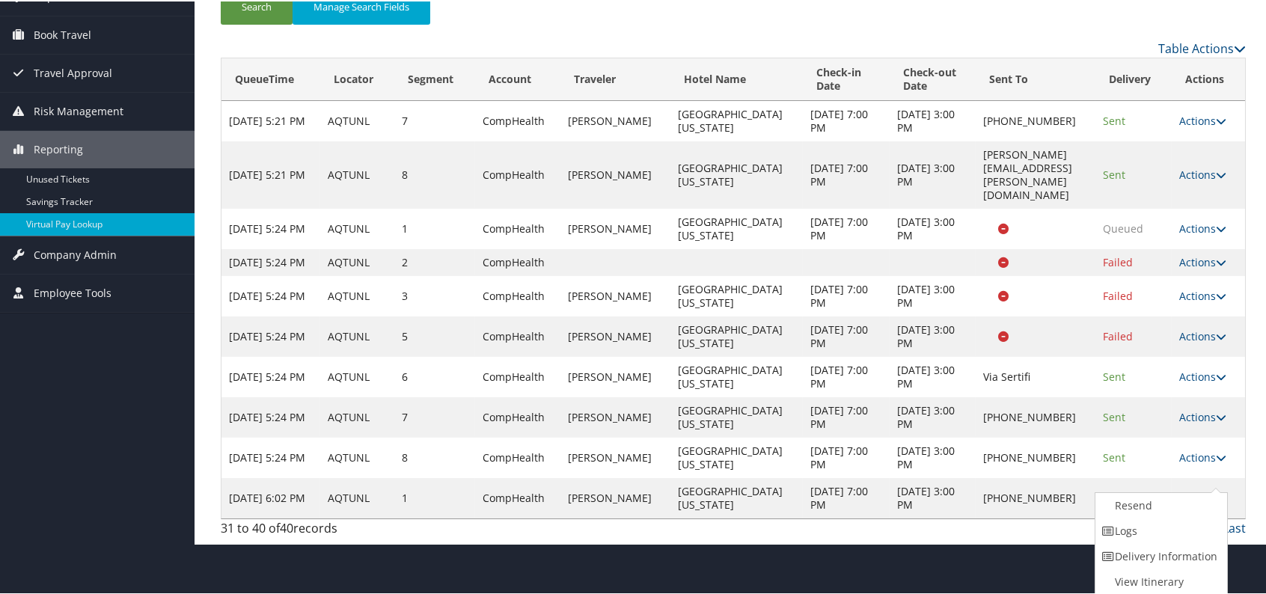
click at [731, 477] on td "Westin Kansas City" at bounding box center [737, 497] width 133 height 40
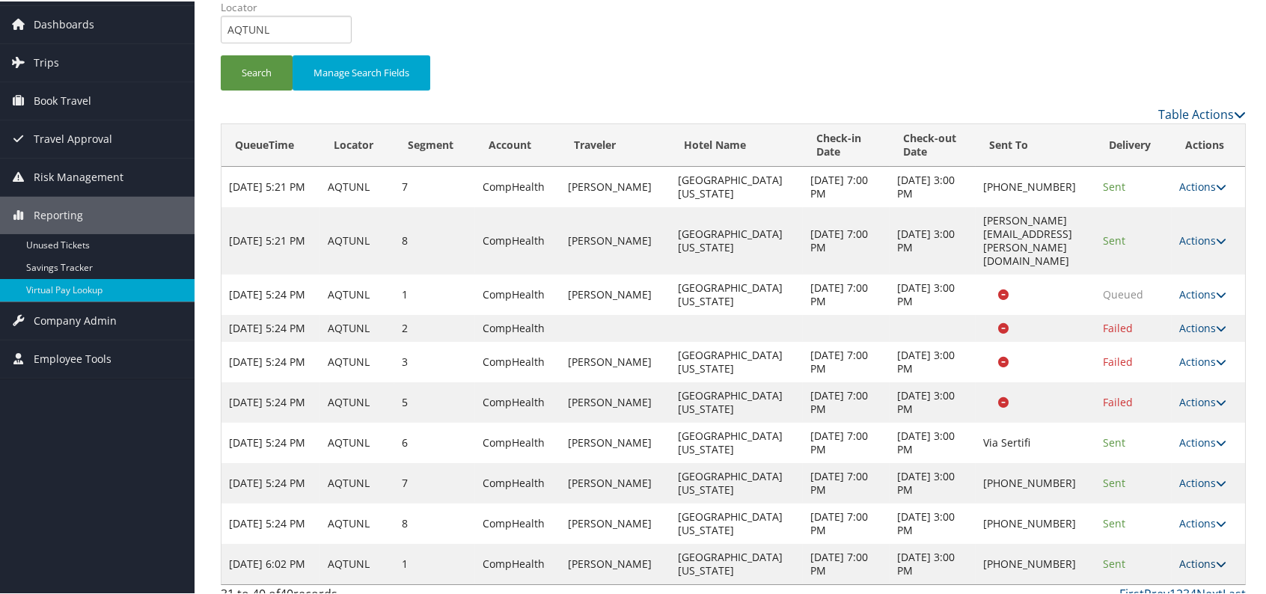
click at [1201, 555] on link "Actions" at bounding box center [1202, 562] width 47 height 14
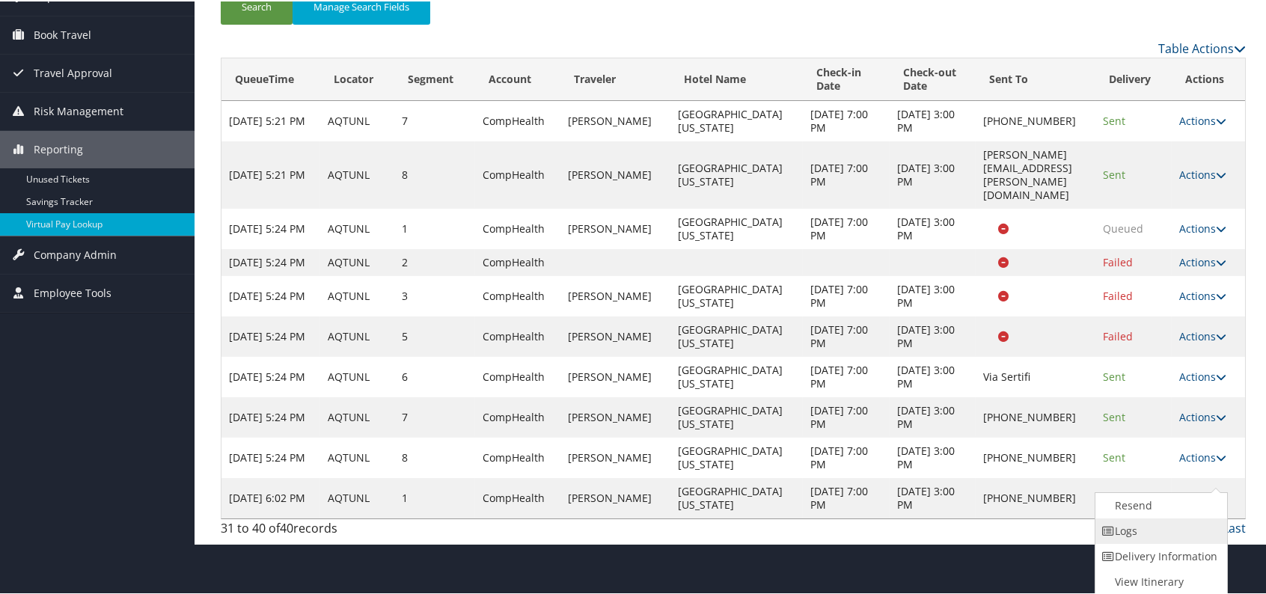
click at [1129, 528] on link "Logs" at bounding box center [1160, 529] width 128 height 25
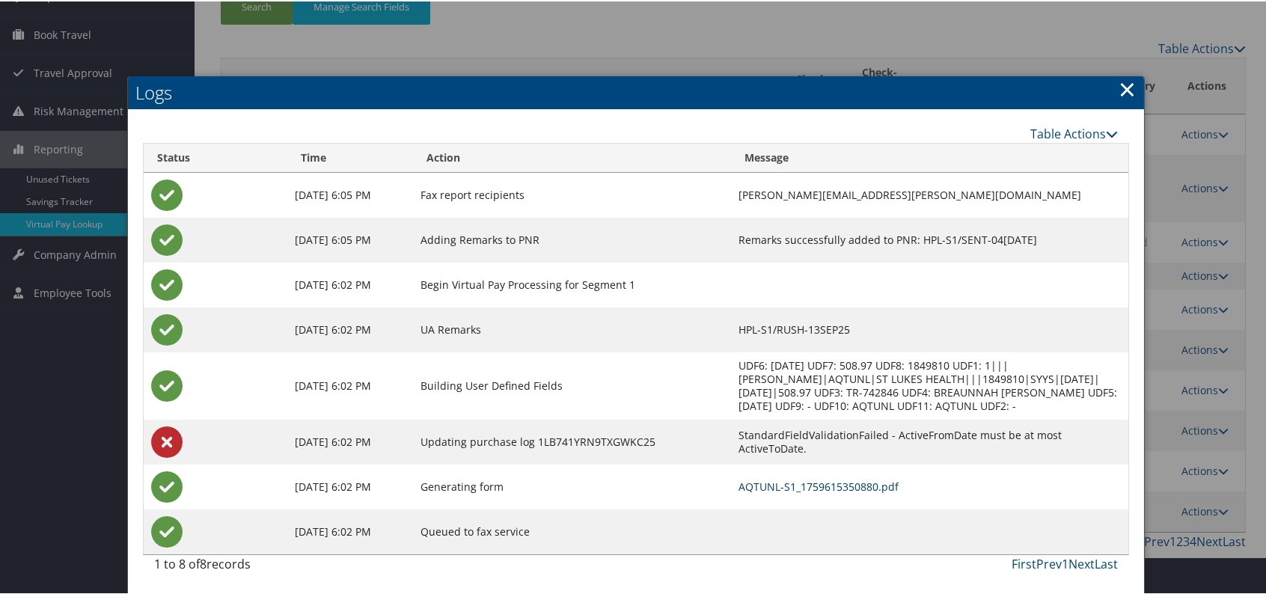
click at [800, 485] on link "AQTUNL-S1_1759615350880.pdf" at bounding box center [819, 485] width 160 height 14
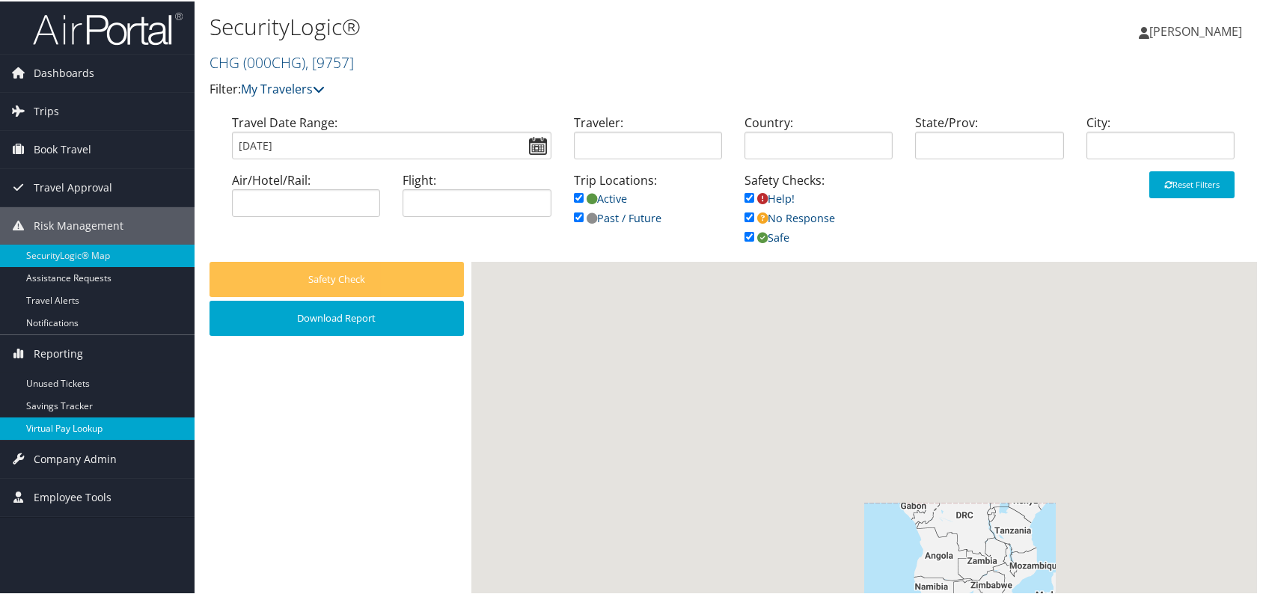
click at [88, 426] on link "Virtual Pay Lookup" at bounding box center [97, 427] width 195 height 22
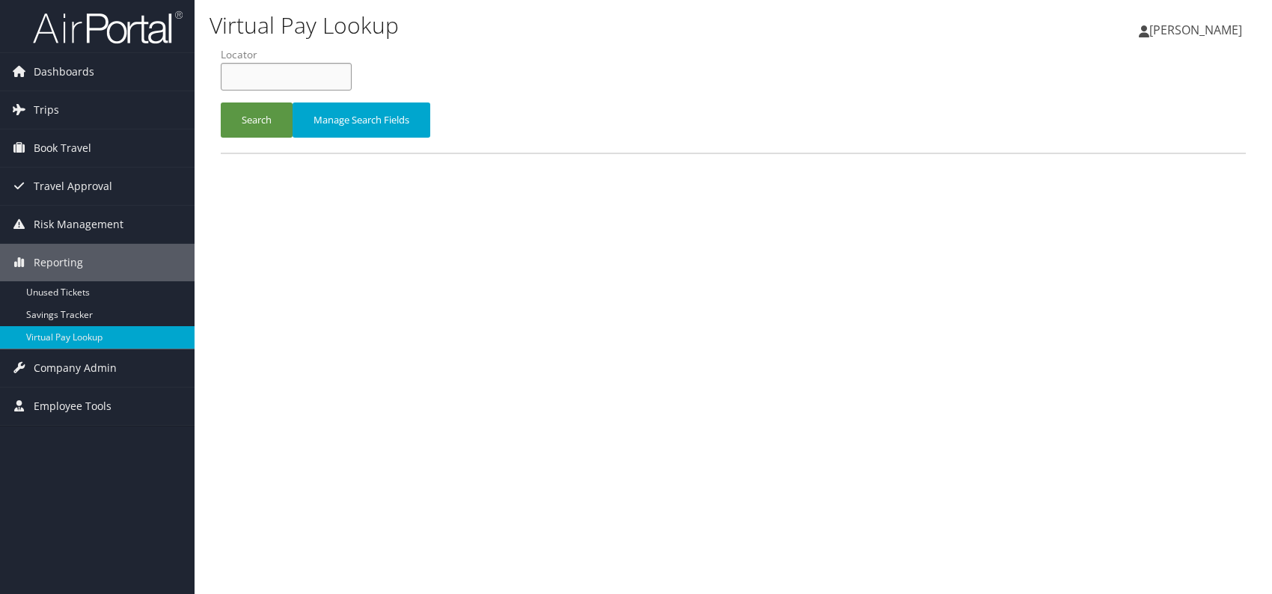
paste input "KAUUPW"
click at [253, 75] on input "KAUUPW" at bounding box center [286, 77] width 131 height 28
type input "KAUUPW"
click at [248, 122] on button "Search" at bounding box center [257, 120] width 72 height 35
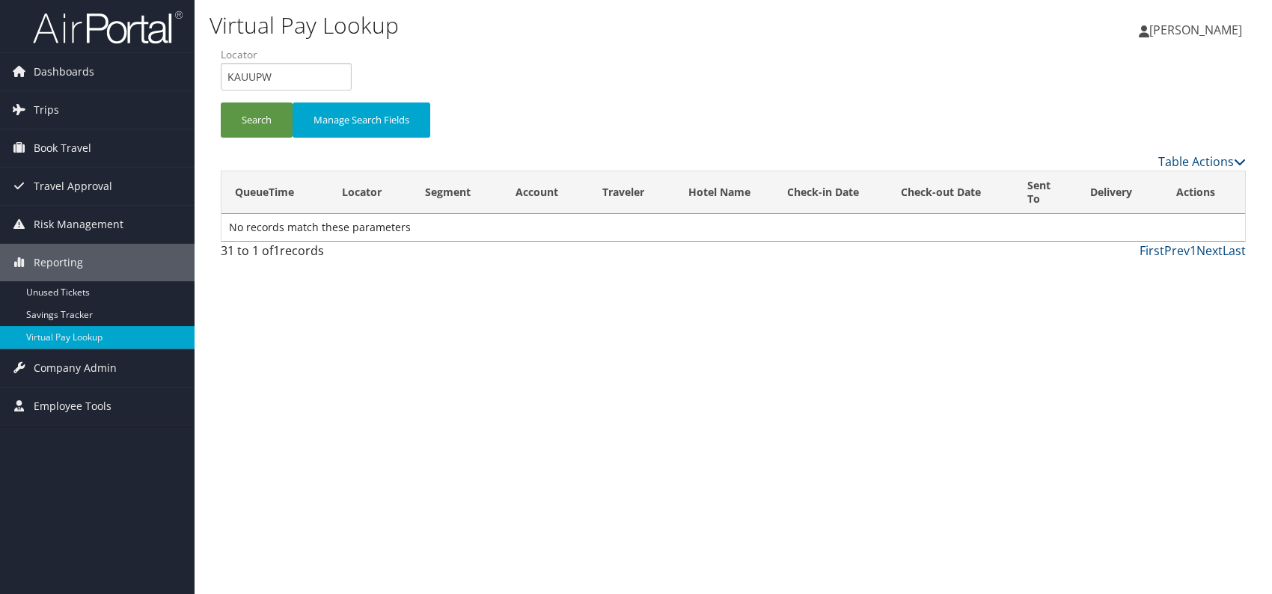
click at [859, 418] on div "Virtual Pay Lookup [PERSON_NAME] [PERSON_NAME] My Settings Travel Agency Contac…" at bounding box center [734, 297] width 1078 height 594
click at [257, 118] on button "Search" at bounding box center [257, 120] width 72 height 35
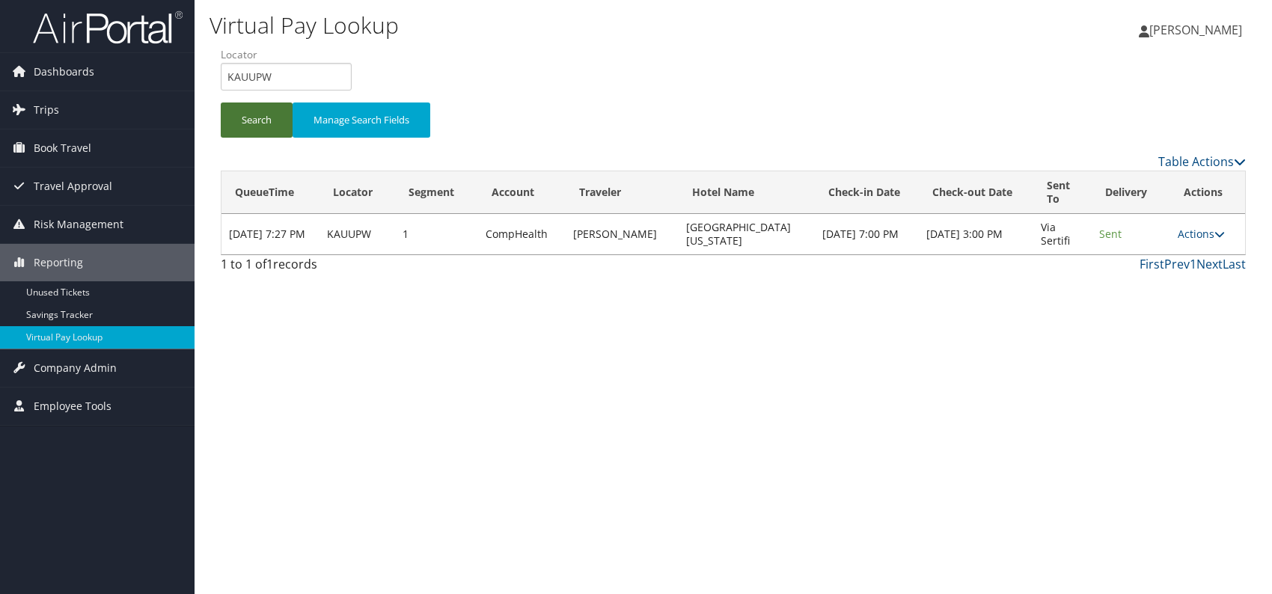
click at [257, 118] on button "Search" at bounding box center [257, 120] width 72 height 35
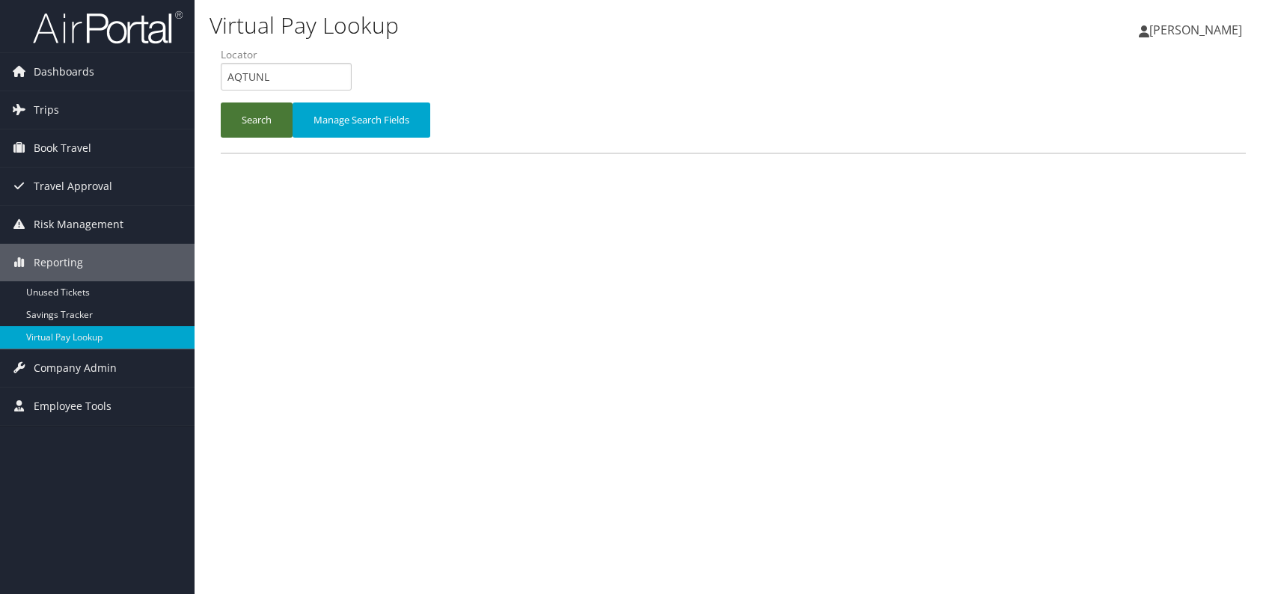
click at [245, 112] on button "Search" at bounding box center [257, 120] width 72 height 35
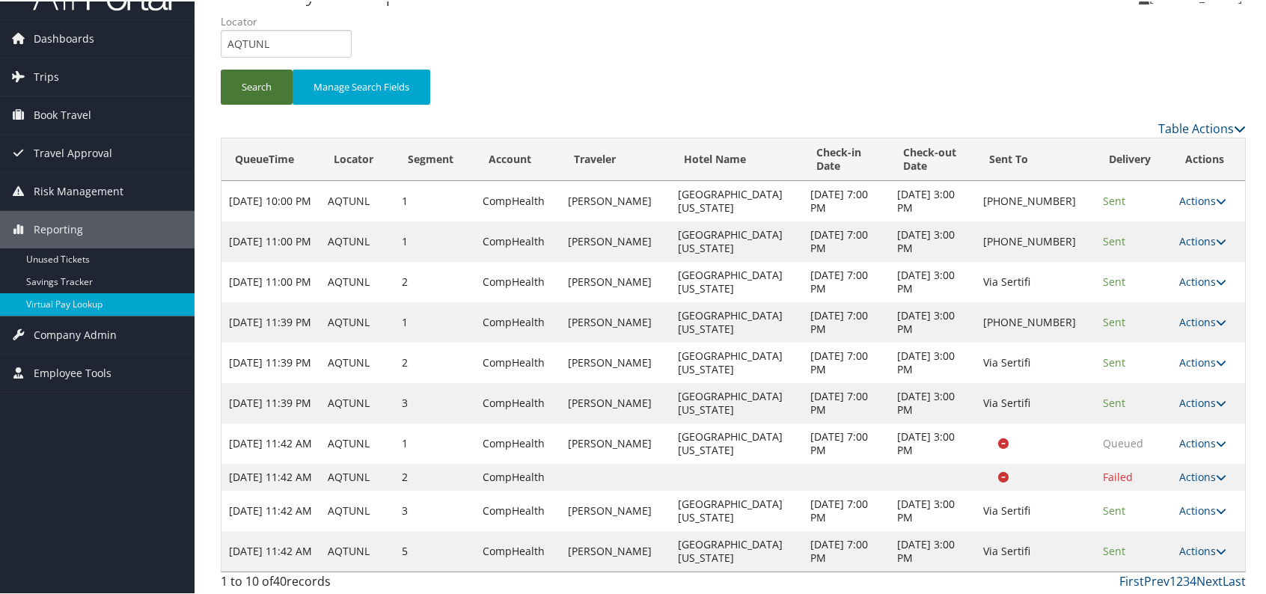
scroll to position [49, 0]
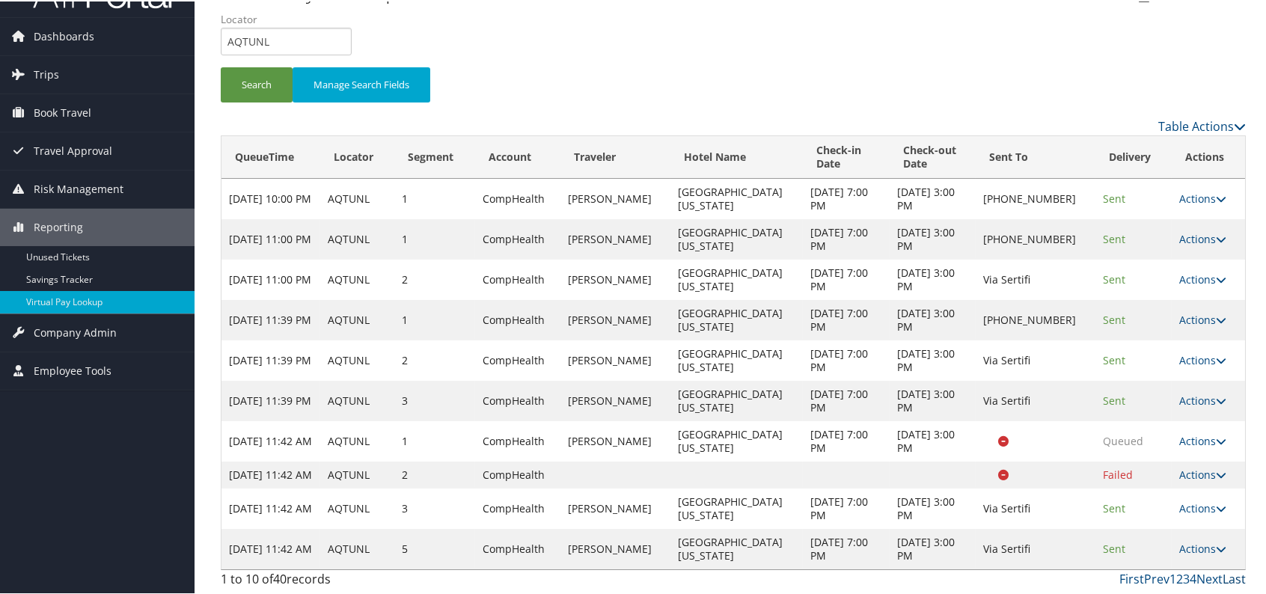
click at [1232, 576] on link "Last" at bounding box center [1234, 578] width 23 height 16
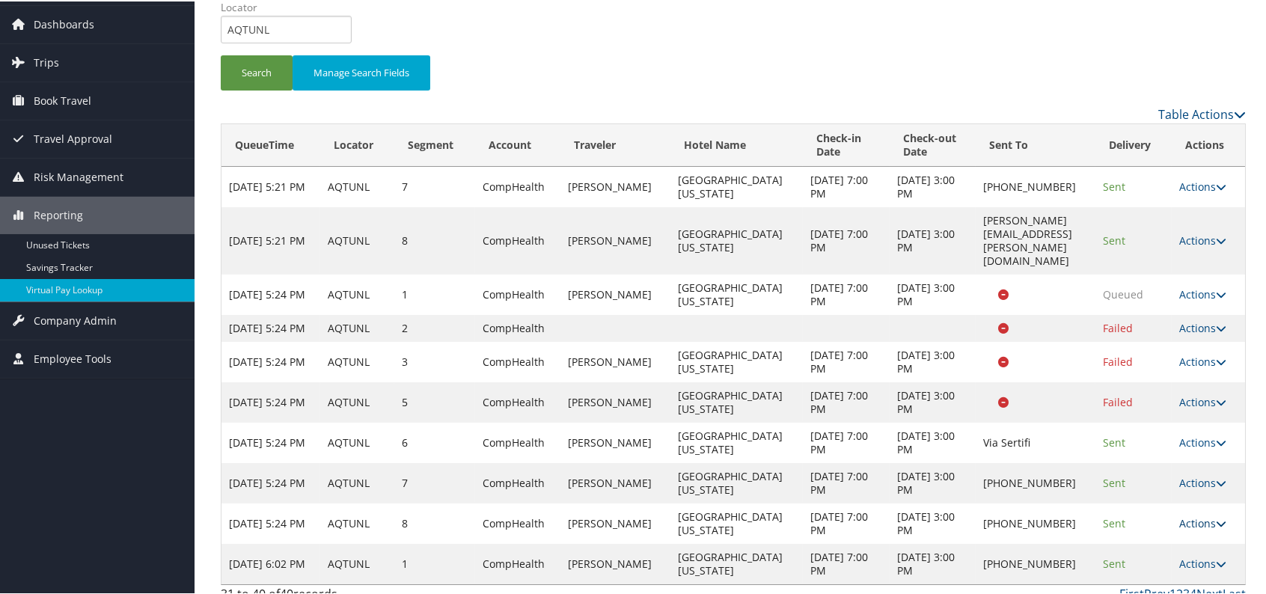
click at [1197, 515] on link "Actions" at bounding box center [1202, 522] width 47 height 14
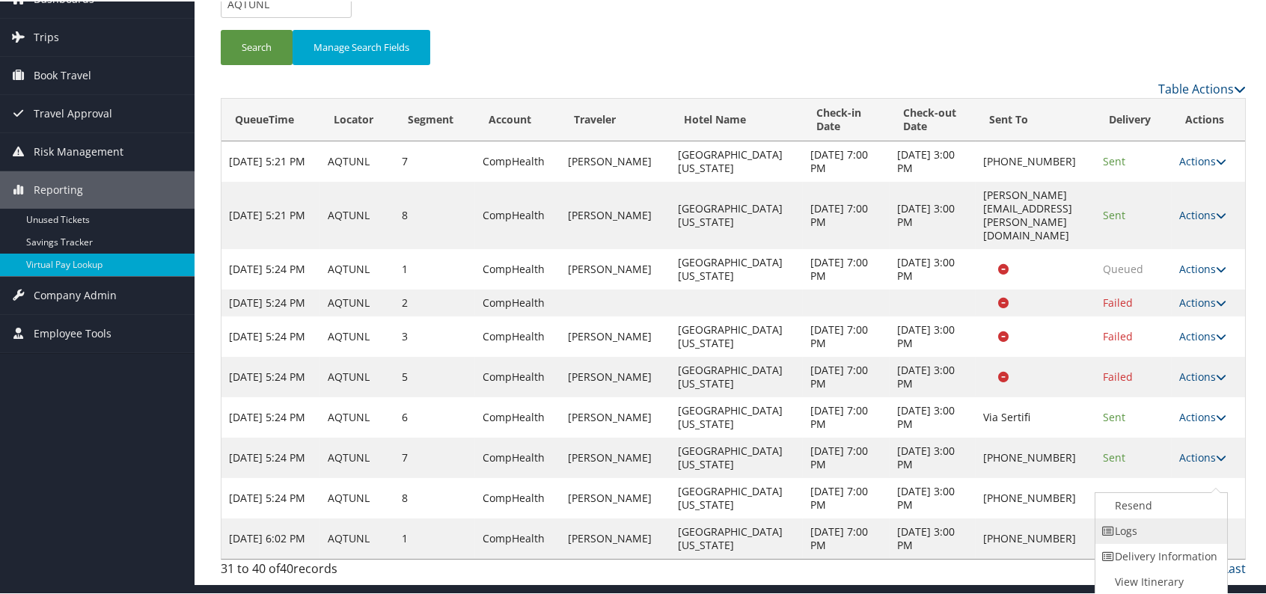
click at [1143, 536] on link "Logs" at bounding box center [1160, 529] width 128 height 25
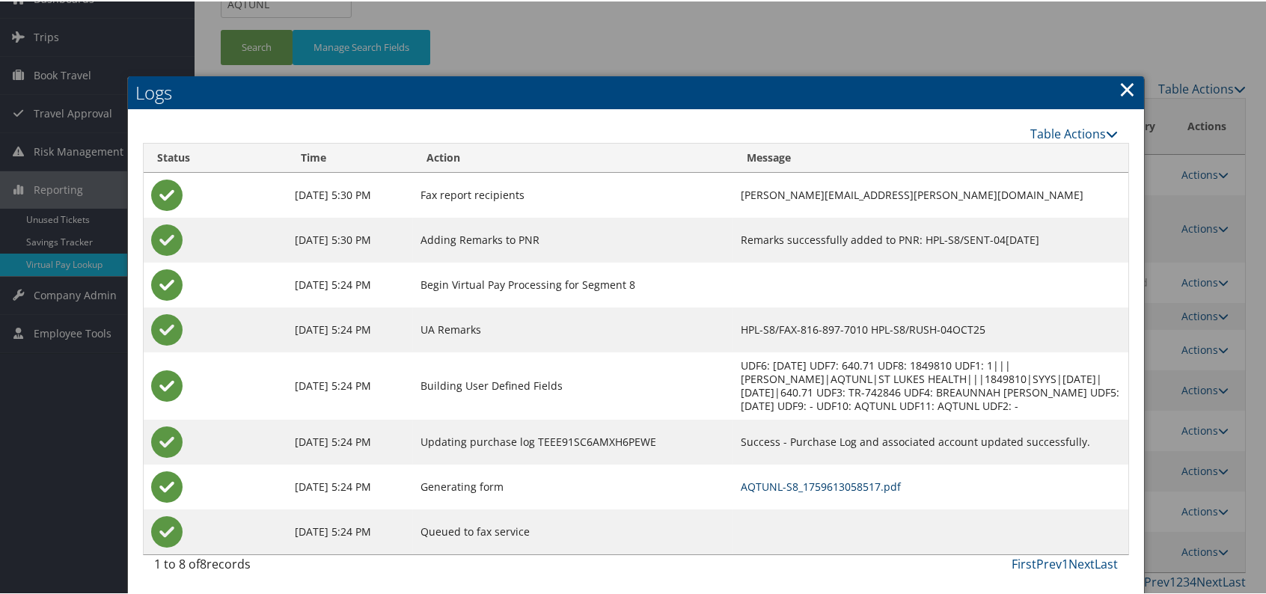
click at [815, 486] on link "AQTUNL-S8_1759613058517.pdf" at bounding box center [821, 485] width 160 height 14
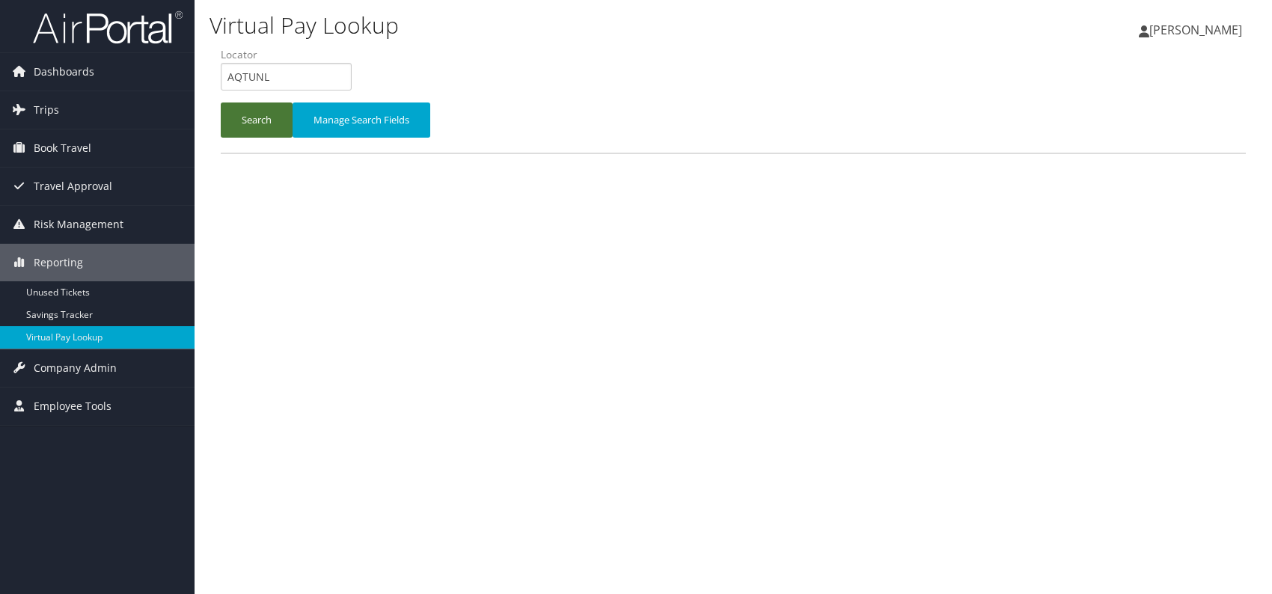
click at [247, 123] on button "Search" at bounding box center [257, 120] width 72 height 35
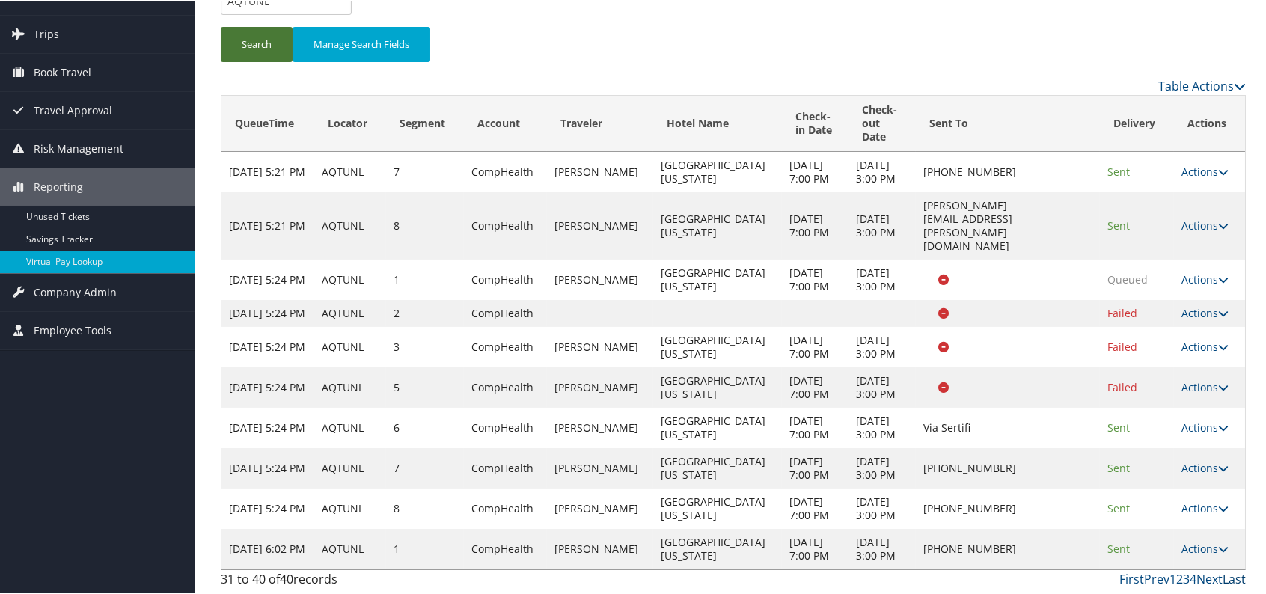
scroll to position [184, 0]
click at [1223, 574] on link "Last" at bounding box center [1234, 578] width 23 height 16
click at [1231, 579] on link "Last" at bounding box center [1234, 578] width 23 height 16
click at [1231, 576] on link "Last" at bounding box center [1234, 578] width 23 height 16
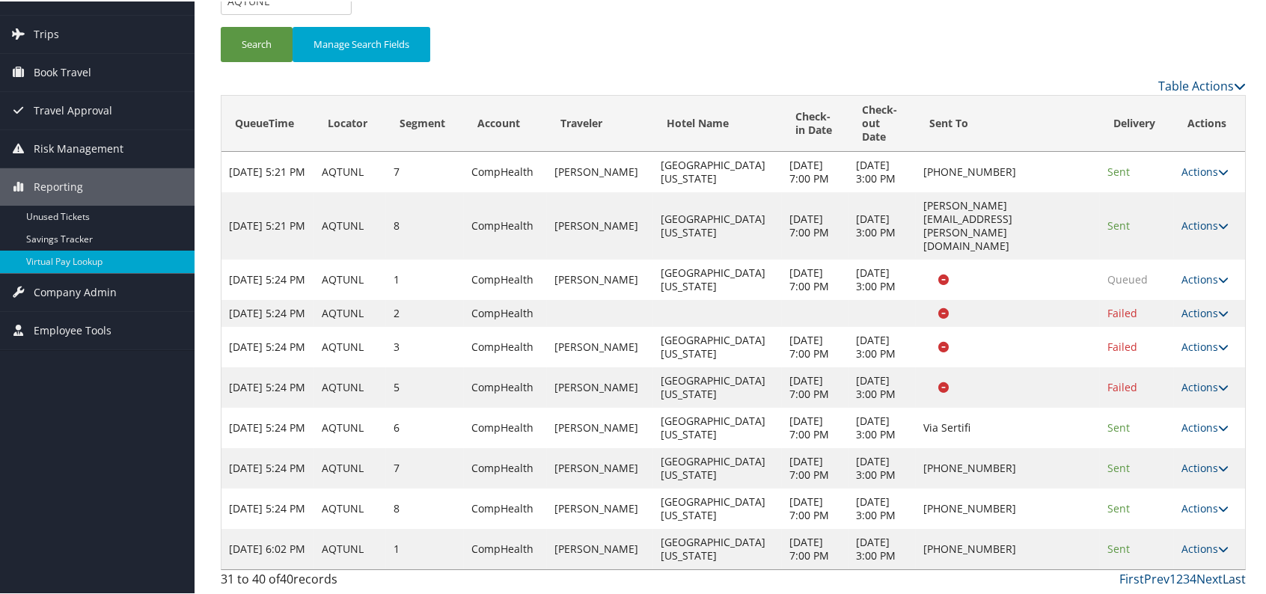
click at [1231, 576] on link "Last" at bounding box center [1234, 578] width 23 height 16
click at [1218, 421] on icon at bounding box center [1223, 426] width 10 height 10
click at [1209, 521] on link "Logs" at bounding box center [1207, 533] width 68 height 25
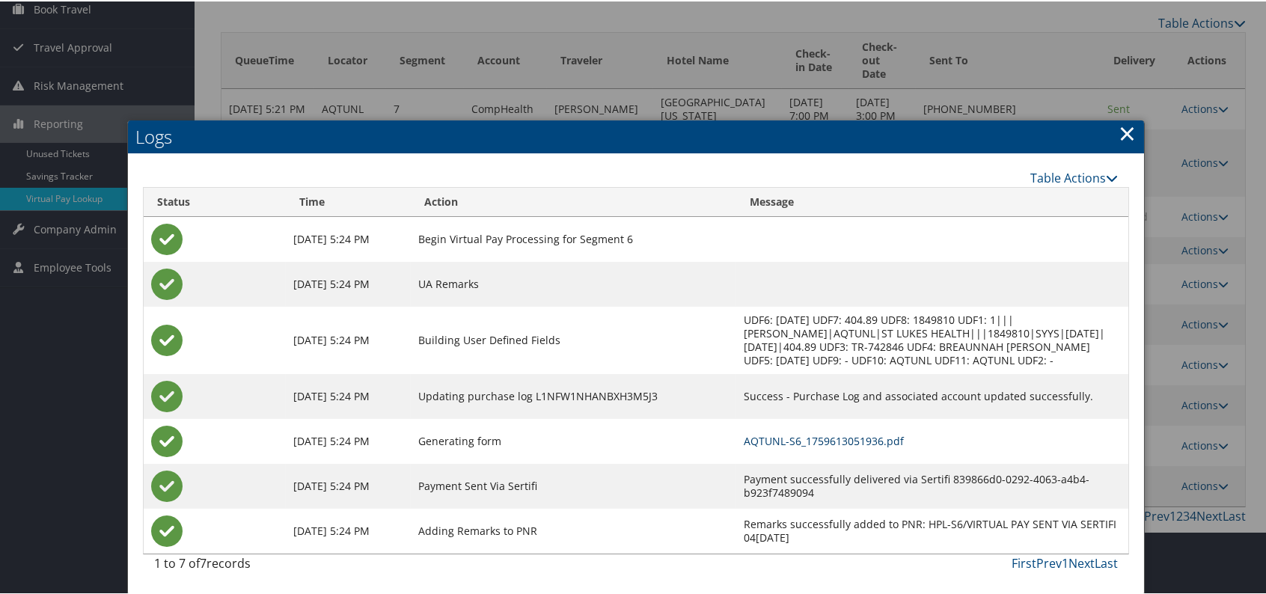
click at [814, 433] on link "AQTUNL-S6_1759613051936.pdf" at bounding box center [824, 440] width 160 height 14
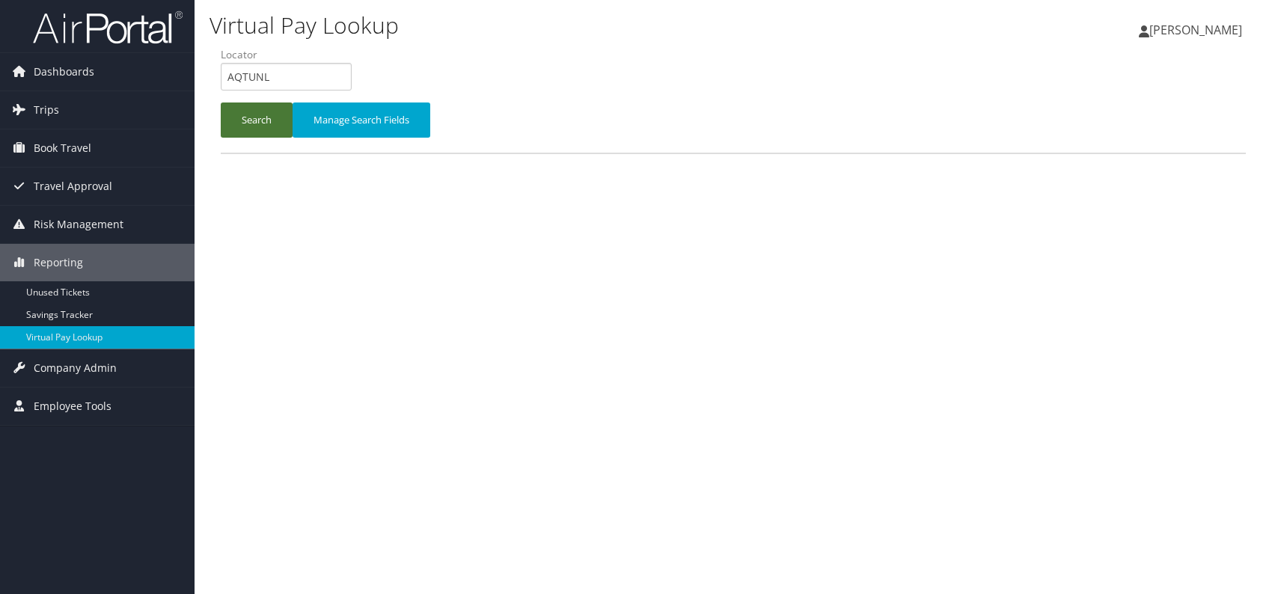
drag, startPoint x: 233, startPoint y: 113, endPoint x: 251, endPoint y: 117, distance: 18.3
click at [233, 113] on button "Search" at bounding box center [257, 120] width 72 height 35
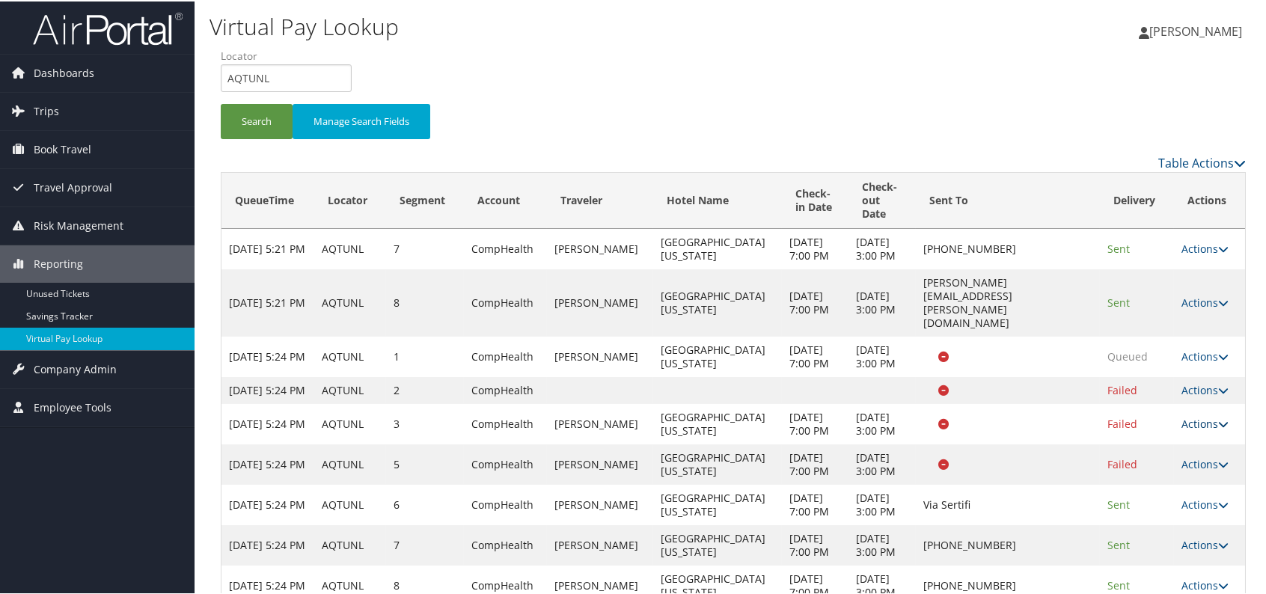
click at [1201, 430] on link "Actions" at bounding box center [1205, 422] width 47 height 14
click at [1199, 513] on link "Logs" at bounding box center [1207, 502] width 68 height 25
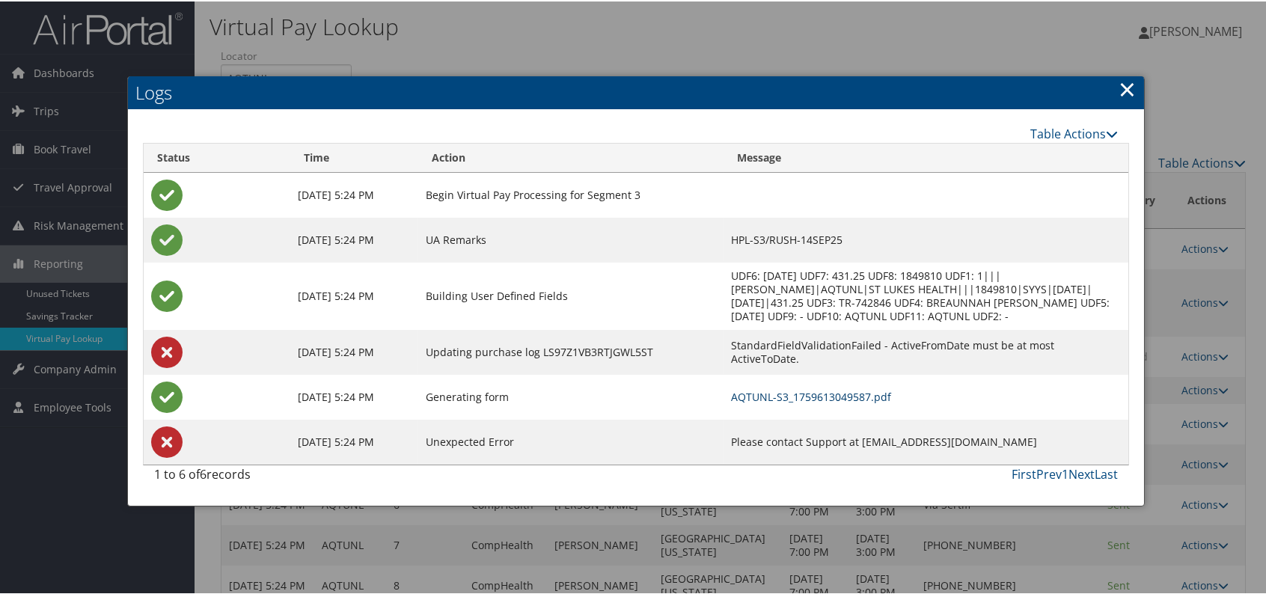
click at [810, 391] on link "AQTUNL-S3_1759613049587.pdf" at bounding box center [811, 395] width 160 height 14
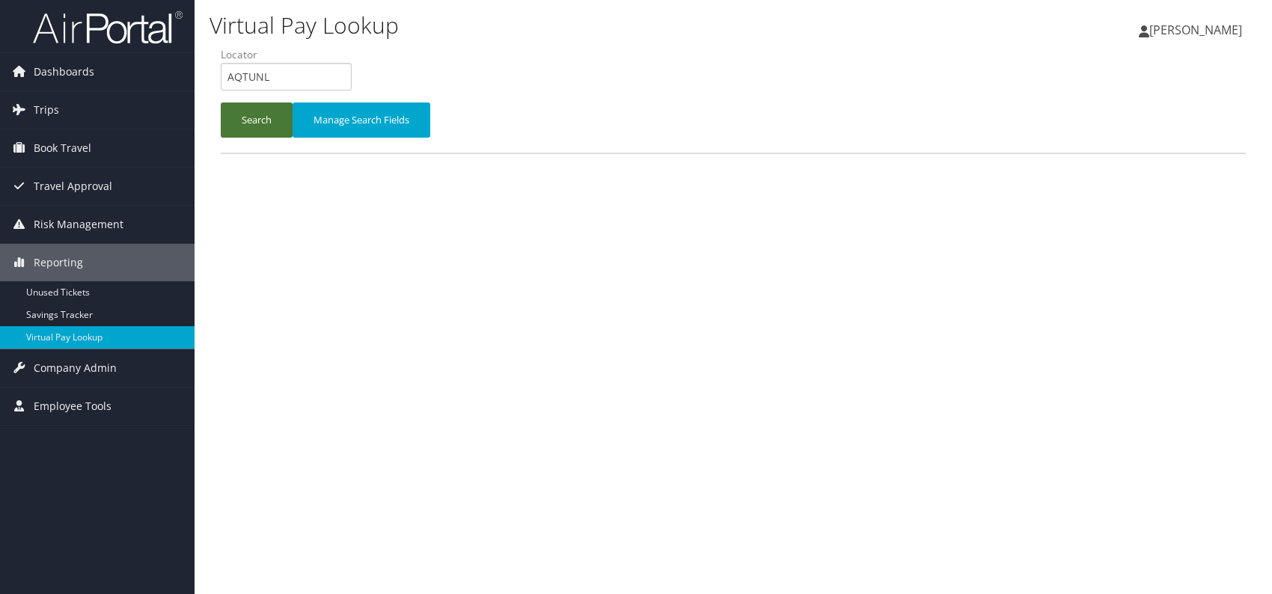
click at [260, 117] on button "Search" at bounding box center [257, 120] width 72 height 35
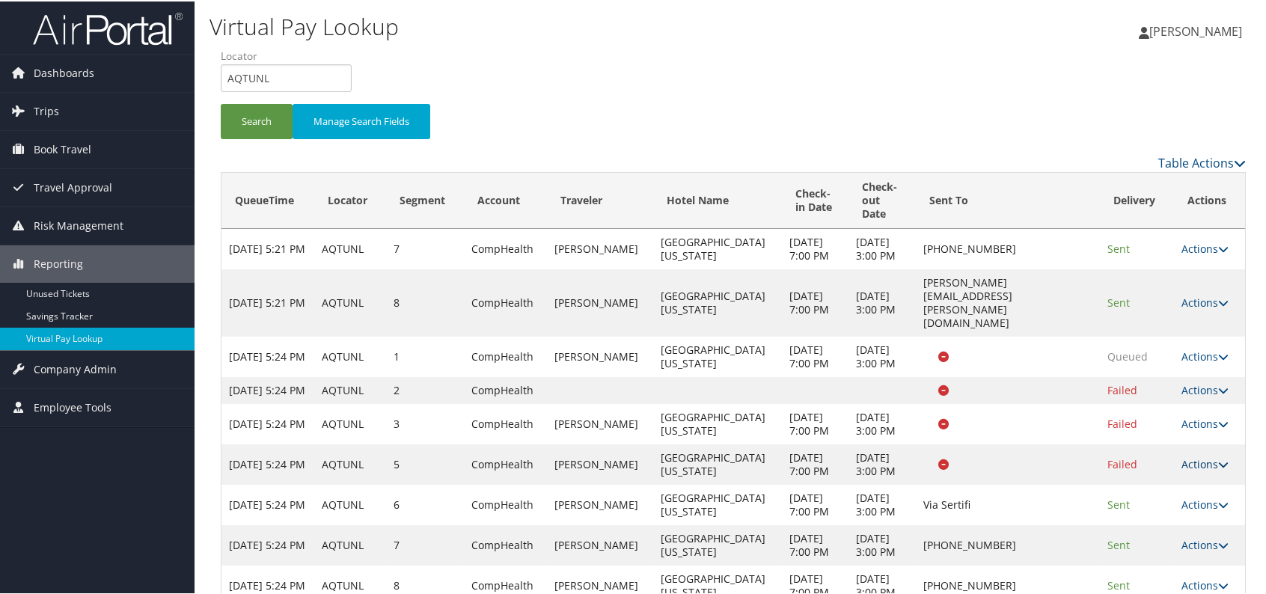
click at [1206, 470] on link "Actions" at bounding box center [1205, 463] width 47 height 14
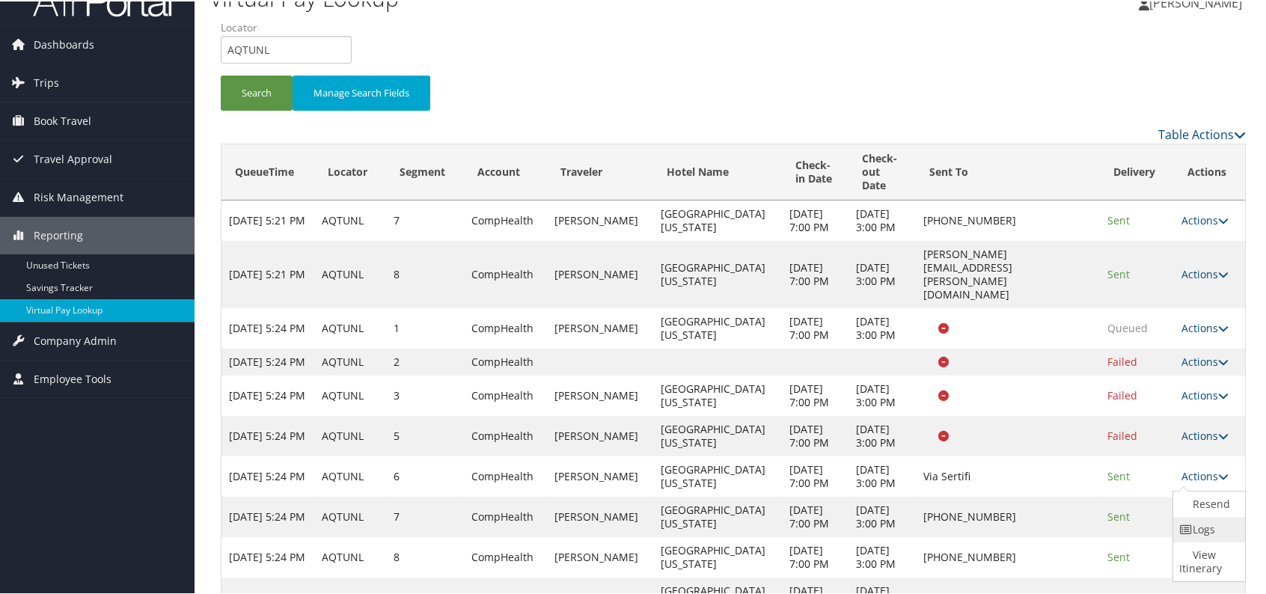
click at [1209, 541] on link "Logs" at bounding box center [1207, 528] width 68 height 25
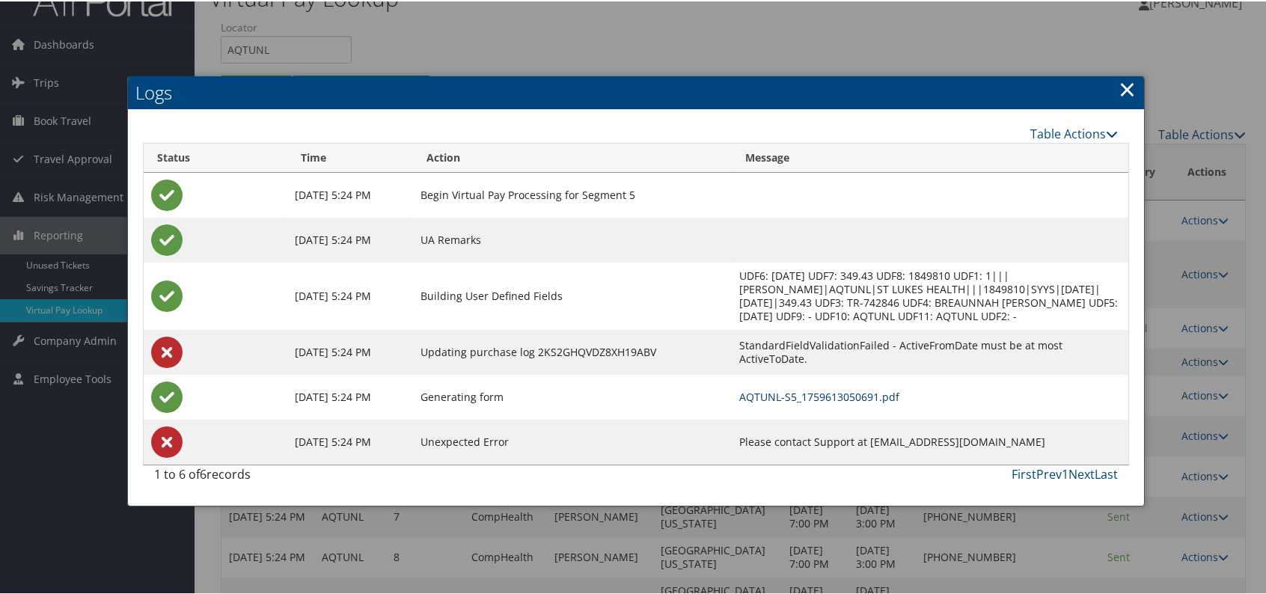
click at [839, 397] on link "AQTUNL-S5_1759613050691.pdf" at bounding box center [819, 395] width 160 height 14
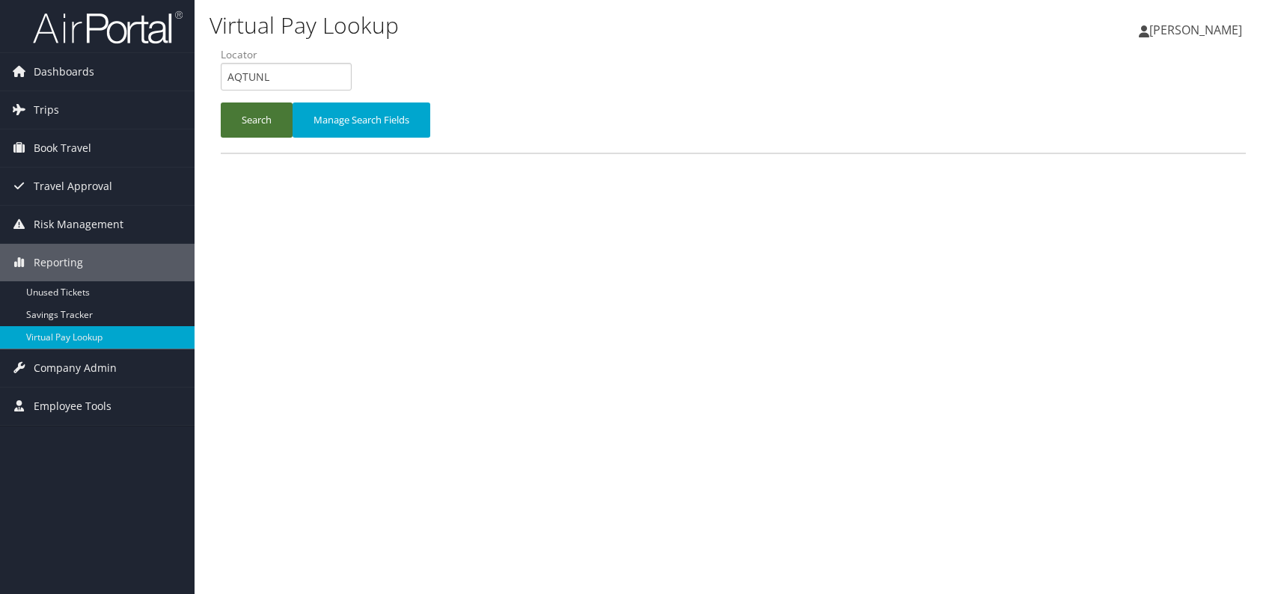
click at [236, 116] on button "Search" at bounding box center [257, 120] width 72 height 35
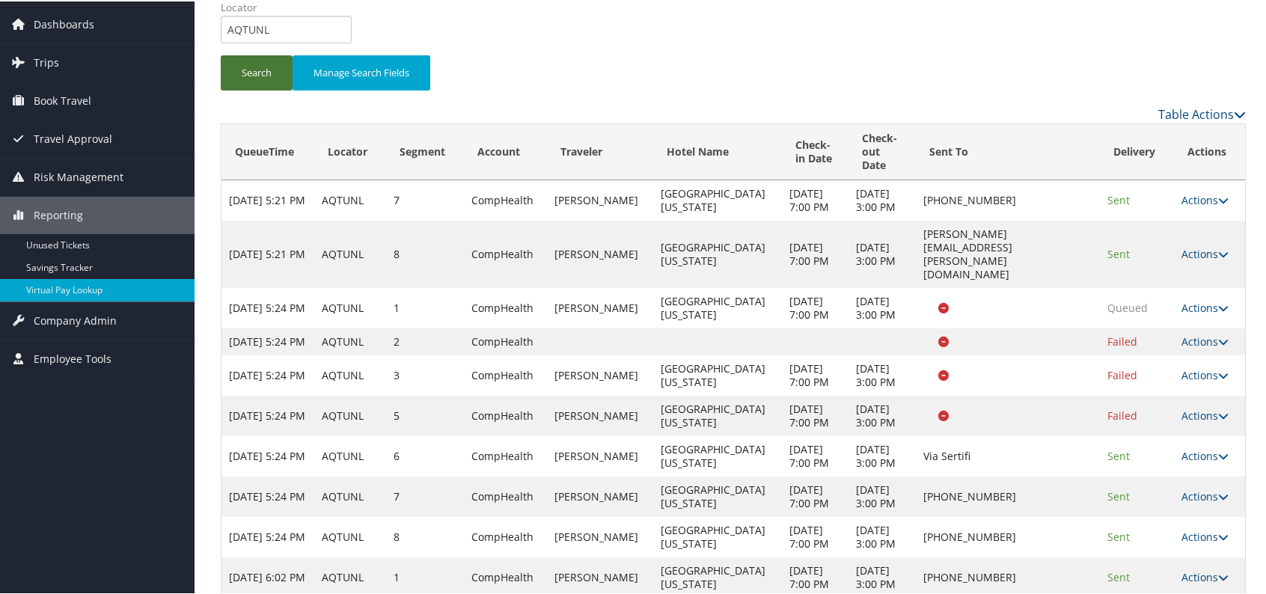
scroll to position [150, 0]
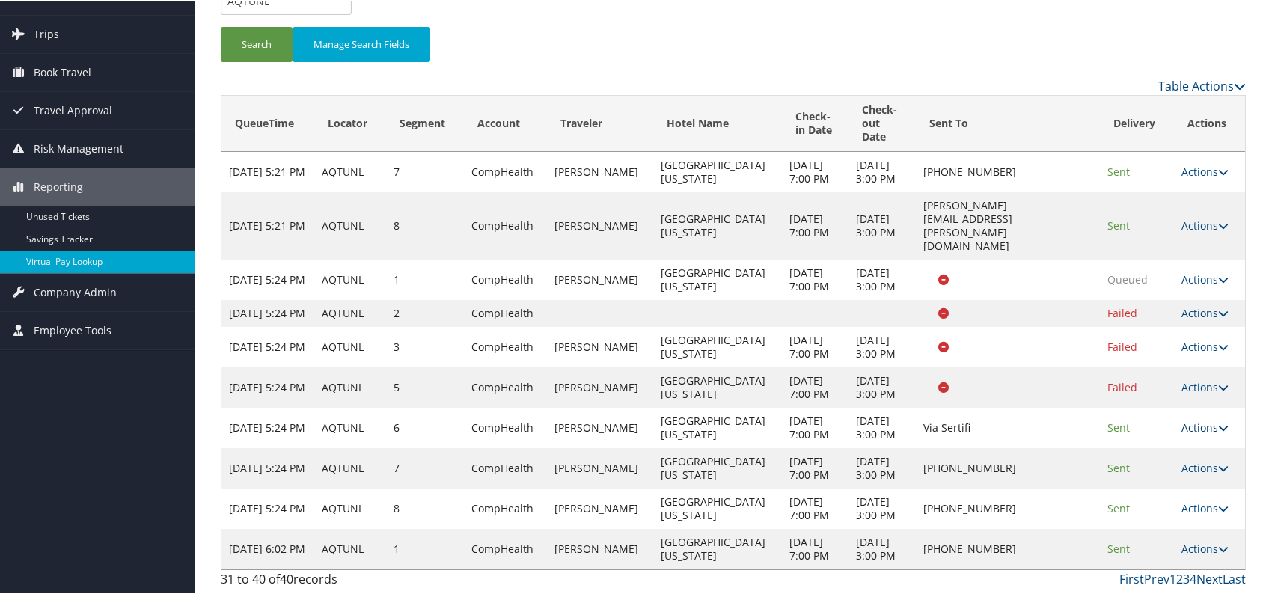
click at [1200, 419] on link "Actions" at bounding box center [1205, 426] width 47 height 14
click at [1193, 521] on link "Logs" at bounding box center [1207, 533] width 68 height 25
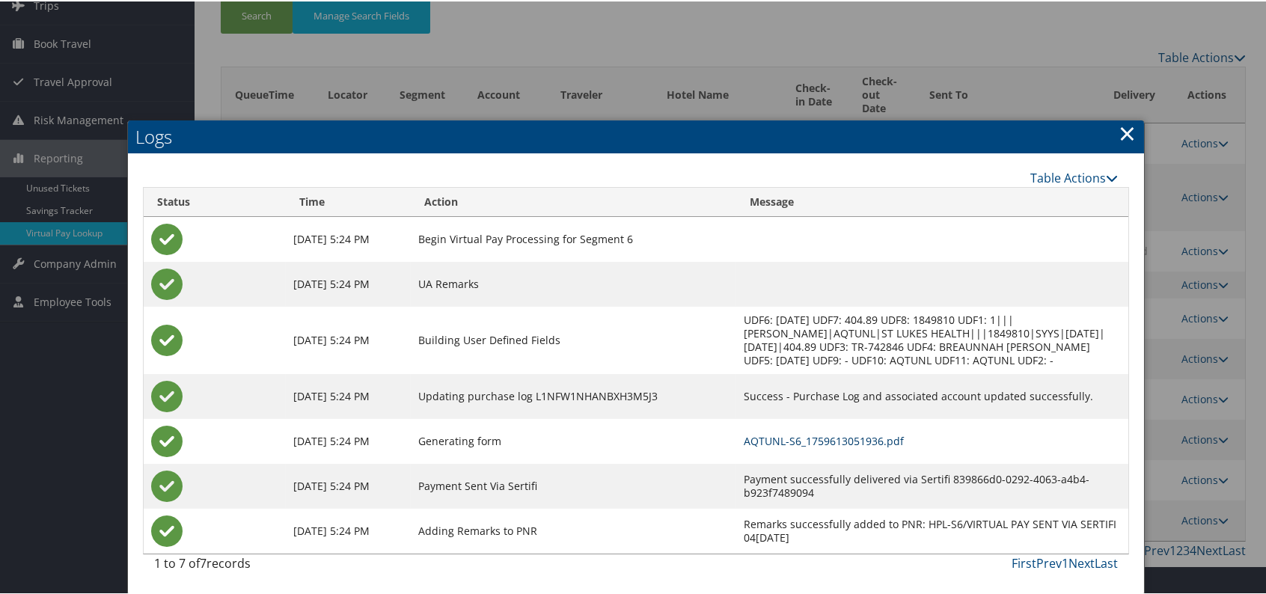
click at [824, 433] on link "AQTUNL-S6_1759613051936.pdf" at bounding box center [824, 440] width 160 height 14
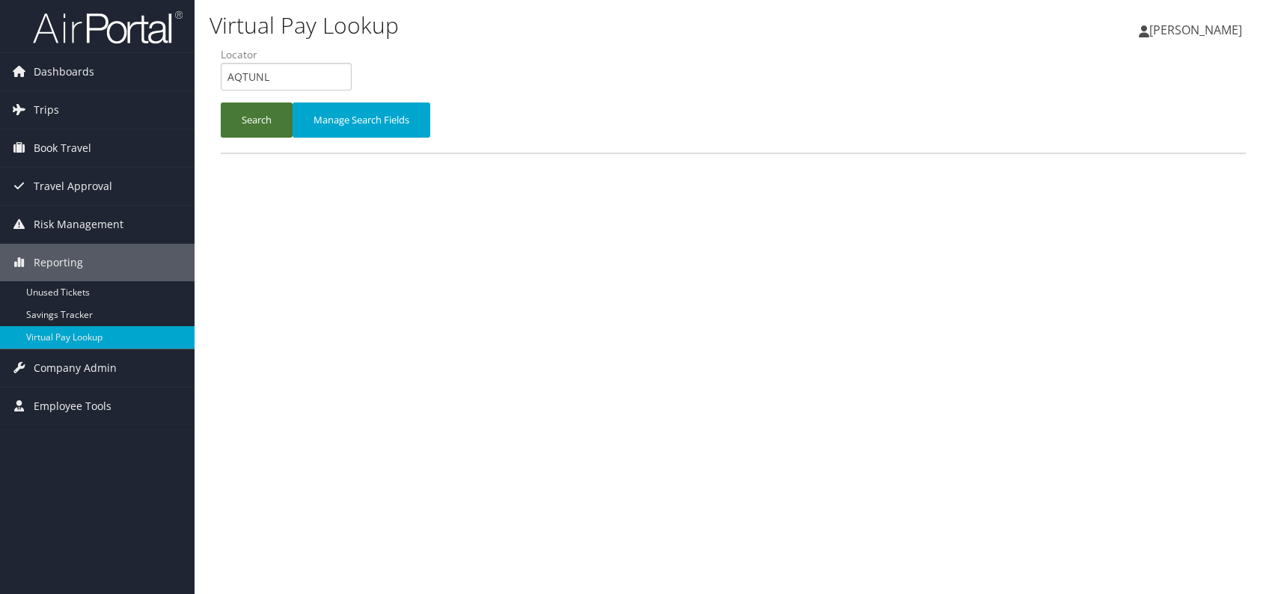
drag, startPoint x: 250, startPoint y: 100, endPoint x: 250, endPoint y: 118, distance: 18.0
click at [250, 100] on li "Locator AQTUNL" at bounding box center [292, 74] width 142 height 55
click at [250, 121] on button "Search" at bounding box center [257, 120] width 72 height 35
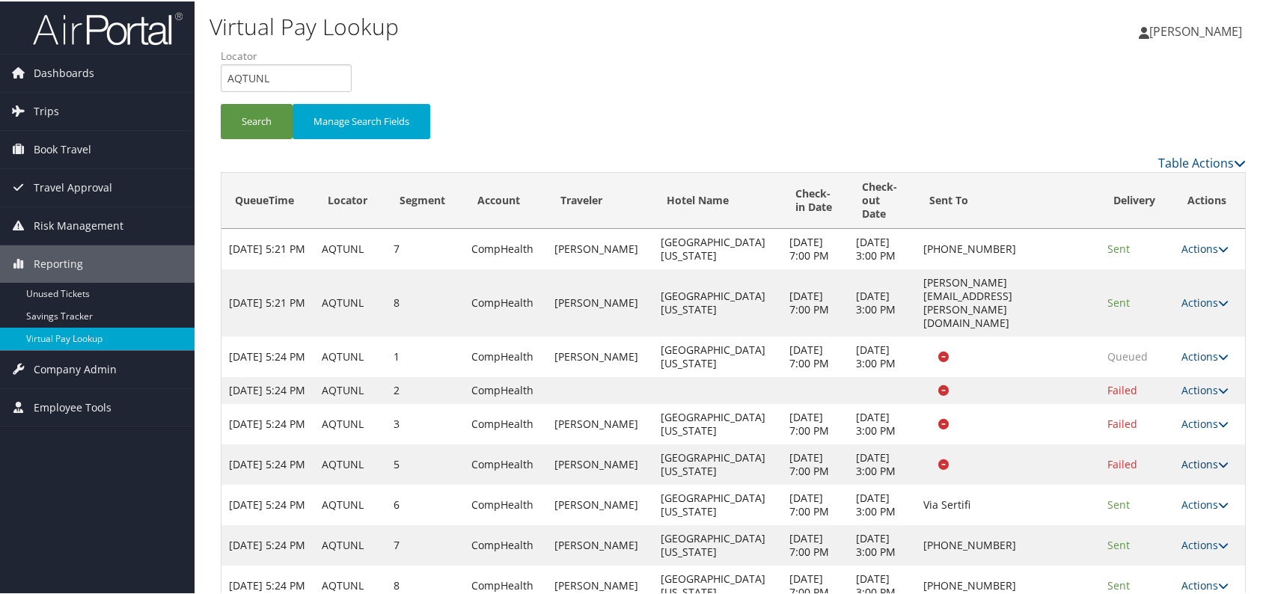
click at [1191, 470] on link "Actions" at bounding box center [1205, 463] width 47 height 14
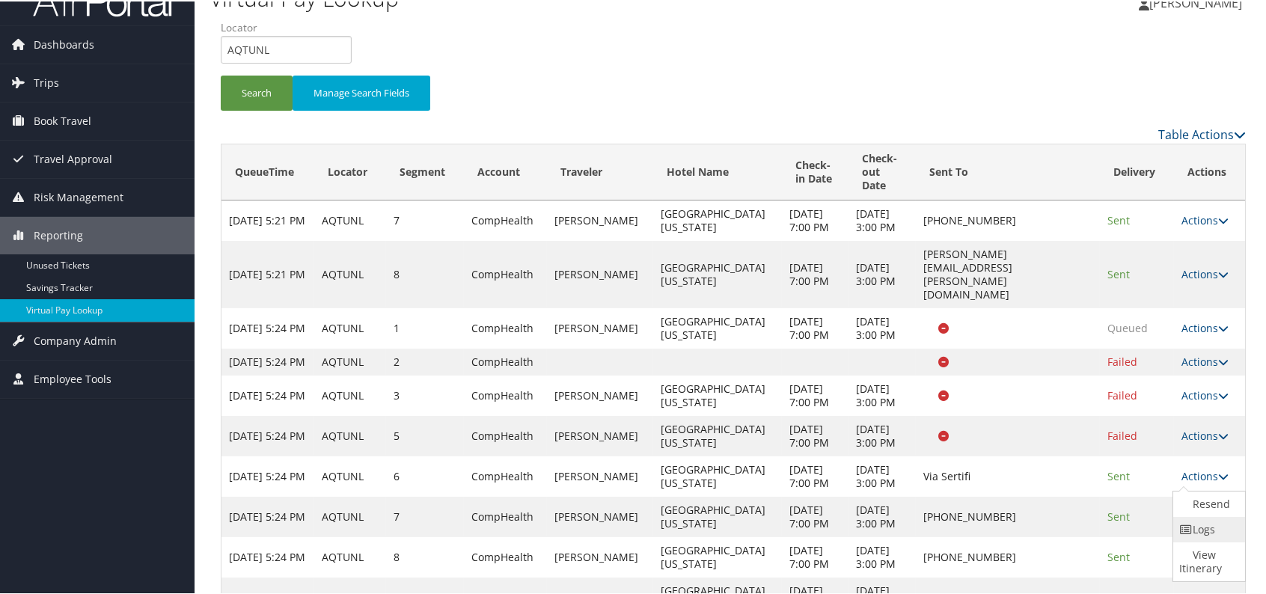
click at [1202, 537] on link "Logs" at bounding box center [1207, 528] width 68 height 25
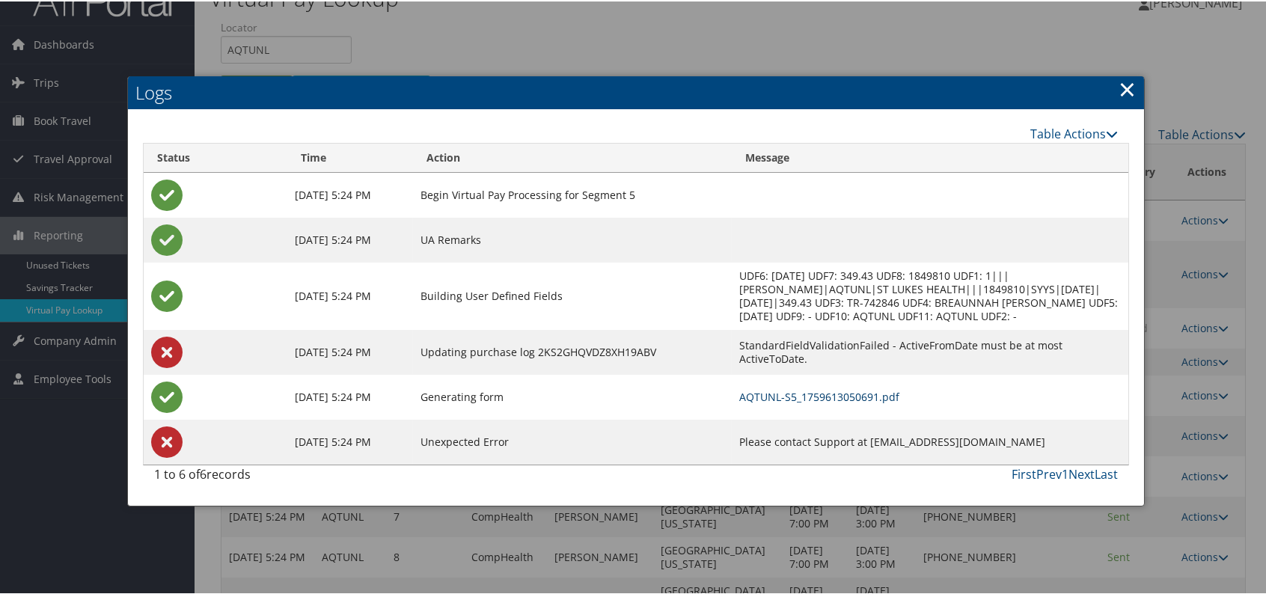
click at [864, 391] on link "AQTUNL-S5_1759613050691.pdf" at bounding box center [819, 395] width 160 height 14
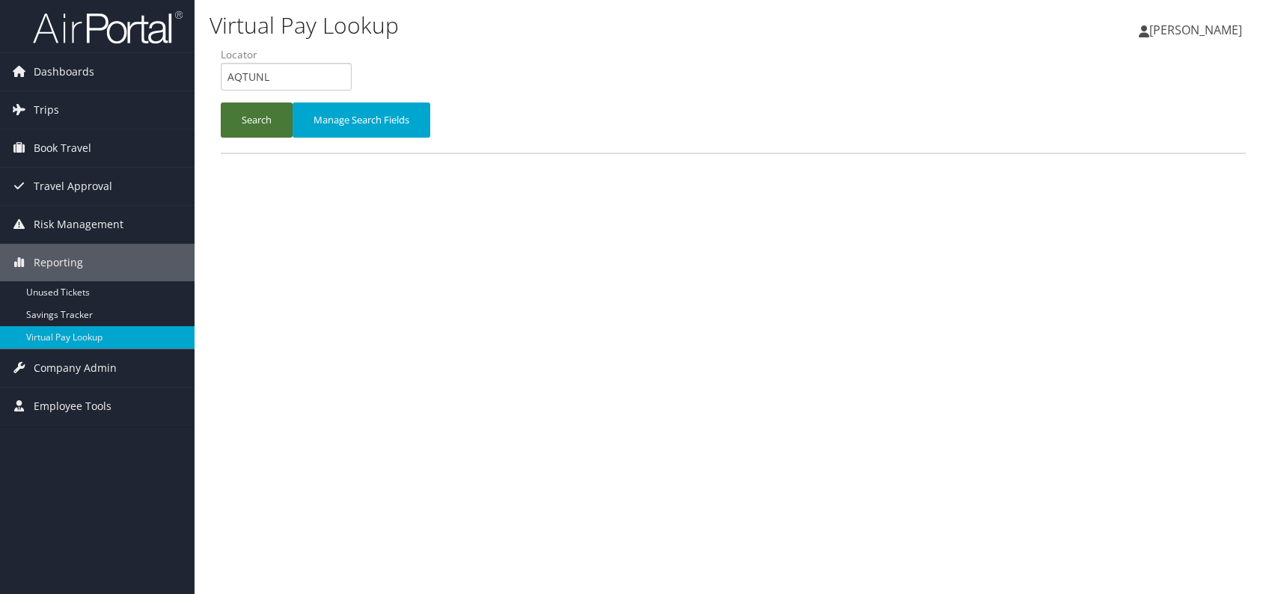
click at [247, 121] on button "Search" at bounding box center [257, 120] width 72 height 35
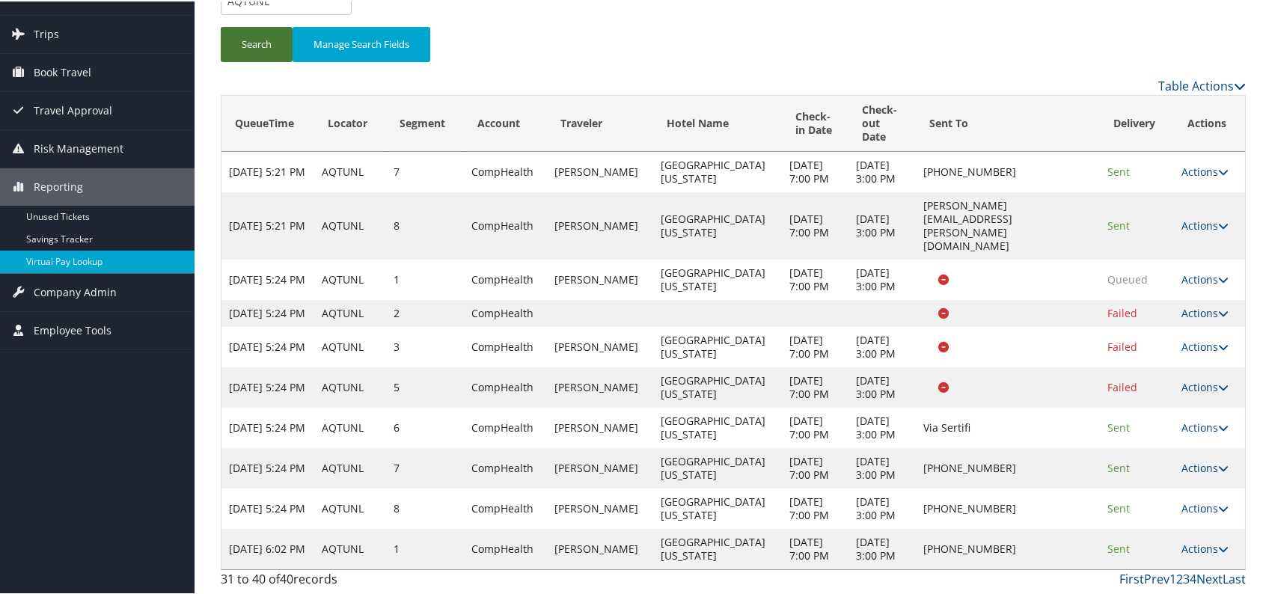
scroll to position [184, 0]
click at [1223, 572] on link "Last" at bounding box center [1234, 578] width 23 height 16
click at [1237, 577] on link "Last" at bounding box center [1234, 578] width 23 height 16
click at [1195, 338] on link "Actions" at bounding box center [1205, 345] width 47 height 14
click at [1206, 413] on link "Logs" at bounding box center [1207, 425] width 68 height 25
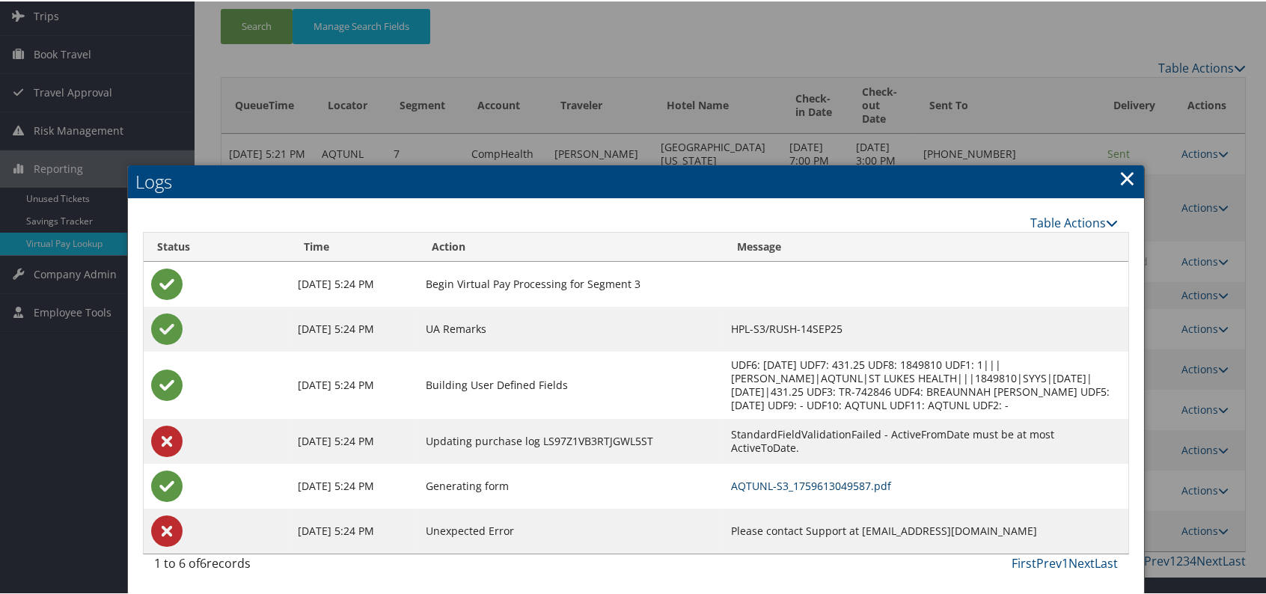
click at [805, 477] on link "AQTUNL-S3_1759613049587.pdf" at bounding box center [811, 484] width 160 height 14
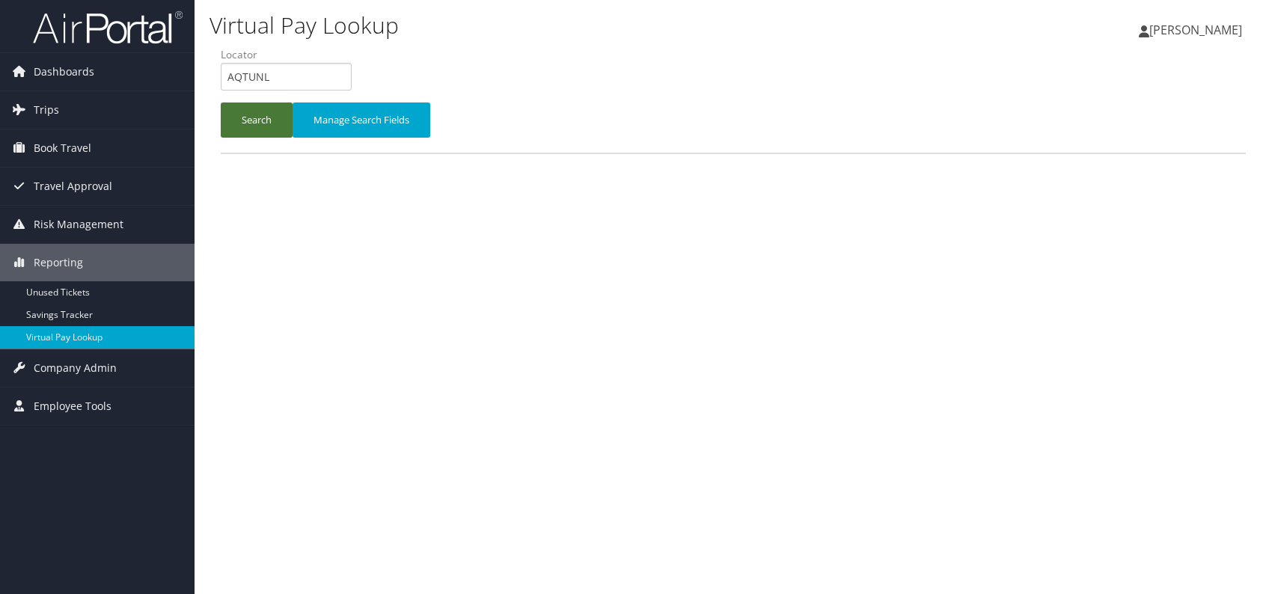
click at [234, 119] on button "Search" at bounding box center [257, 120] width 72 height 35
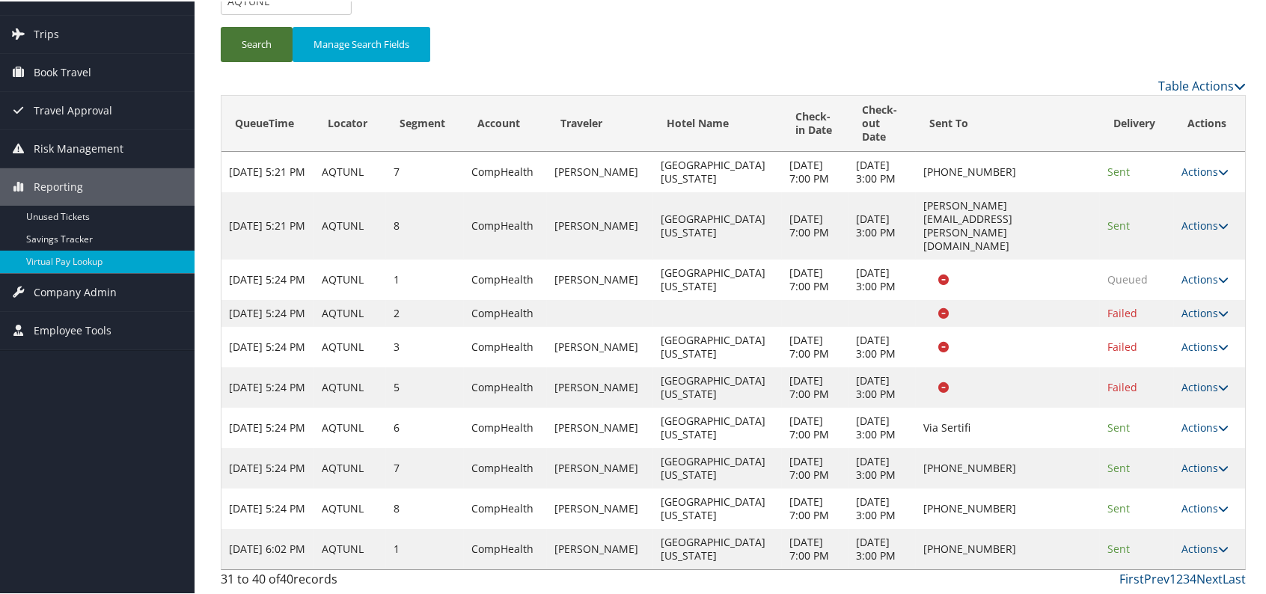
scroll to position [184, 0]
click at [1223, 574] on link "Last" at bounding box center [1234, 578] width 23 height 16
click at [1218, 421] on icon at bounding box center [1223, 426] width 10 height 10
click at [1222, 521] on link "Logs" at bounding box center [1207, 533] width 68 height 25
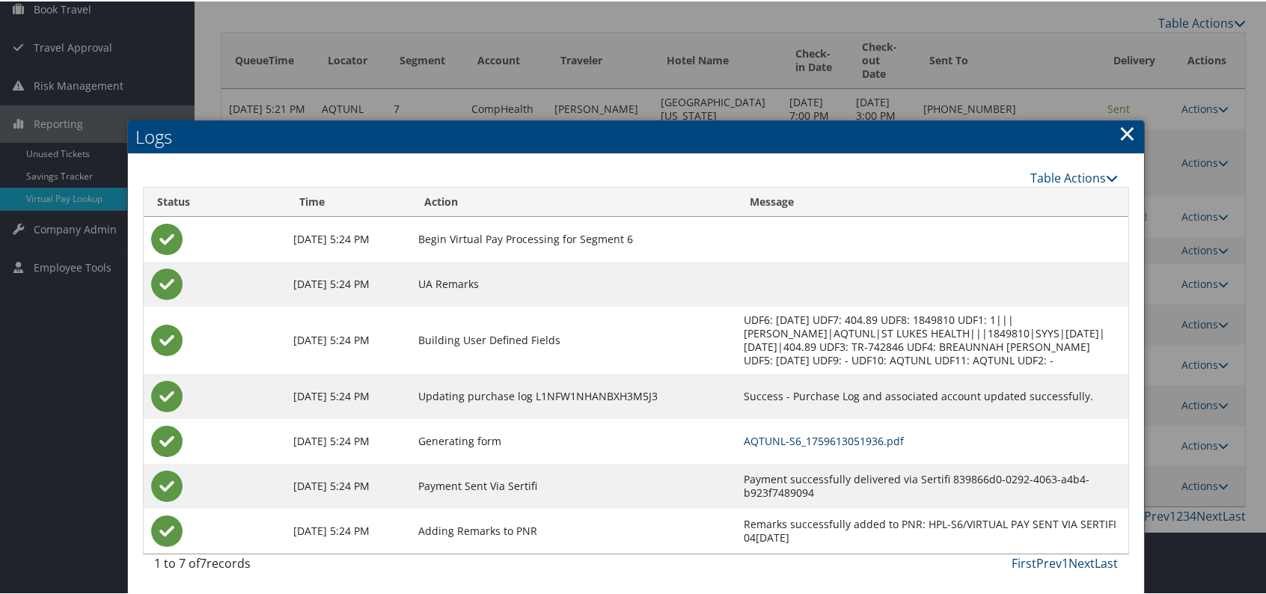
click at [863, 433] on link "AQTUNL-S6_1759613051936.pdf" at bounding box center [824, 440] width 160 height 14
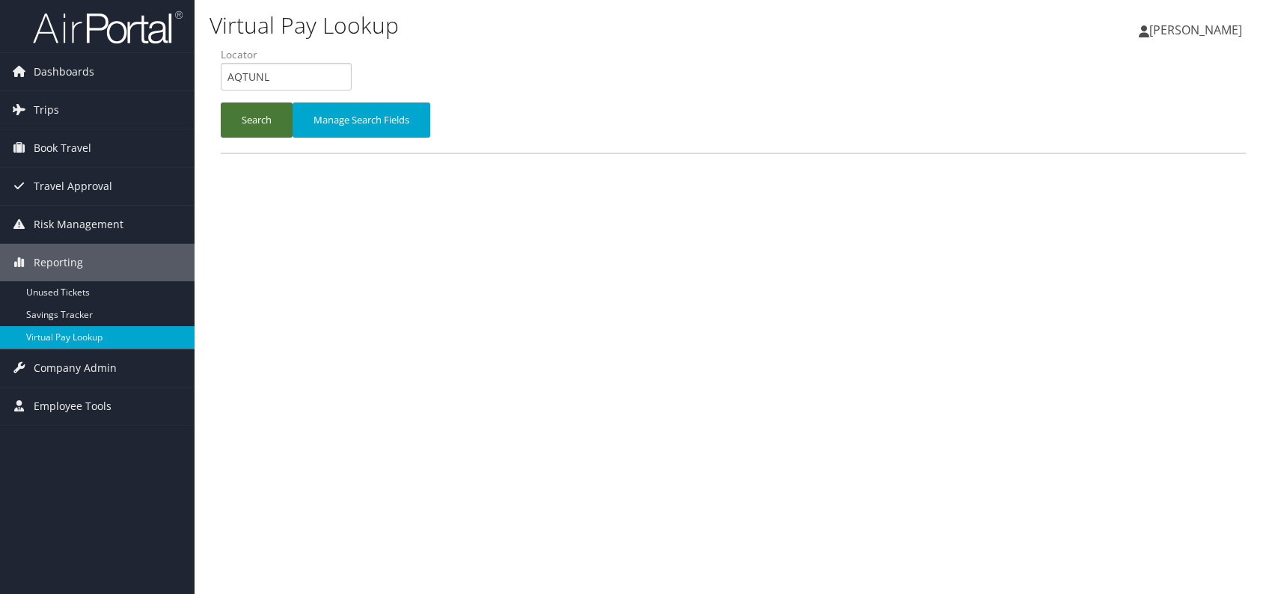
click at [247, 113] on button "Search" at bounding box center [257, 120] width 72 height 35
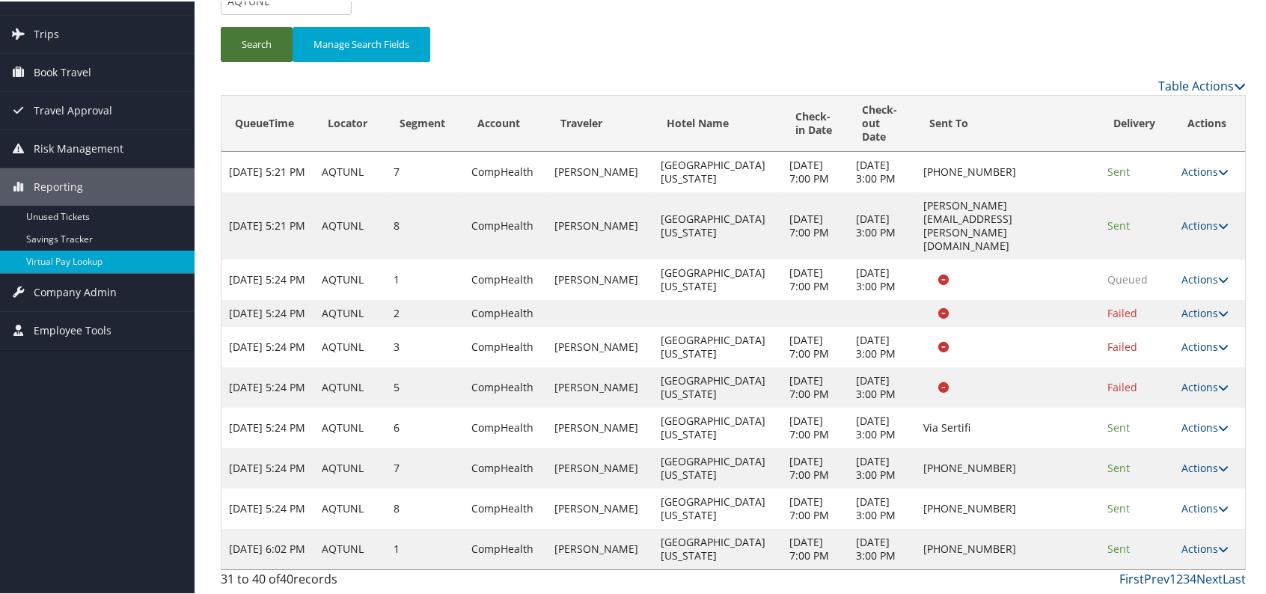
scroll to position [184, 0]
click at [1230, 577] on link "Last" at bounding box center [1234, 578] width 23 height 16
click at [1200, 540] on link "Actions" at bounding box center [1205, 547] width 47 height 14
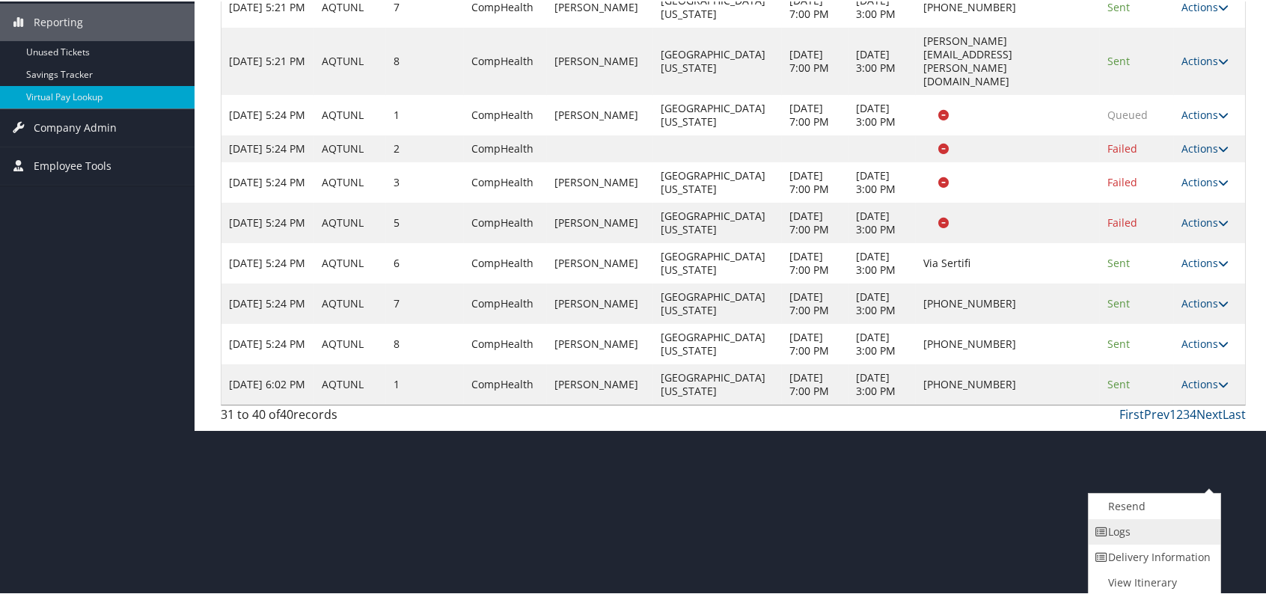
click at [1121, 526] on link "Logs" at bounding box center [1153, 530] width 128 height 25
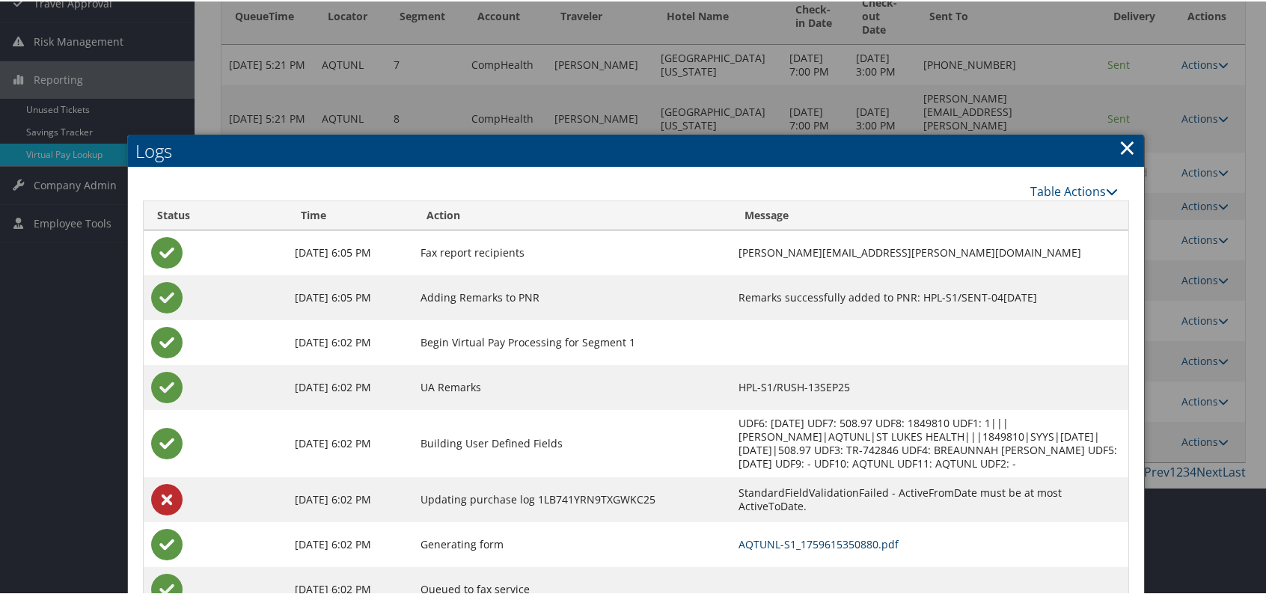
click at [812, 540] on link "AQTUNL-S1_1759615350880.pdf" at bounding box center [819, 543] width 160 height 14
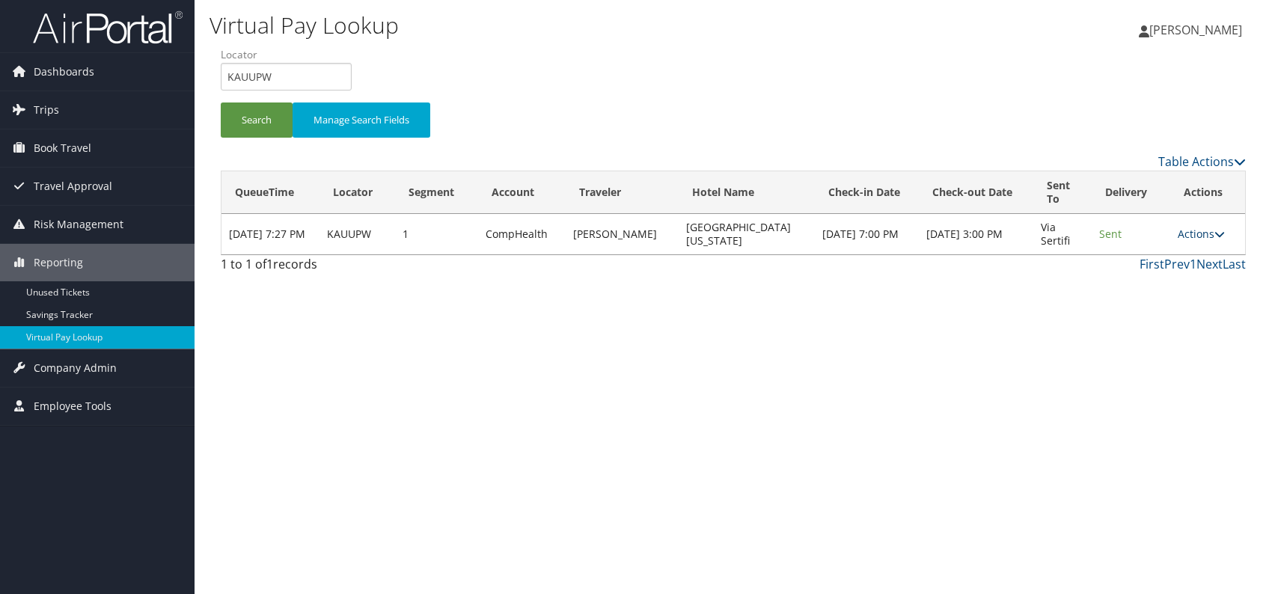
click at [1206, 228] on link "Actions" at bounding box center [1201, 234] width 47 height 14
click at [1157, 282] on link "Logs" at bounding box center [1170, 280] width 94 height 25
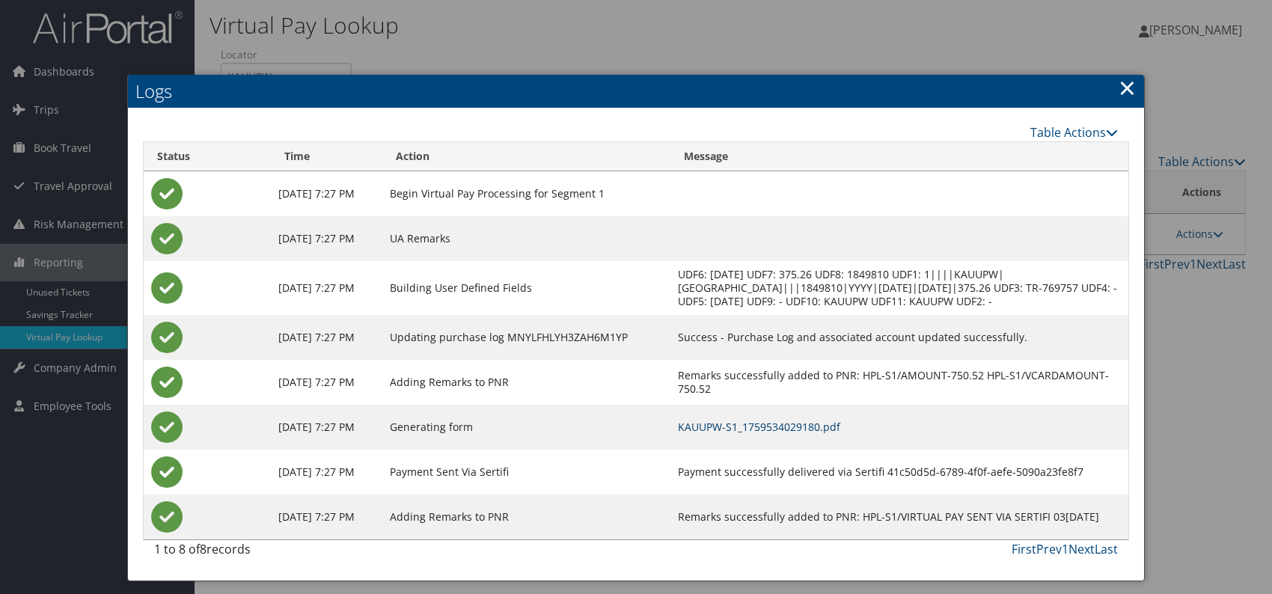
click at [811, 430] on link "KAUUPW-S1_1759534029180.pdf" at bounding box center [759, 427] width 162 height 14
